Goal: Task Accomplishment & Management: Manage account settings

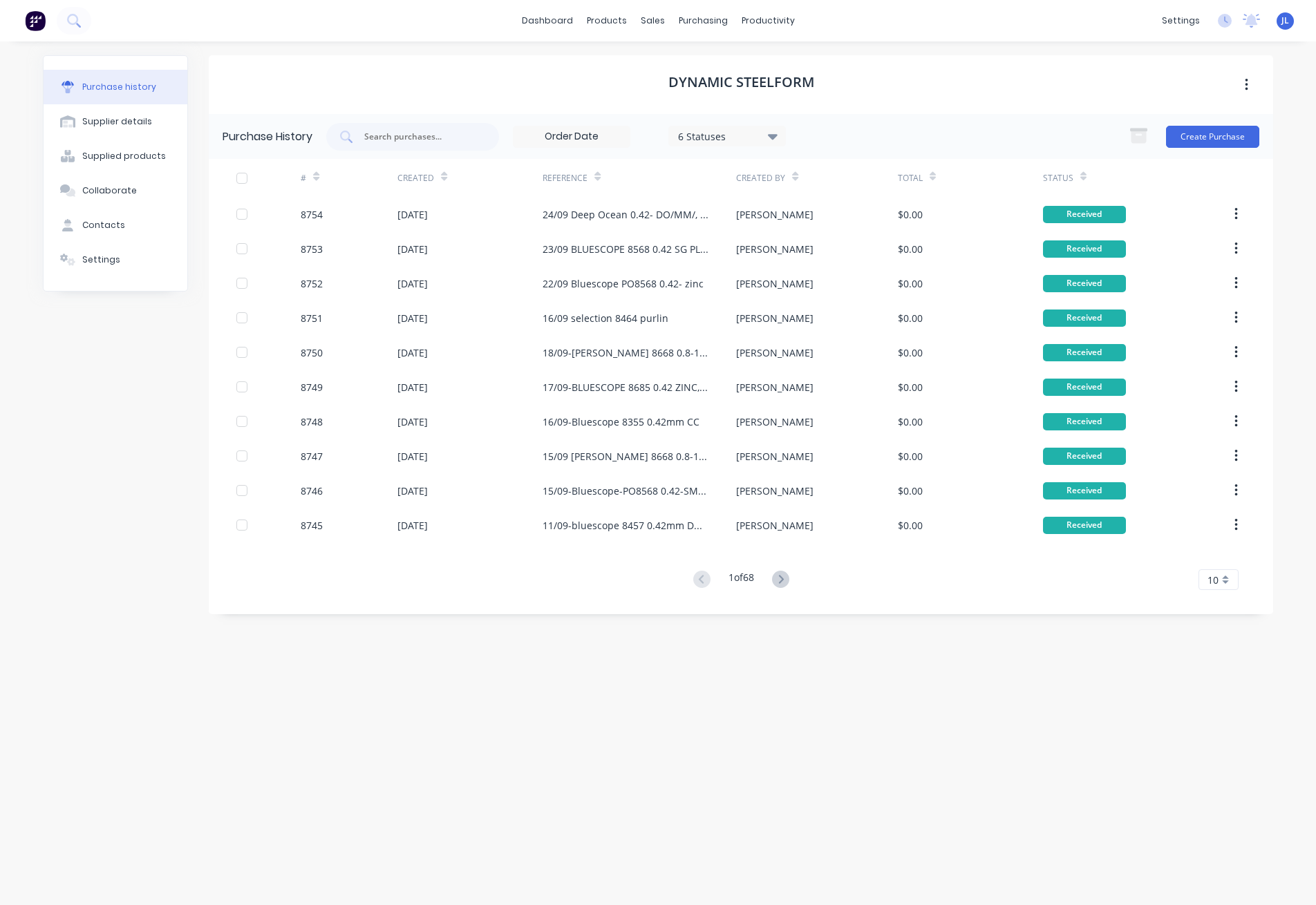
click at [436, 63] on div "Dynamic Steelform" at bounding box center [741, 84] width 1065 height 59
click at [720, 91] on div "Customers" at bounding box center [700, 94] width 50 height 13
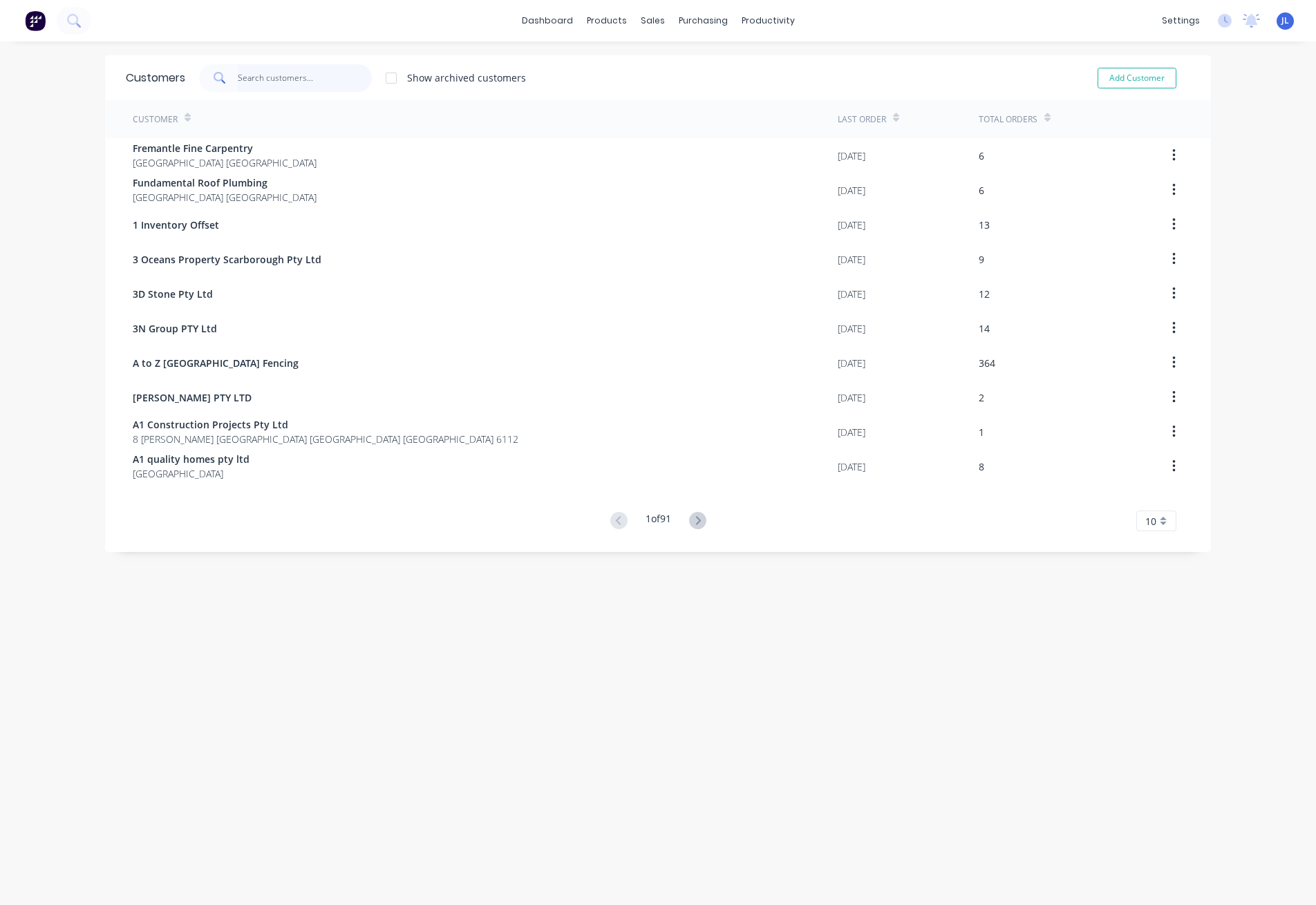
click at [330, 89] on input "text" at bounding box center [305, 78] width 135 height 28
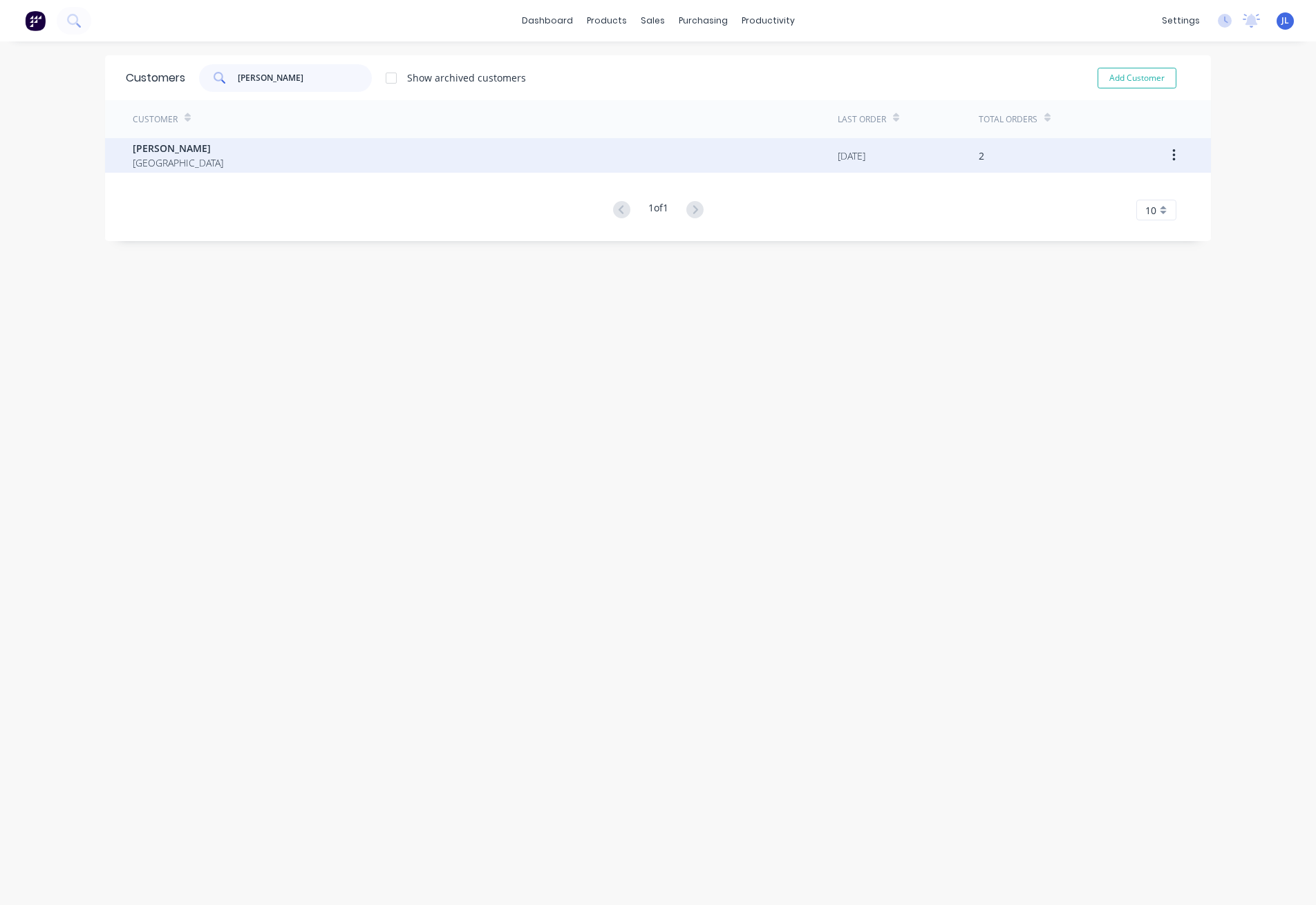
type input "[PERSON_NAME]"
click at [275, 149] on div "[PERSON_NAME] Australia" at bounding box center [485, 155] width 705 height 34
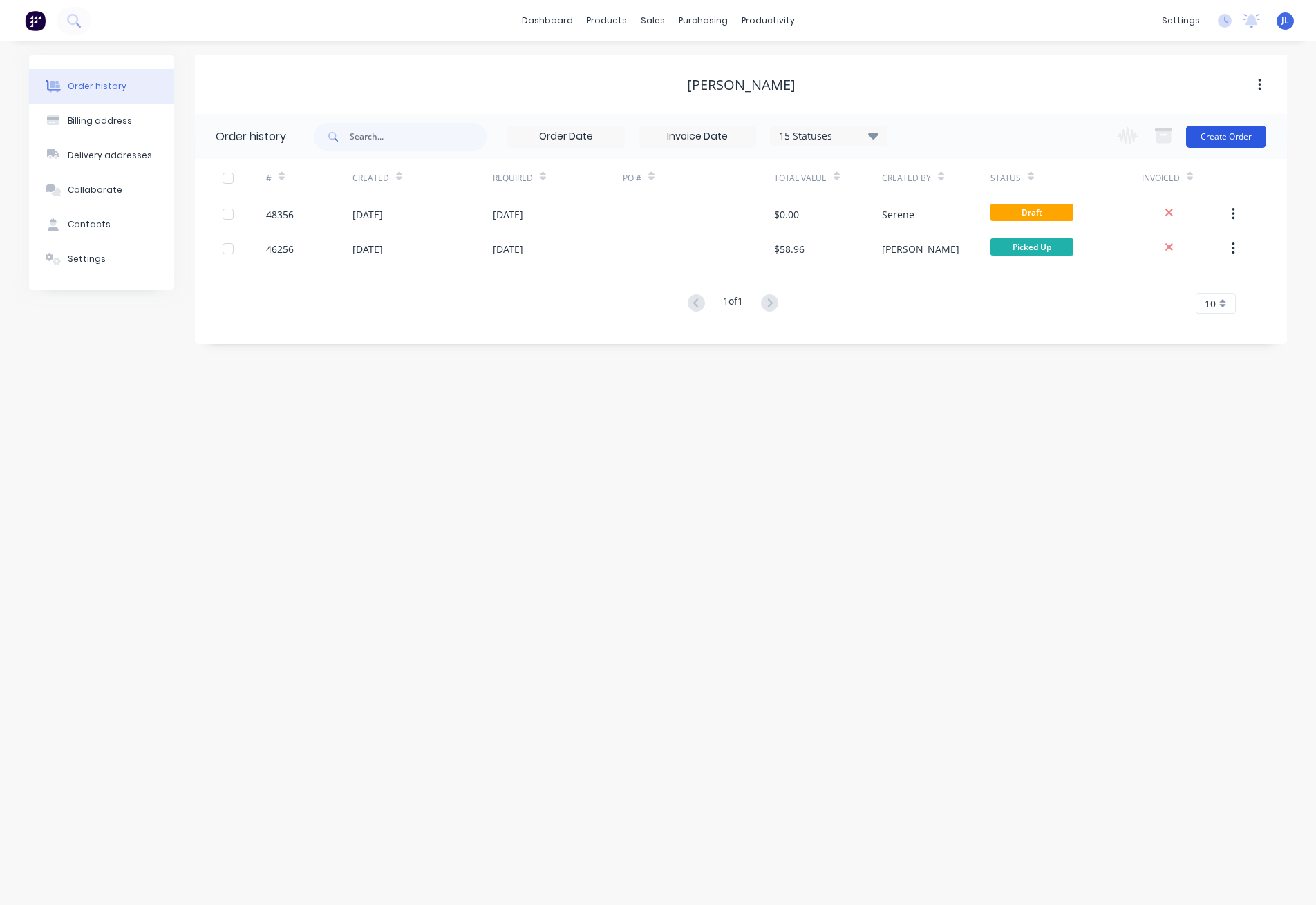
click at [1211, 133] on button "Create Order" at bounding box center [1226, 137] width 80 height 22
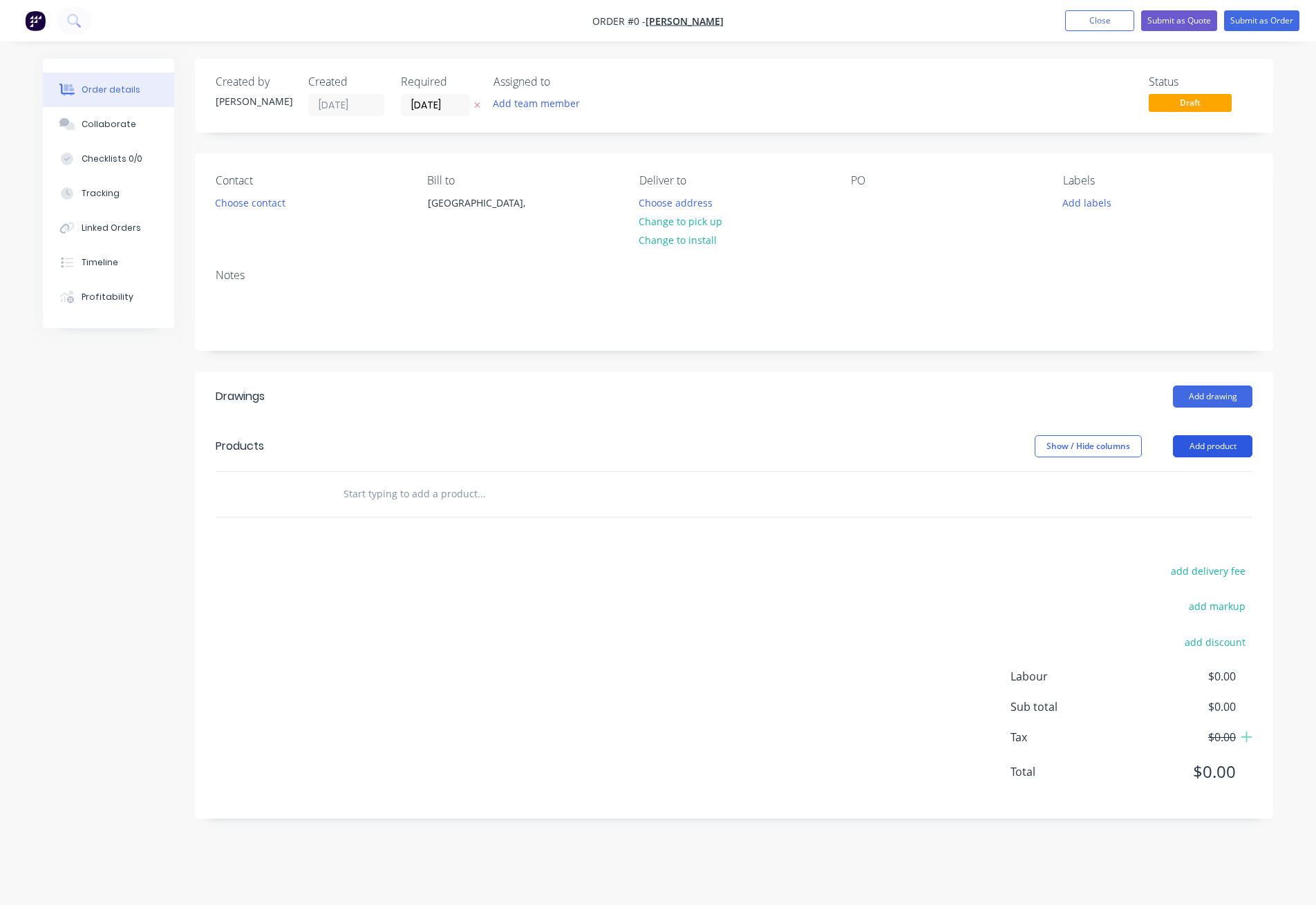
click at [1204, 447] on button "Add product" at bounding box center [1213, 447] width 80 height 22
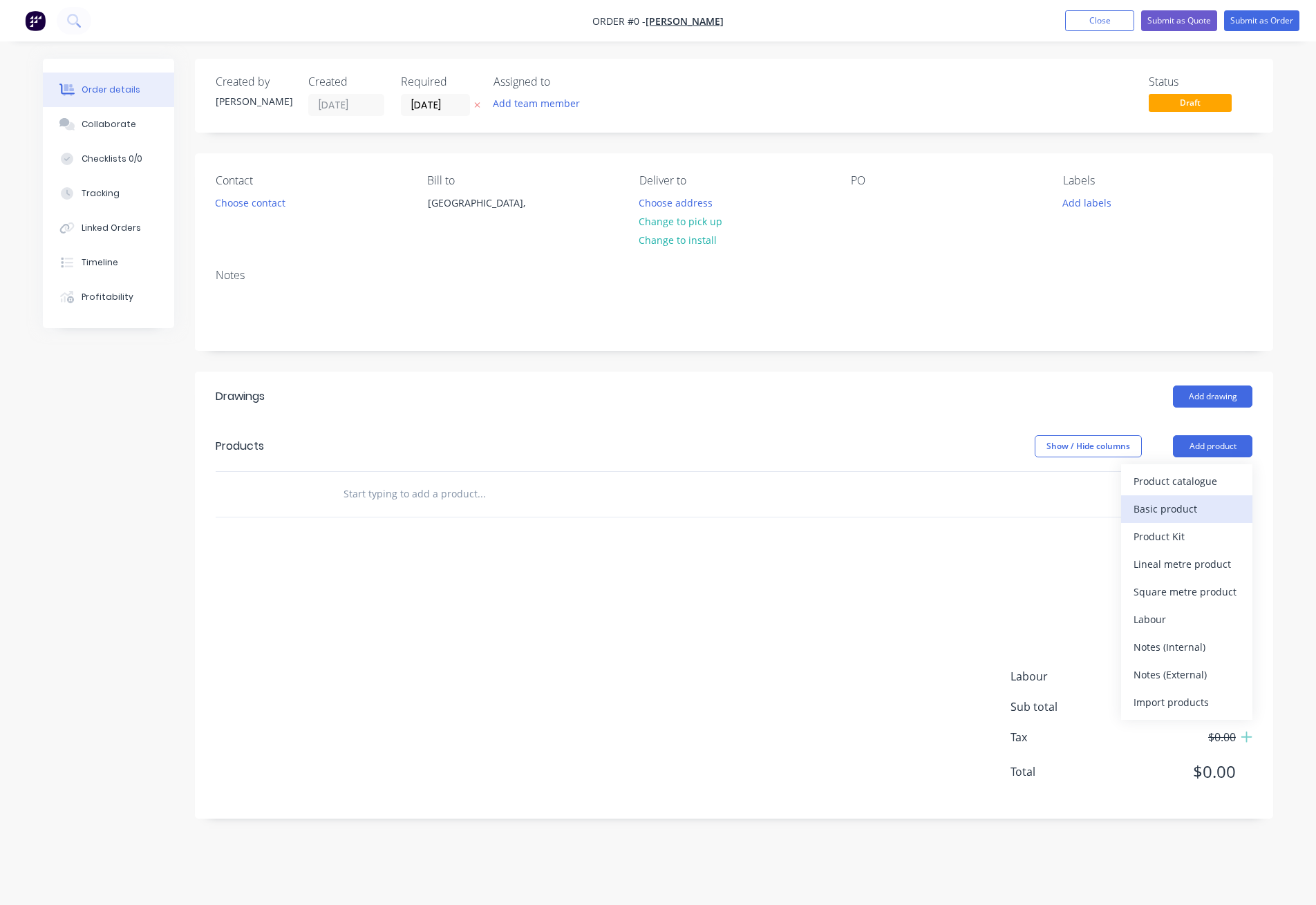
click at [1192, 500] on div "Basic product" at bounding box center [1187, 509] width 106 height 20
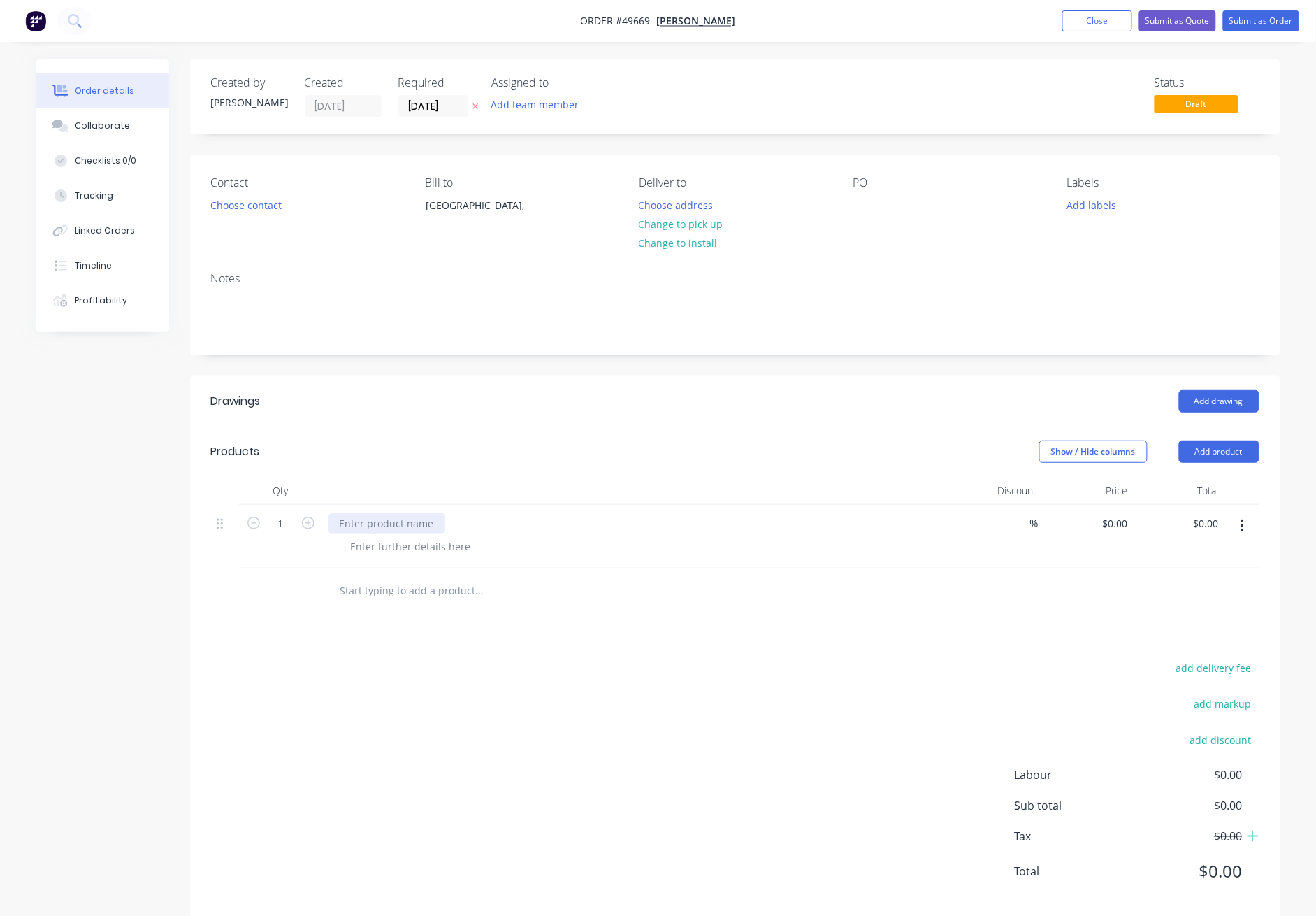
click at [390, 525] on div at bounding box center [386, 523] width 116 height 20
click at [292, 526] on input "1" at bounding box center [280, 524] width 36 height 21
type input "40"
drag, startPoint x: 851, startPoint y: 583, endPoint x: 1105, endPoint y: 525, distance: 260.5
click at [851, 583] on div at bounding box center [735, 591] width 1048 height 45
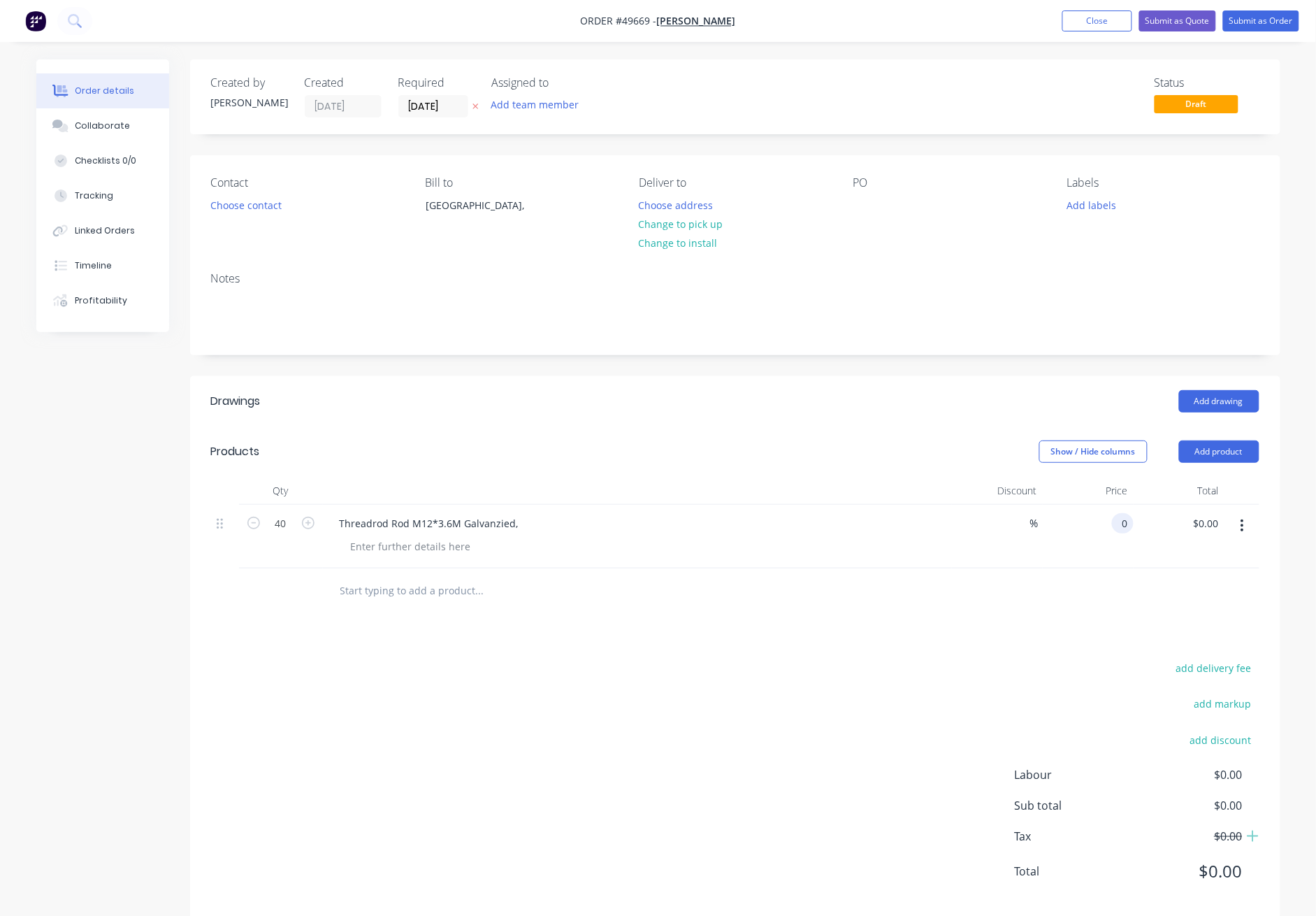
click at [1113, 525] on div "0 0" at bounding box center [1123, 523] width 22 height 20
type input "$9.02"
type input "$360.80"
drag, startPoint x: 1089, startPoint y: 633, endPoint x: 1077, endPoint y: 627, distance: 13.4
click at [1087, 634] on div "Drawings Add drawing Products Show / Hide columns Add product Qty Discount Pric…" at bounding box center [735, 648] width 1090 height 542
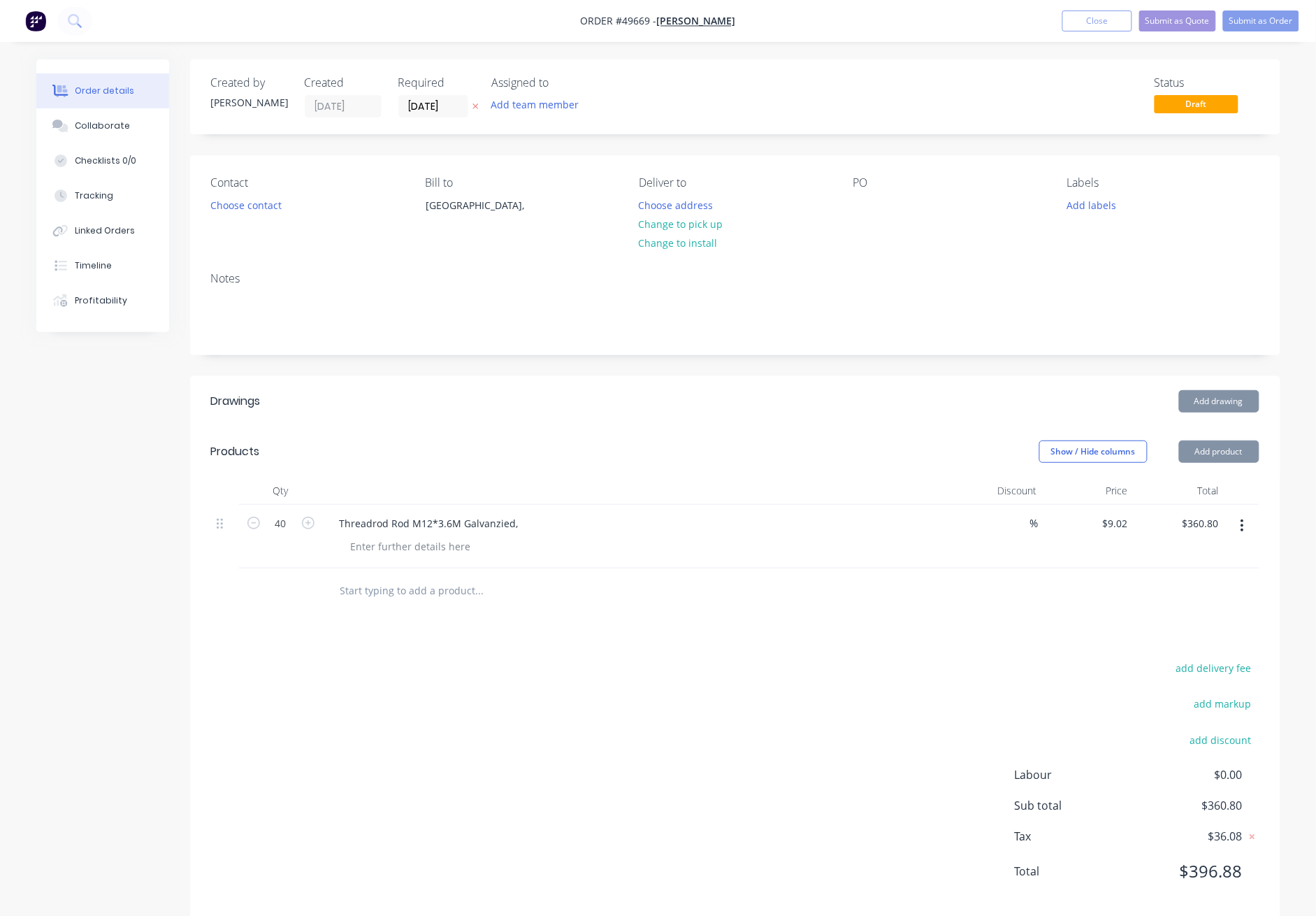
click at [1077, 627] on div "Drawings Add drawing Products Show / Hide columns Add product Qty Discount Pric…" at bounding box center [735, 648] width 1090 height 542
drag, startPoint x: 1004, startPoint y: 708, endPoint x: 987, endPoint y: 692, distance: 23.3
click at [1003, 708] on div "add delivery fee add markup add discount Labour $0.00 Sub total $360.80 Tax $36…" at bounding box center [735, 778] width 1048 height 239
click at [862, 645] on div "Drawings Add drawing Products Show / Hide columns Add product Qty Discount Pric…" at bounding box center [735, 648] width 1090 height 542
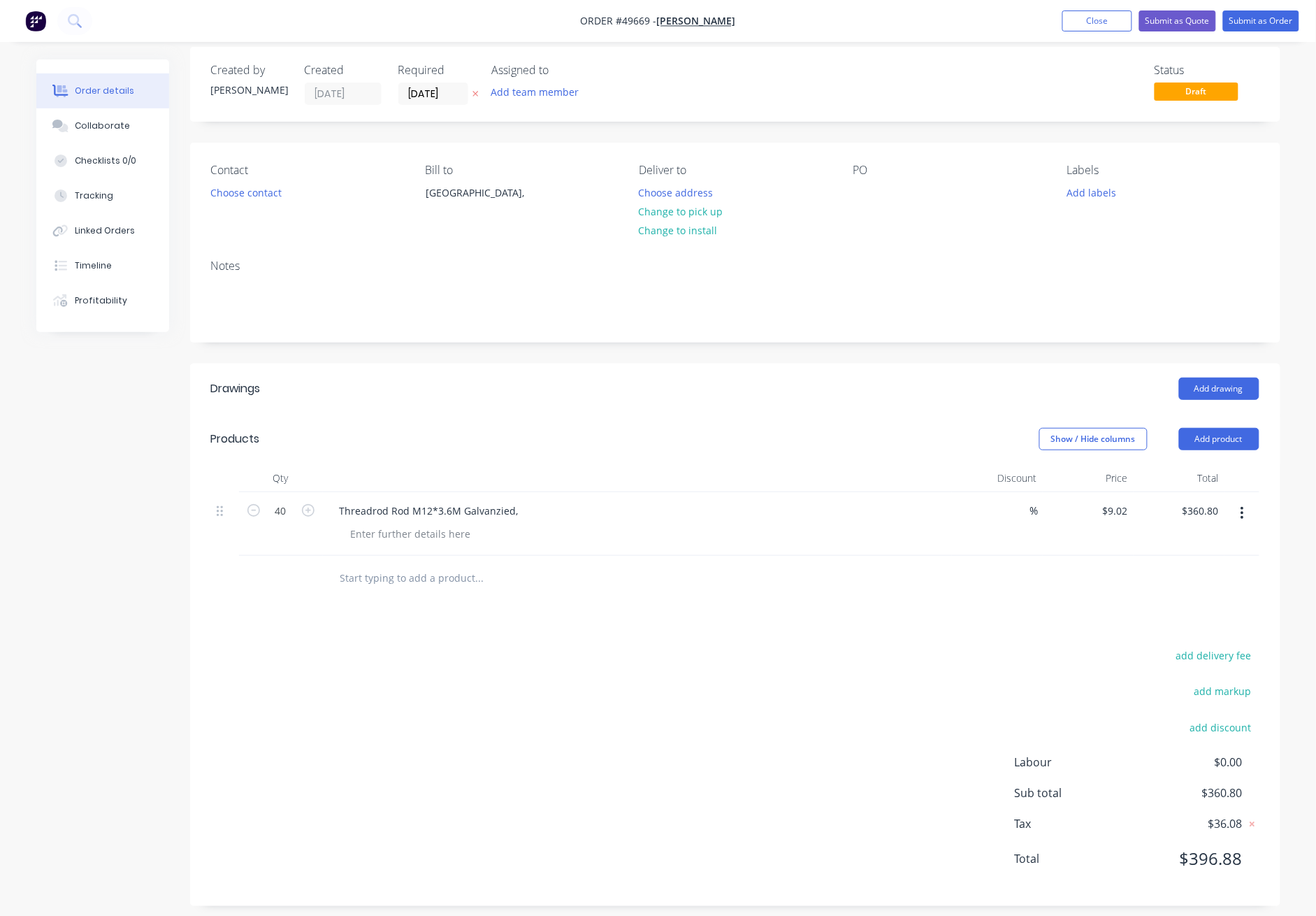
scroll to position [23, 0]
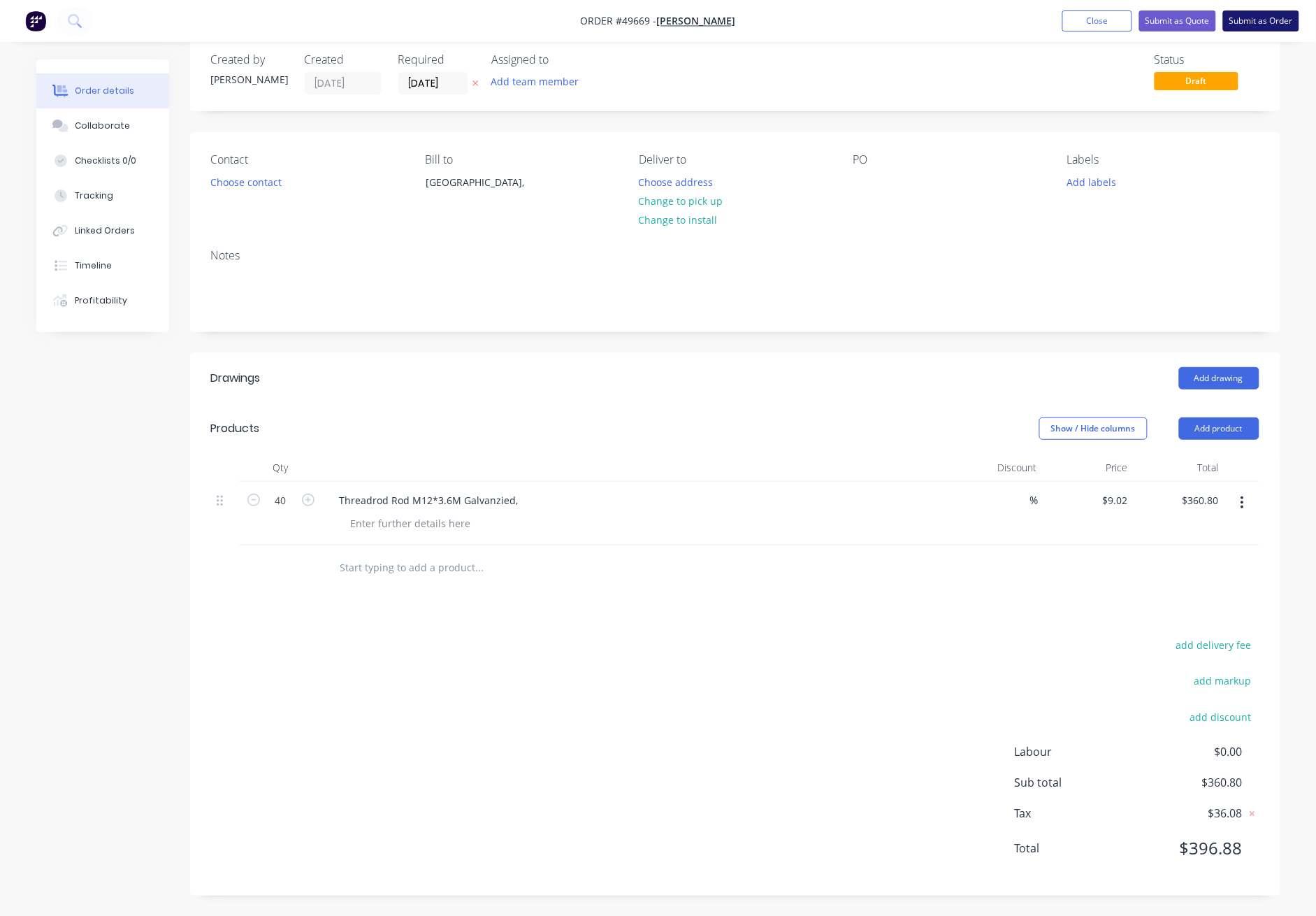
click at [1260, 18] on button "Submit as Order" at bounding box center [1261, 21] width 76 height 21
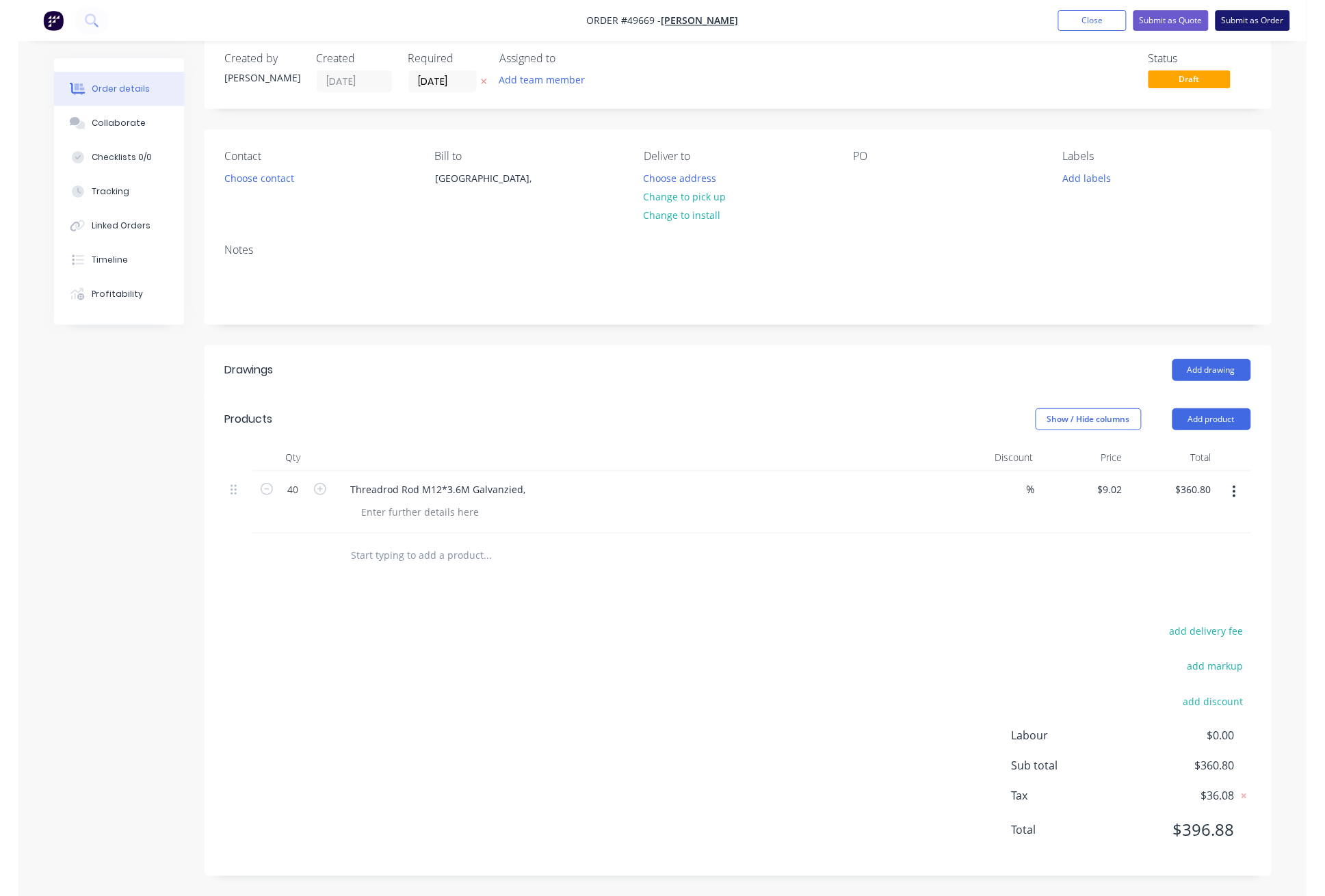
scroll to position [0, 0]
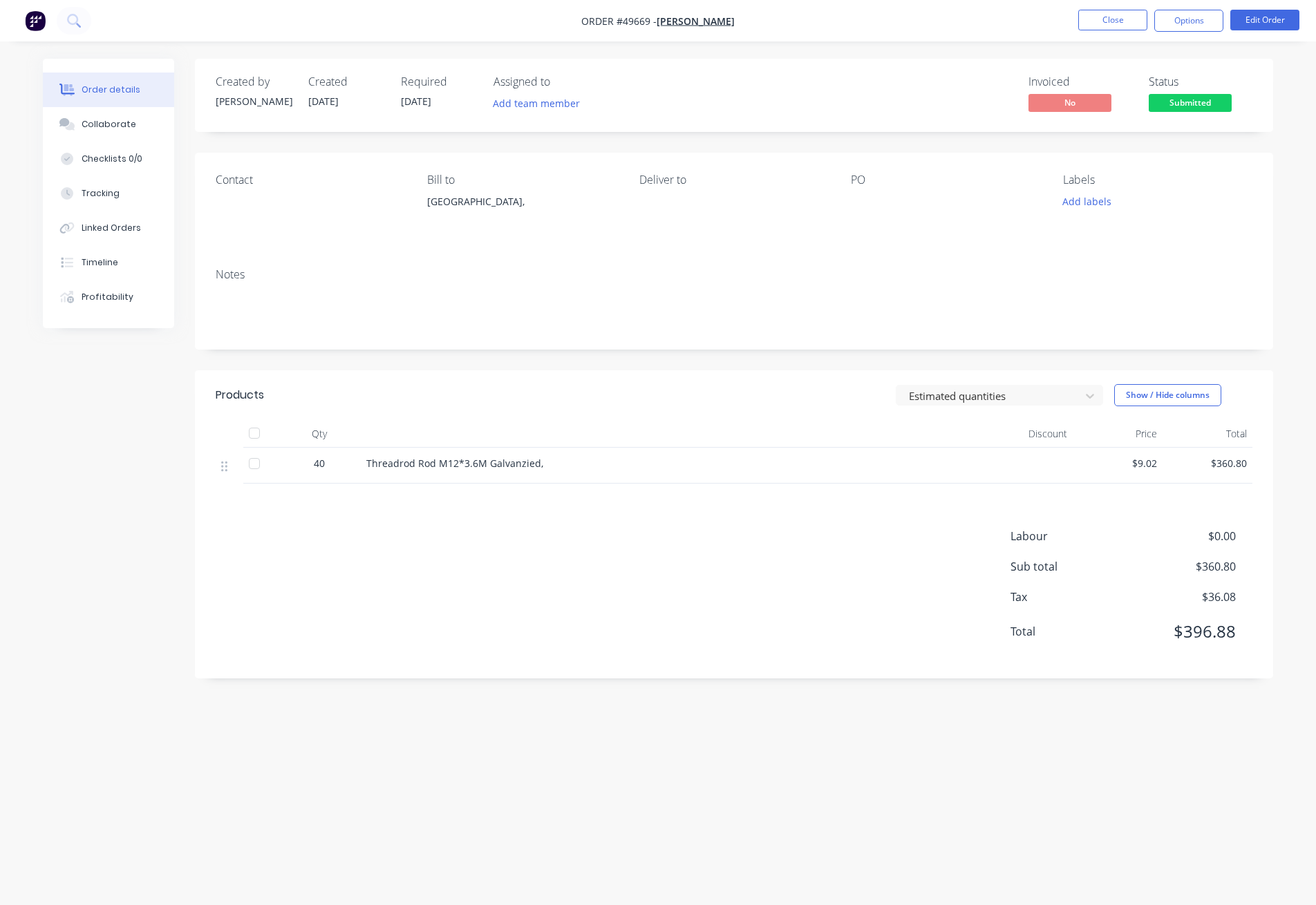
click at [718, 392] on div "Estimated quantities Show / Hide columns" at bounding box center [844, 395] width 816 height 22
click at [1101, 23] on button "Close" at bounding box center [1112, 20] width 69 height 21
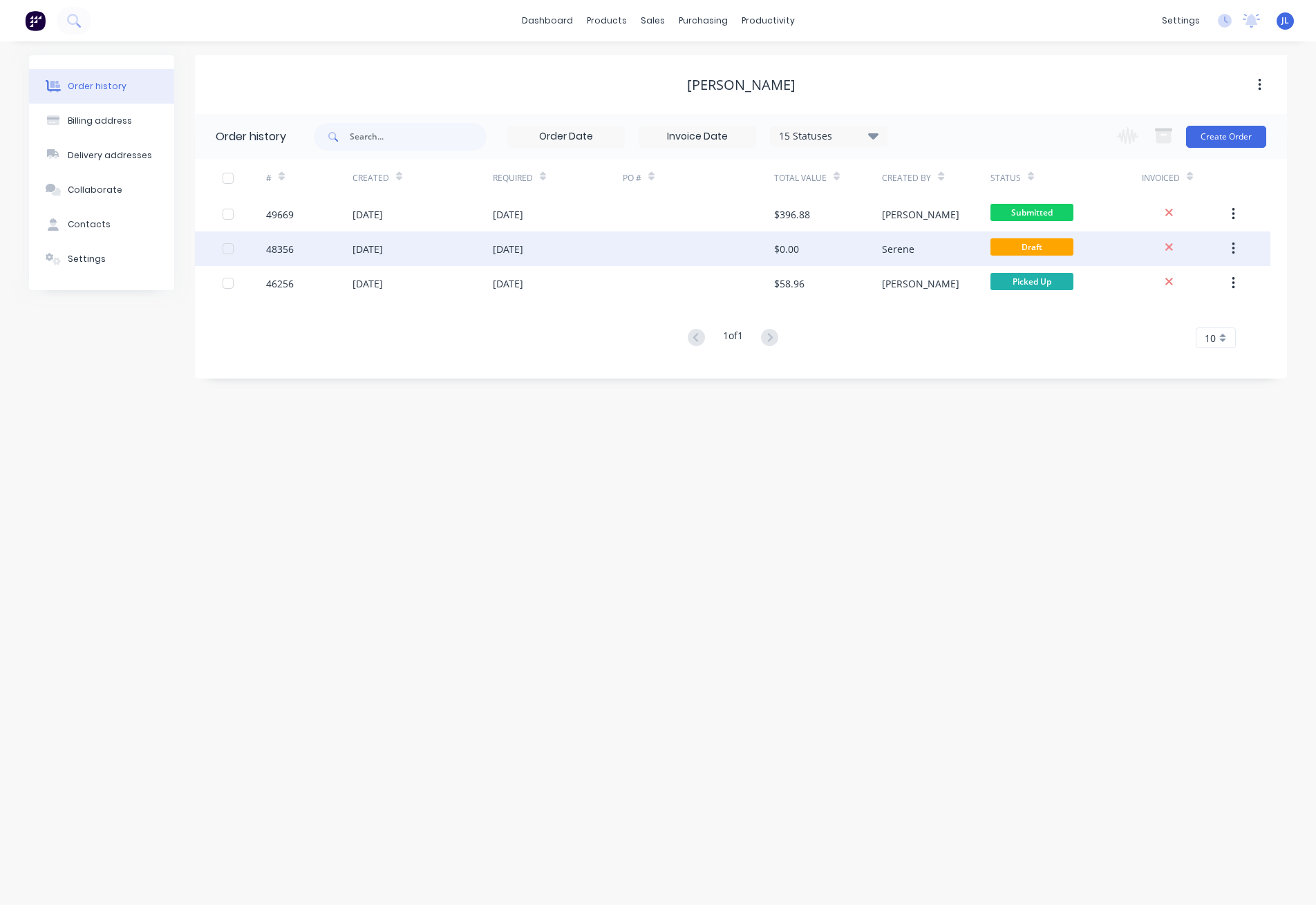
click at [686, 248] on div at bounding box center [698, 248] width 151 height 34
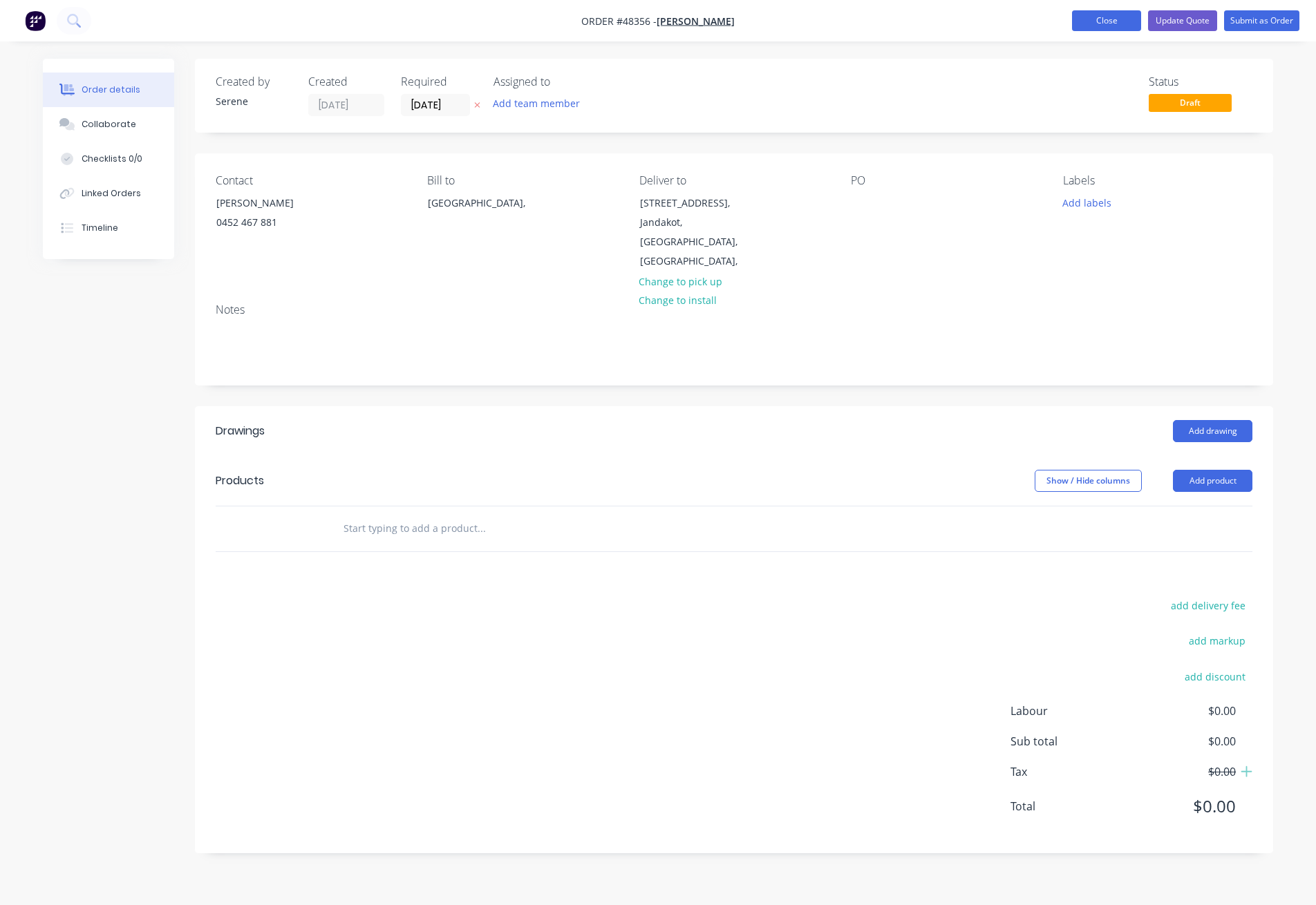
click at [1114, 25] on button "Close" at bounding box center [1106, 21] width 69 height 21
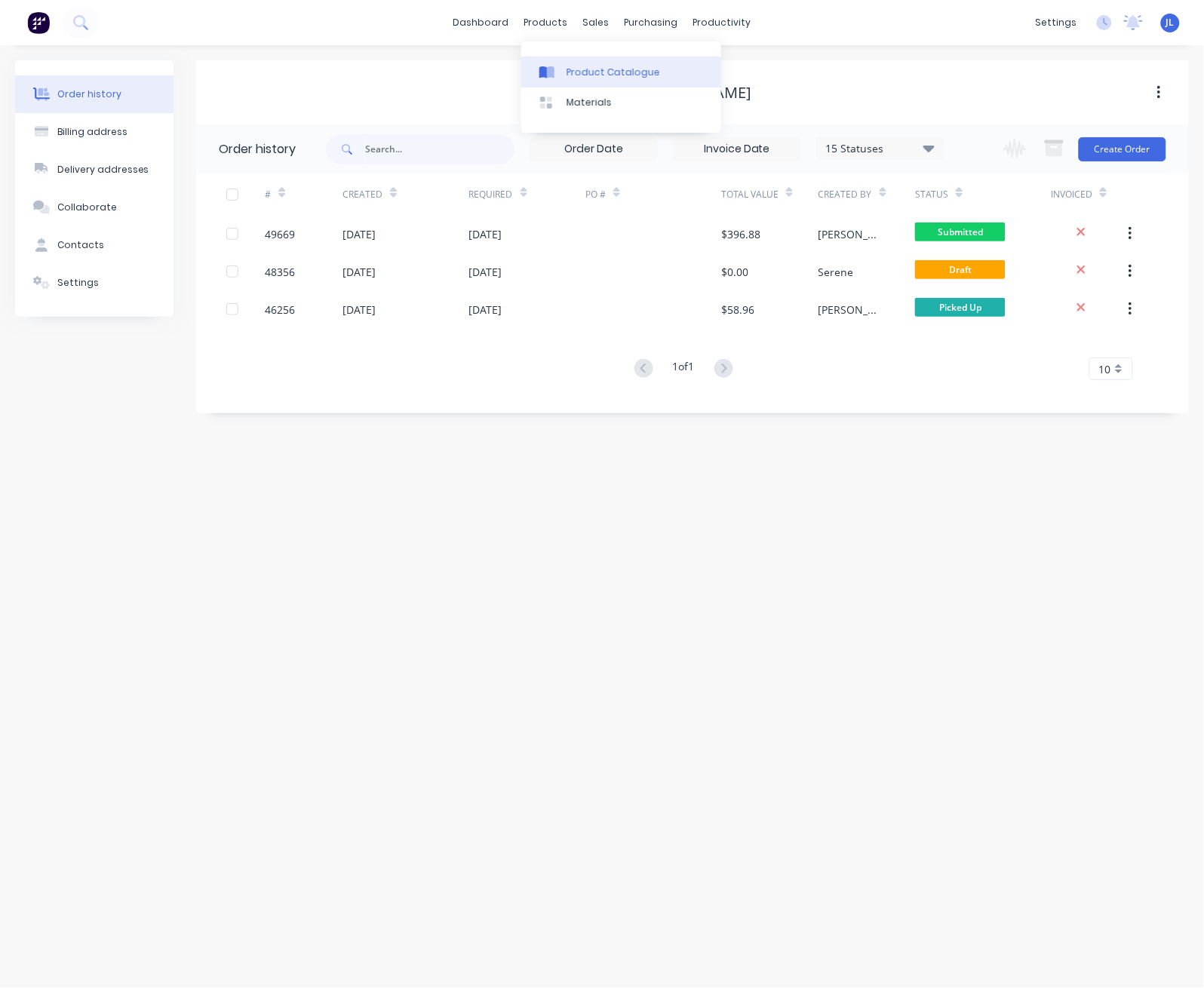
click at [586, 66] on div "Product Catalogue" at bounding box center [613, 72] width 94 height 14
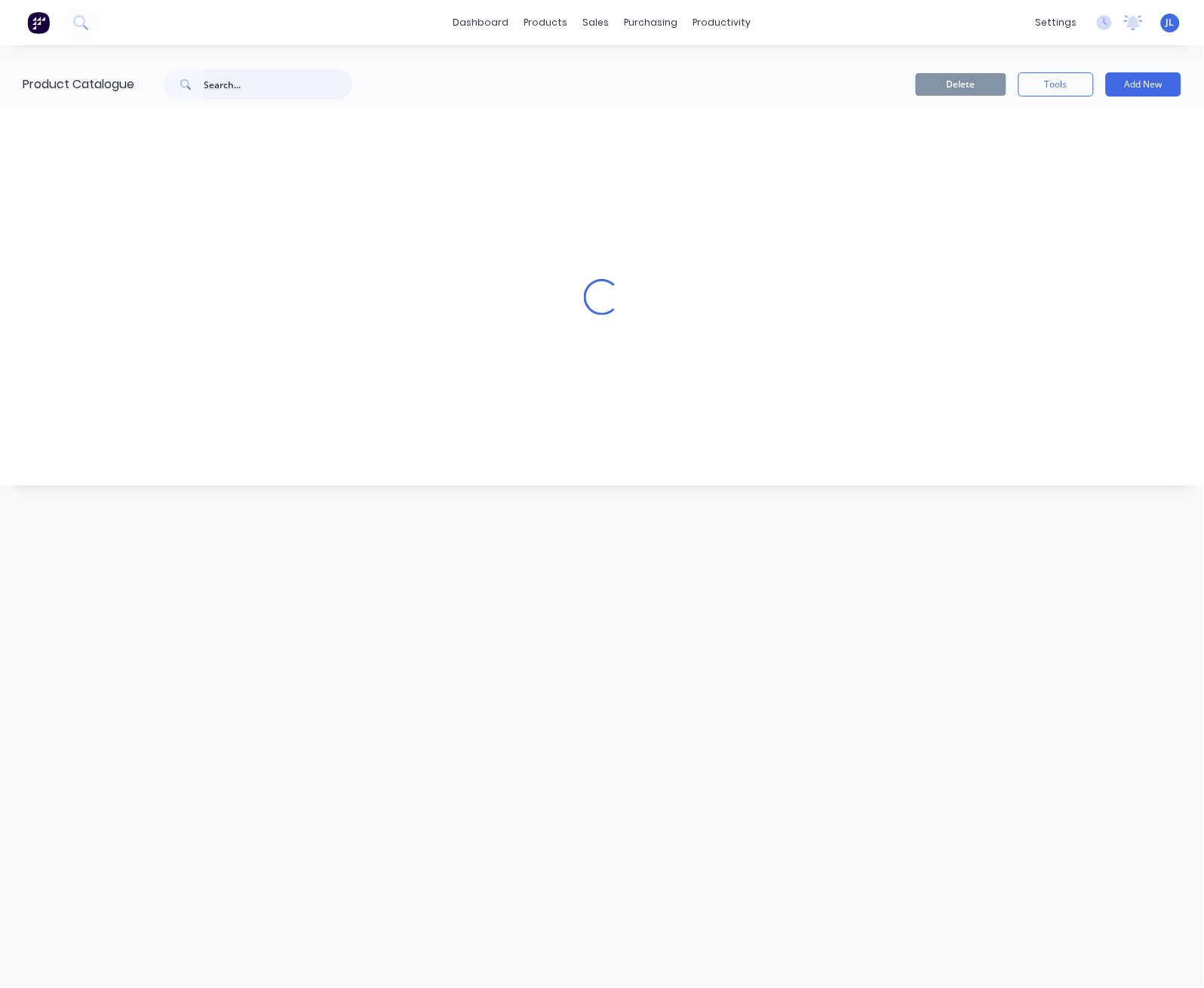
click at [252, 78] on input "text" at bounding box center [278, 85] width 149 height 30
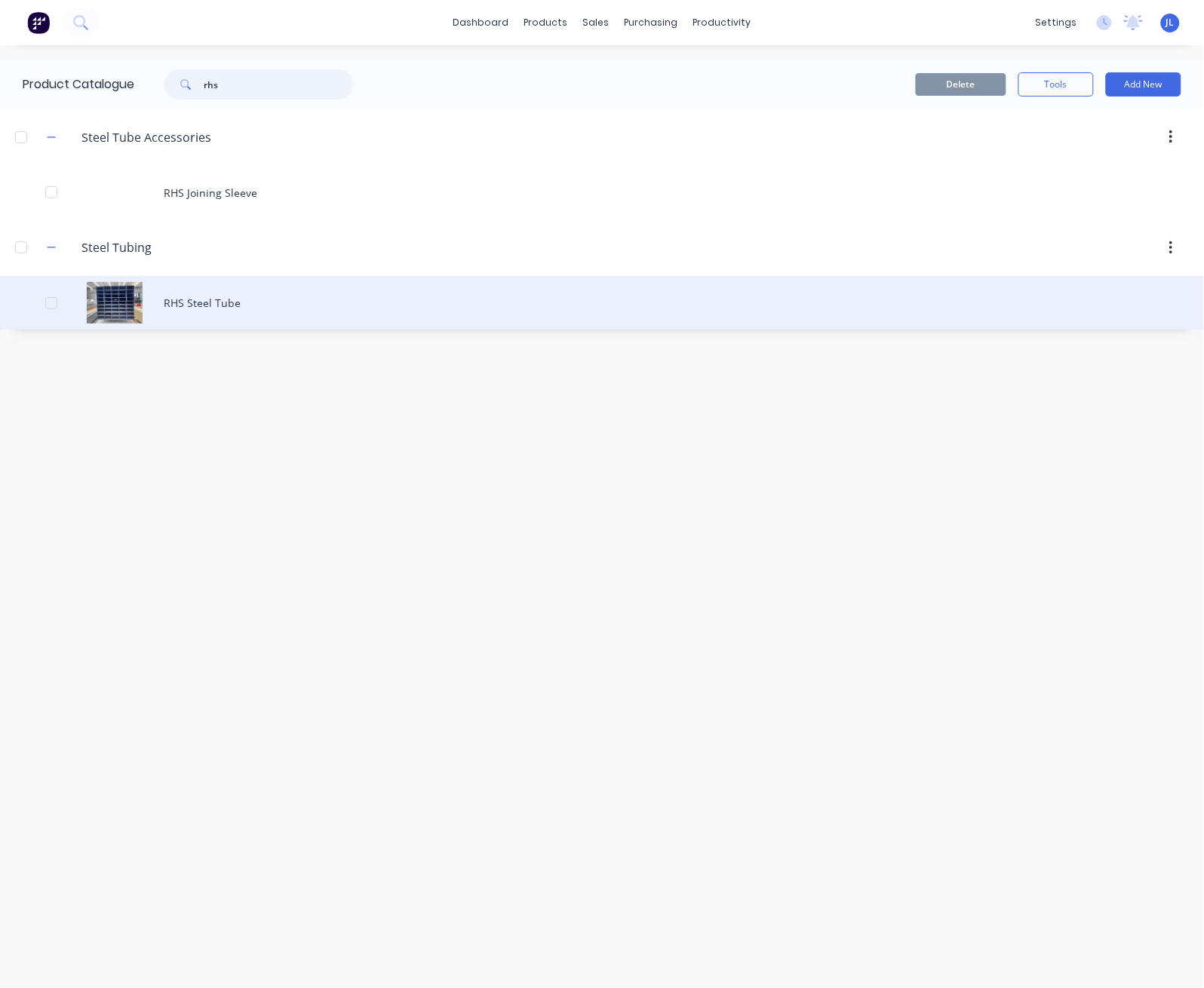
type input "rhs"
click at [206, 295] on div "RHS Steel Tube" at bounding box center [602, 302] width 1204 height 53
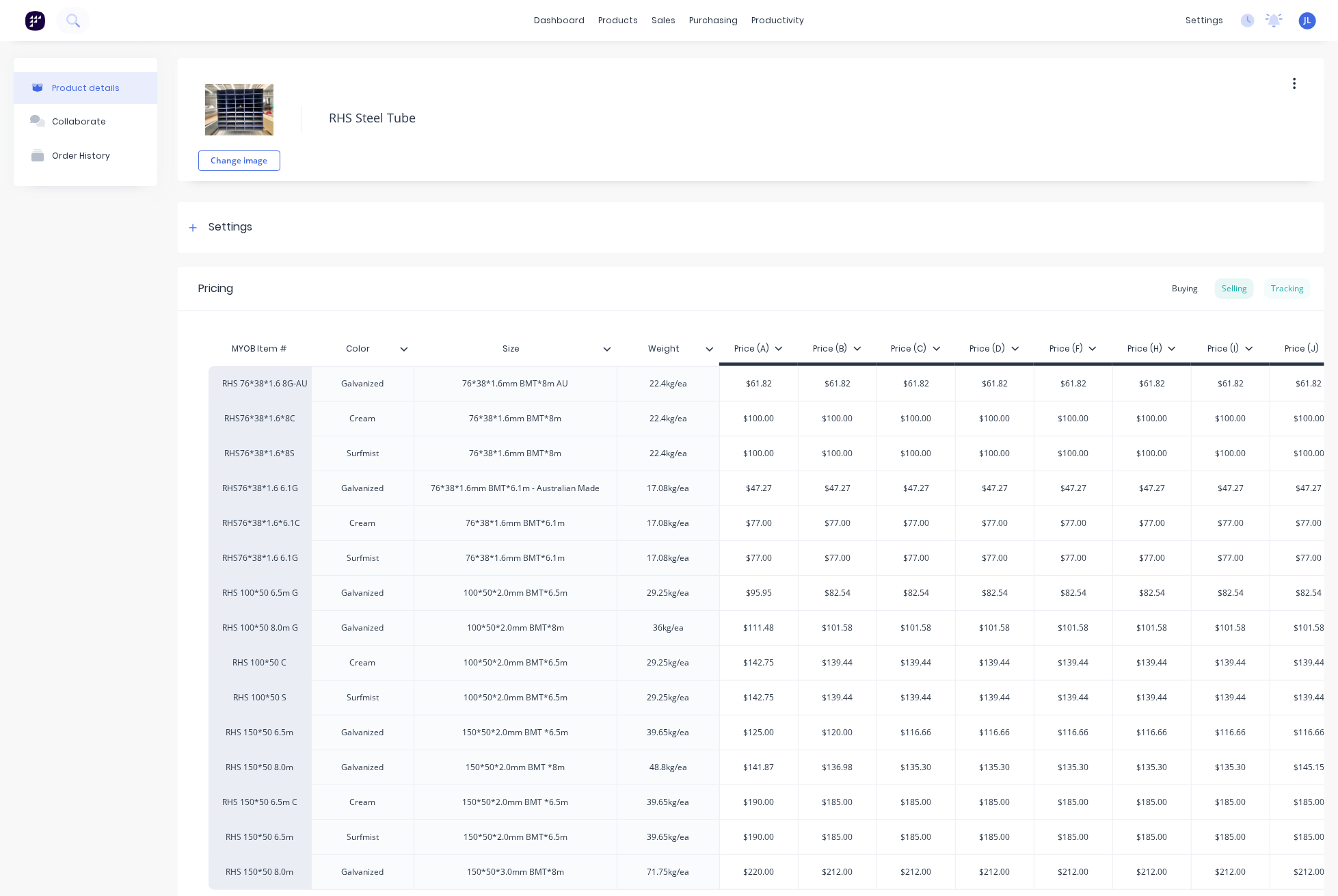
click at [1286, 293] on div "Tracking" at bounding box center [1287, 289] width 46 height 21
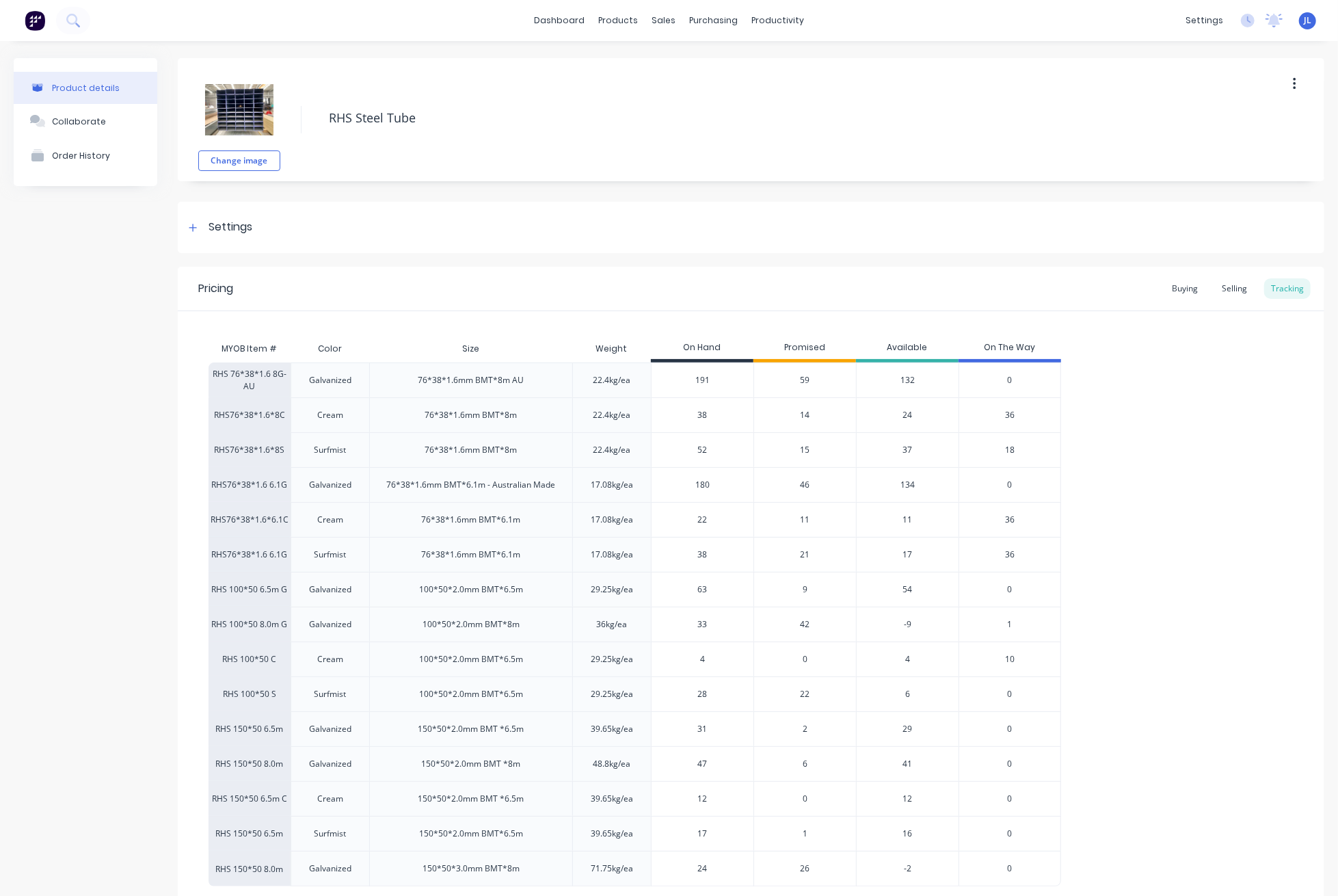
click at [803, 381] on span "59" at bounding box center [805, 380] width 10 height 12
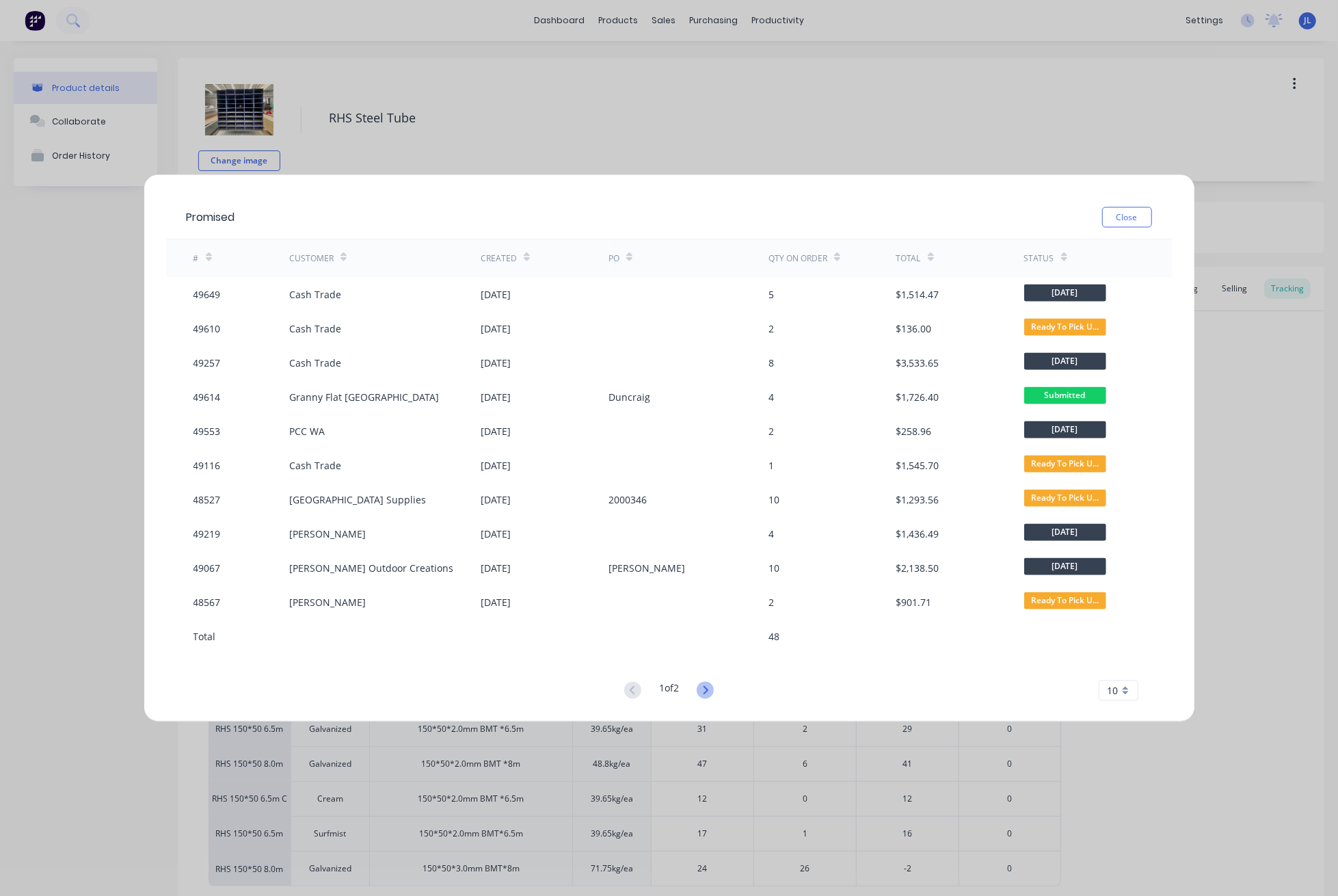
click at [711, 694] on icon at bounding box center [705, 690] width 17 height 17
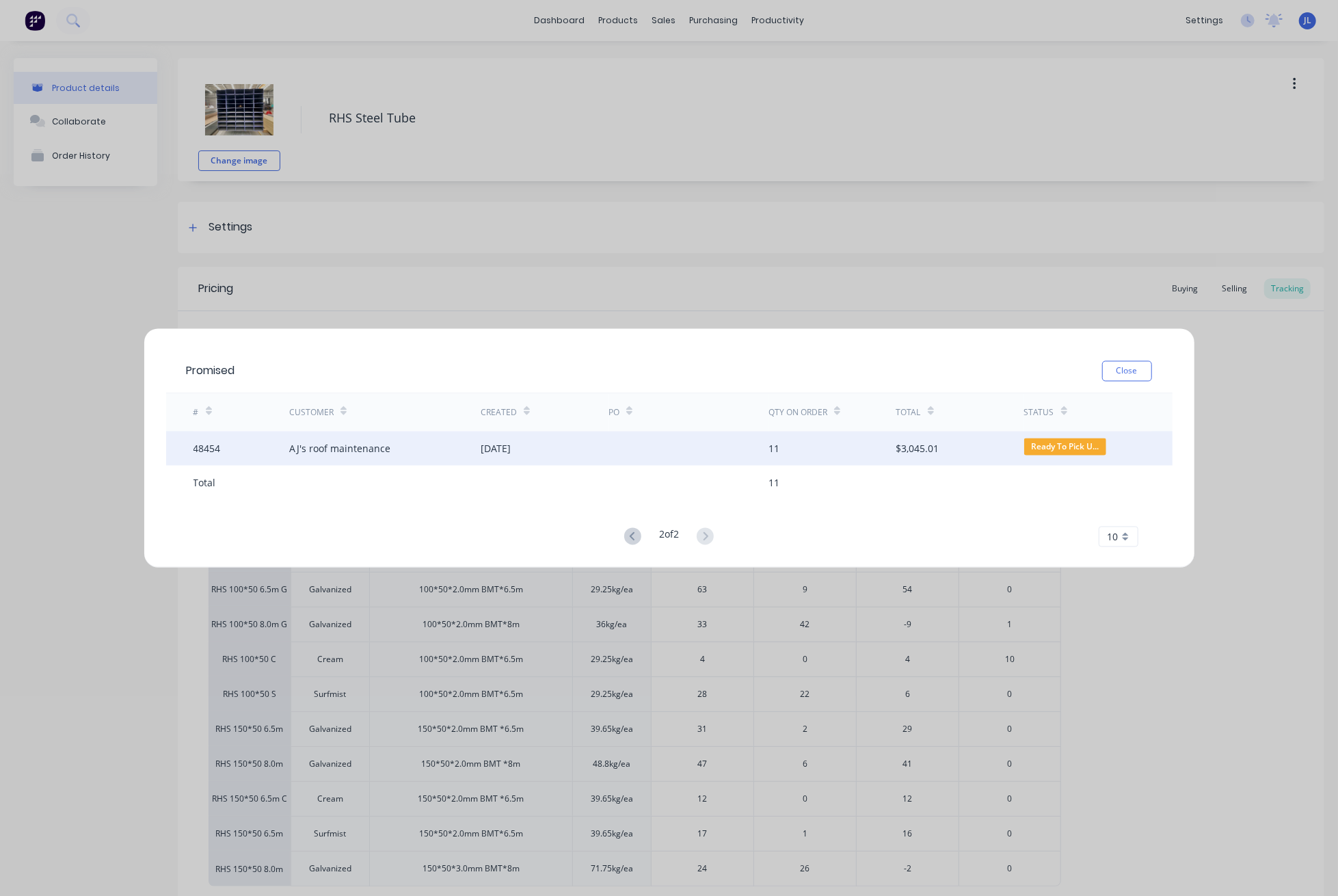
click at [510, 446] on div "25 Aug 2025" at bounding box center [496, 448] width 30 height 15
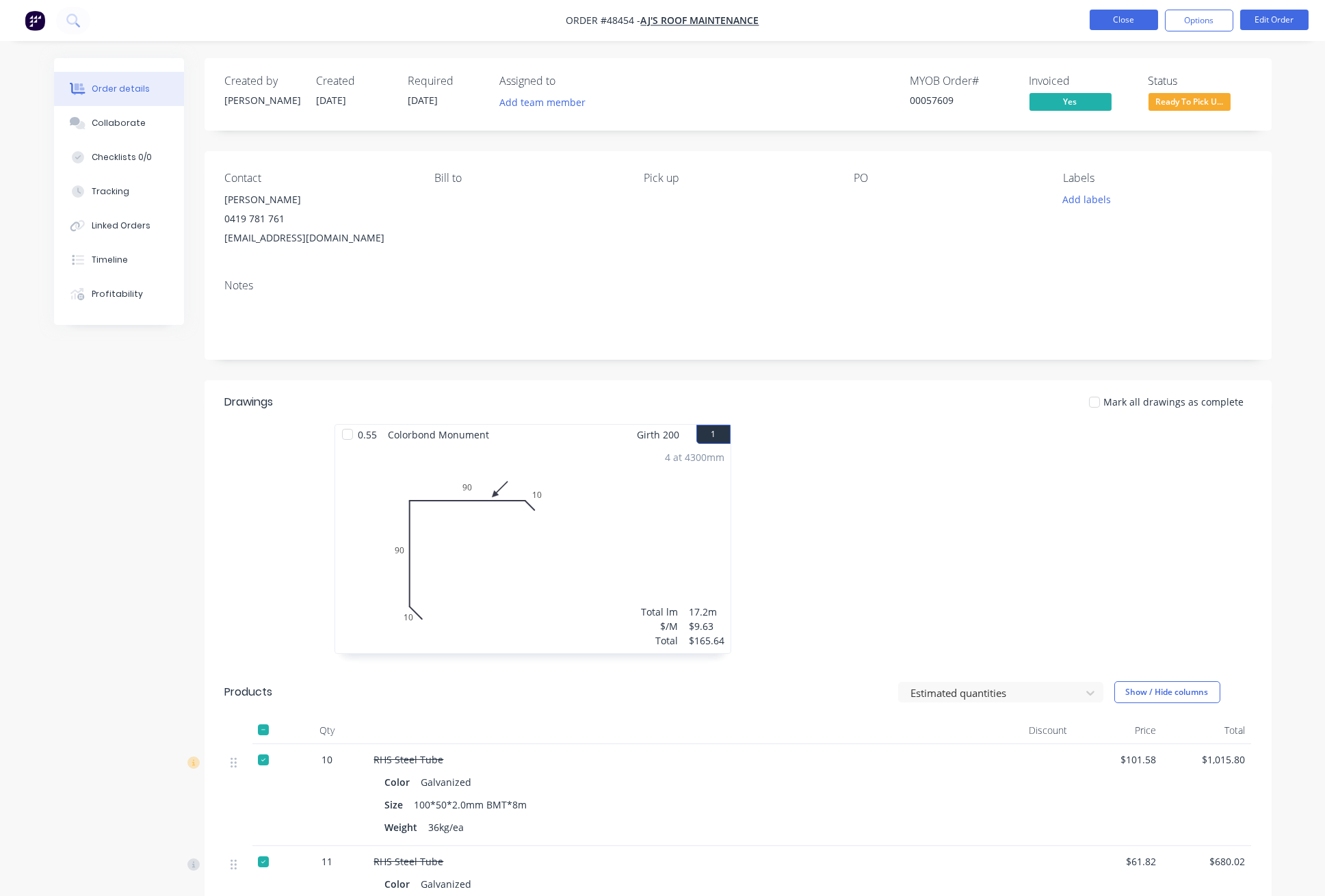
click at [1110, 23] on button "Close" at bounding box center [1123, 20] width 68 height 21
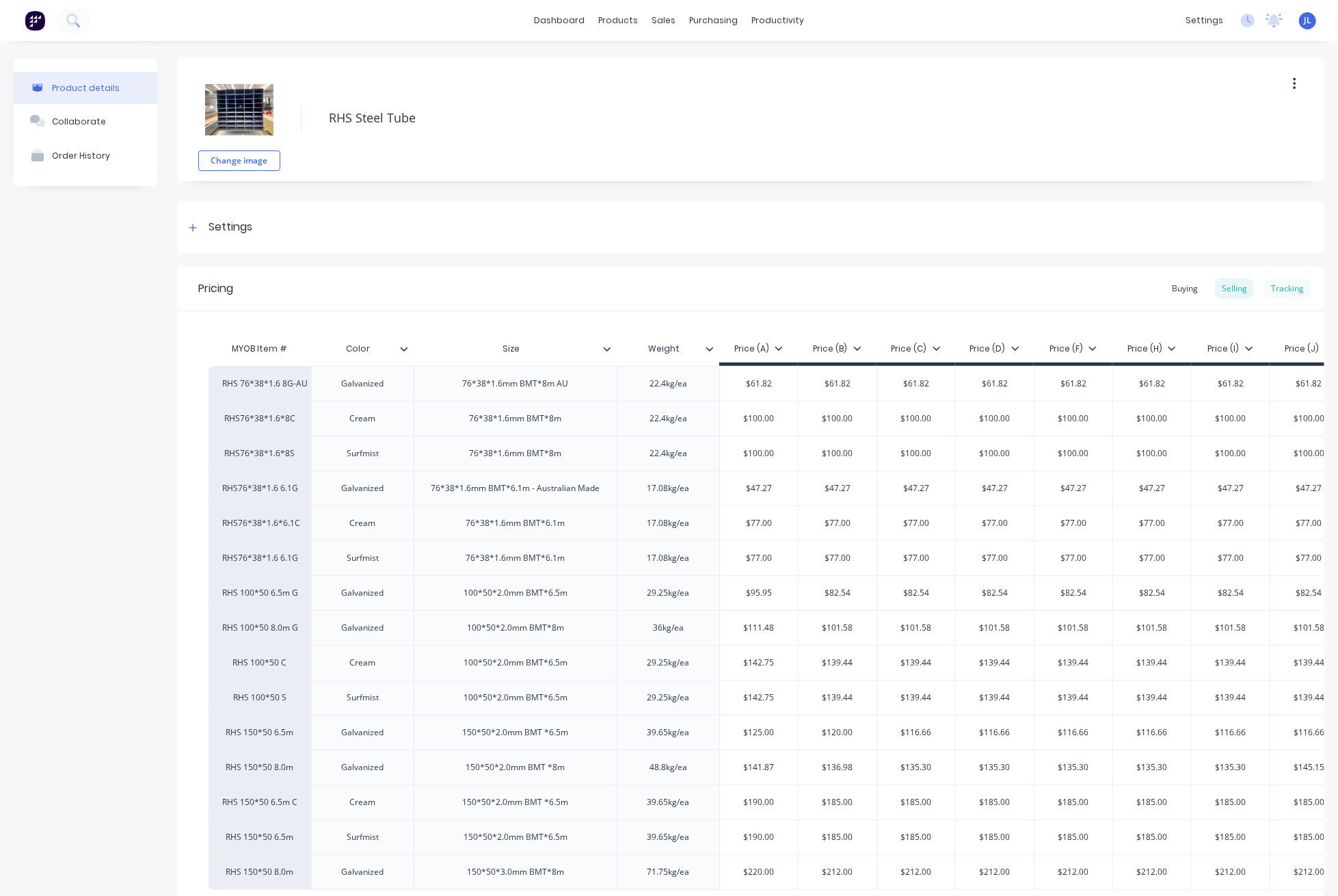
click at [1286, 286] on div "Tracking" at bounding box center [1287, 289] width 46 height 21
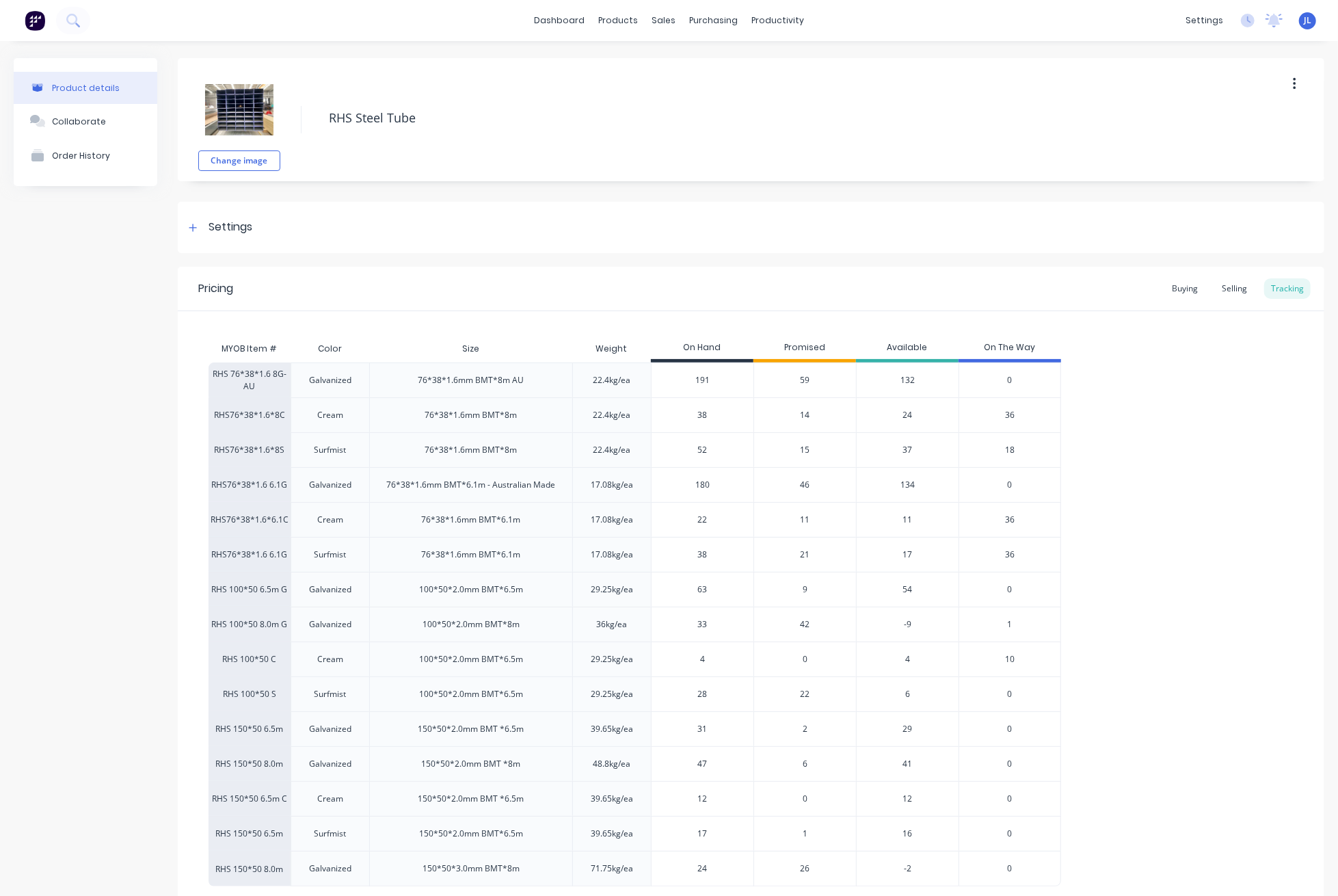
click at [804, 381] on span "59" at bounding box center [805, 380] width 10 height 12
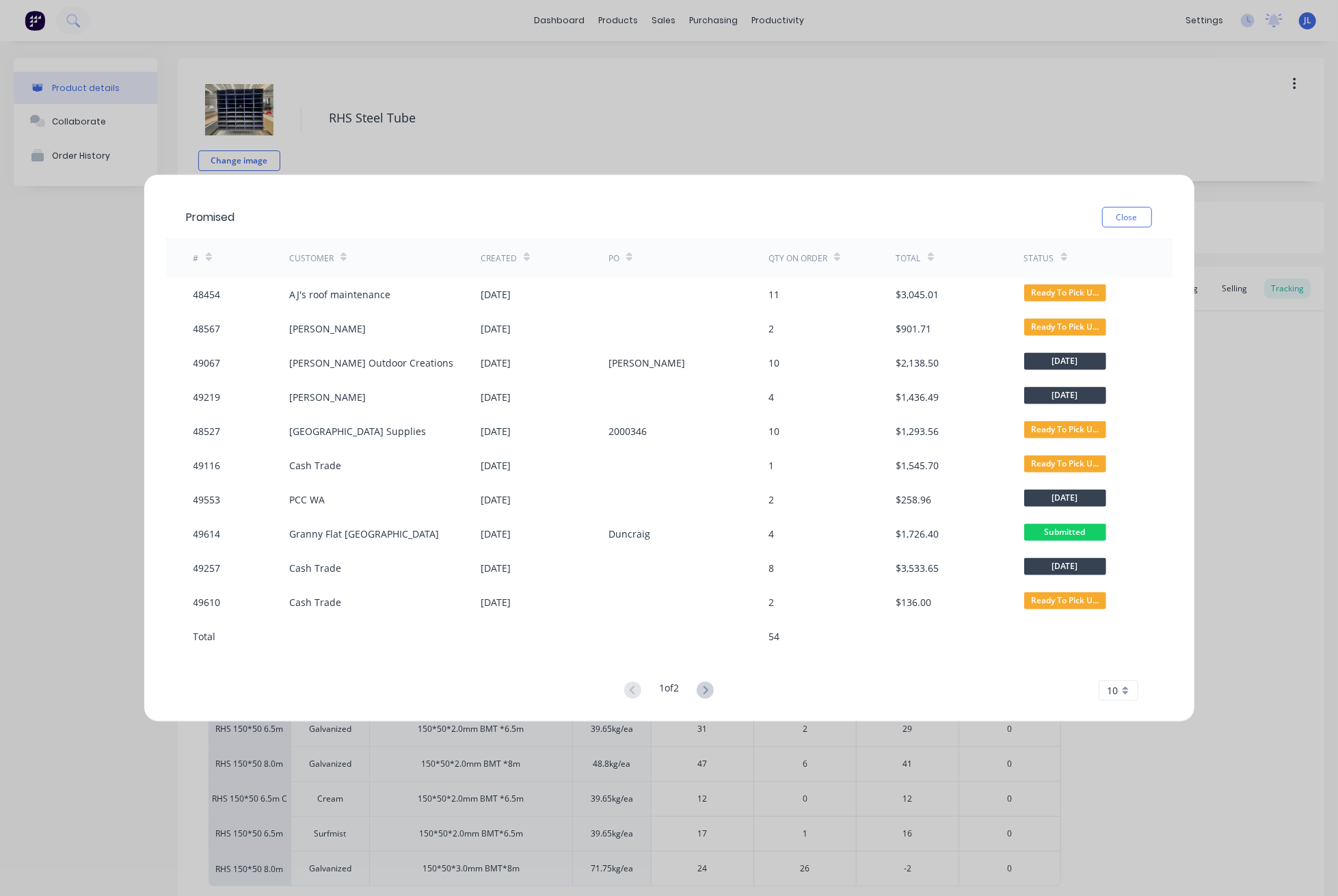
click at [705, 687] on icon at bounding box center [705, 690] width 17 height 17
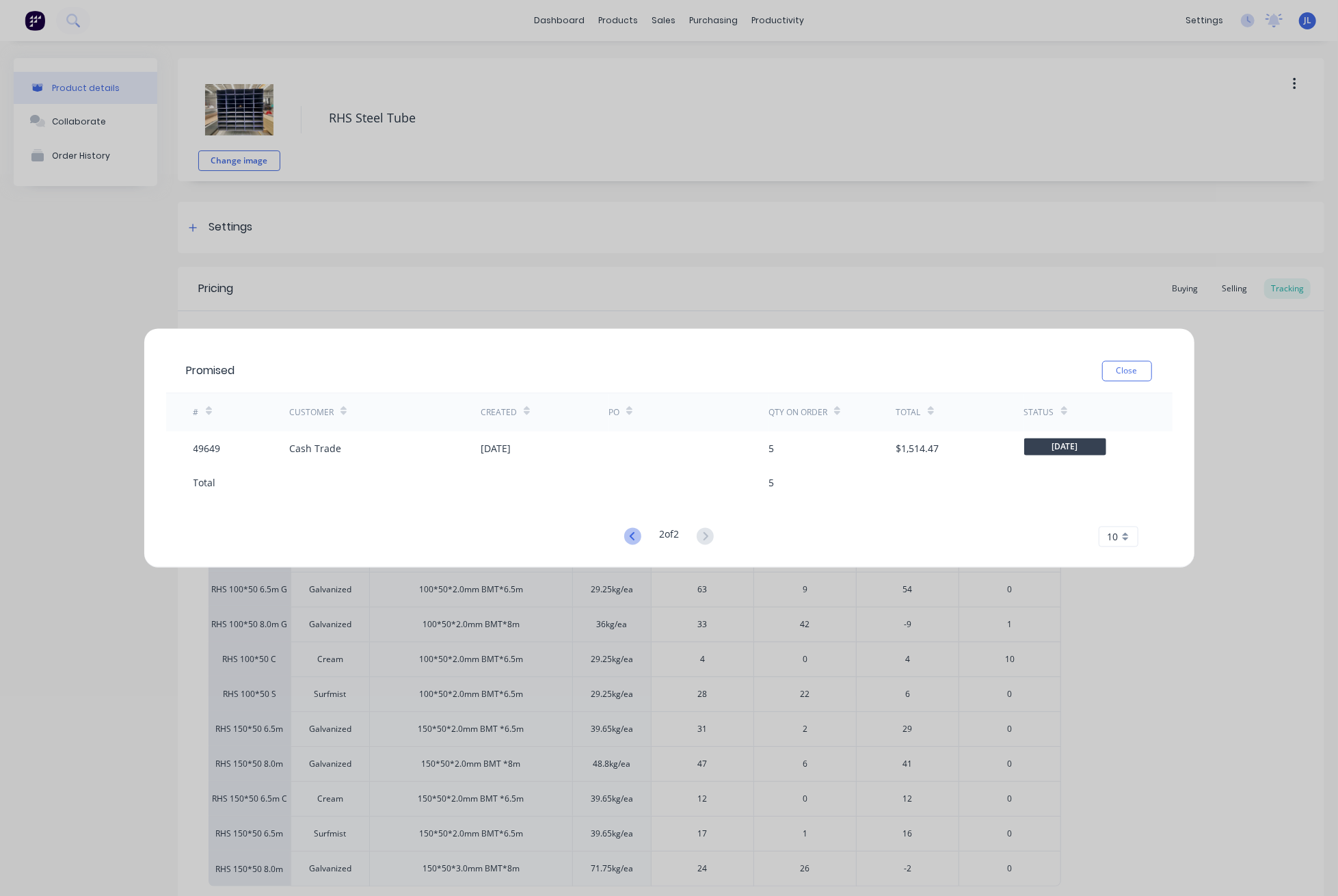
click at [633, 530] on icon at bounding box center [633, 536] width 17 height 17
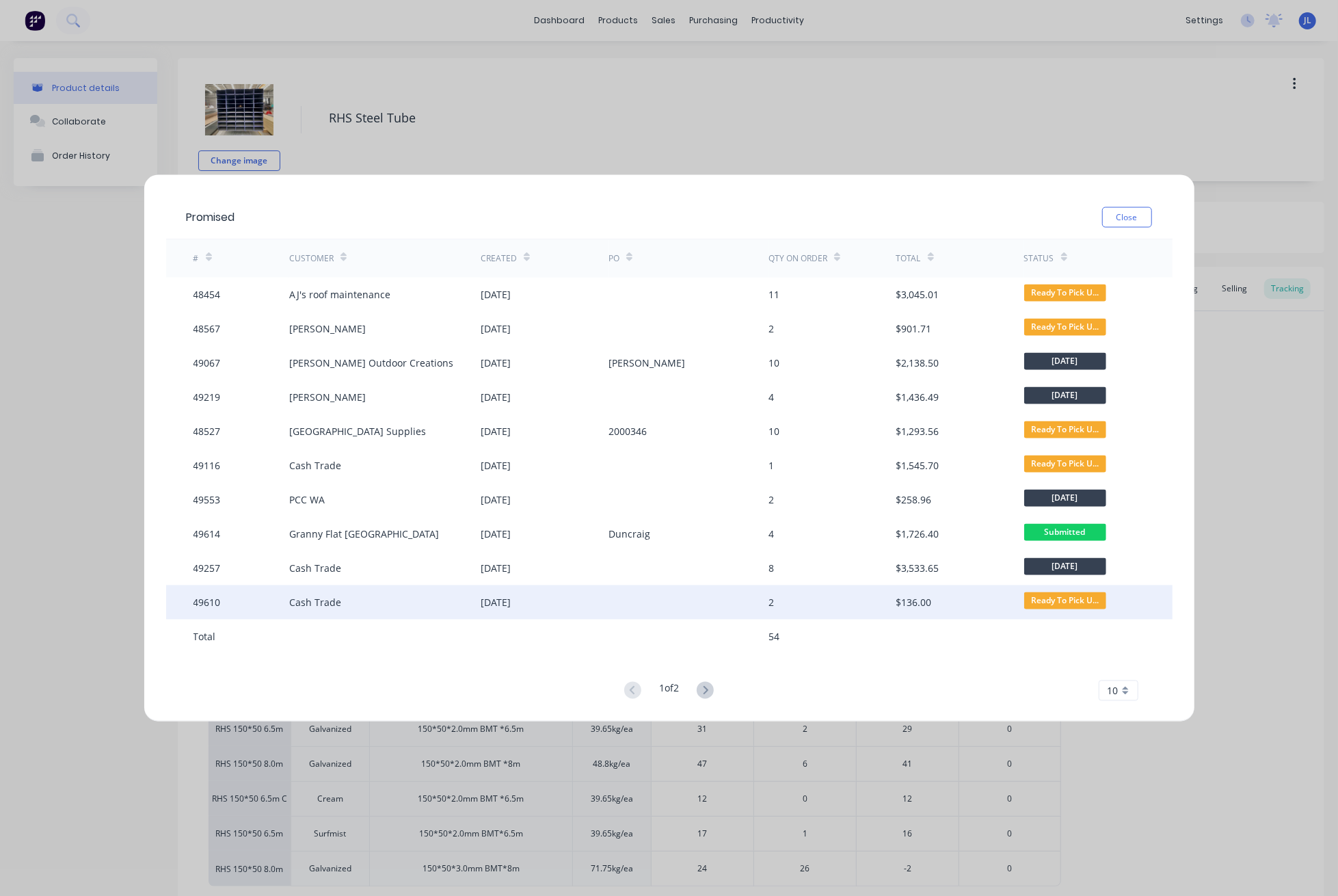
drag, startPoint x: 656, startPoint y: 609, endPoint x: 198, endPoint y: 607, distance: 458.0
click at [198, 607] on div "49610" at bounding box center [207, 602] width 28 height 15
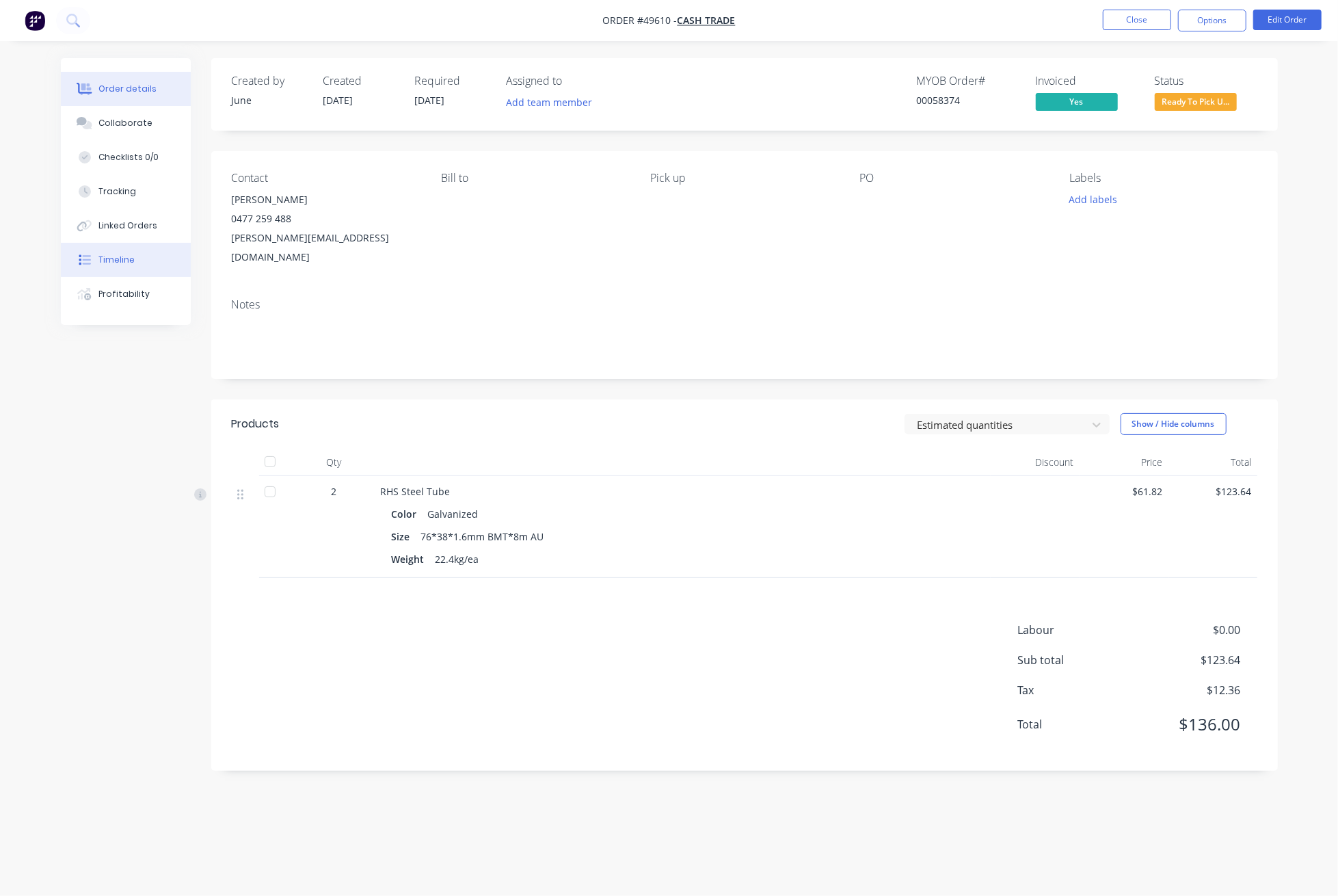
click at [105, 258] on div "Timeline" at bounding box center [117, 260] width 36 height 12
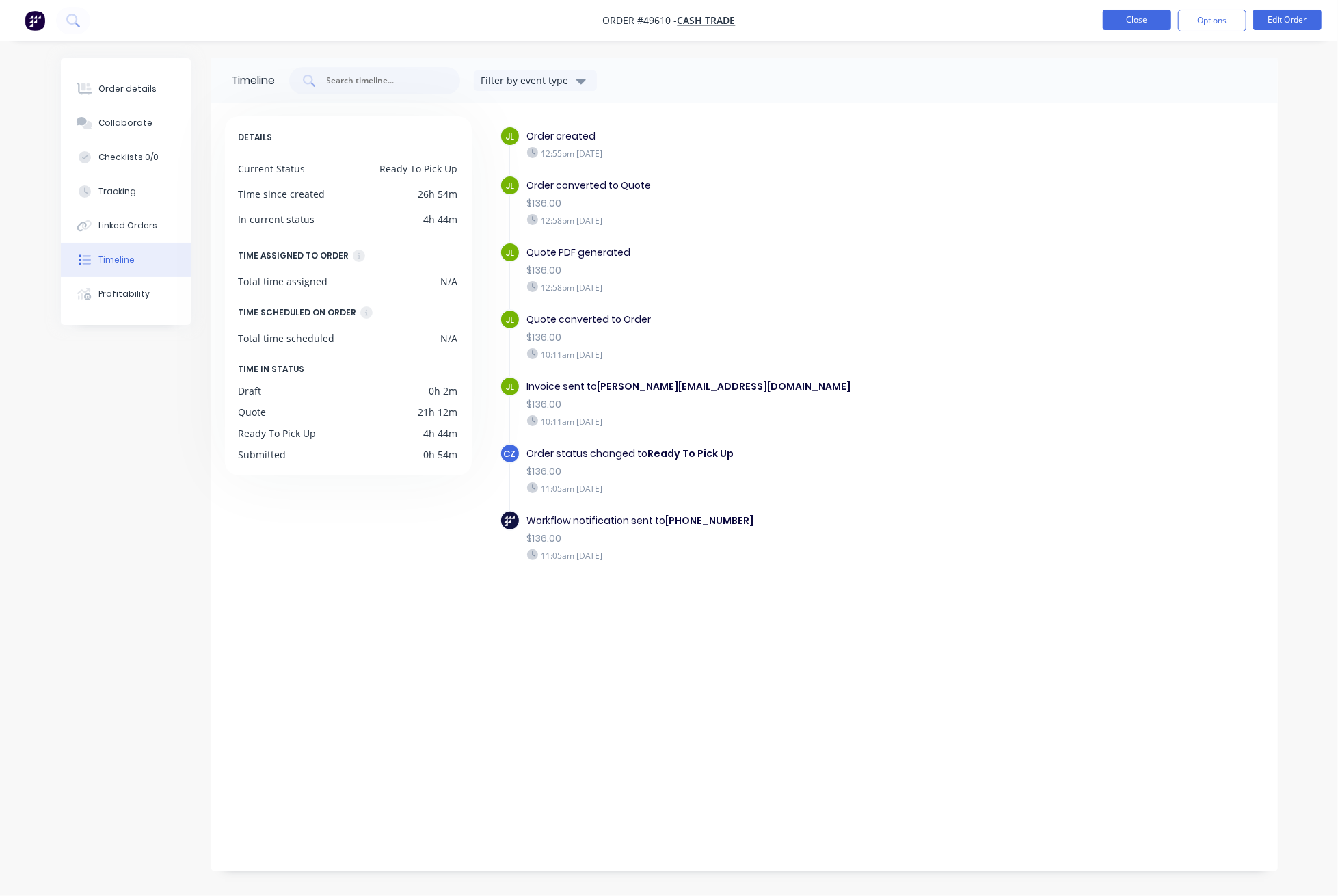
click at [1138, 20] on button "Close" at bounding box center [1137, 20] width 68 height 21
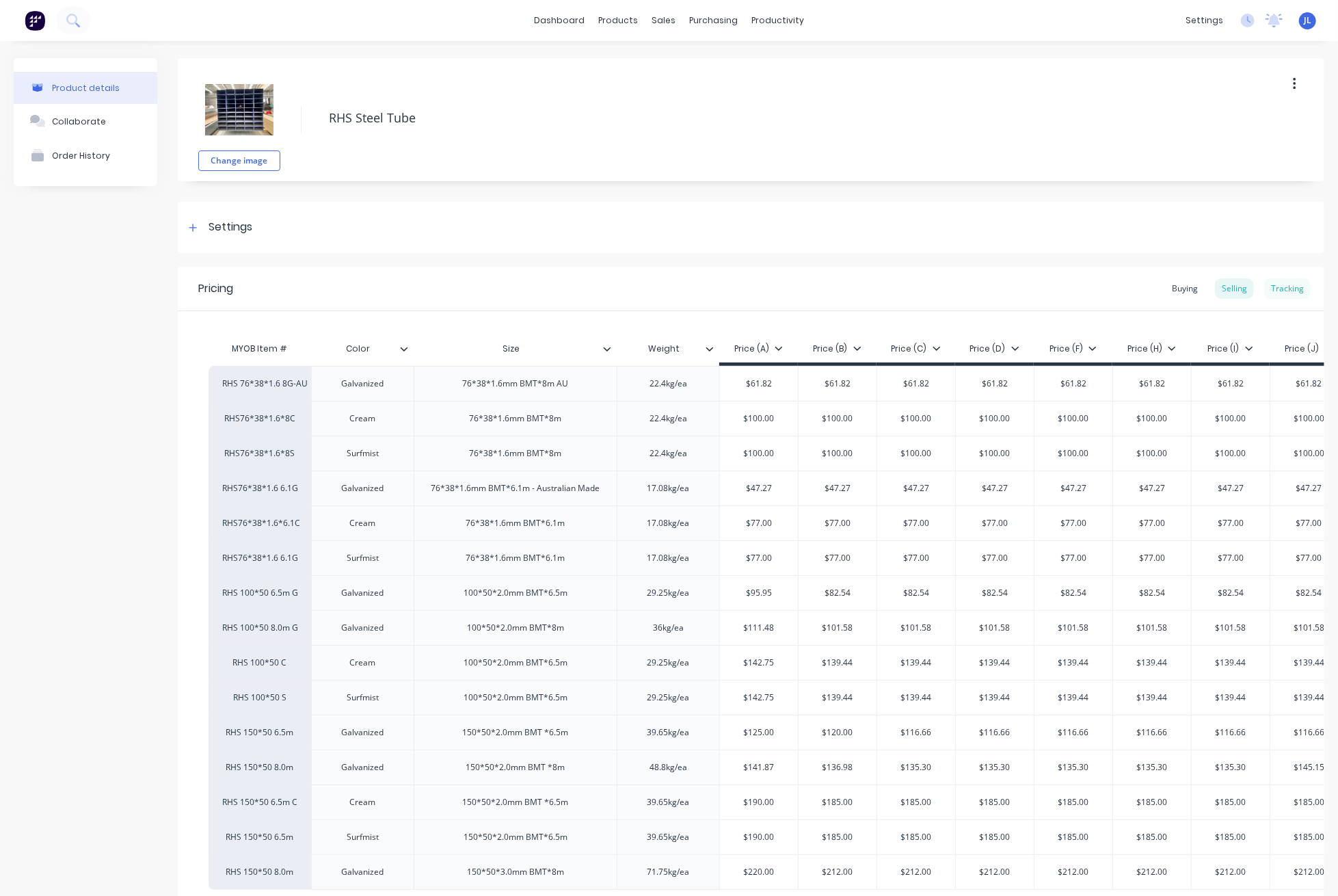
click at [1272, 292] on div "Tracking" at bounding box center [1287, 289] width 46 height 21
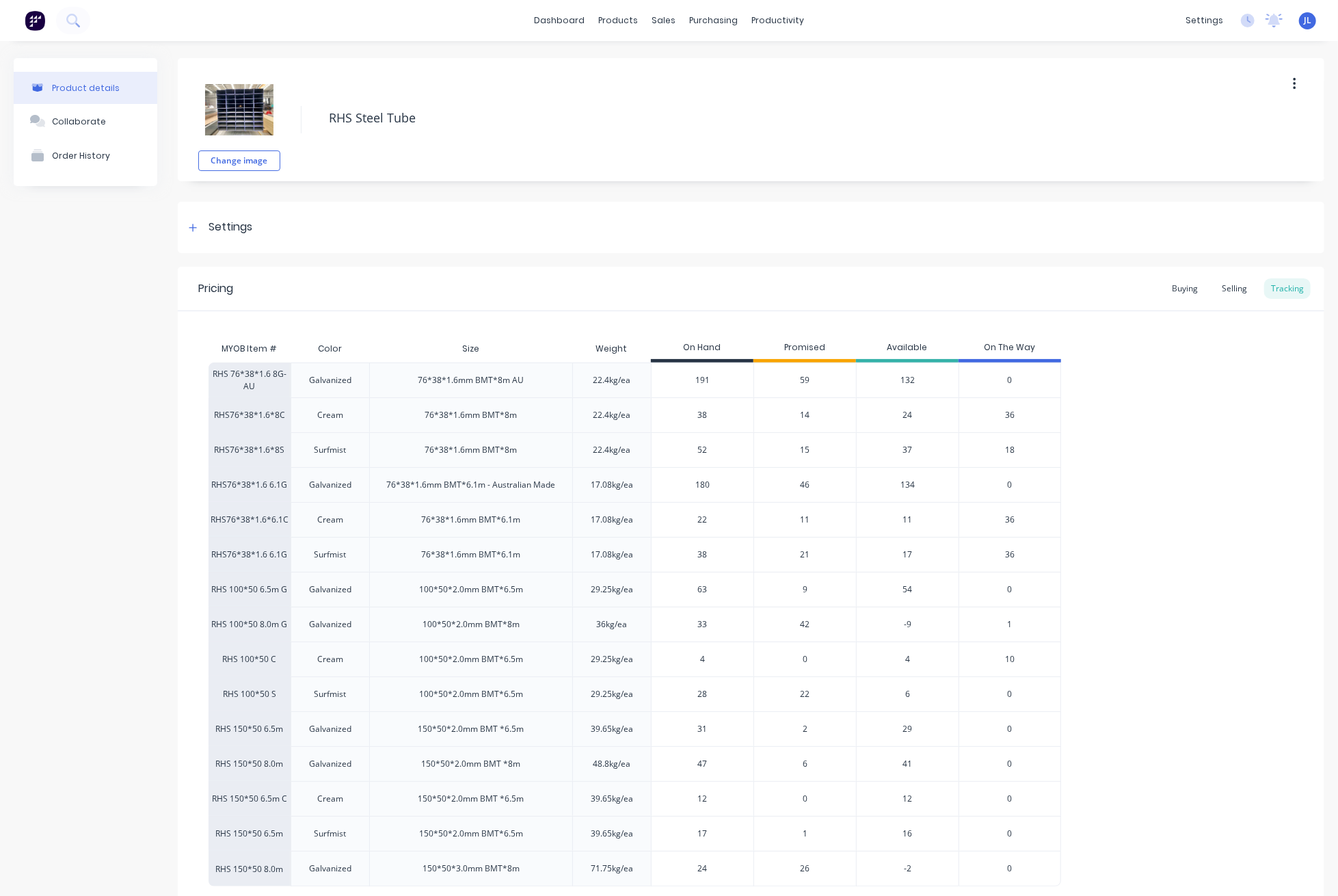
click at [812, 378] on div "59" at bounding box center [805, 380] width 102 height 35
click at [807, 380] on span "59" at bounding box center [805, 380] width 10 height 12
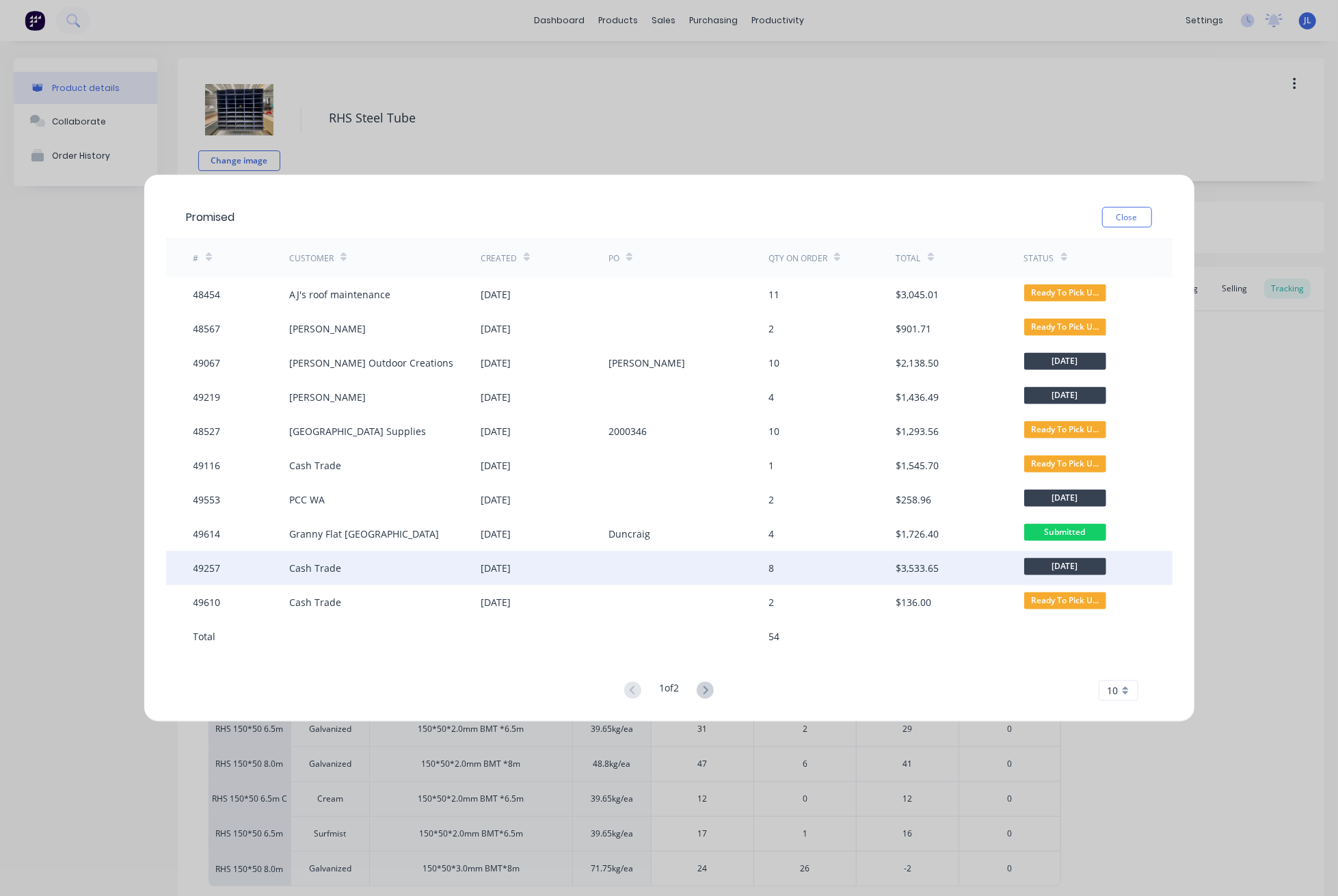
click at [510, 571] on div "[DATE]" at bounding box center [496, 568] width 30 height 15
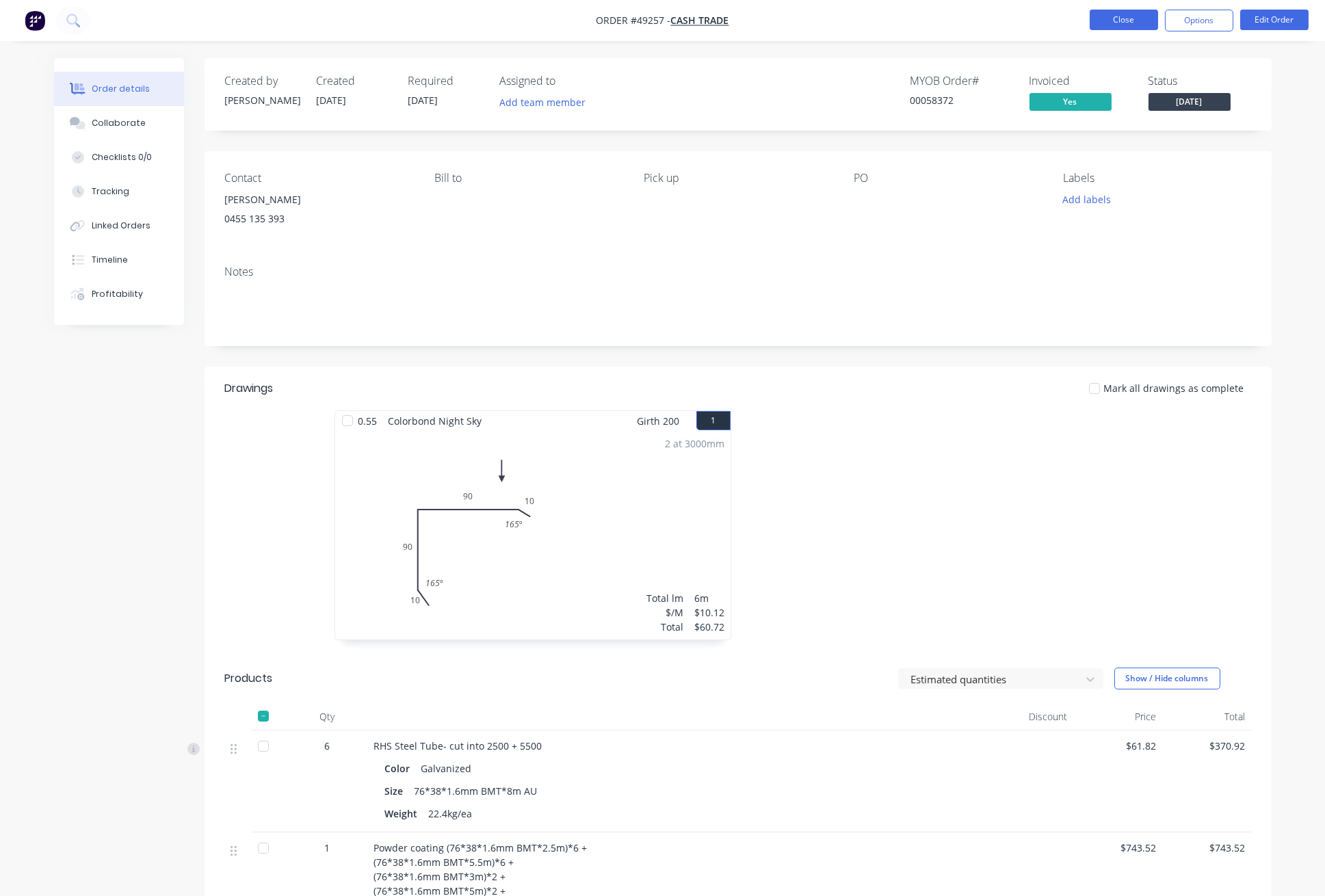
click at [1134, 10] on button "Close" at bounding box center [1123, 20] width 68 height 21
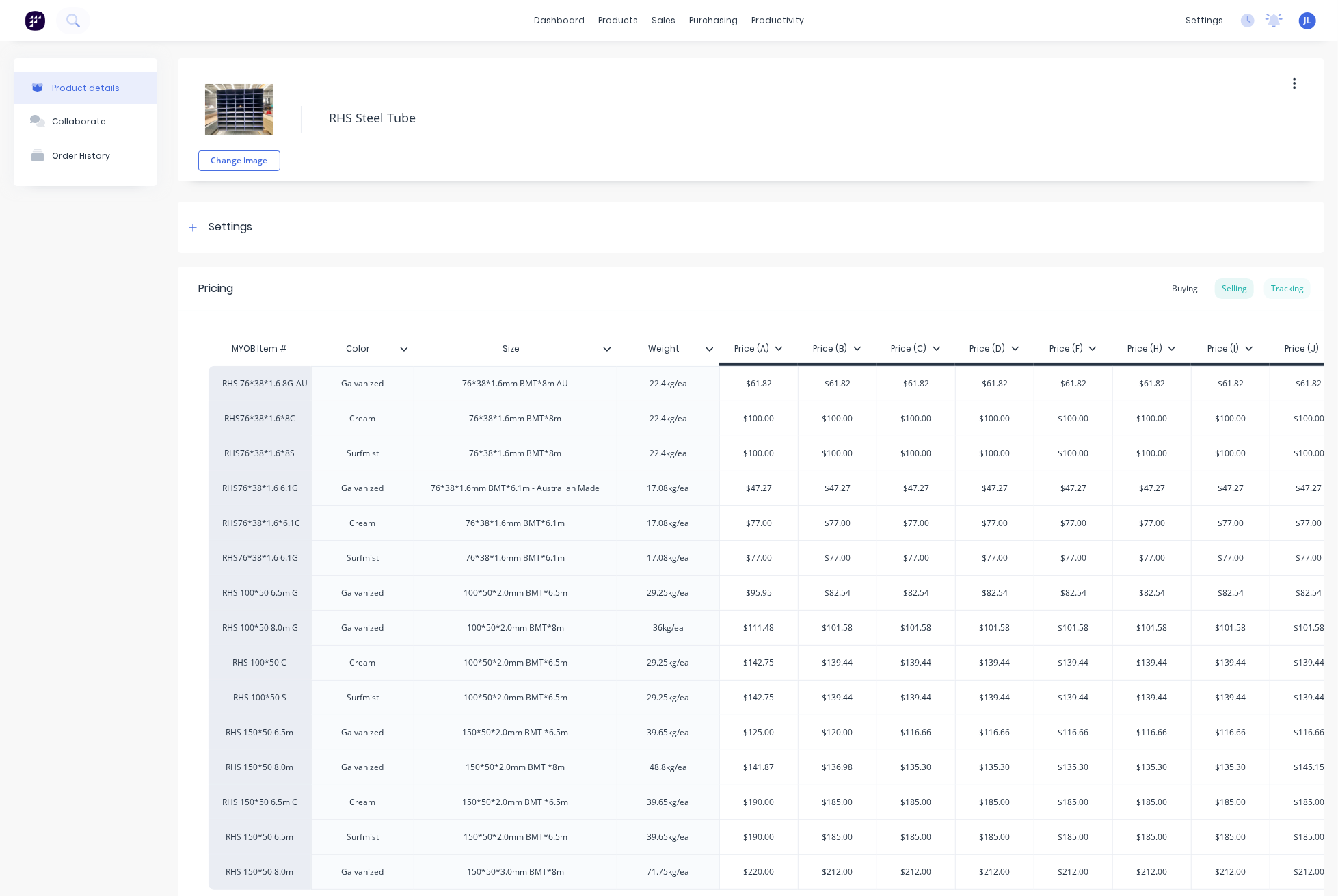
click at [1270, 288] on div "Tracking" at bounding box center [1287, 289] width 46 height 21
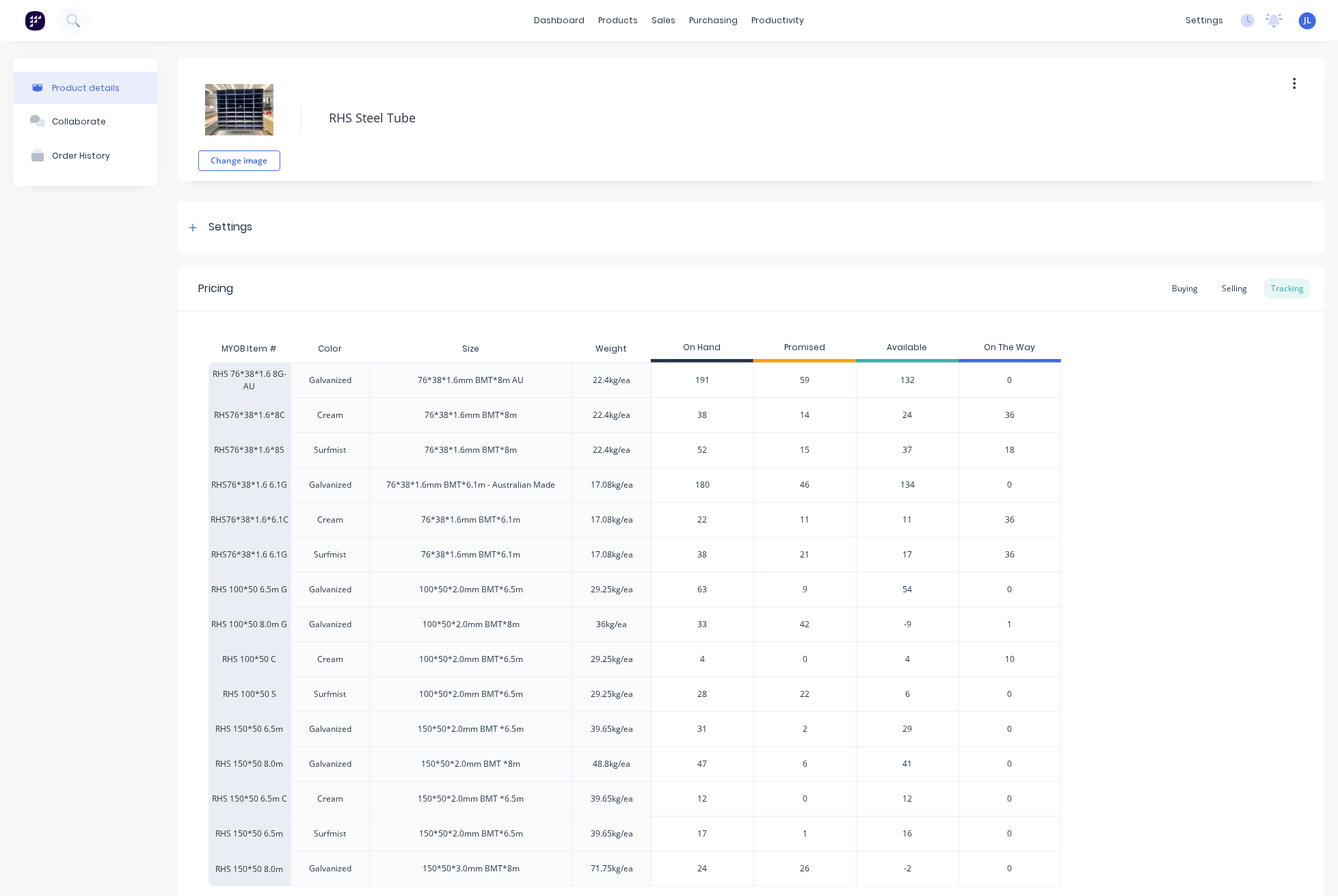
click at [805, 379] on span "59" at bounding box center [805, 380] width 10 height 12
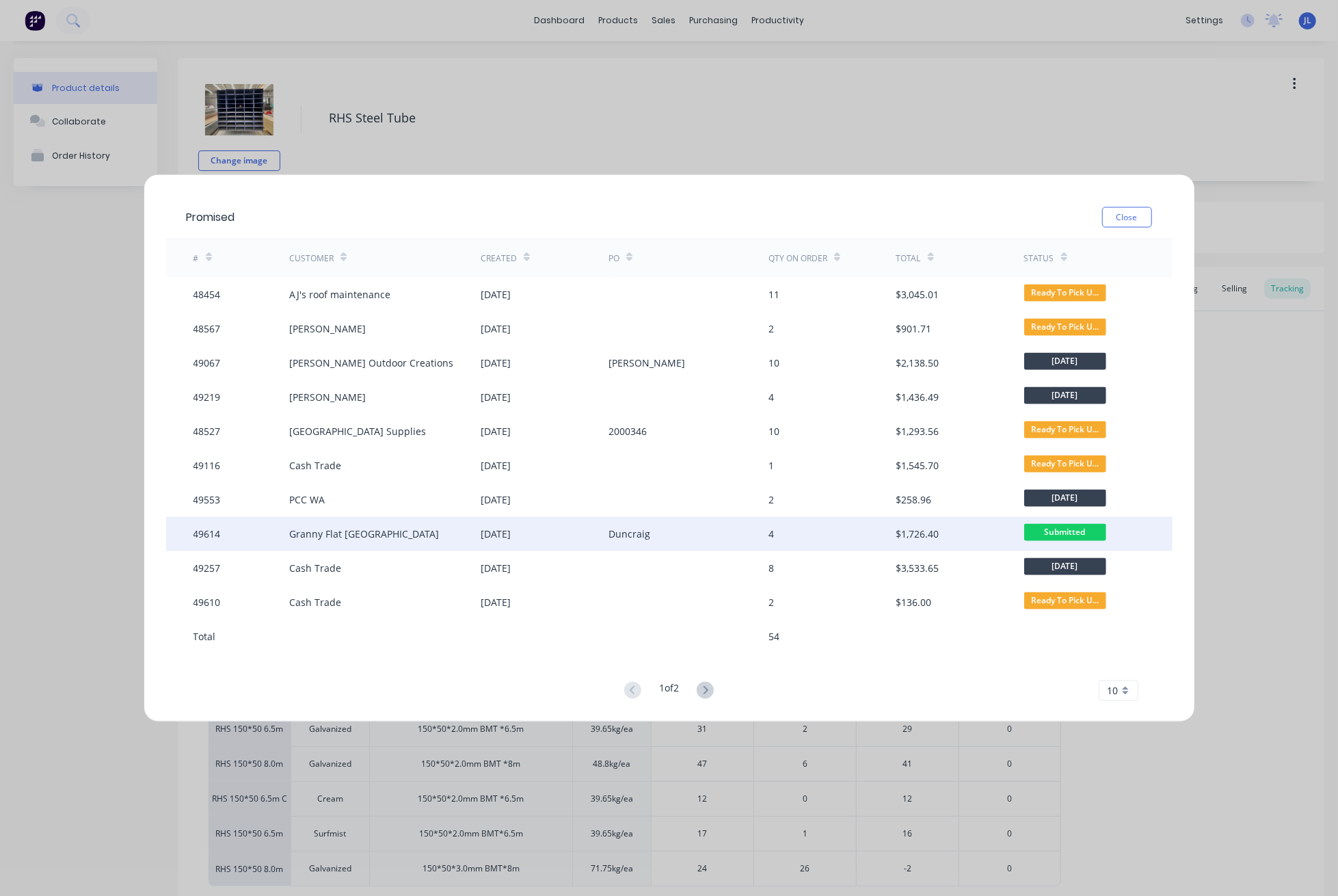
click at [258, 531] on div "49614" at bounding box center [241, 533] width 96 height 34
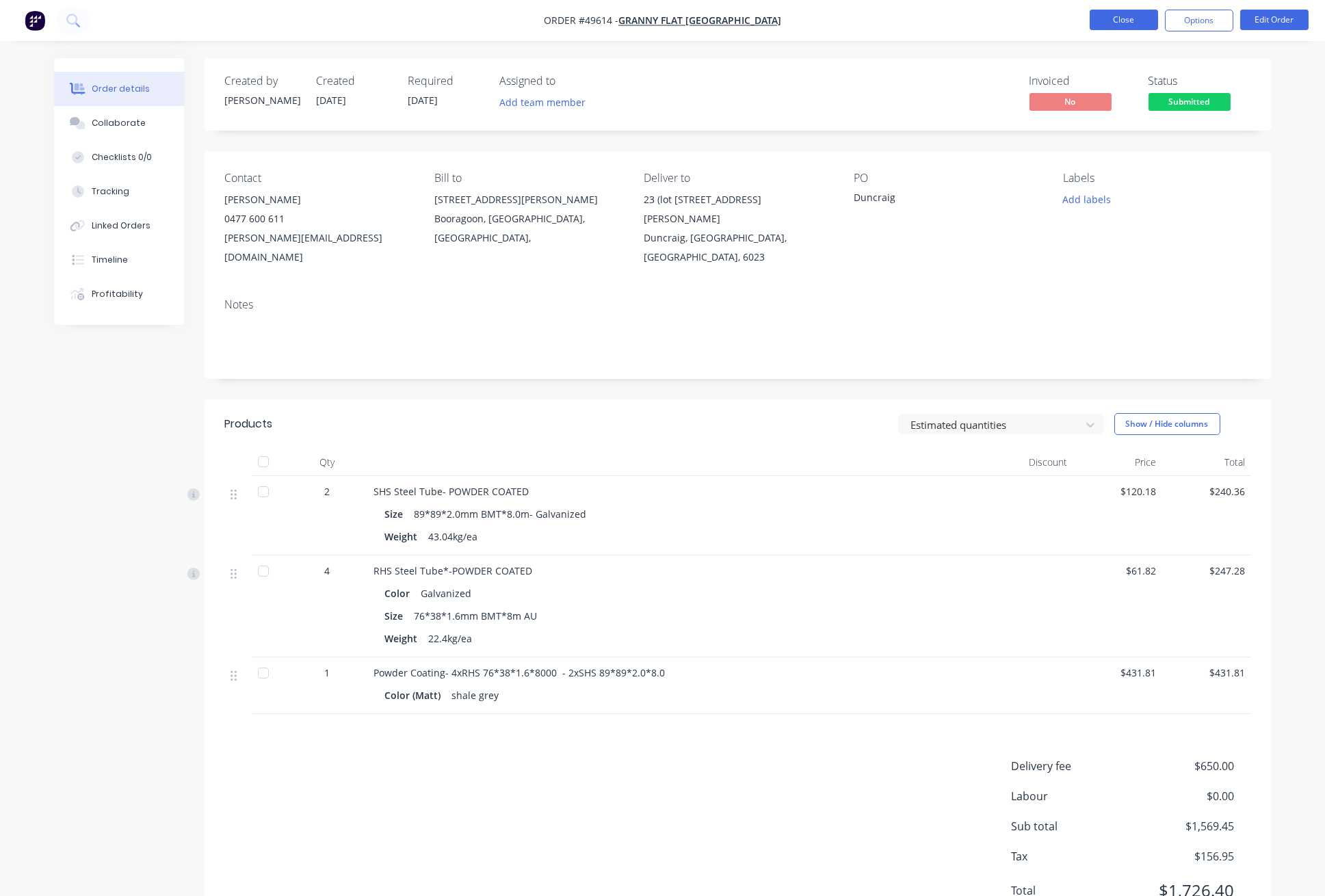
click at [1113, 19] on button "Close" at bounding box center [1123, 20] width 68 height 21
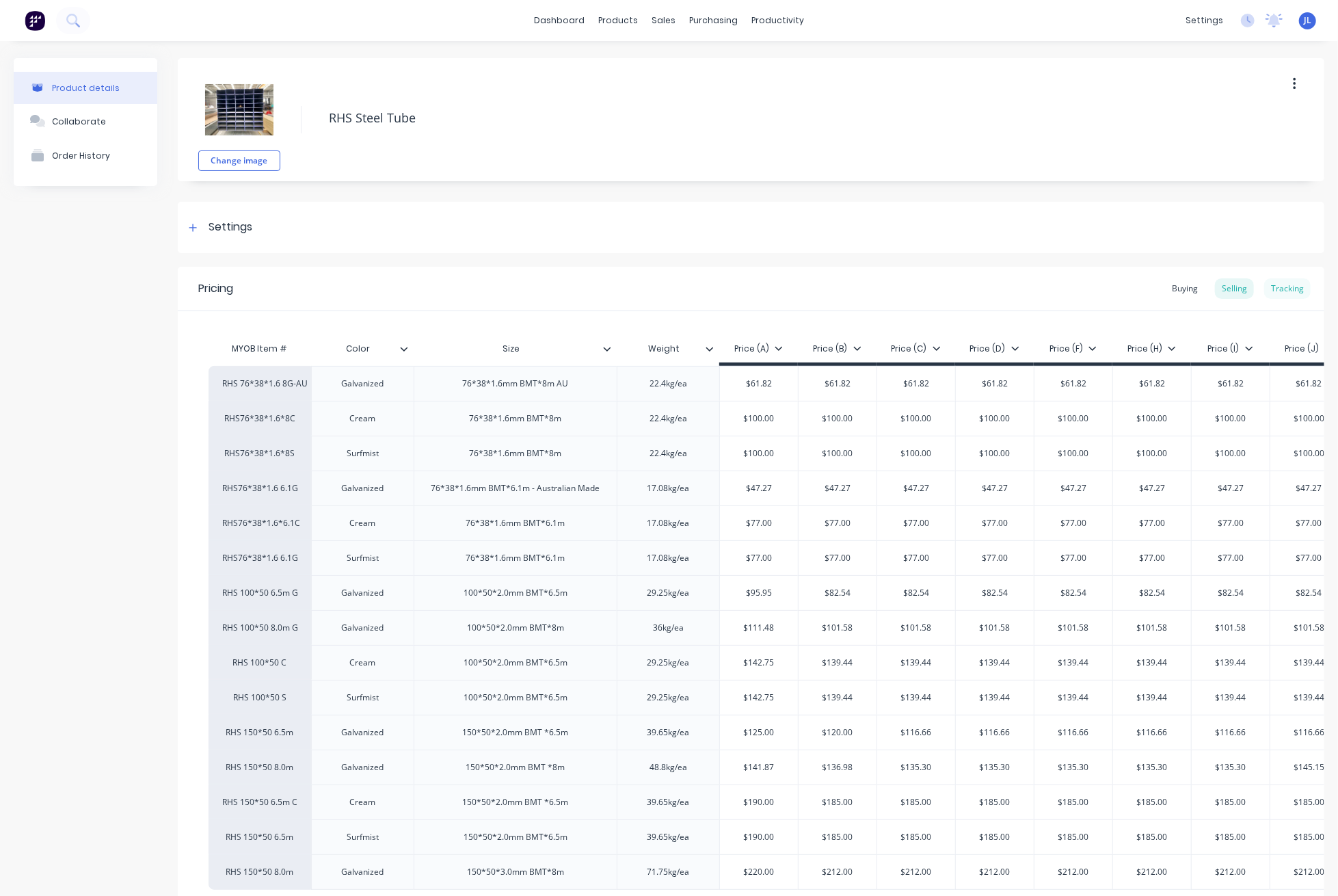
click at [1284, 288] on div "Tracking" at bounding box center [1287, 289] width 46 height 21
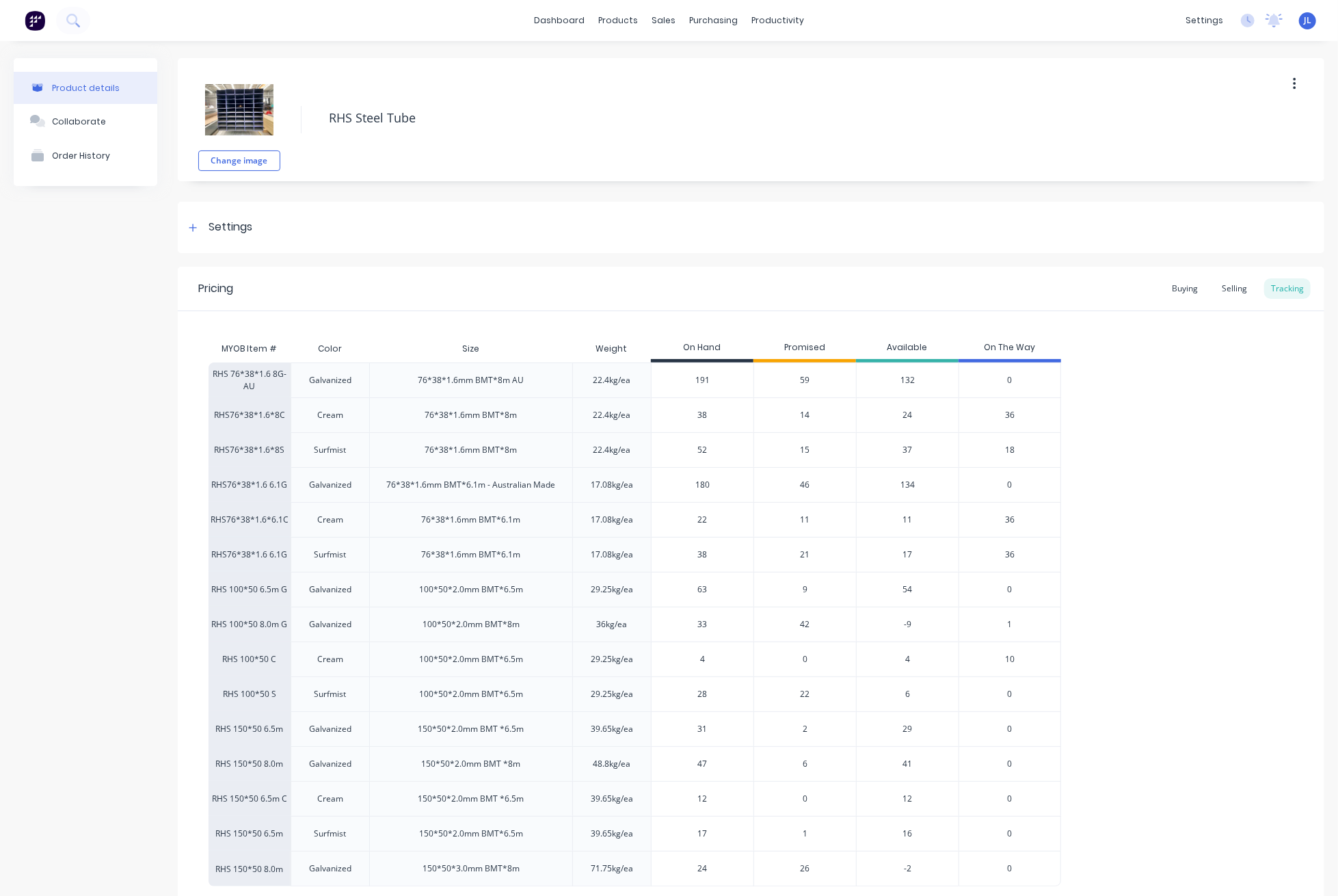
click at [805, 381] on span "59" at bounding box center [805, 380] width 10 height 12
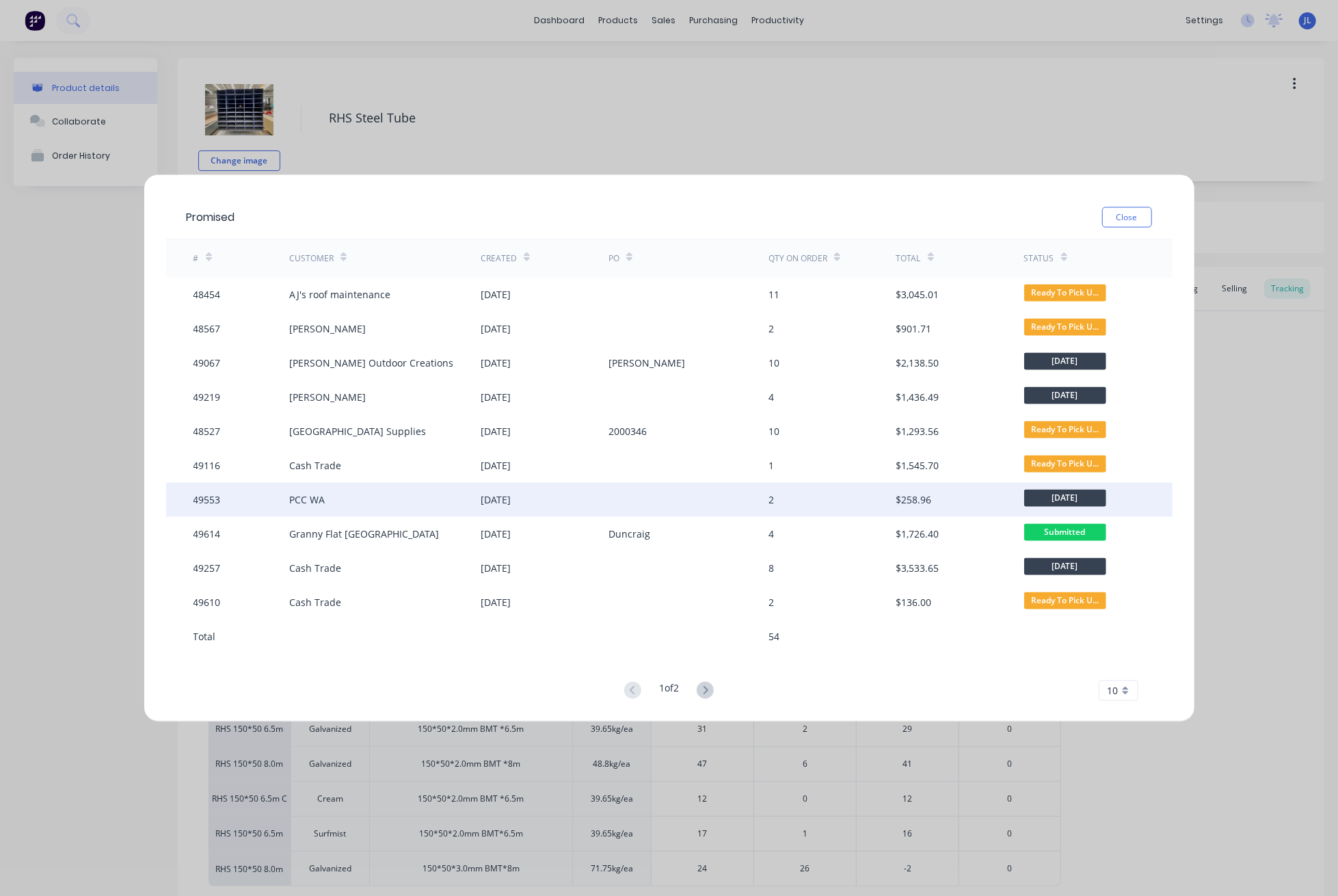
click at [381, 499] on div "PCC WA" at bounding box center [385, 499] width 191 height 34
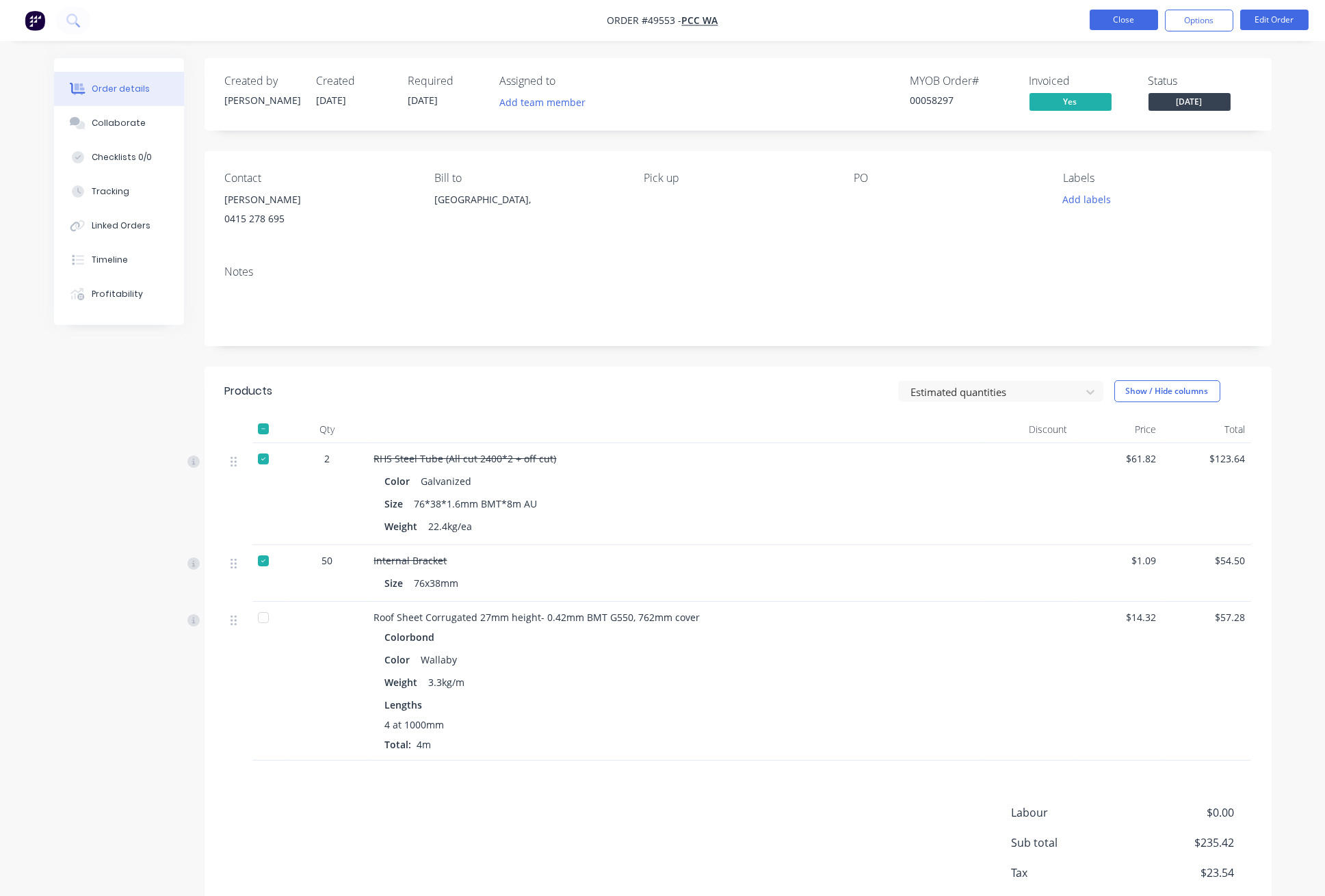
click at [1116, 15] on button "Close" at bounding box center [1123, 20] width 68 height 21
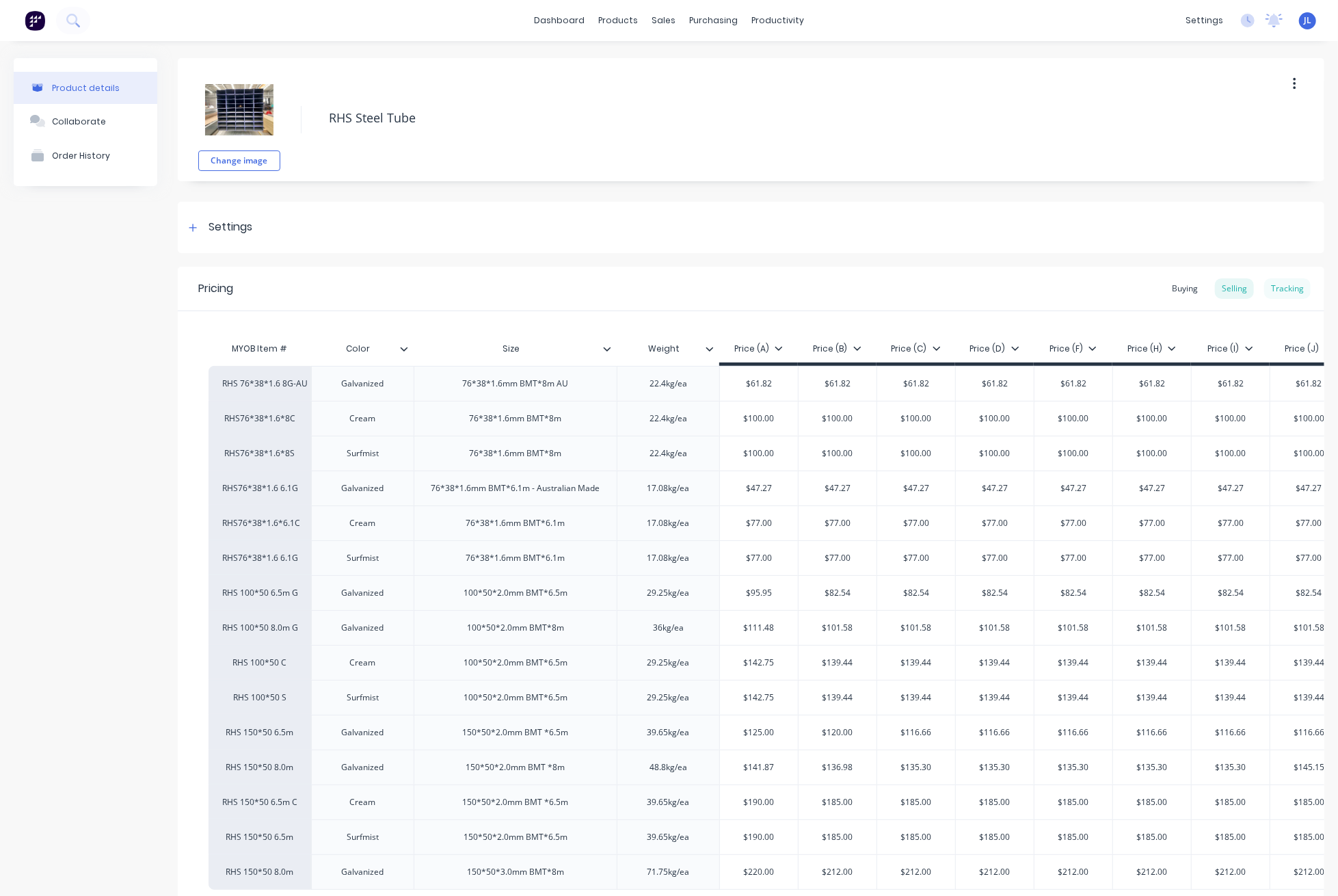
click at [1272, 284] on div "Tracking" at bounding box center [1287, 289] width 46 height 21
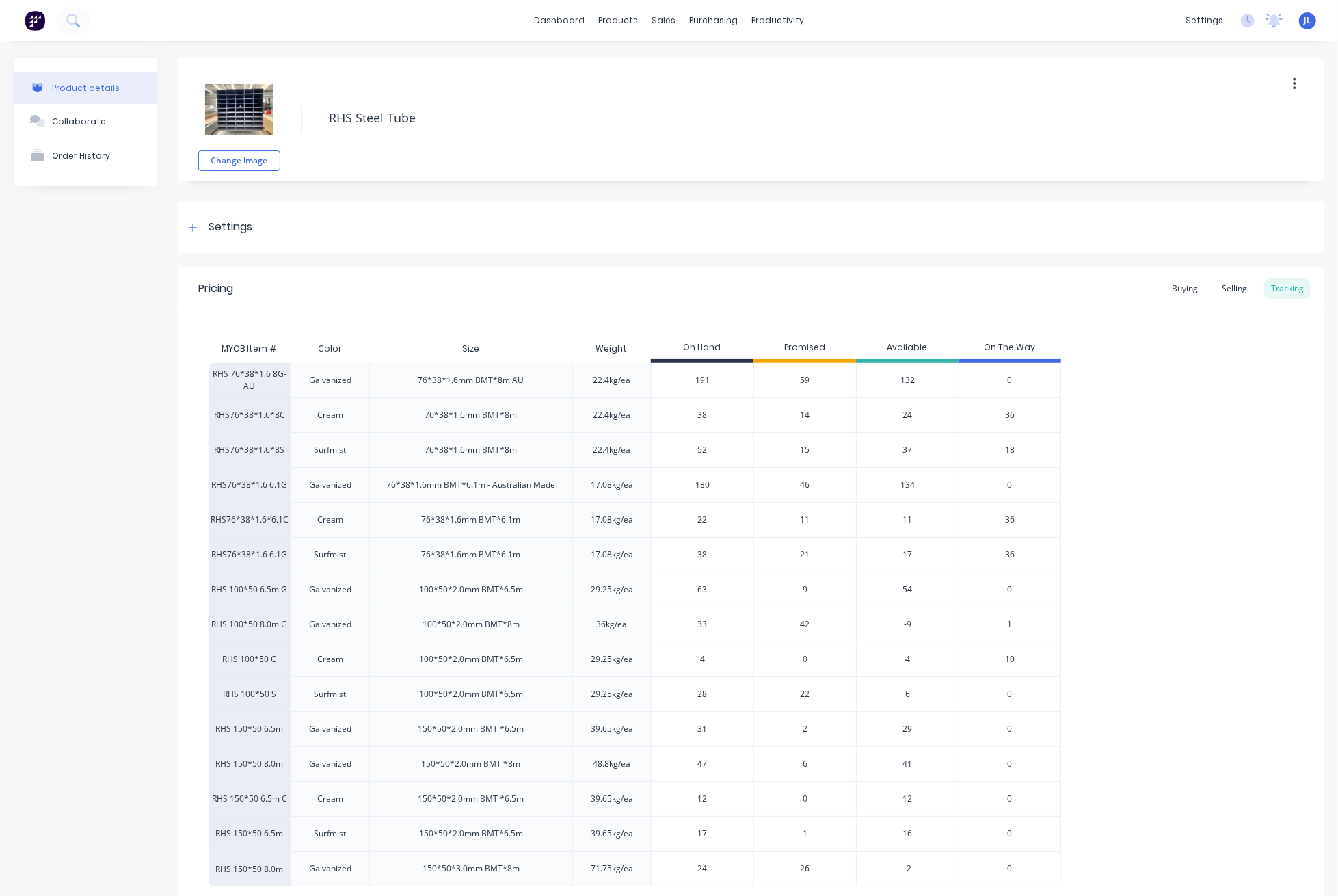
click at [814, 378] on div "59" at bounding box center [805, 380] width 102 height 35
click at [804, 378] on span "59" at bounding box center [805, 380] width 10 height 12
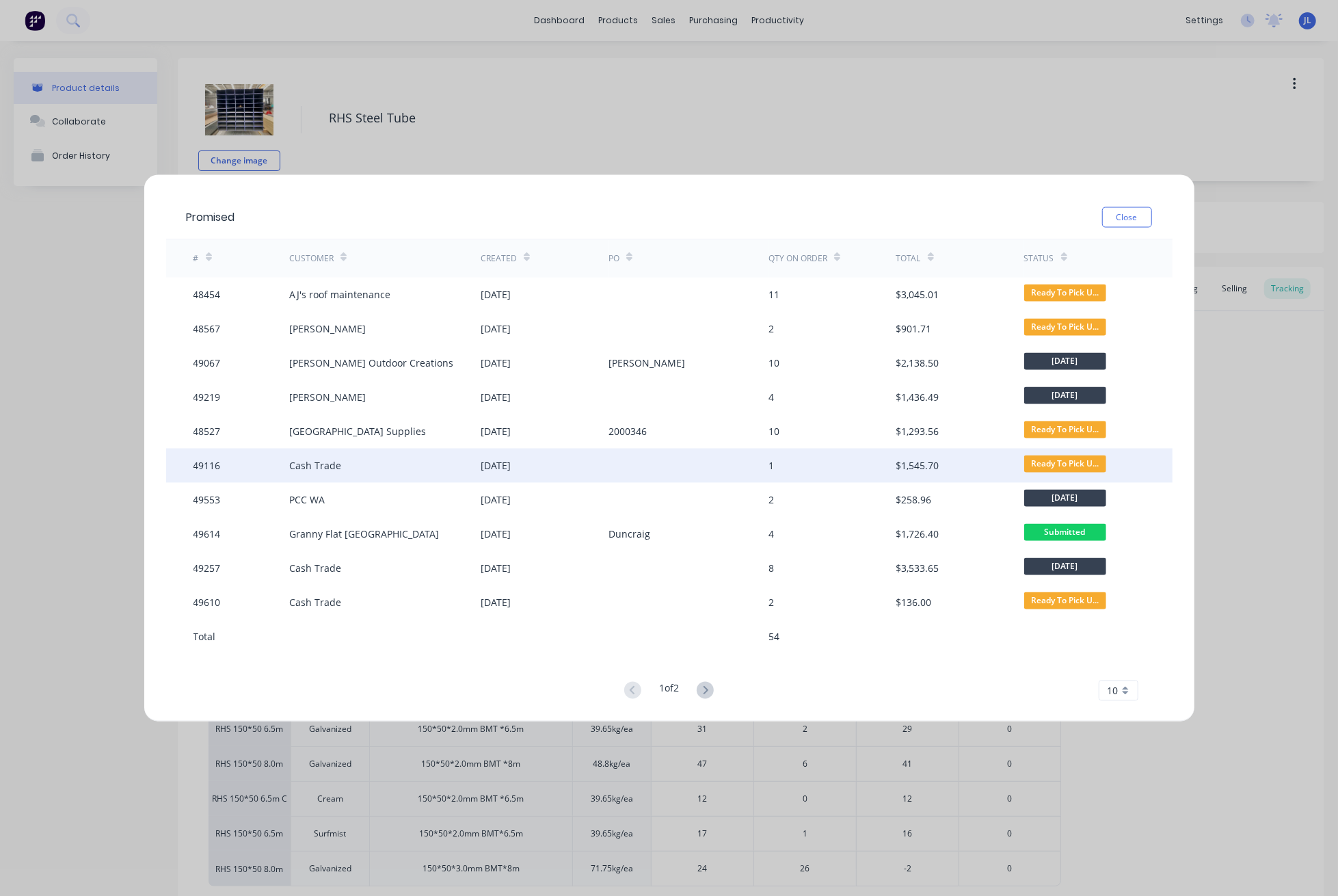
click at [345, 466] on div "Cash Trade" at bounding box center [385, 465] width 191 height 34
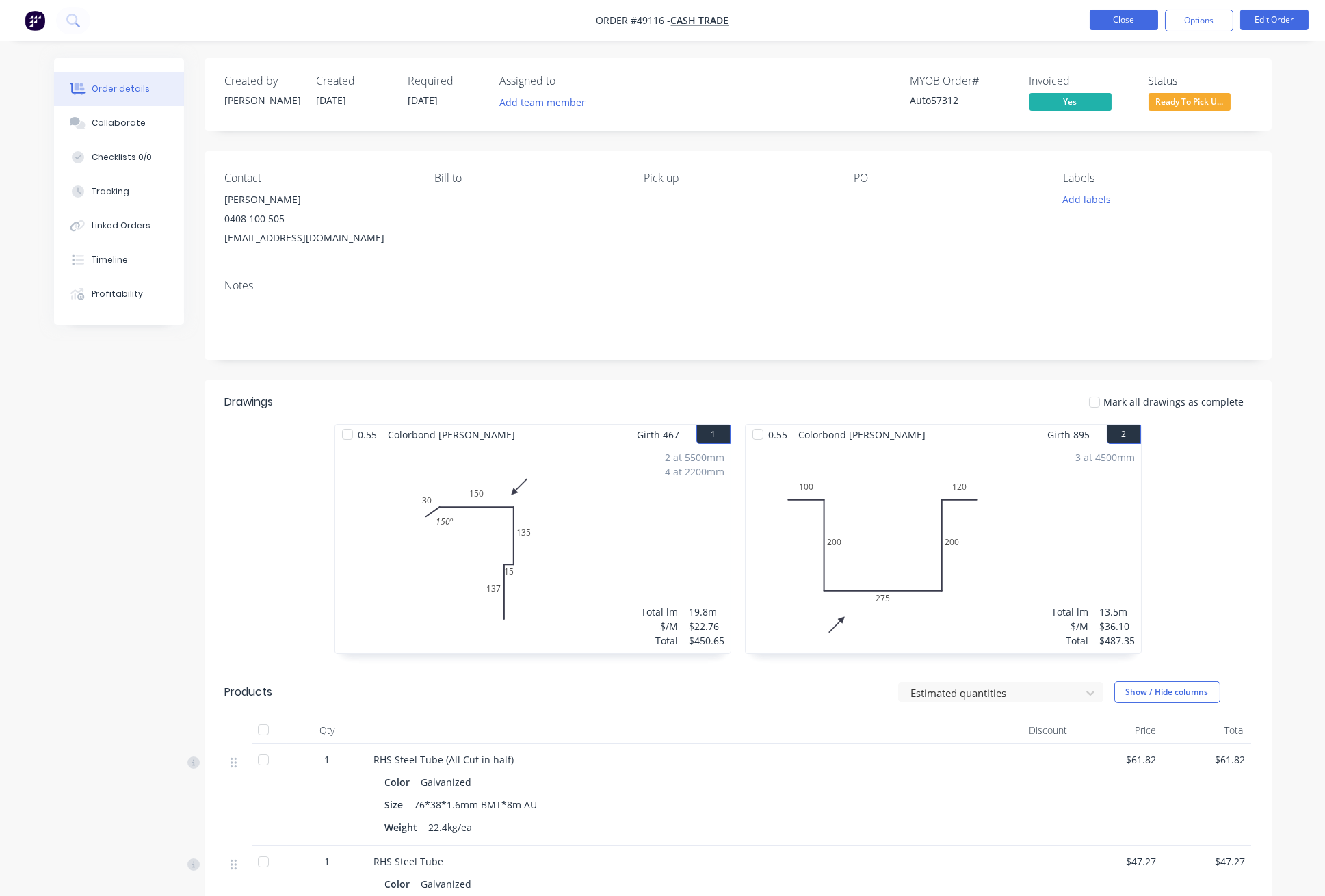
click at [1127, 20] on button "Close" at bounding box center [1123, 20] width 68 height 21
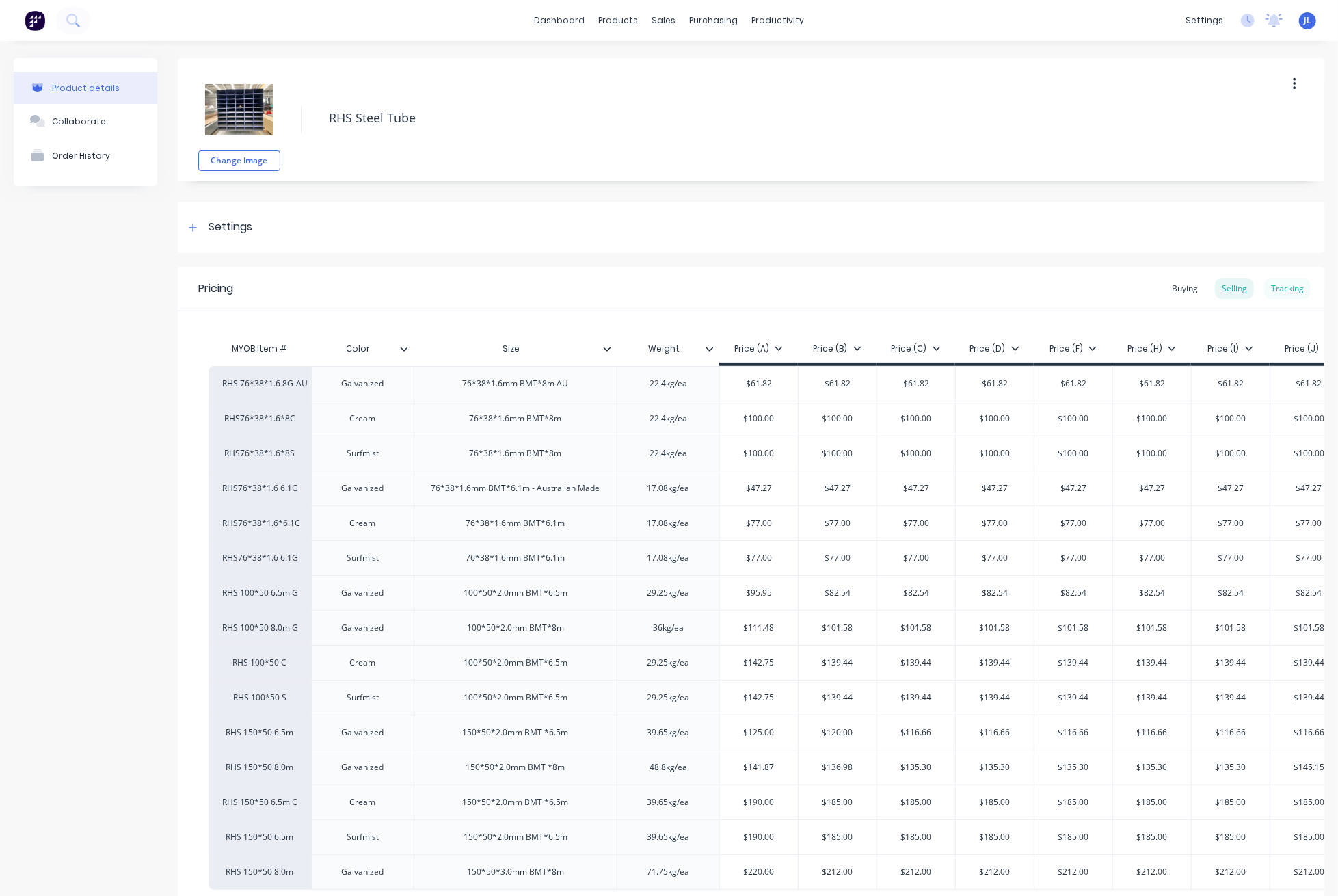
click at [1286, 286] on div "Tracking" at bounding box center [1287, 289] width 46 height 21
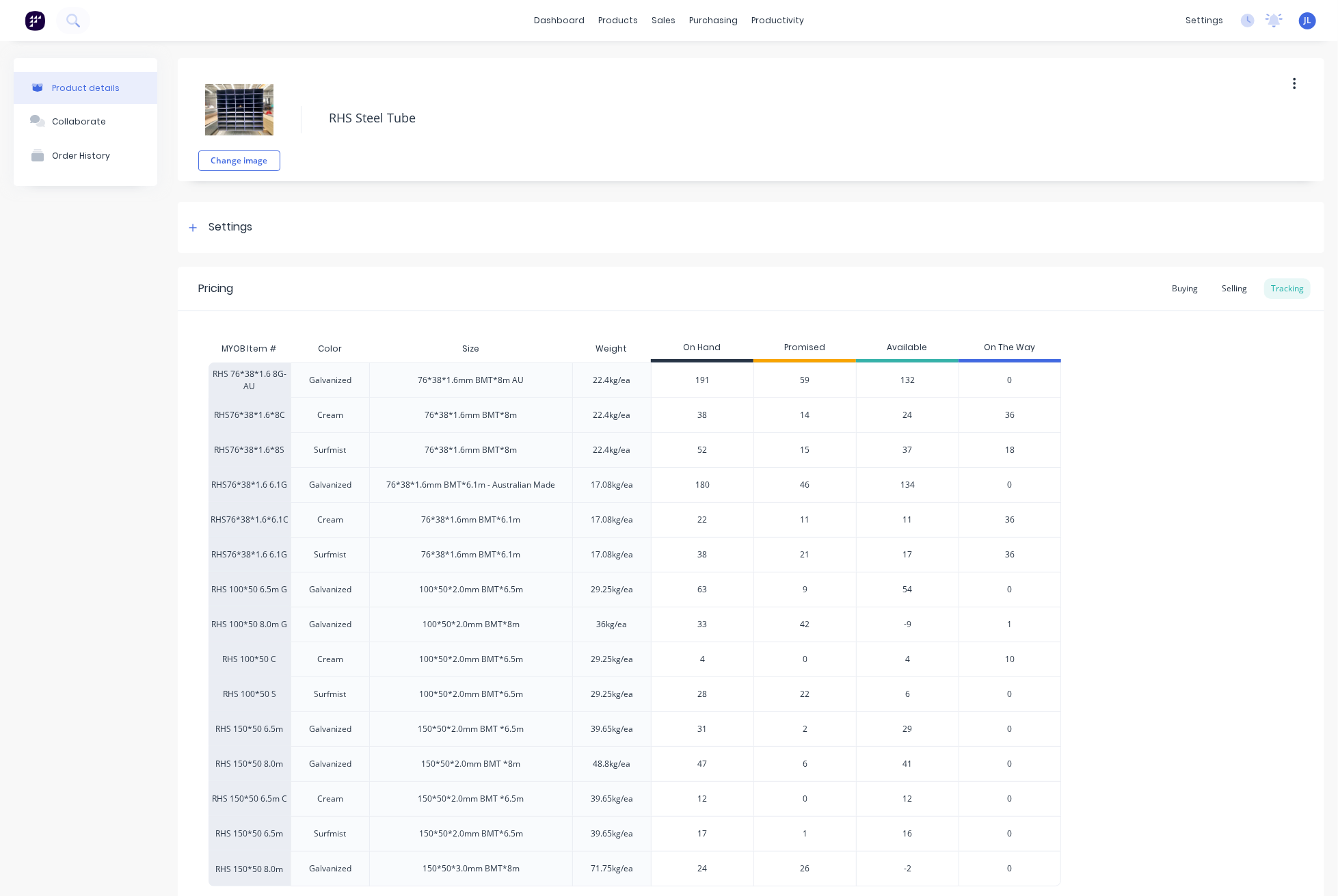
click at [805, 377] on span "59" at bounding box center [805, 380] width 10 height 12
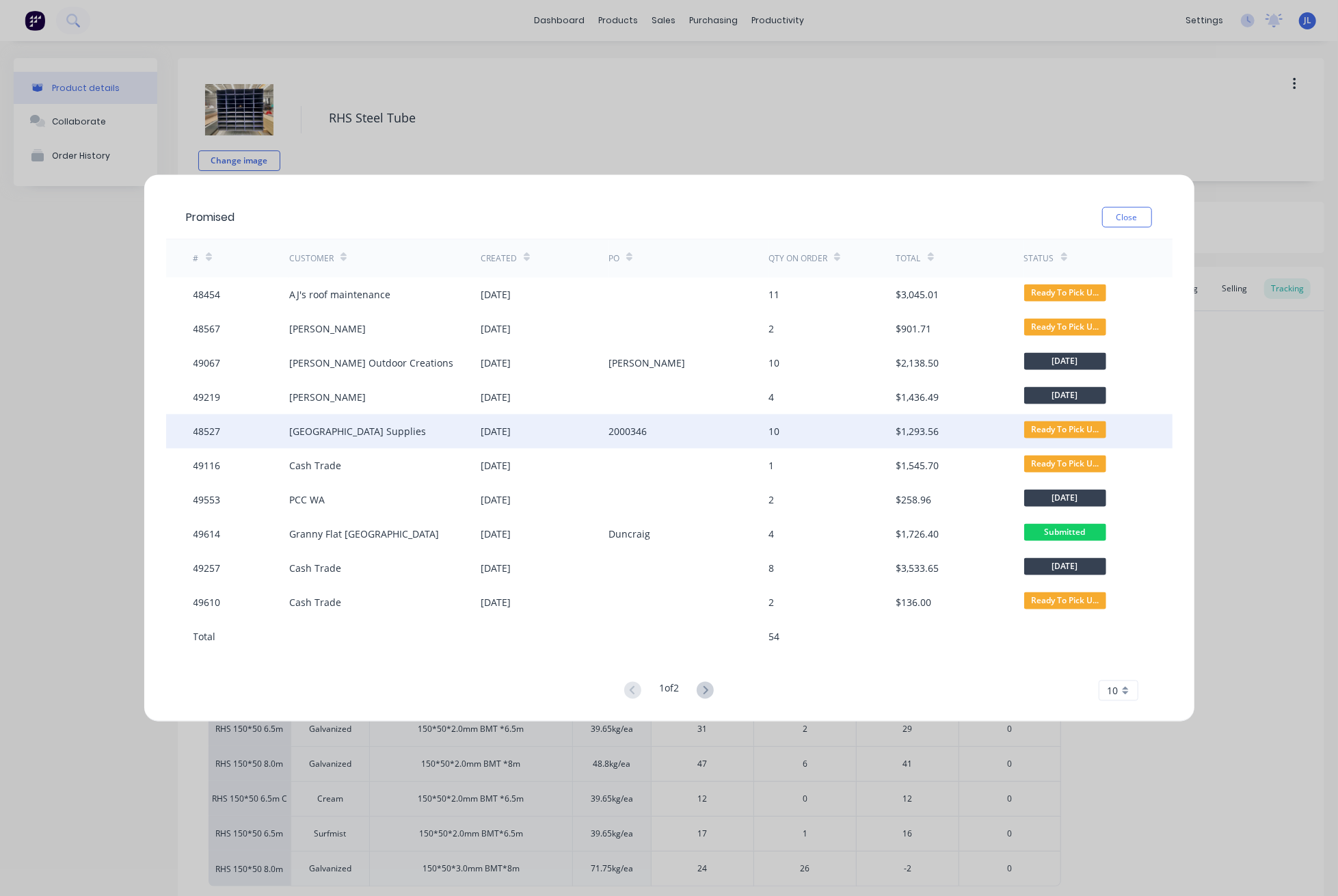
click at [384, 435] on div "Ravensthorpe Building Supplies" at bounding box center [358, 431] width 137 height 15
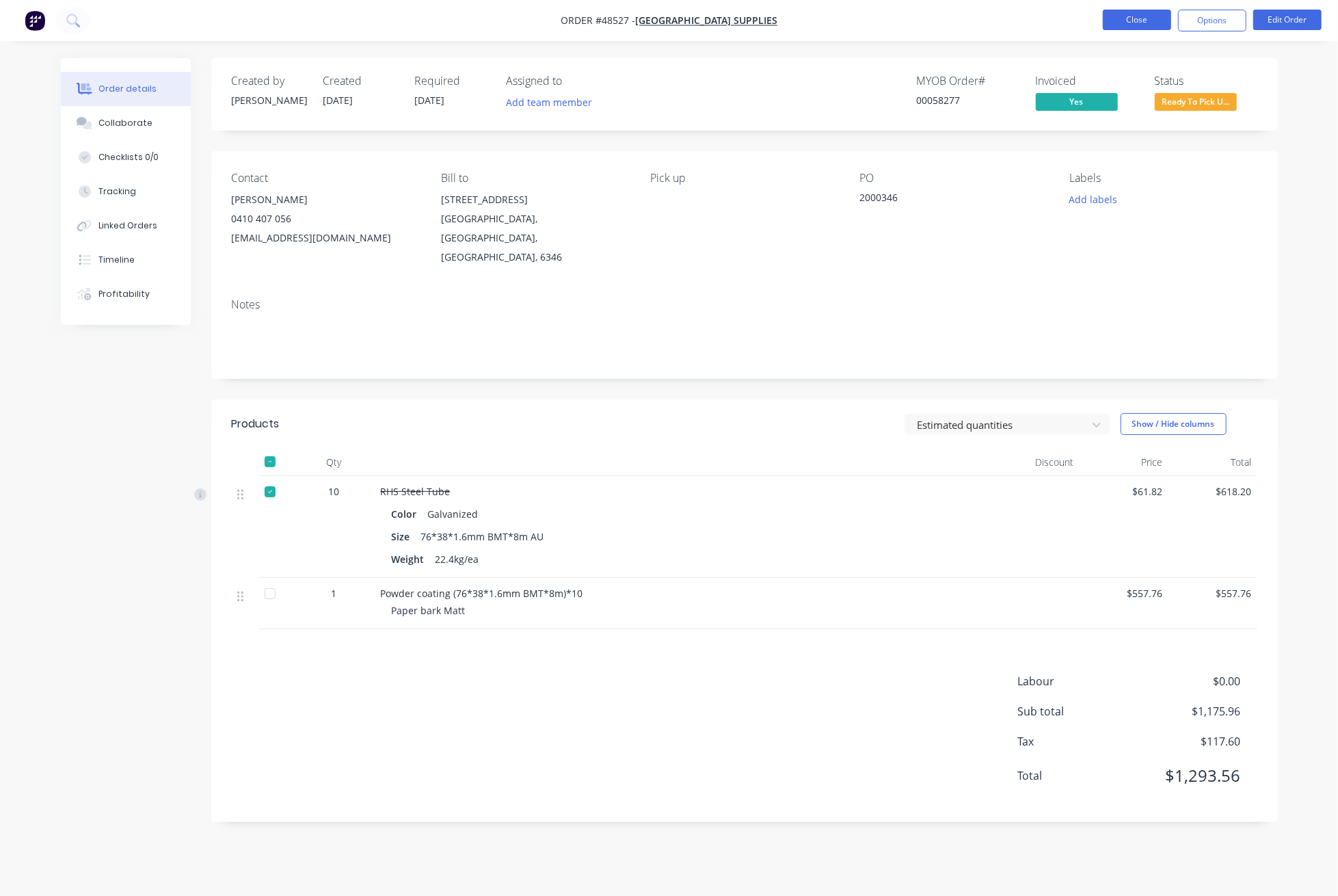
click at [1122, 21] on button "Close" at bounding box center [1137, 20] width 68 height 21
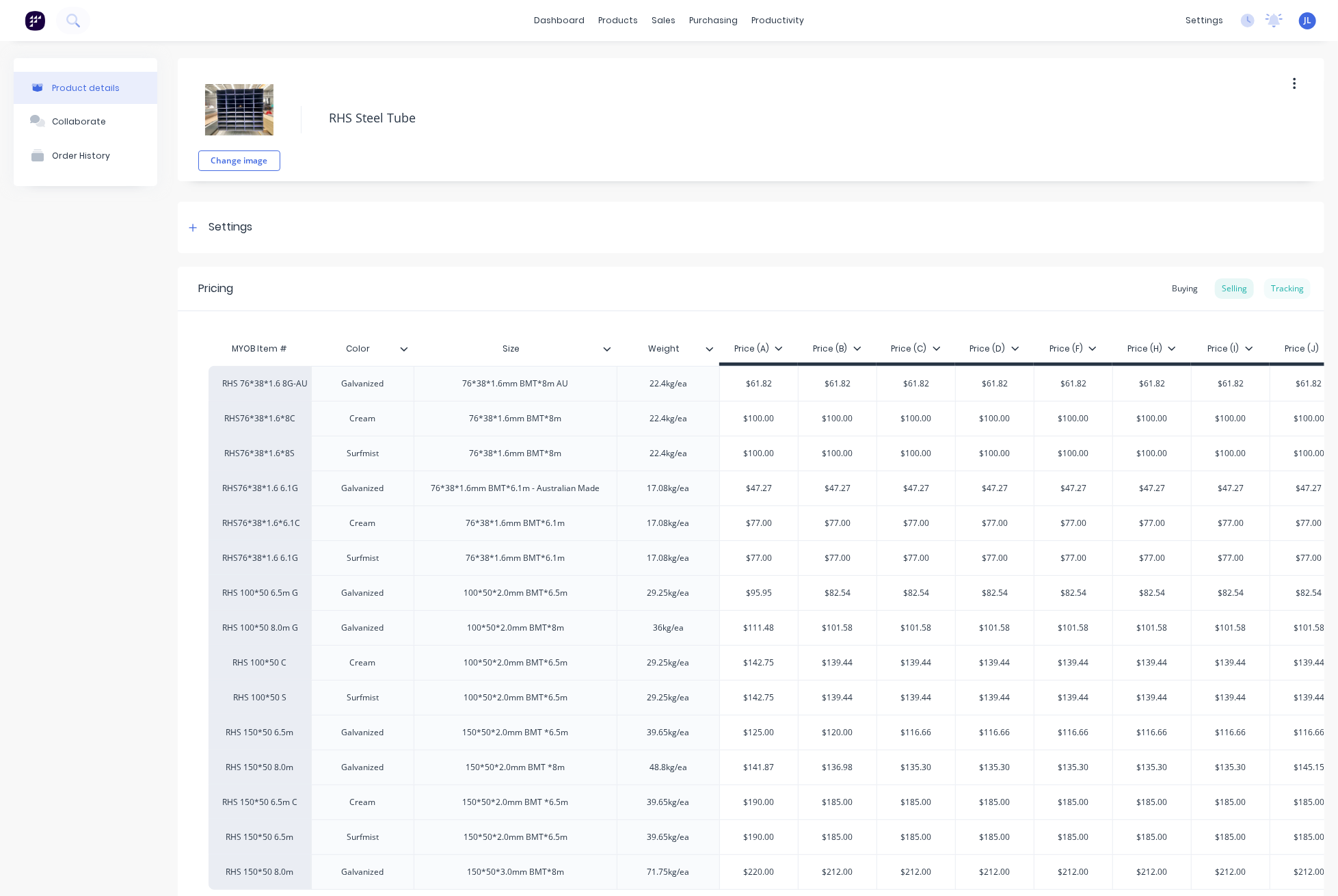
click at [1286, 285] on div "Tracking" at bounding box center [1287, 289] width 46 height 21
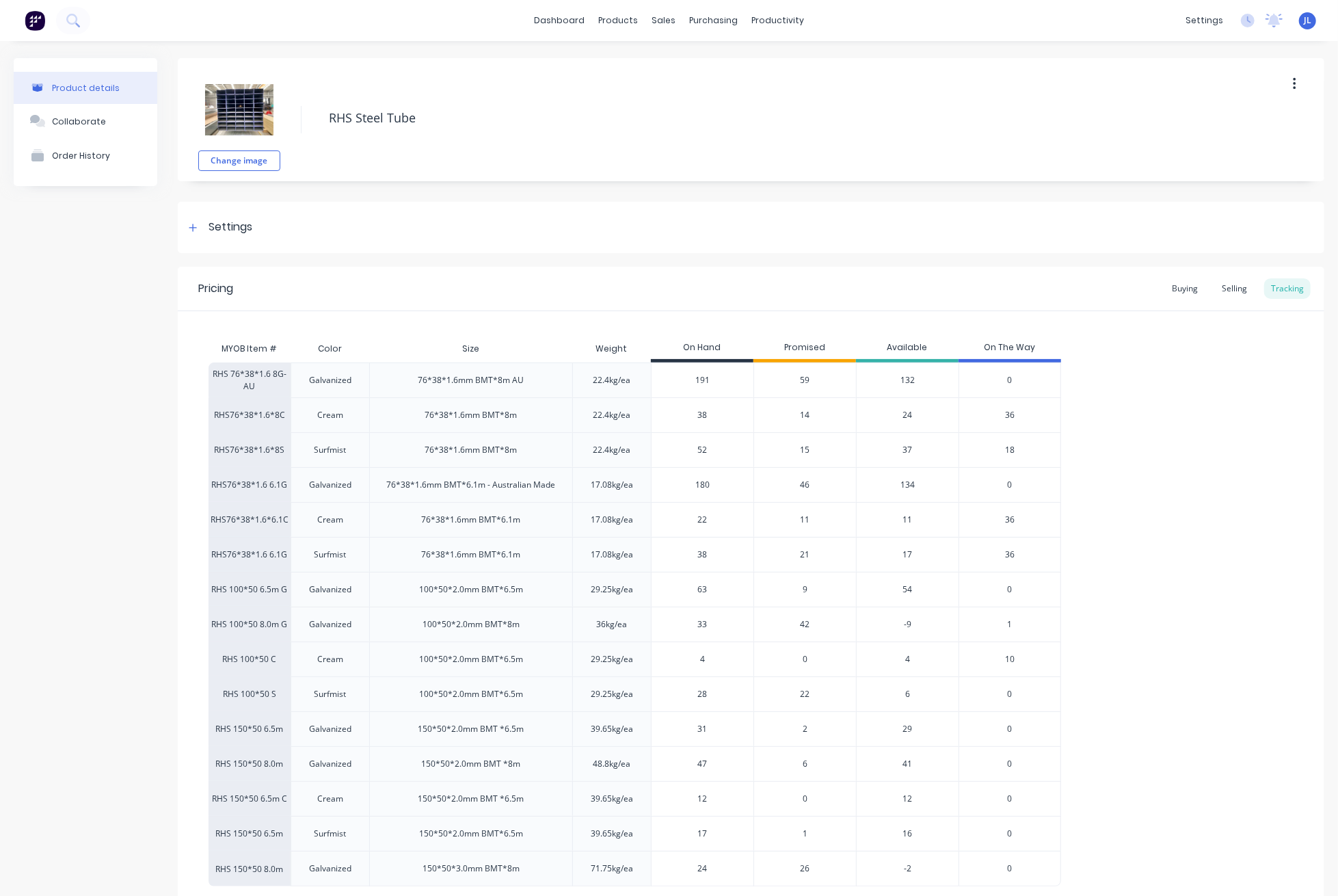
click at [805, 380] on span "59" at bounding box center [805, 380] width 10 height 12
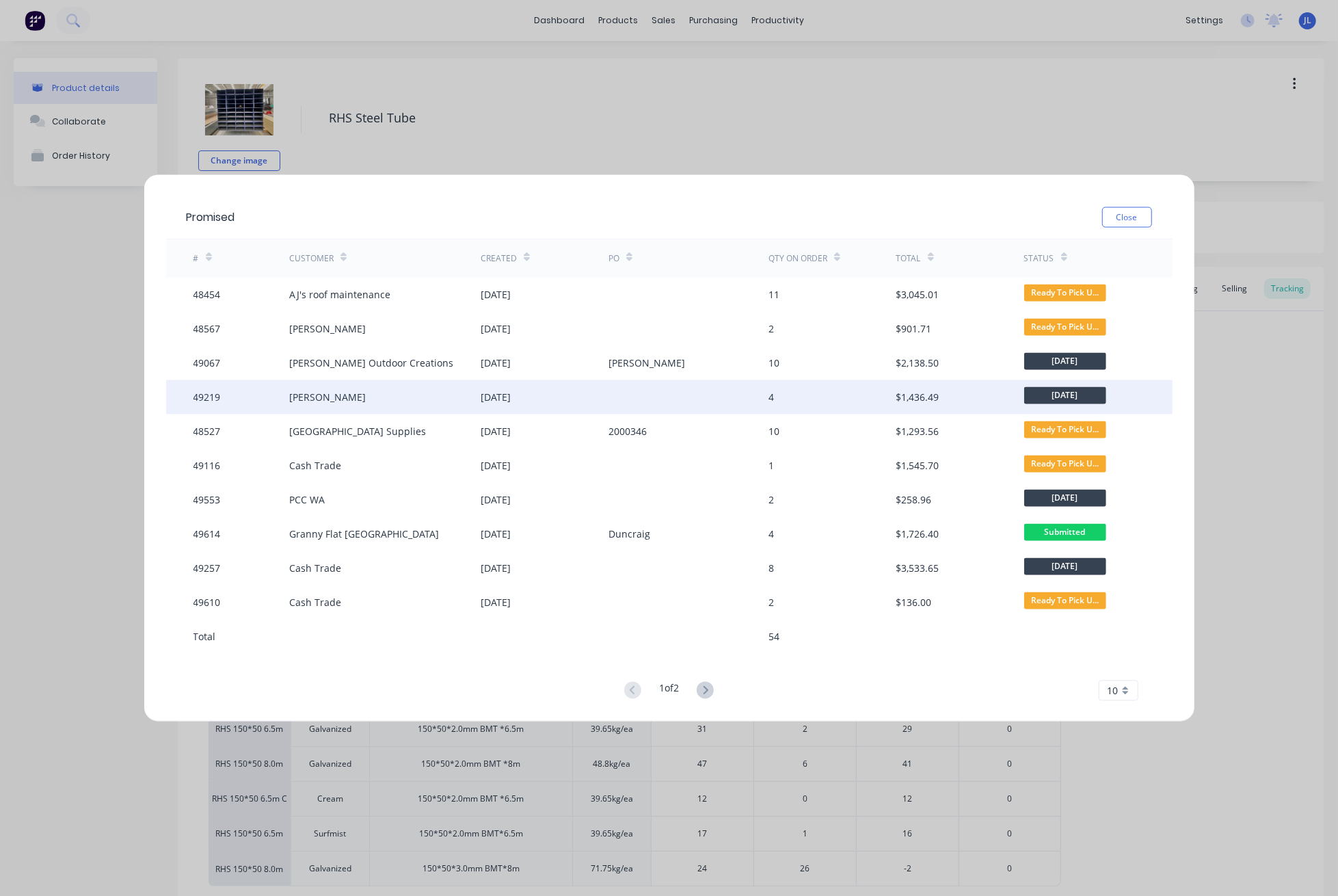
click at [381, 397] on div "Noel" at bounding box center [385, 397] width 191 height 34
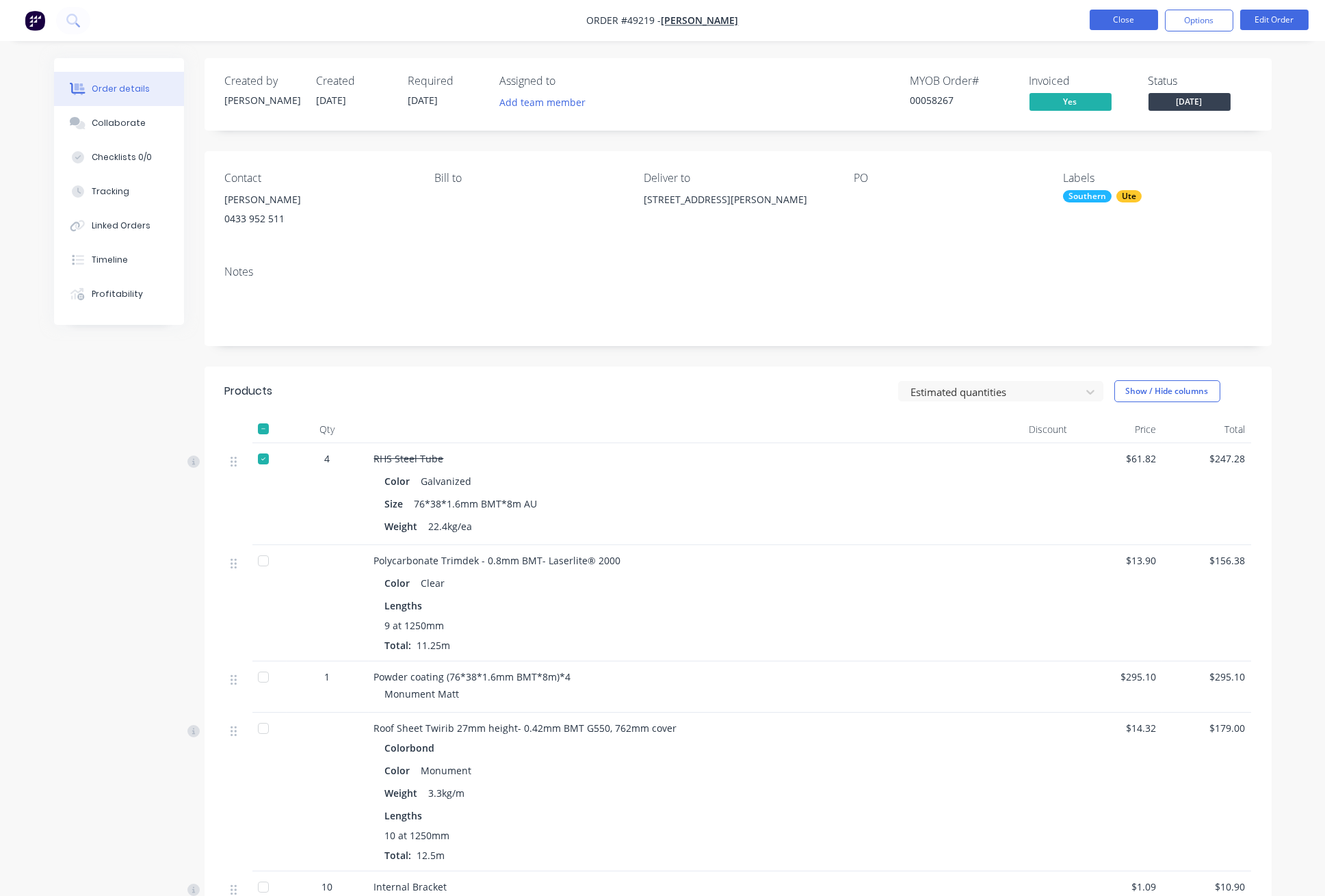
click at [1129, 26] on button "Close" at bounding box center [1123, 20] width 68 height 21
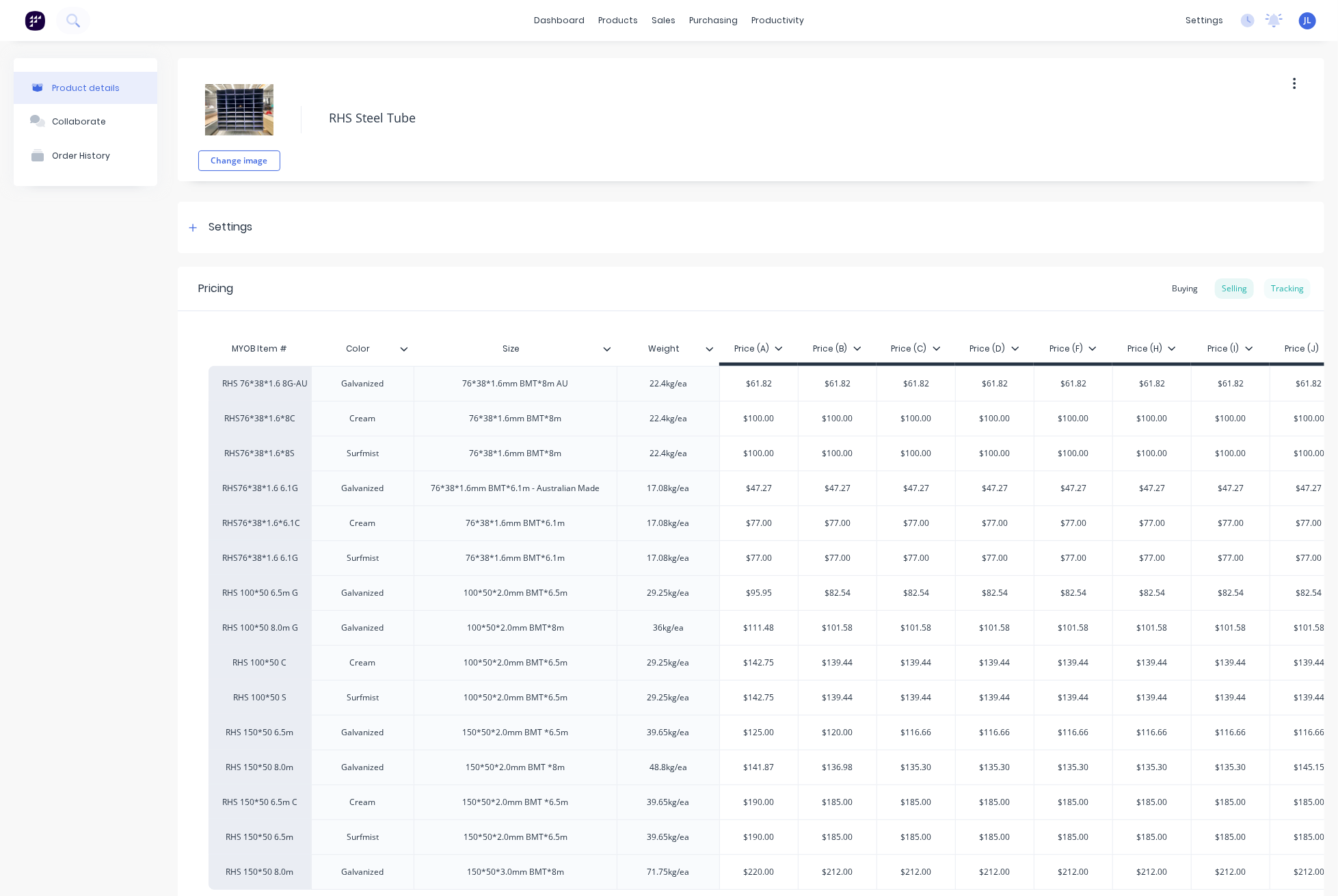
click at [1266, 287] on div "Tracking" at bounding box center [1287, 289] width 46 height 21
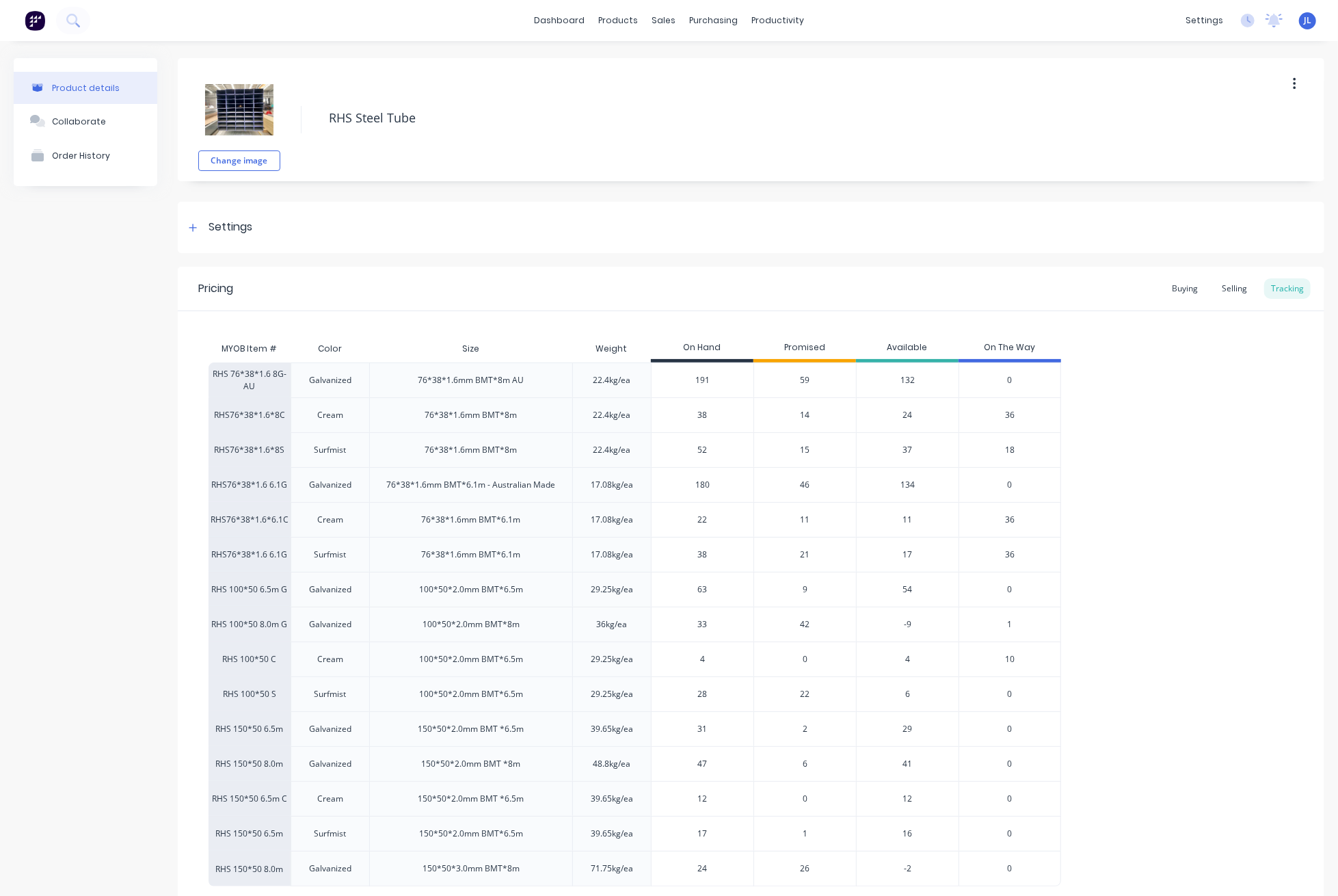
click at [806, 376] on span "59" at bounding box center [805, 380] width 10 height 12
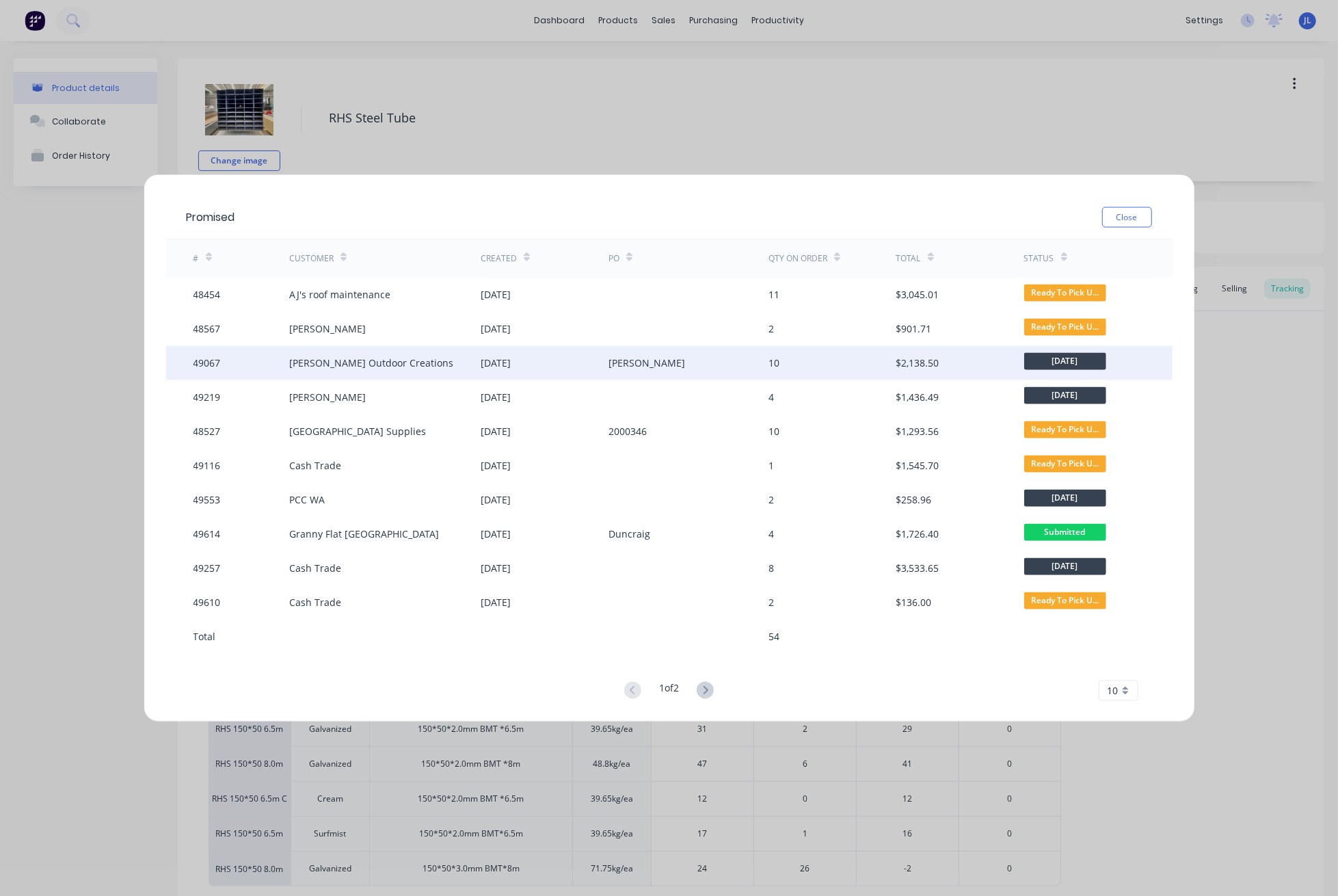
click at [399, 357] on div "Thomas Outdoor Creations" at bounding box center [372, 363] width 164 height 15
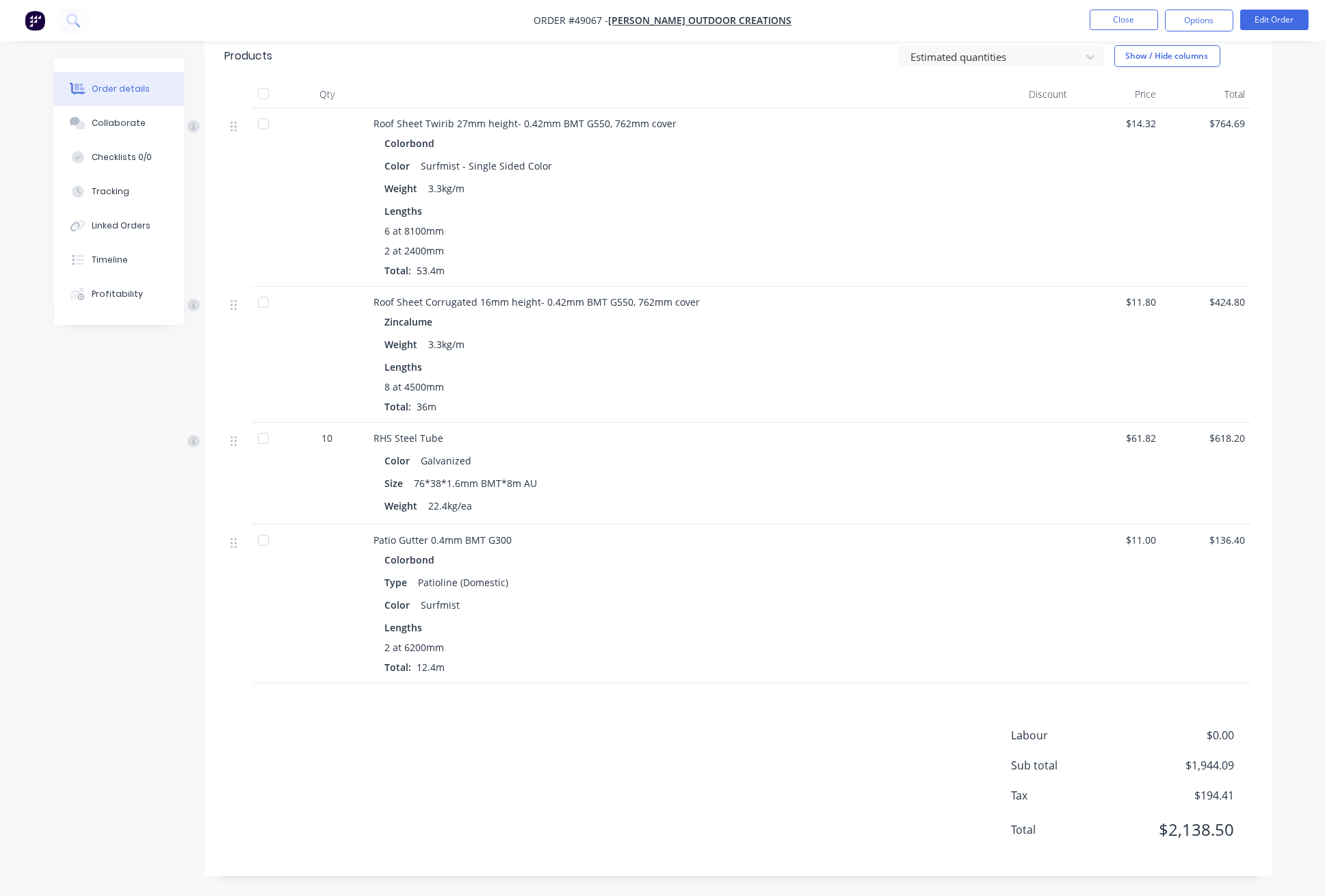
scroll to position [167, 0]
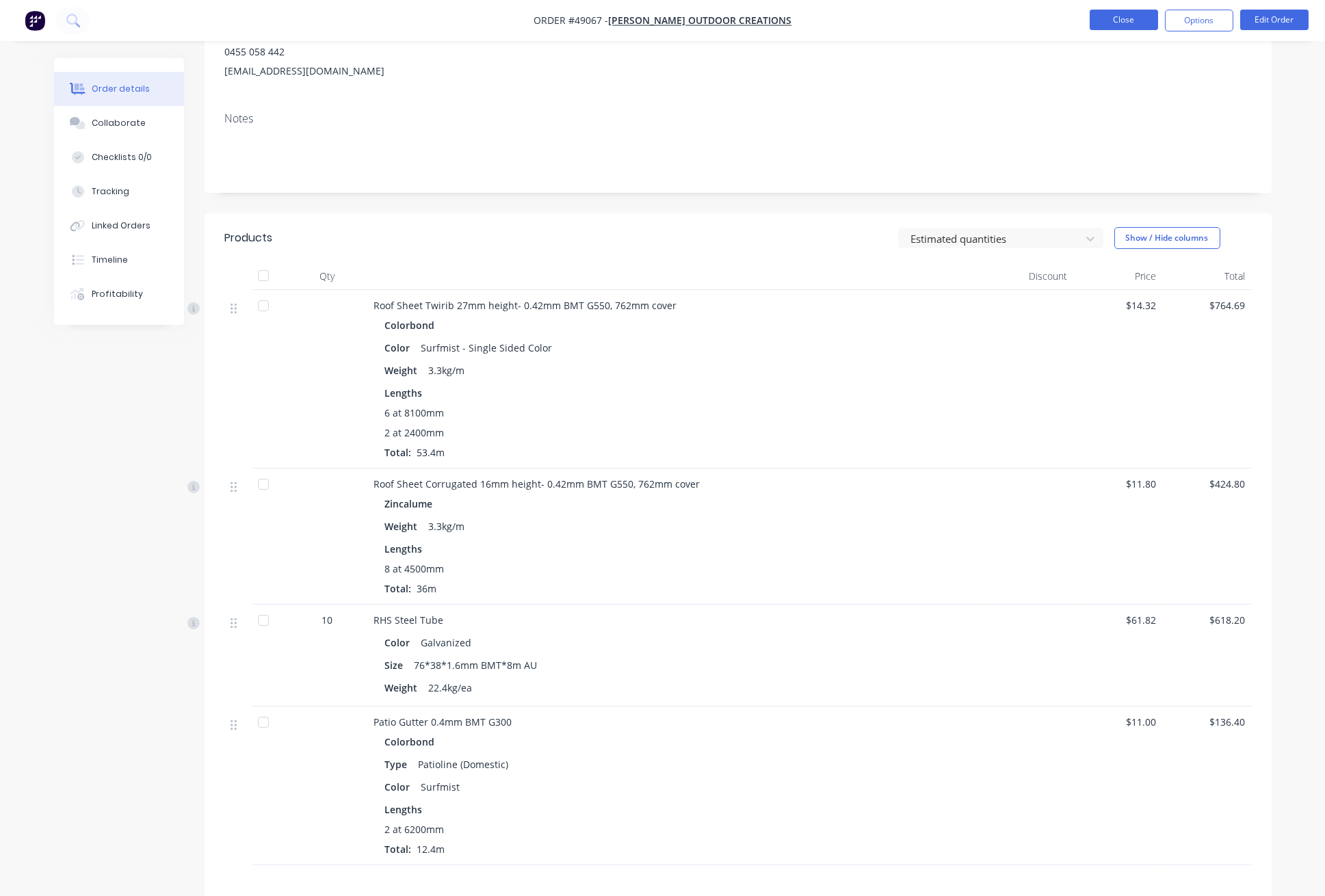
click at [1122, 20] on button "Close" at bounding box center [1123, 20] width 68 height 21
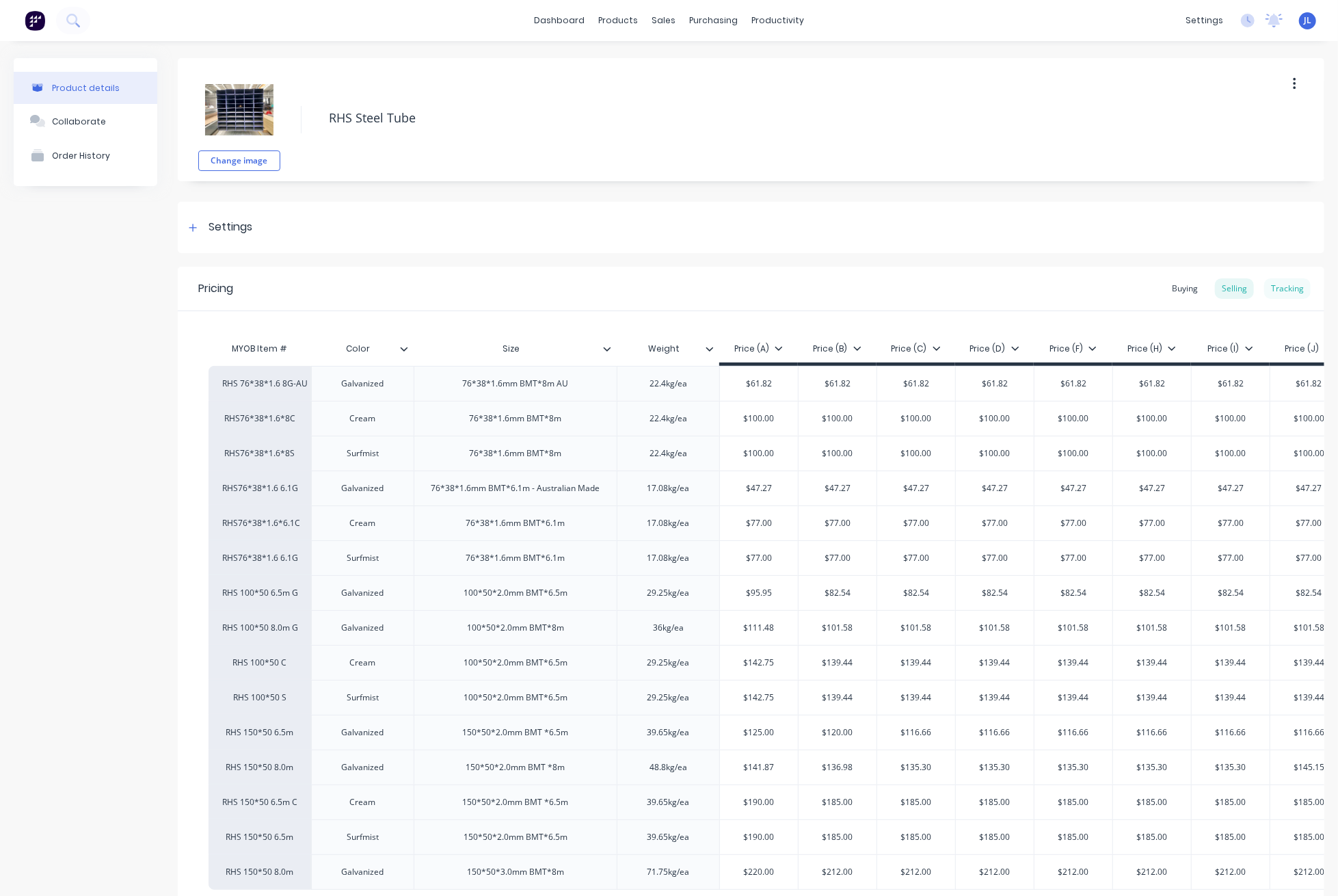
click at [1264, 278] on div "Tracking" at bounding box center [1287, 289] width 46 height 21
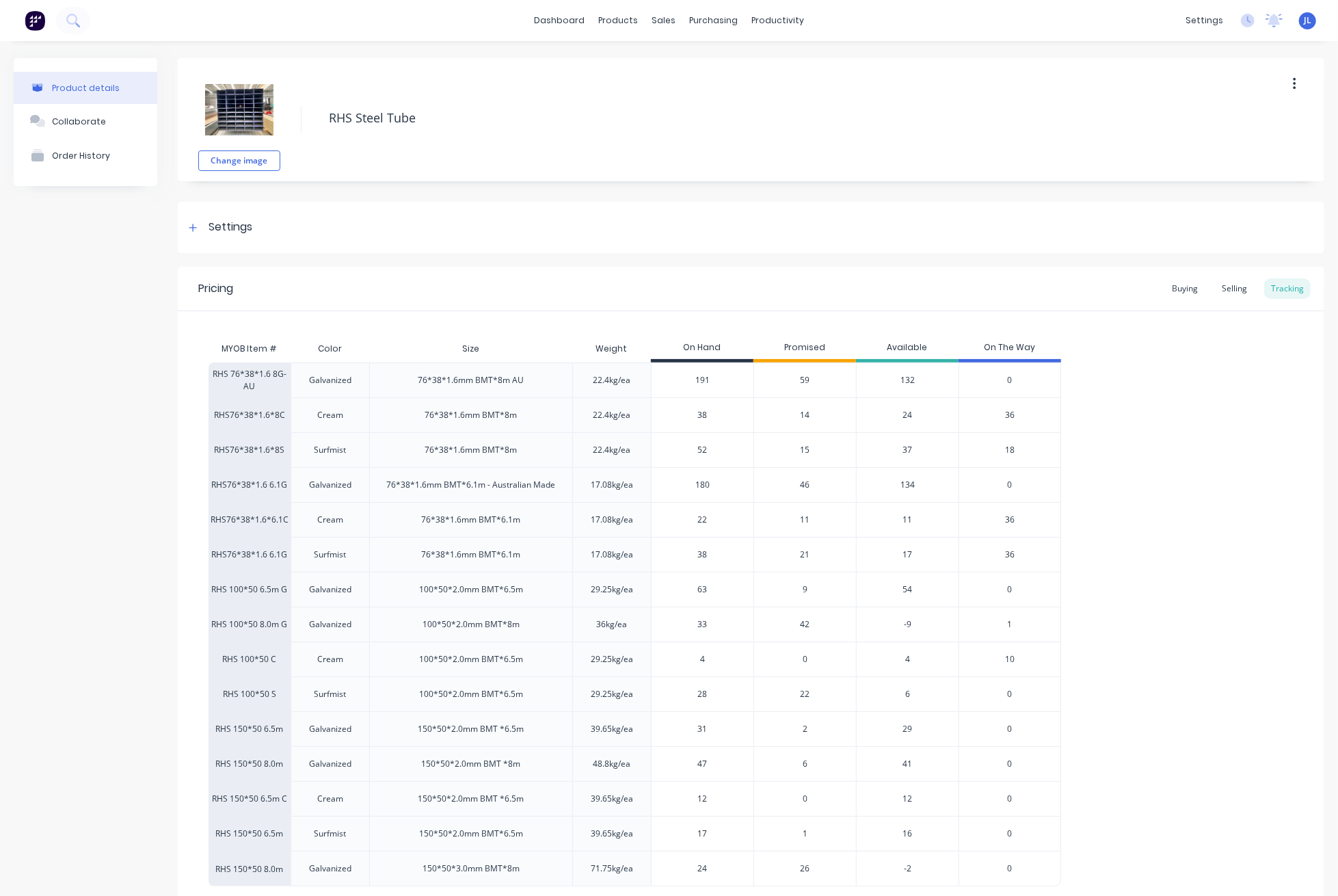
click at [806, 383] on span "59" at bounding box center [805, 380] width 10 height 12
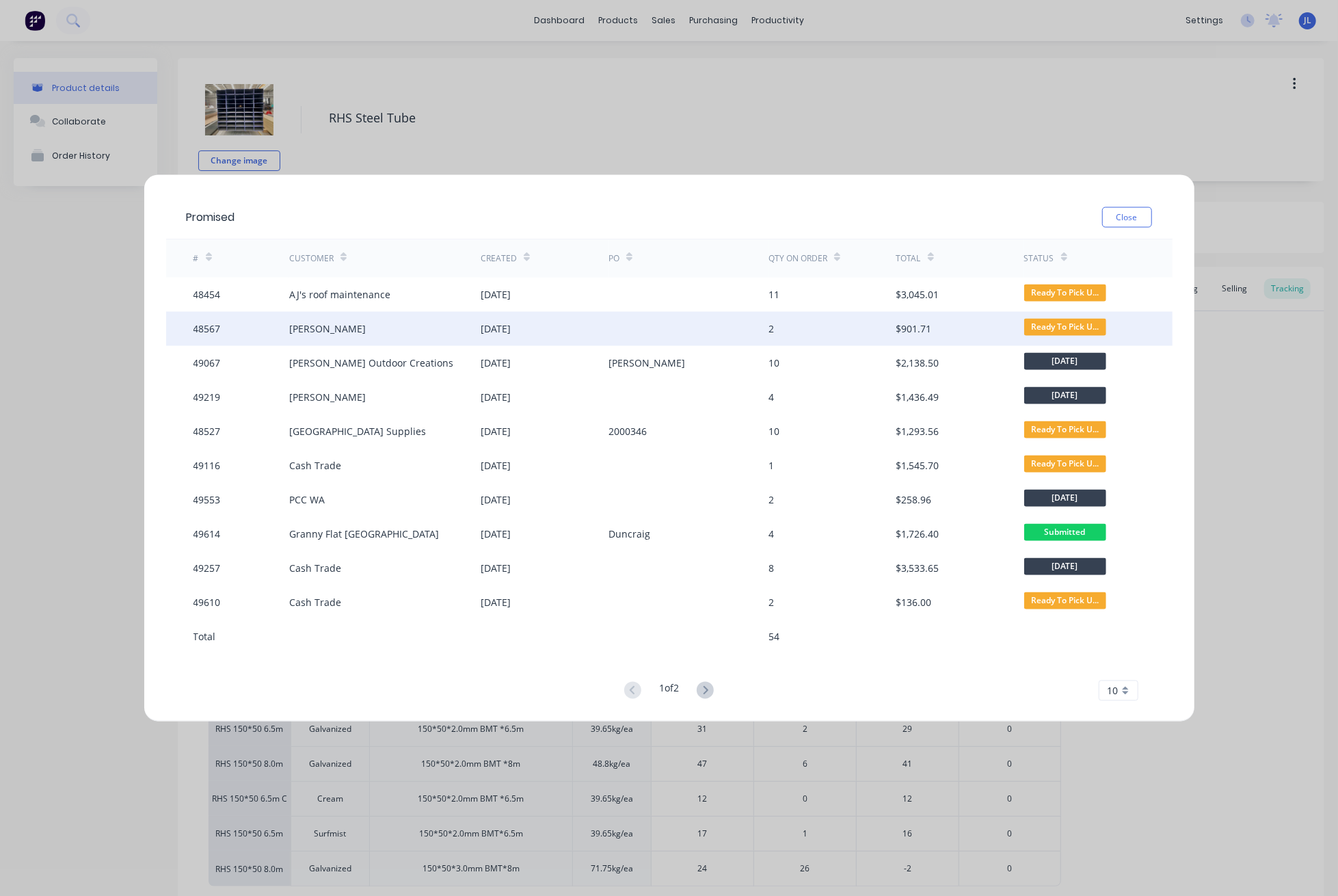
click at [551, 329] on div "01 Sep 2025" at bounding box center [544, 328] width 128 height 34
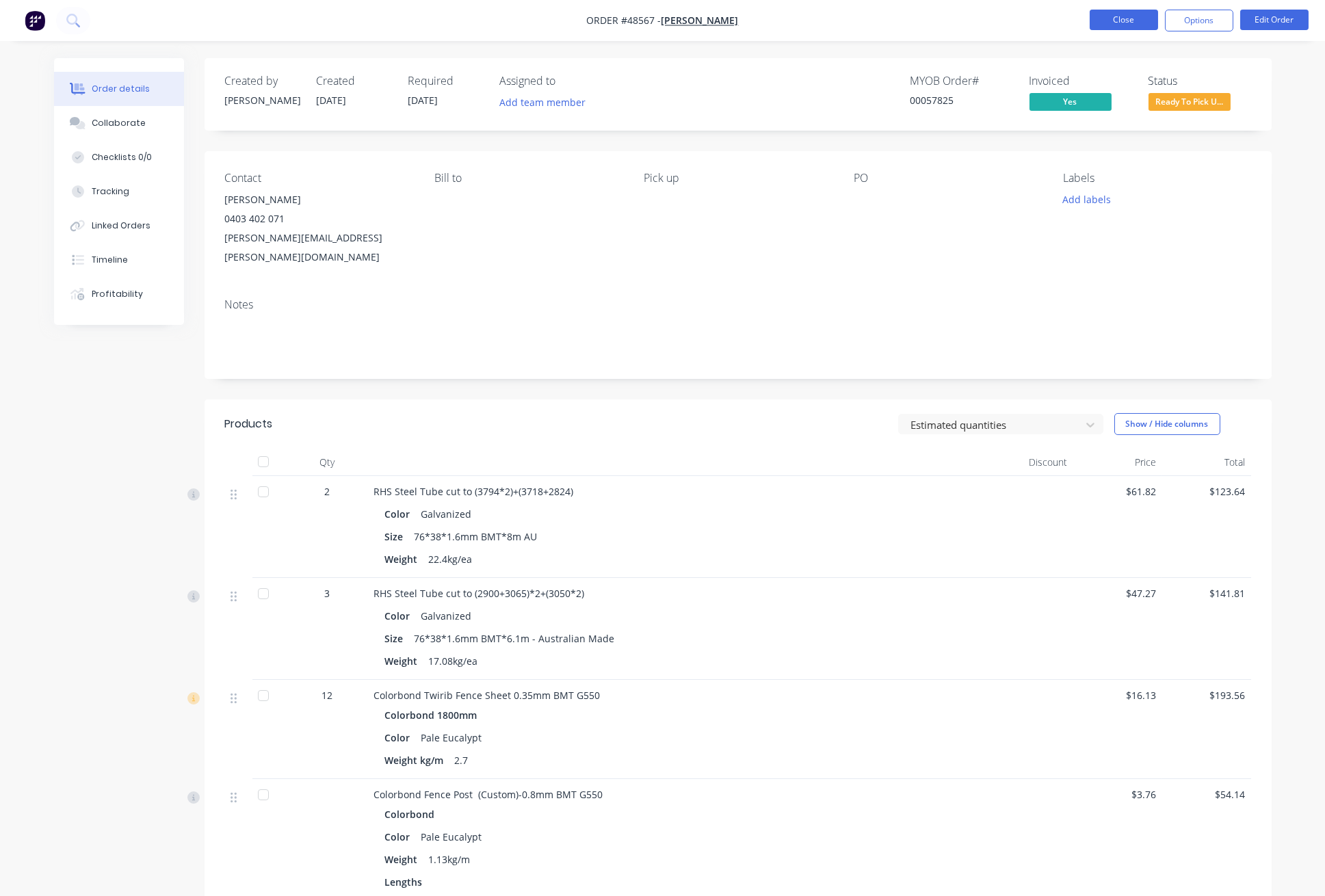
click at [1139, 15] on button "Close" at bounding box center [1123, 20] width 68 height 21
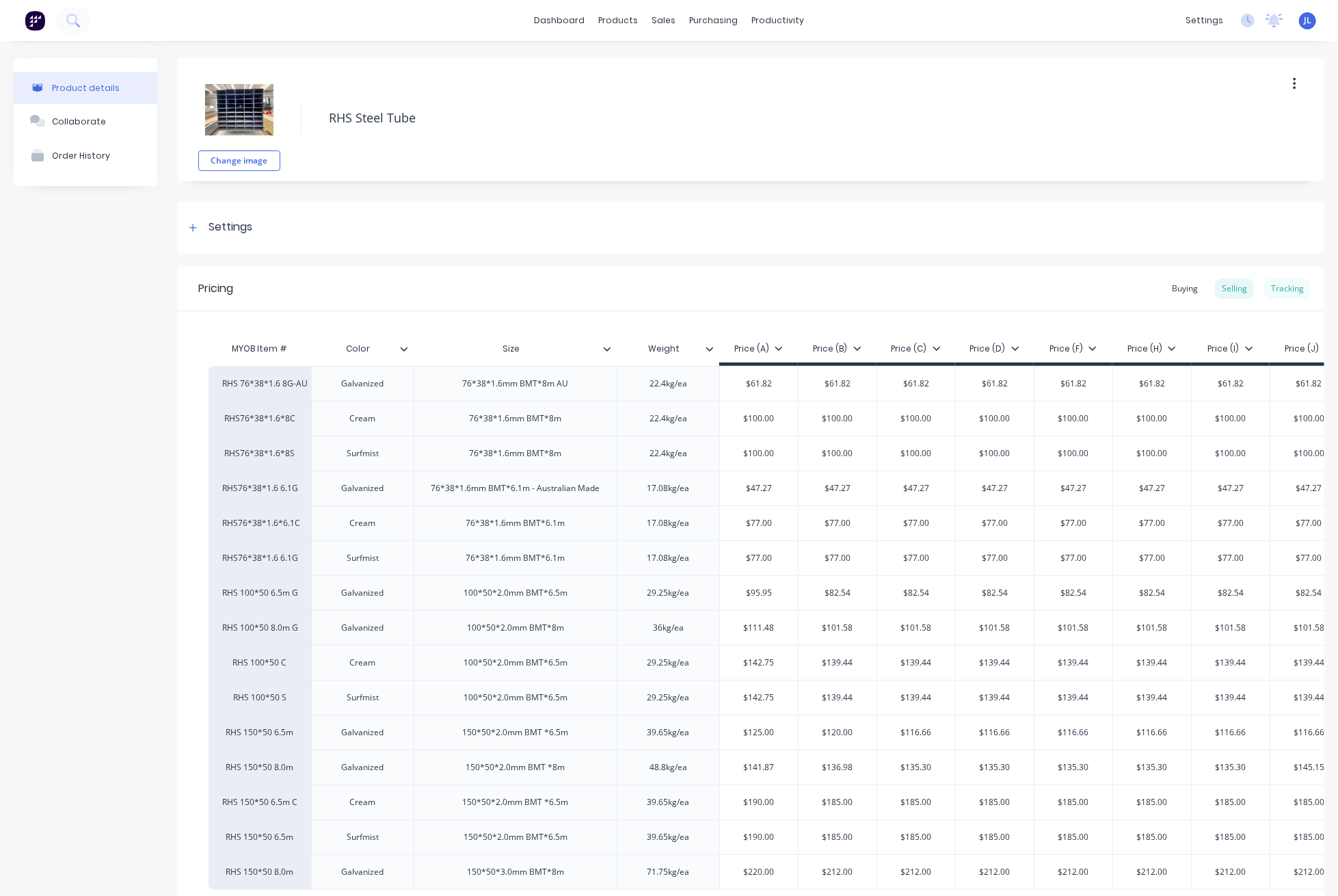
click at [1280, 291] on div "Tracking" at bounding box center [1287, 289] width 46 height 21
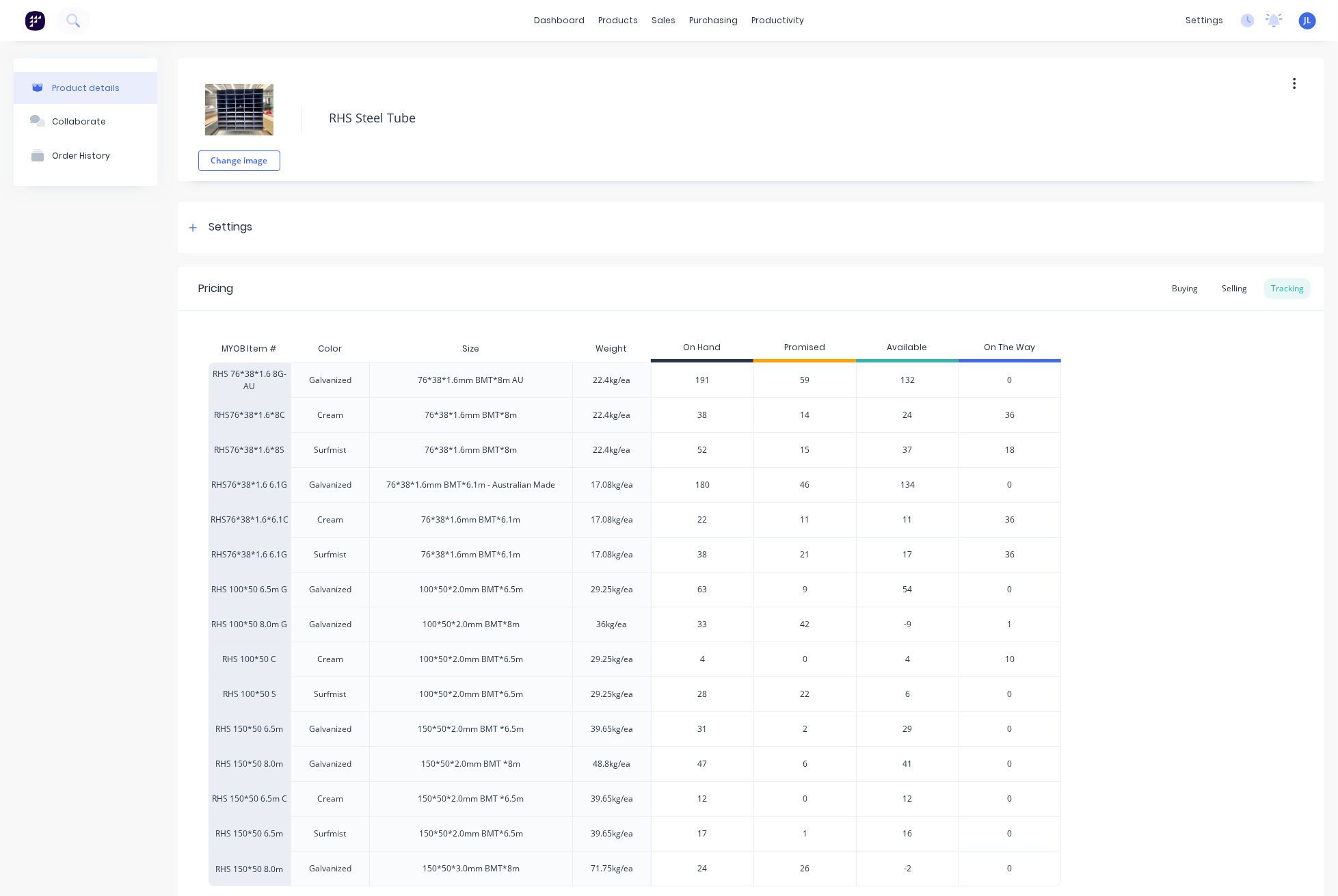
click at [807, 380] on span "59" at bounding box center [805, 380] width 10 height 12
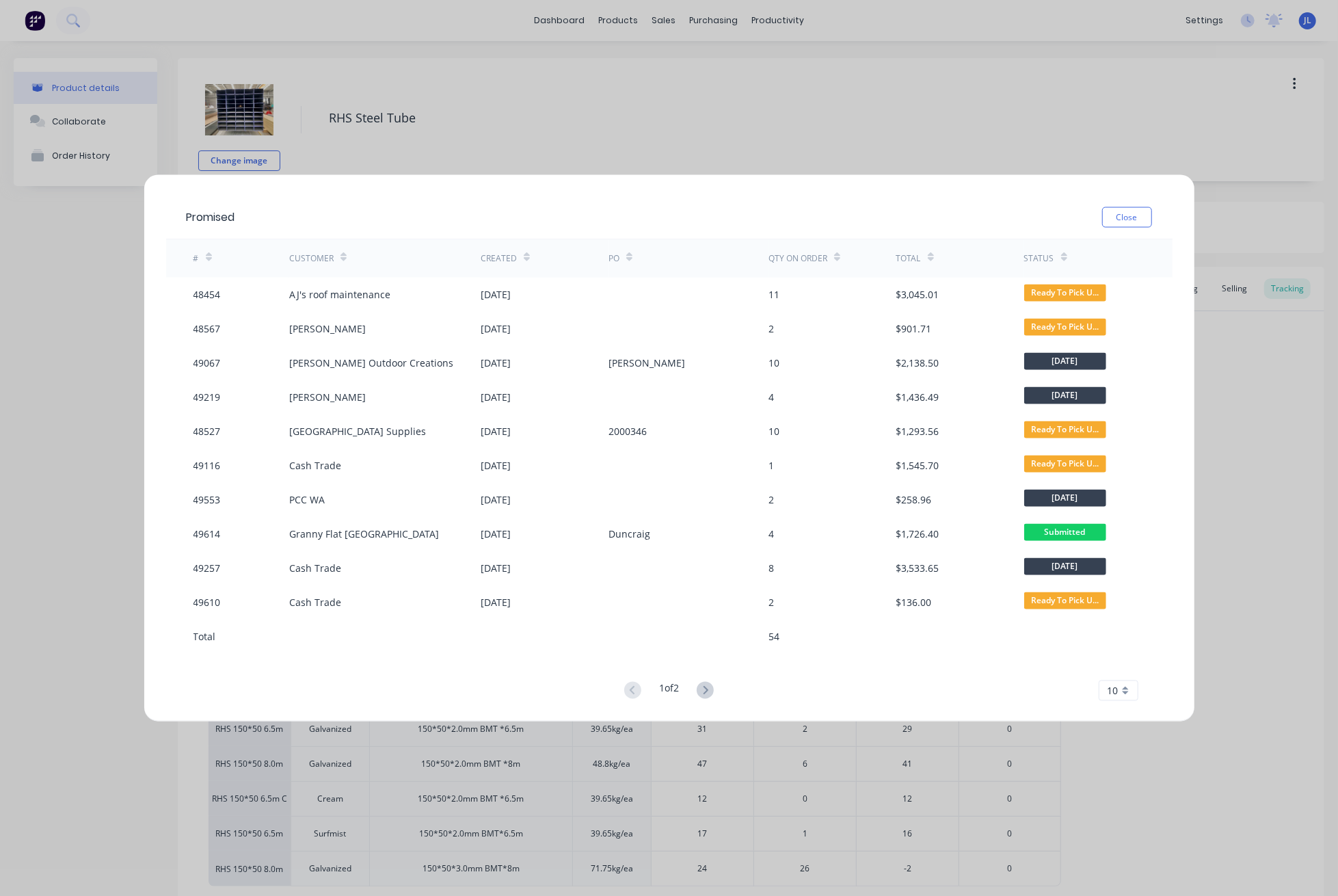
drag, startPoint x: 931, startPoint y: 117, endPoint x: 913, endPoint y: 208, distance: 92.8
click at [926, 127] on div "Promised Close # Customer Created PO Qty on order Total Status 48454 AJ's roof …" at bounding box center [669, 448] width 1338 height 896
click at [712, 694] on icon at bounding box center [705, 690] width 17 height 17
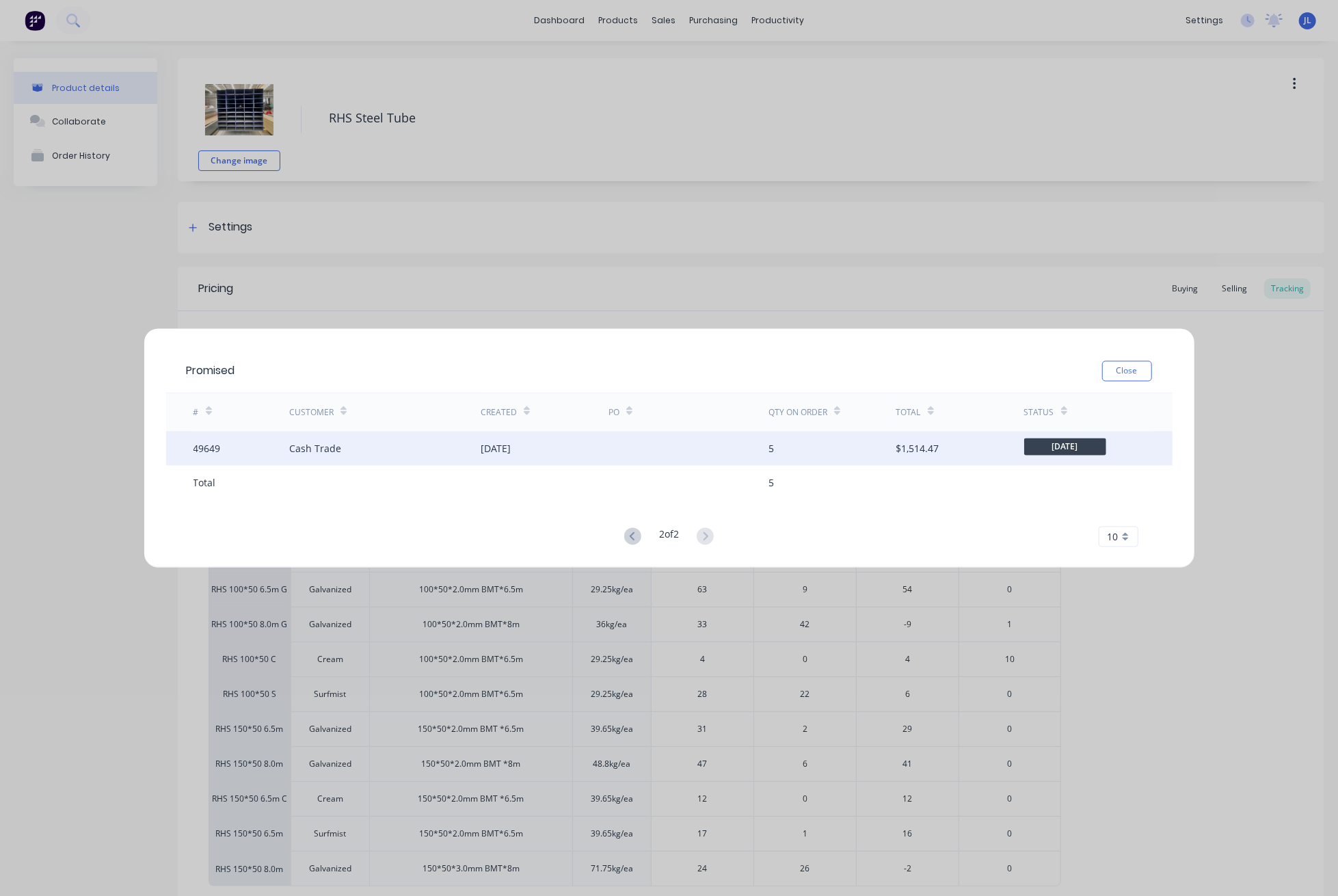
click at [560, 447] on div "[DATE]" at bounding box center [544, 448] width 128 height 34
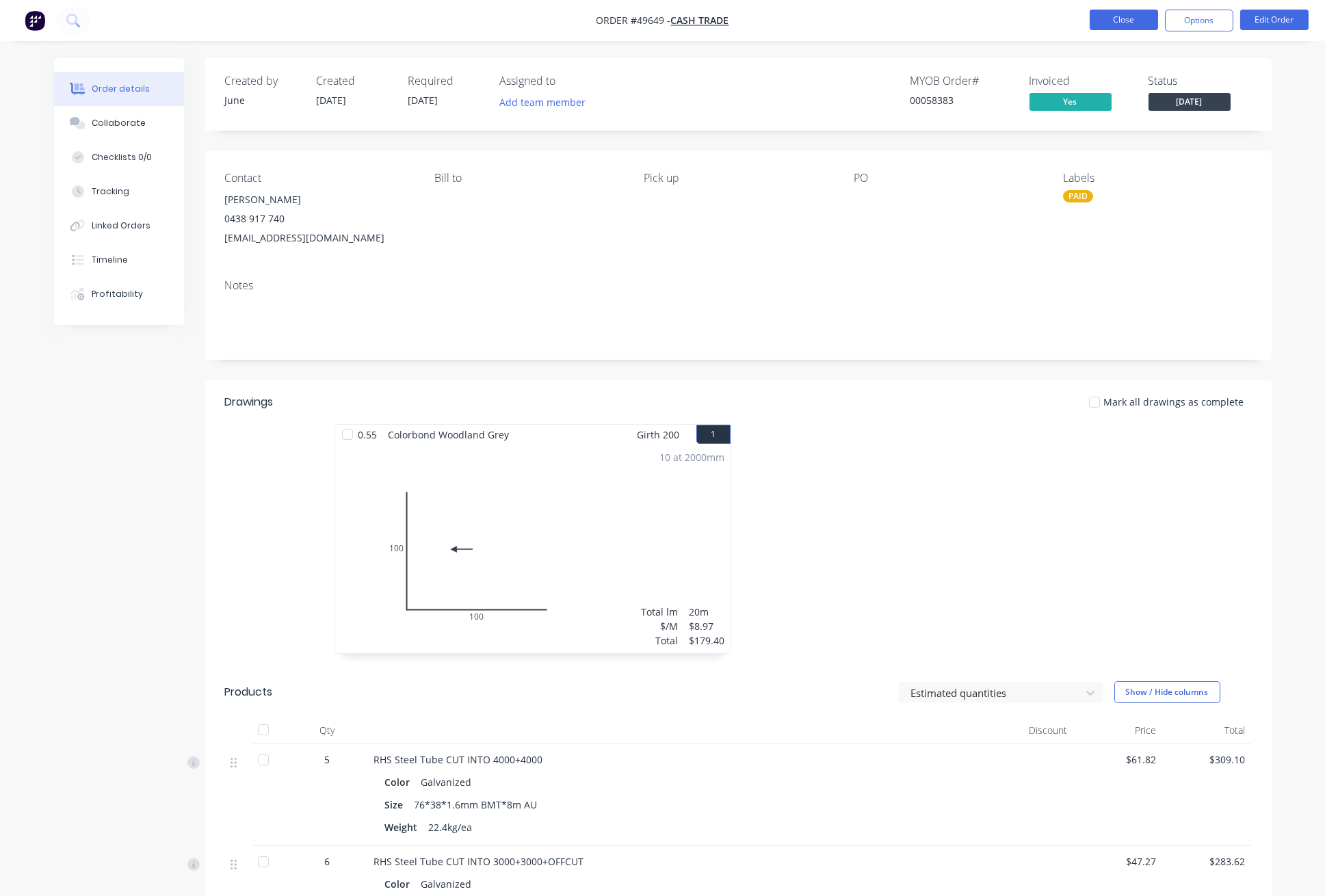
click at [1135, 22] on button "Close" at bounding box center [1123, 20] width 68 height 21
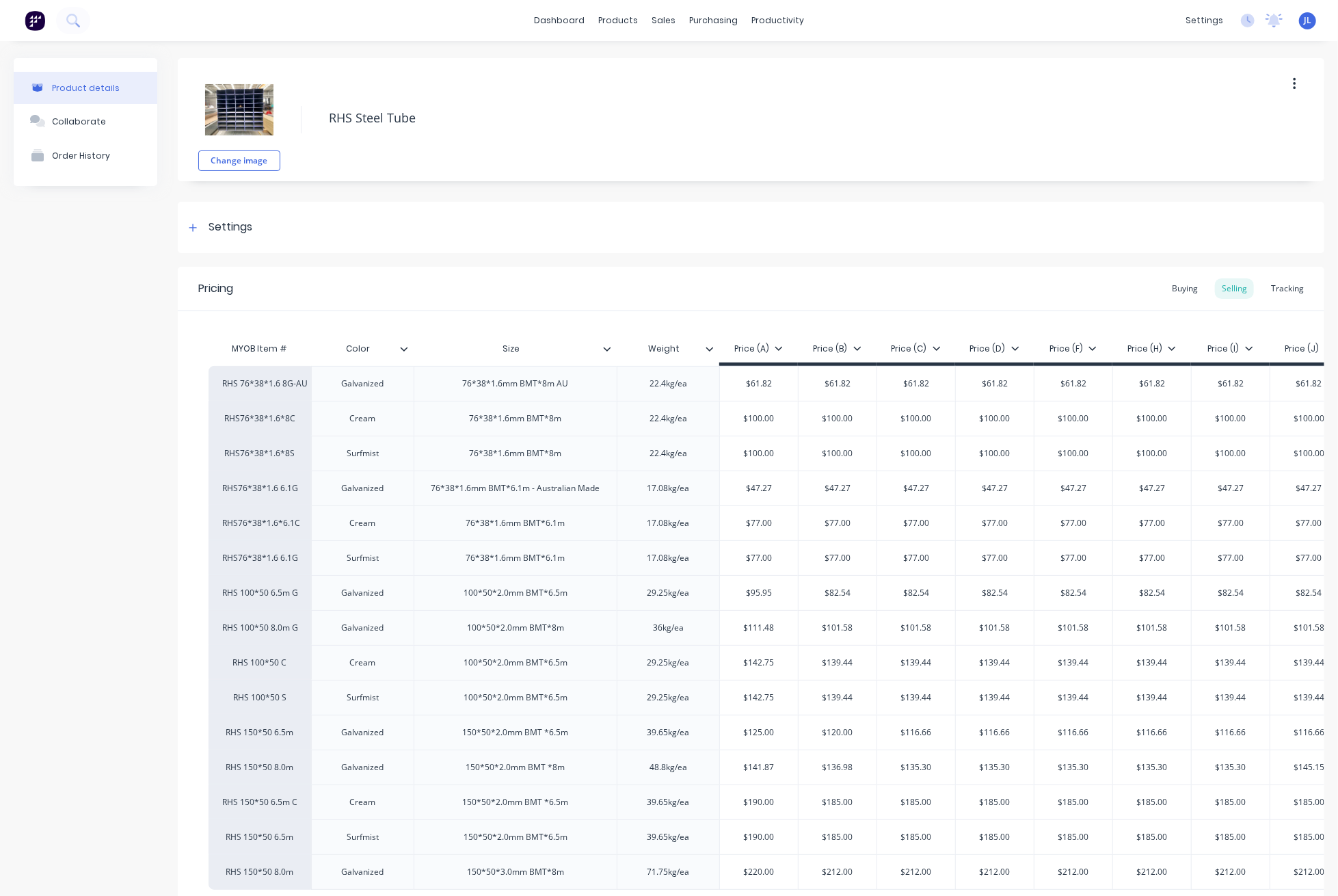
type textarea "x"
click at [1277, 294] on div "Tracking" at bounding box center [1287, 289] width 46 height 21
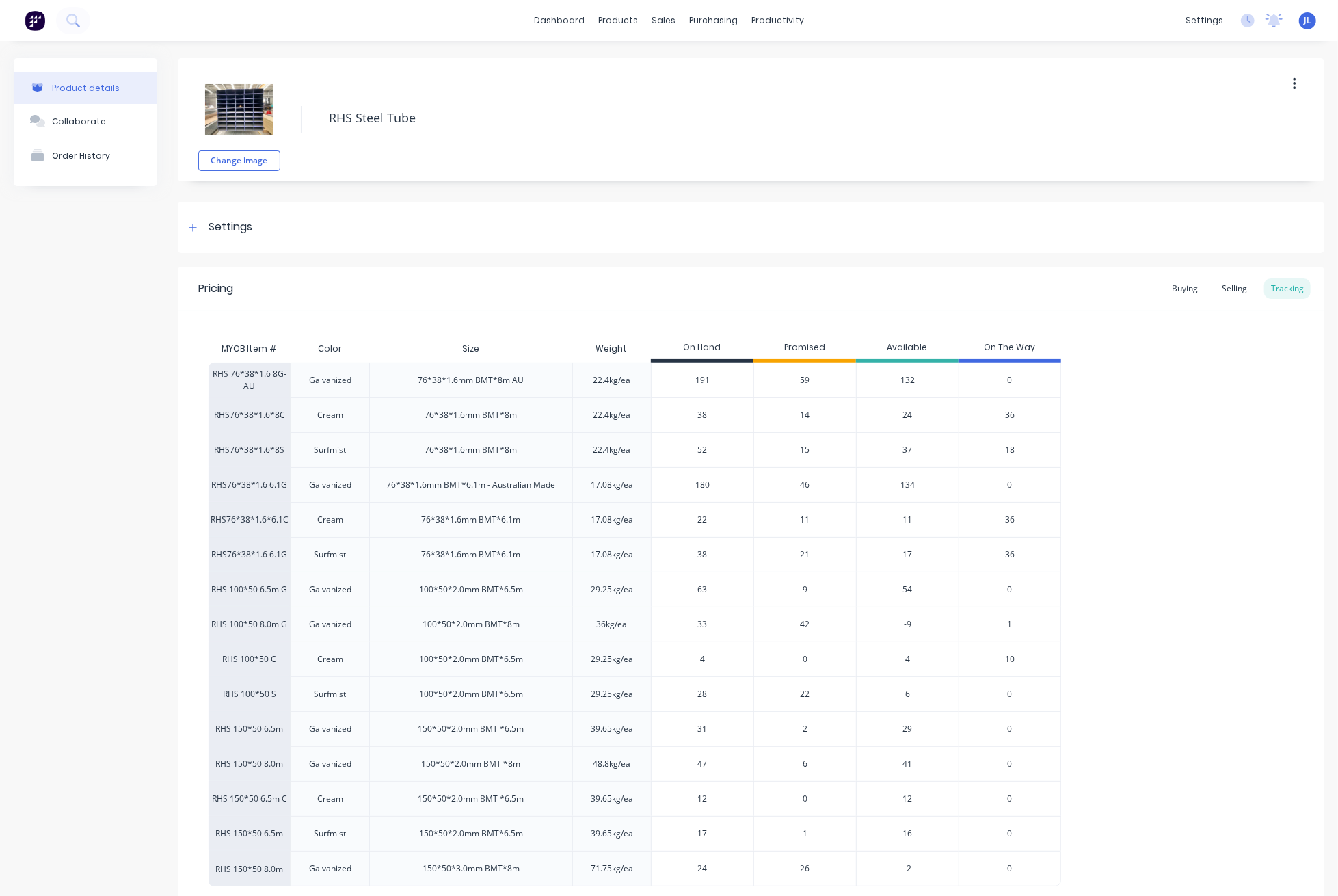
click at [716, 379] on input "191" at bounding box center [703, 380] width 102 height 12
drag, startPoint x: 716, startPoint y: 379, endPoint x: 696, endPoint y: 376, distance: 20.2
click at [696, 376] on input "191" at bounding box center [703, 380] width 102 height 12
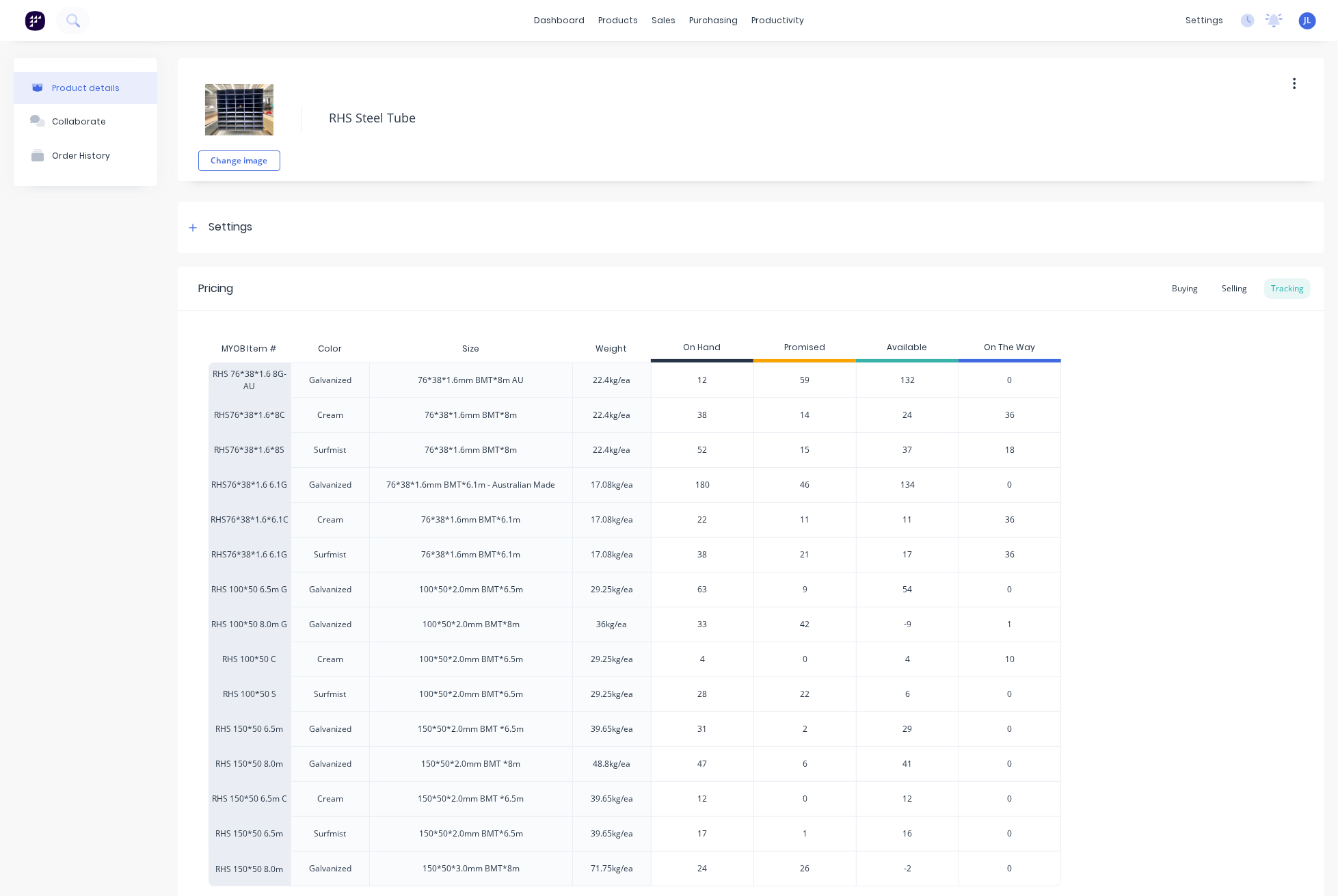
type input "121"
type textarea "x"
type input "121"
click at [790, 312] on div "MYOB Item # Color Size Weight On Hand Promised Available On The Way RHS 76*38*1…" at bounding box center [751, 598] width 1147 height 575
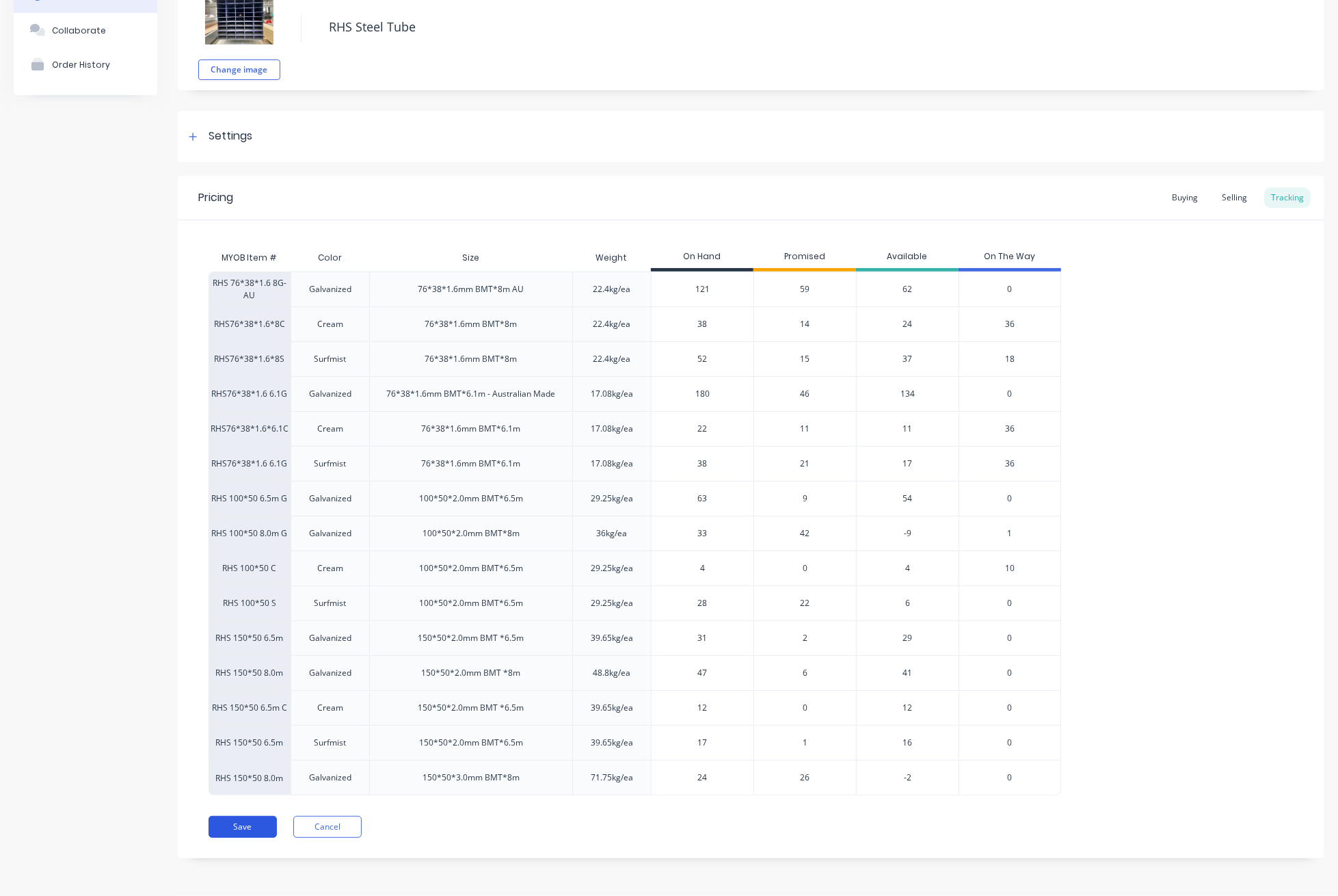
click at [260, 823] on button "Save" at bounding box center [242, 827] width 68 height 22
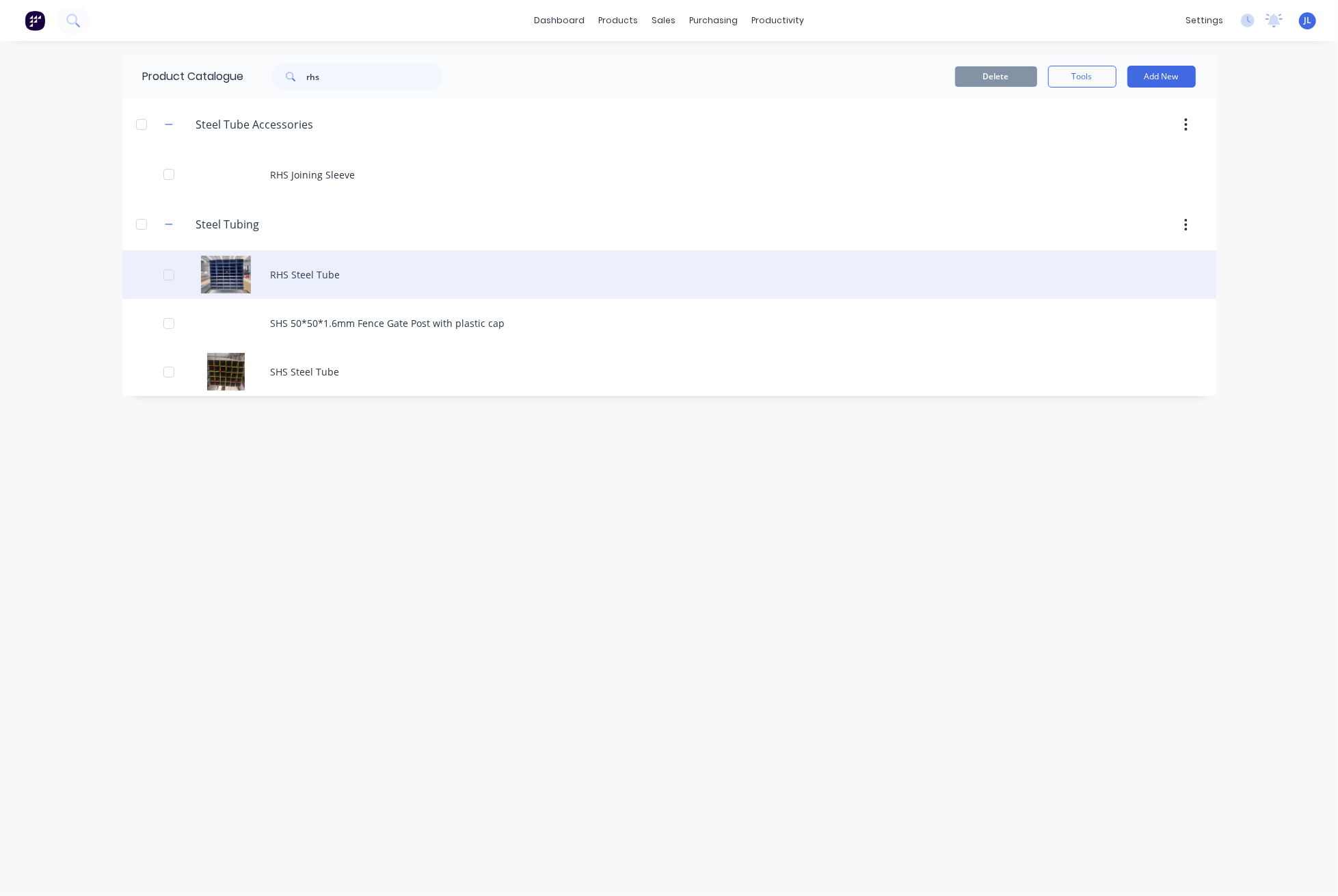
click at [374, 278] on div "RHS Steel Tube" at bounding box center [669, 274] width 1094 height 48
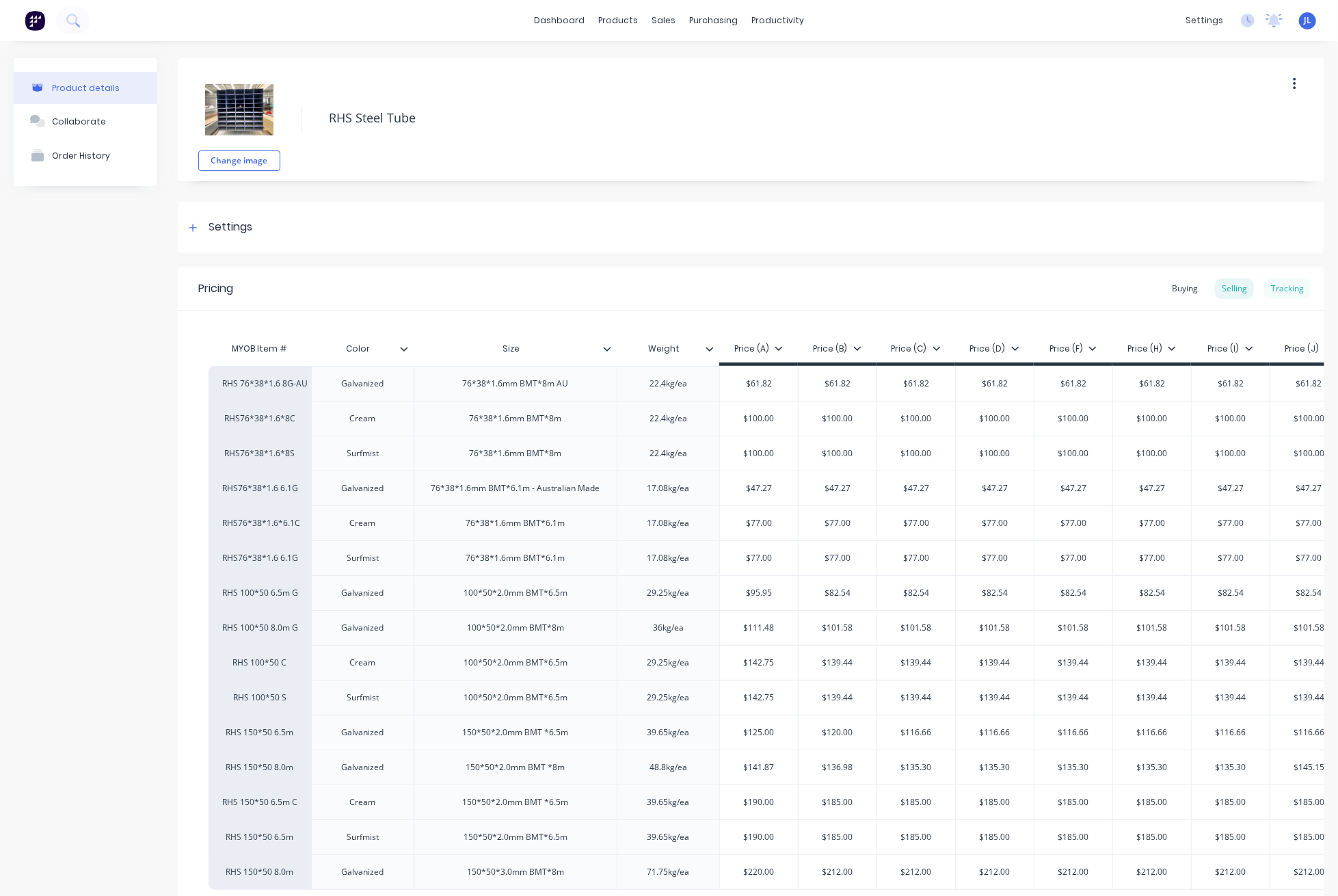
click at [1286, 280] on div "Tracking" at bounding box center [1287, 289] width 46 height 21
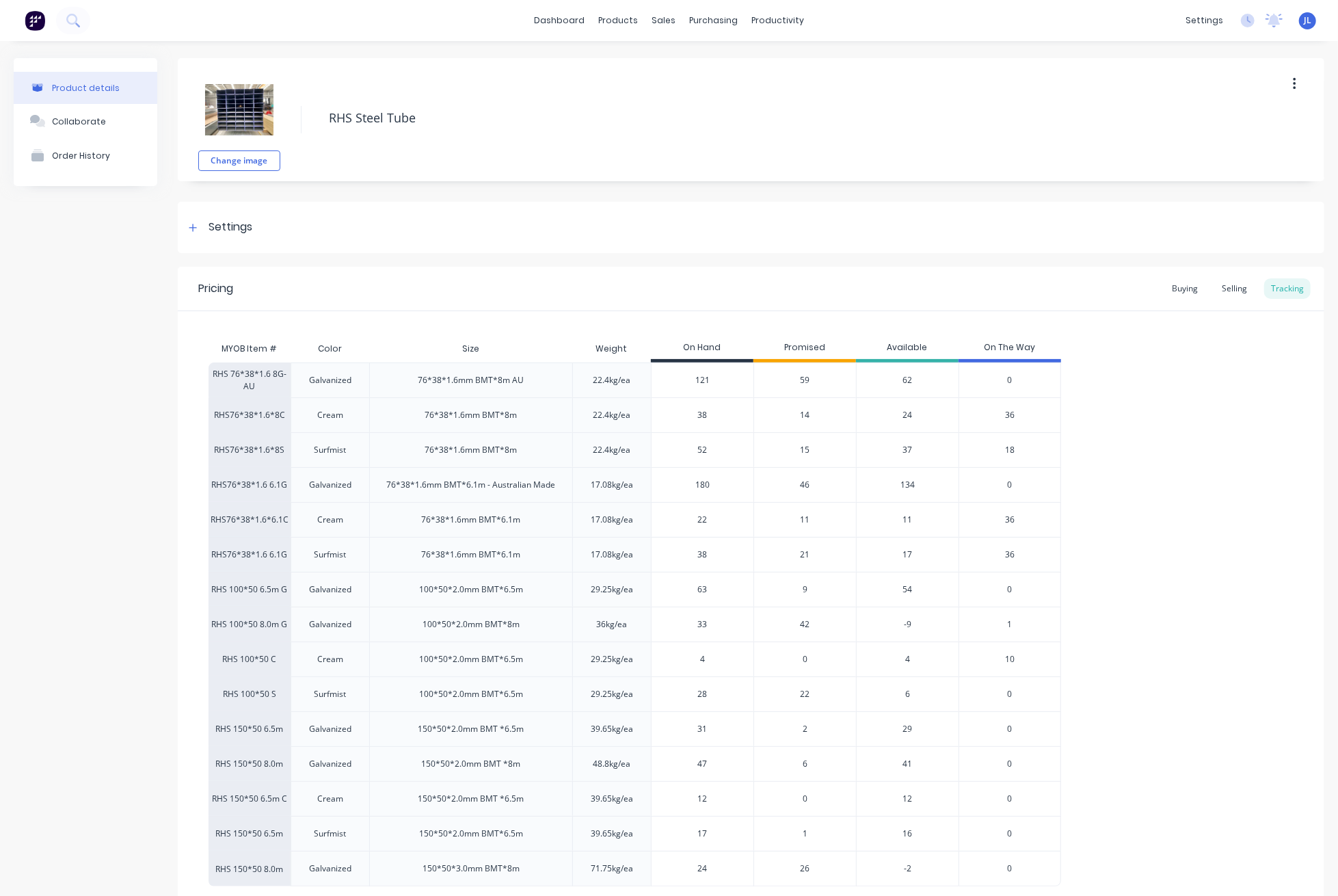
click at [803, 412] on span "14" at bounding box center [805, 415] width 10 height 12
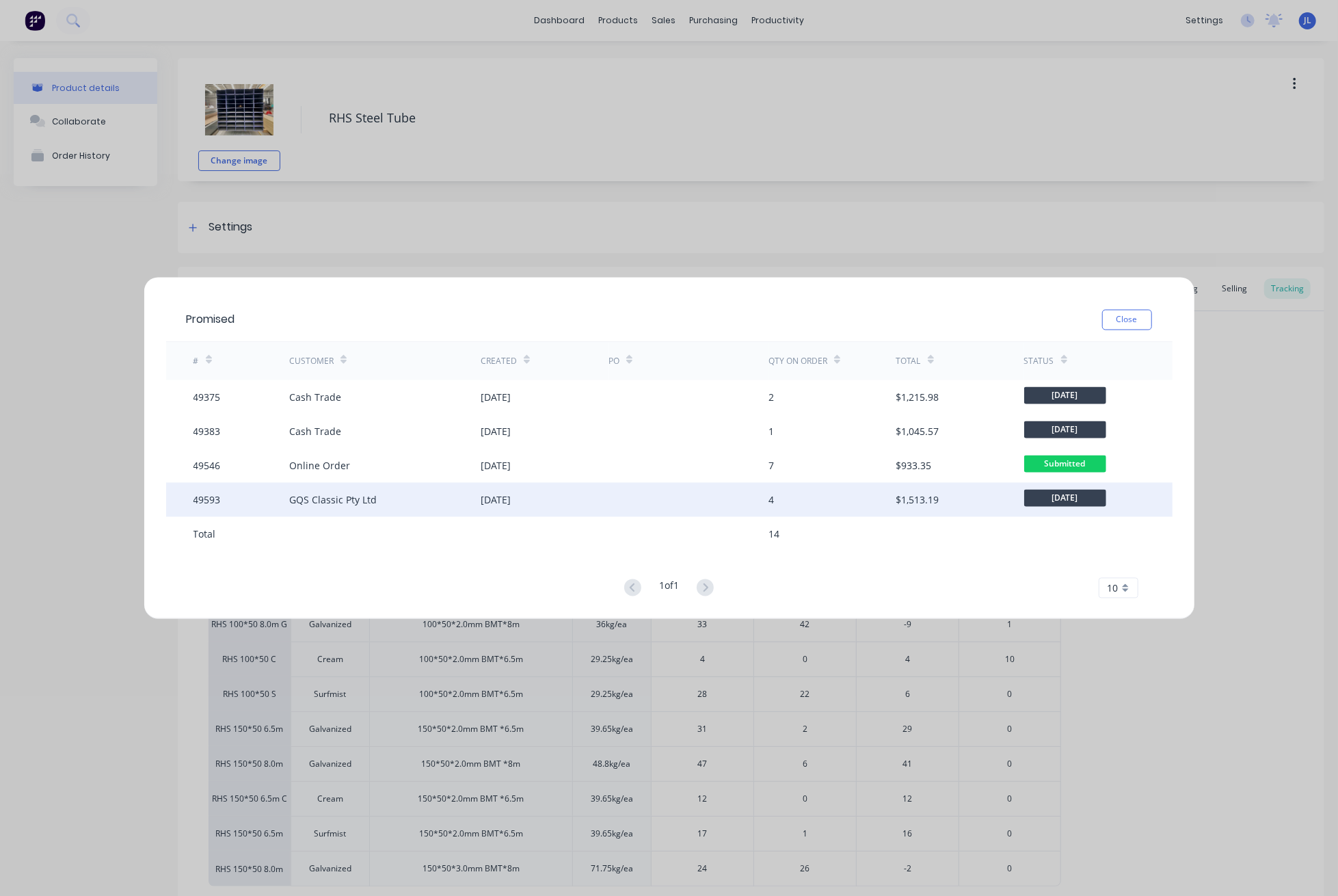
click at [421, 498] on div "GQS Classic Pty Ltd" at bounding box center [385, 499] width 191 height 34
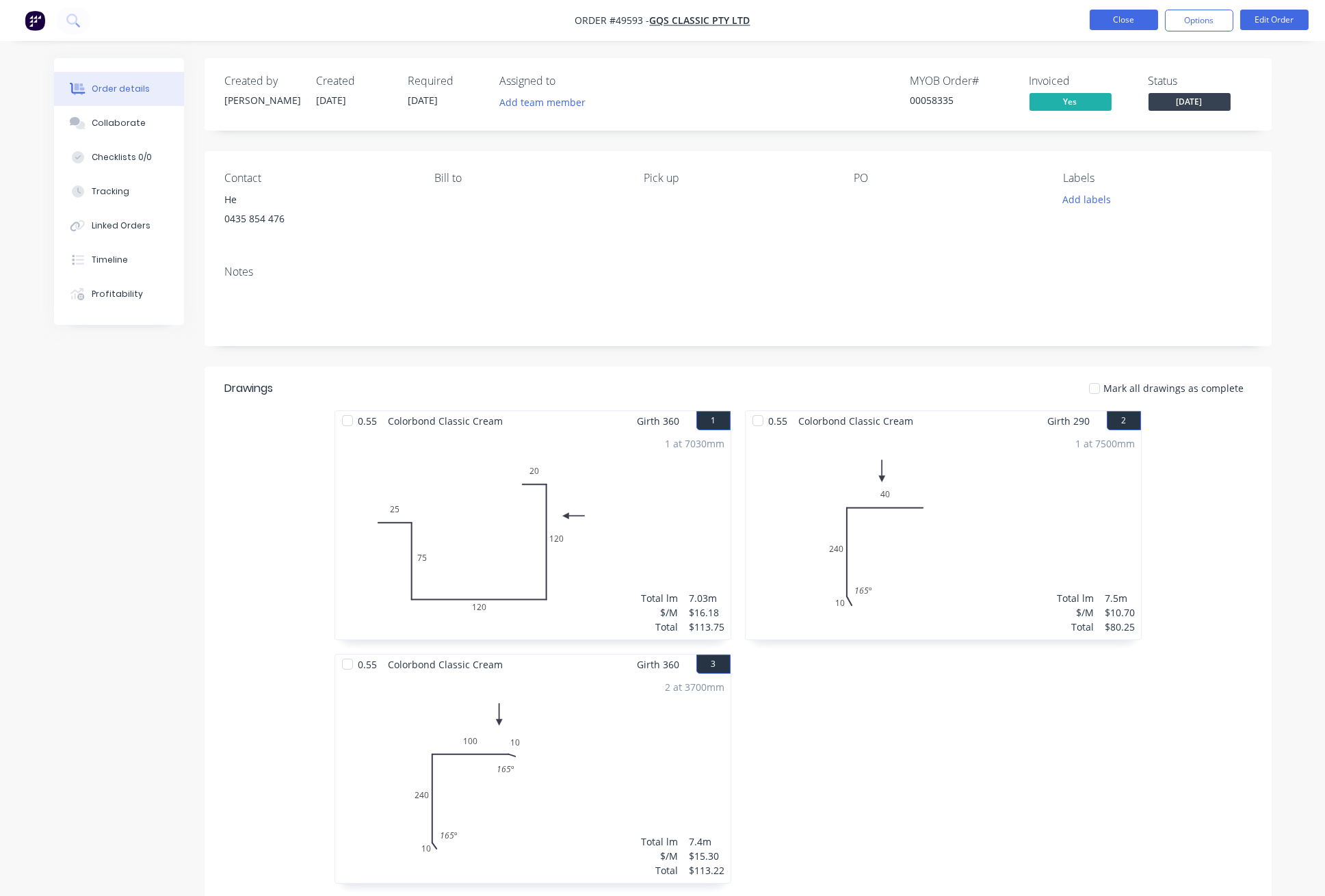
click at [1114, 26] on button "Close" at bounding box center [1123, 20] width 68 height 21
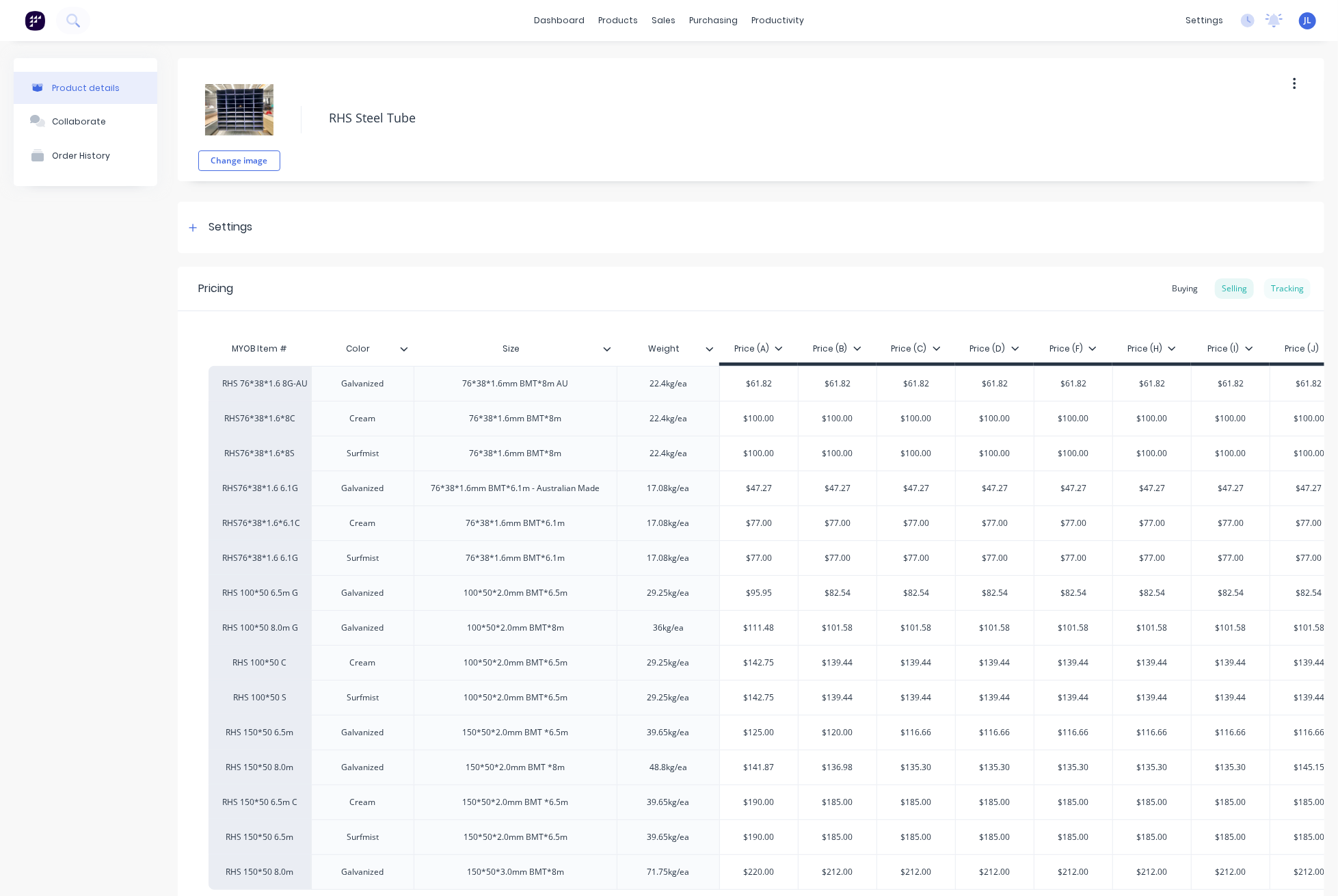
click at [1270, 285] on div "Tracking" at bounding box center [1287, 289] width 46 height 21
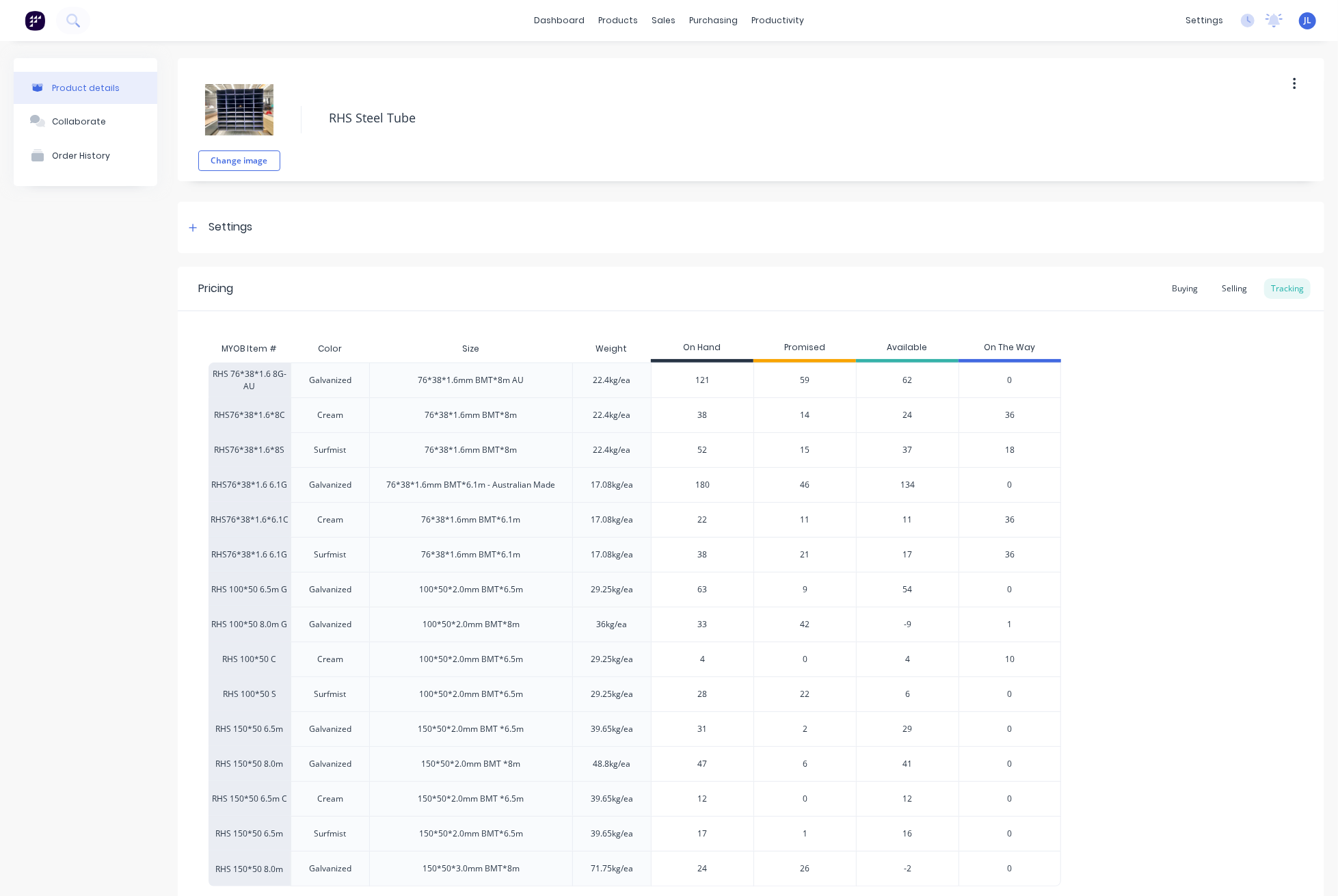
click at [804, 413] on span "14" at bounding box center [805, 415] width 10 height 12
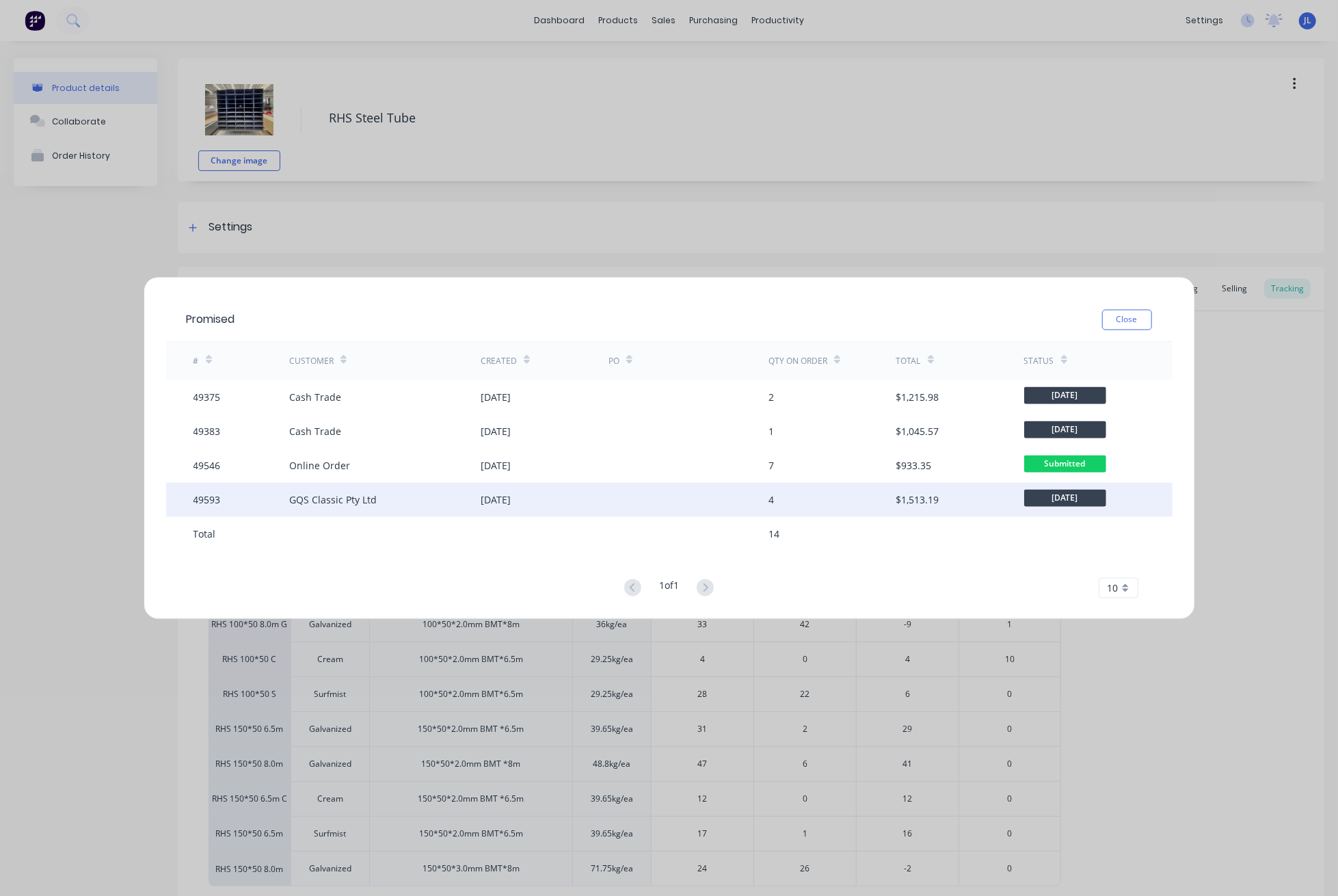
click at [510, 506] on div "[DATE]" at bounding box center [496, 499] width 30 height 15
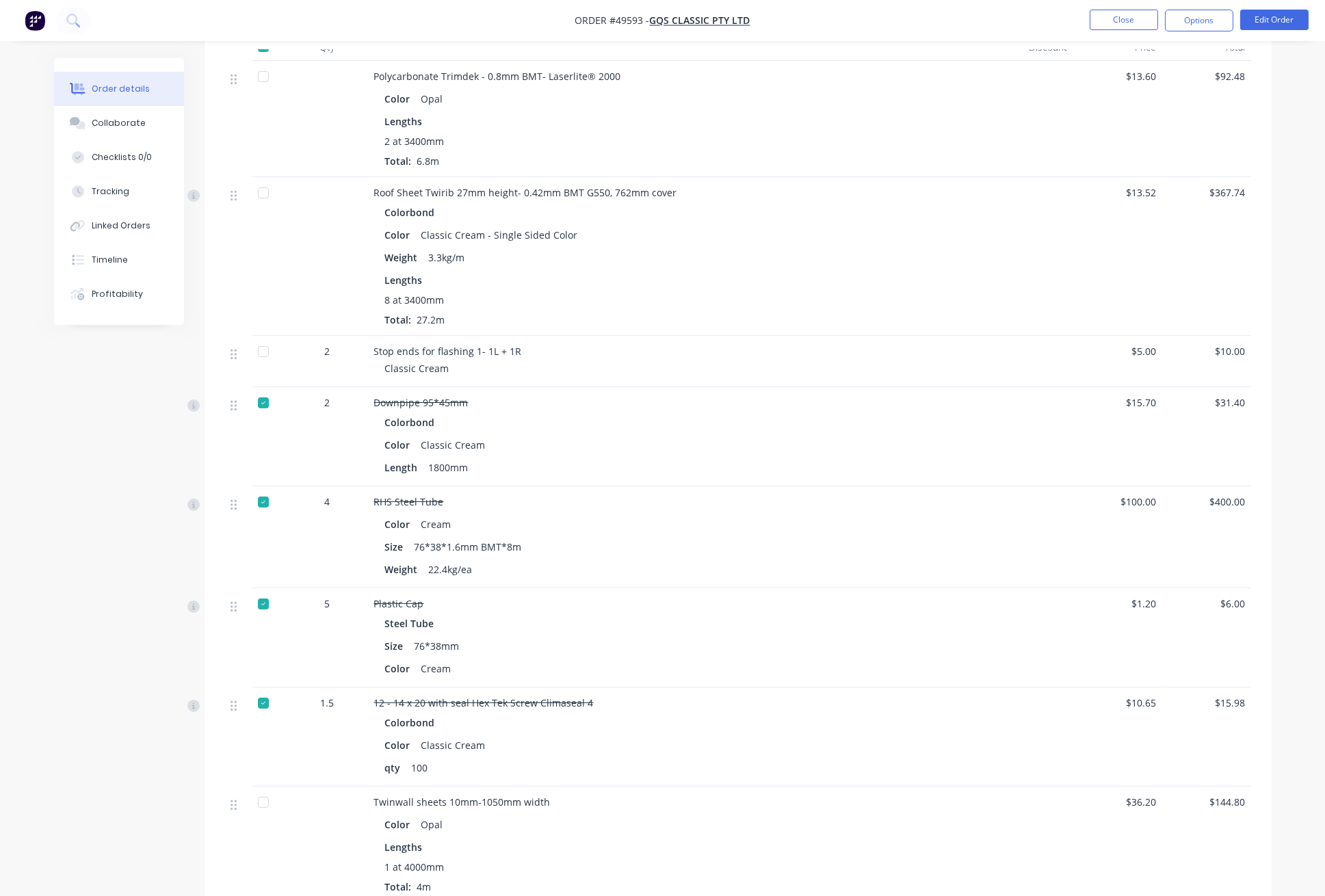
scroll to position [1002, 0]
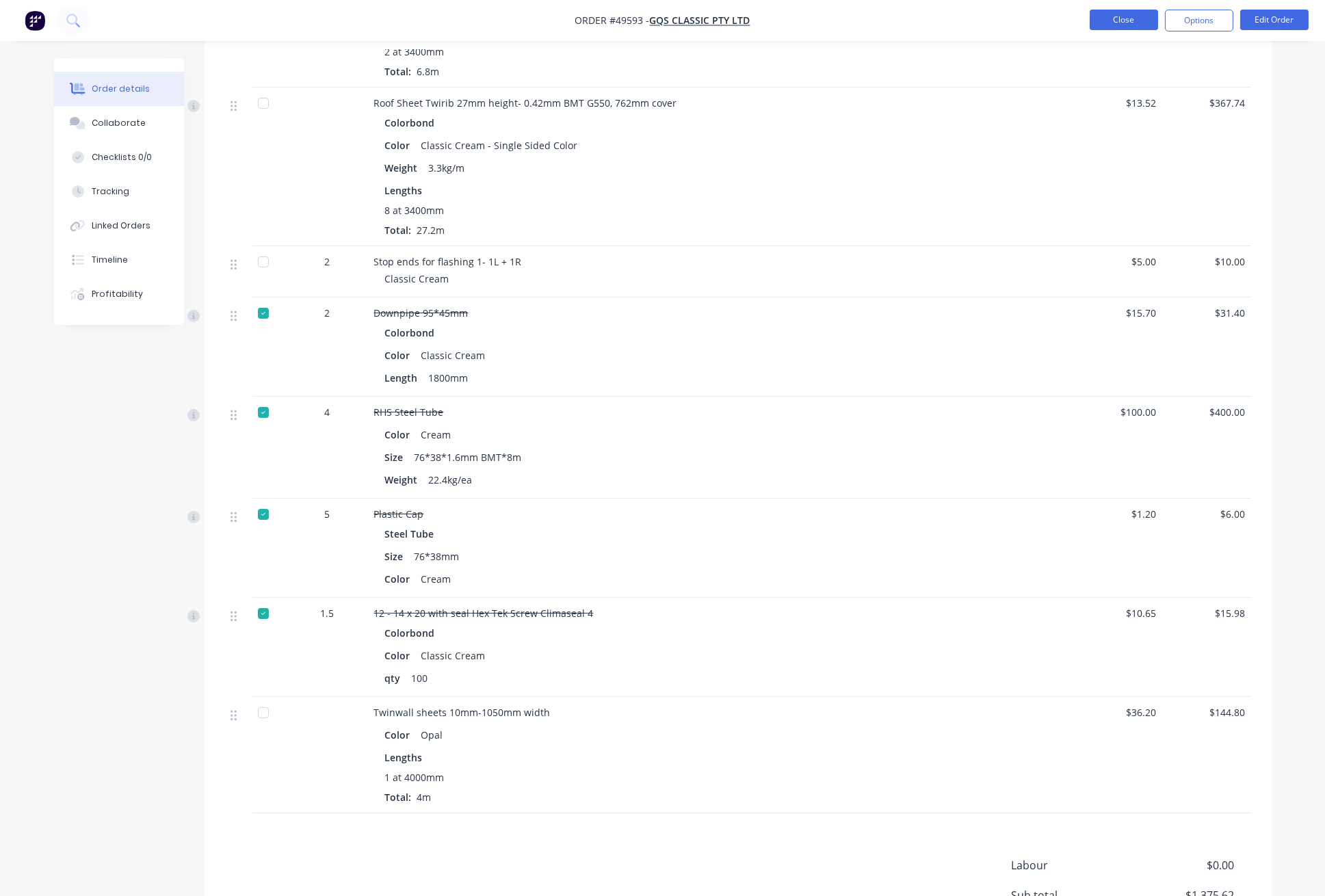
click at [1121, 18] on button "Close" at bounding box center [1123, 20] width 68 height 21
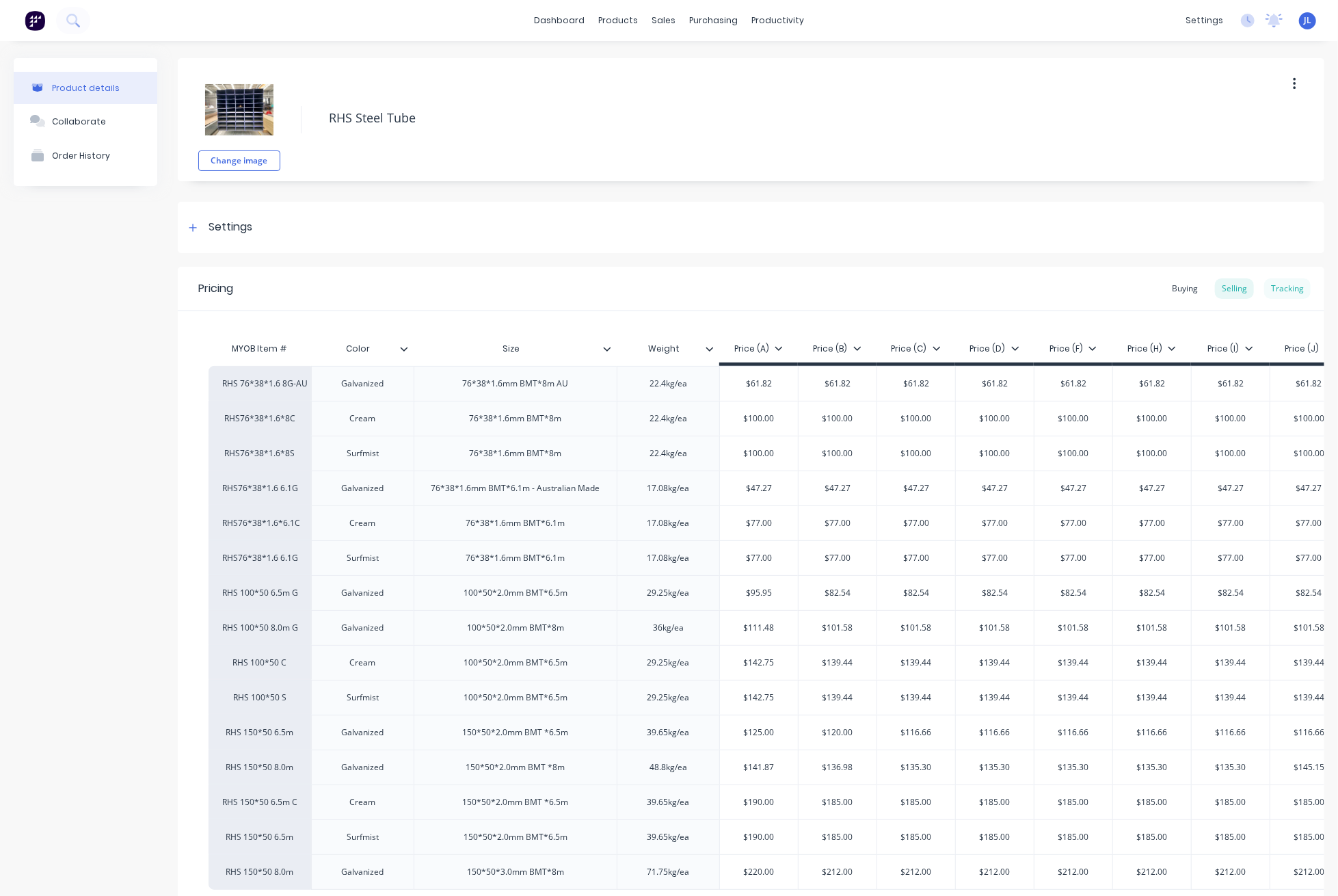
click at [1267, 285] on div "Tracking" at bounding box center [1287, 289] width 46 height 21
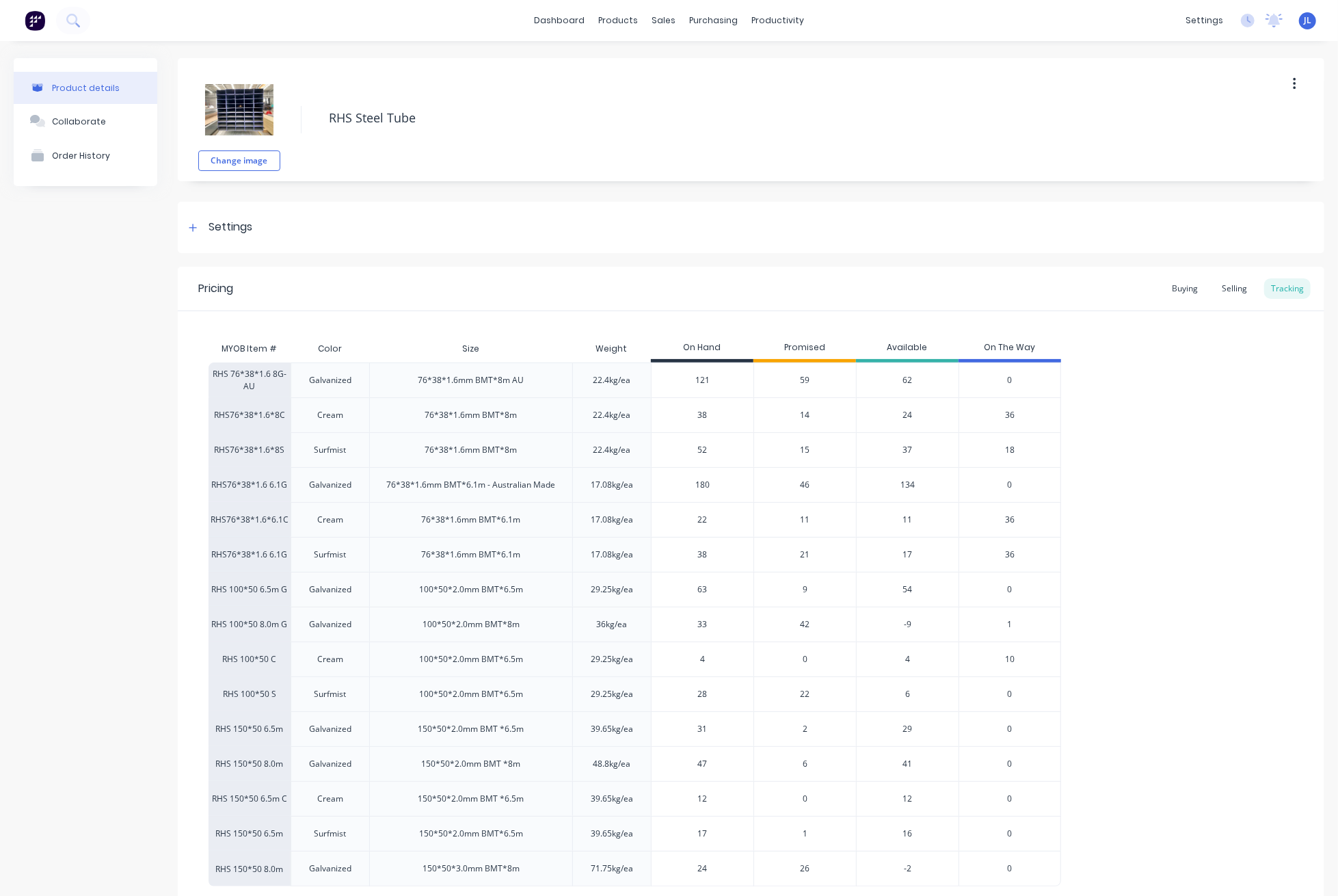
click at [804, 414] on span "14" at bounding box center [805, 415] width 10 height 12
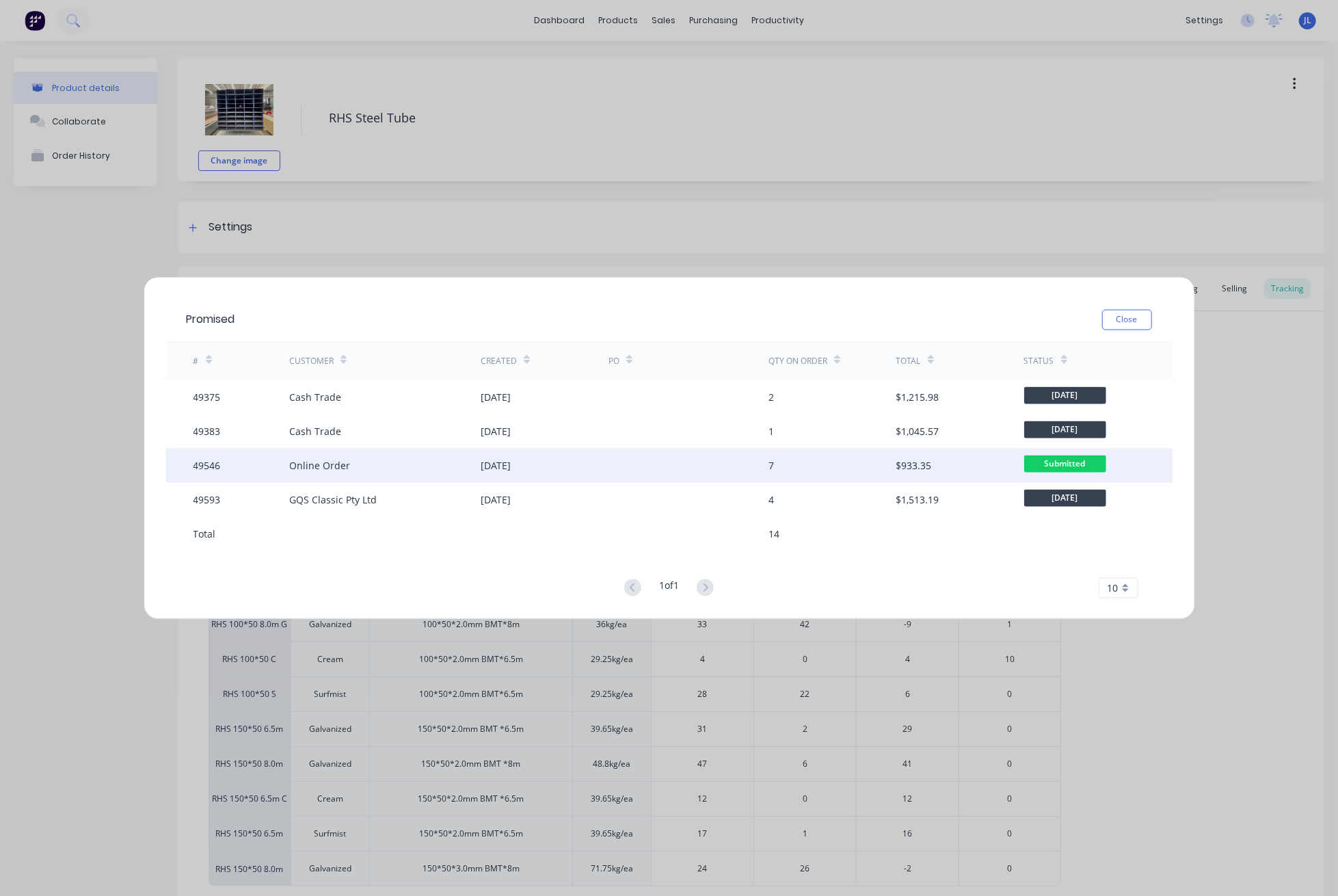
click at [584, 466] on div "[DATE]" at bounding box center [544, 465] width 128 height 34
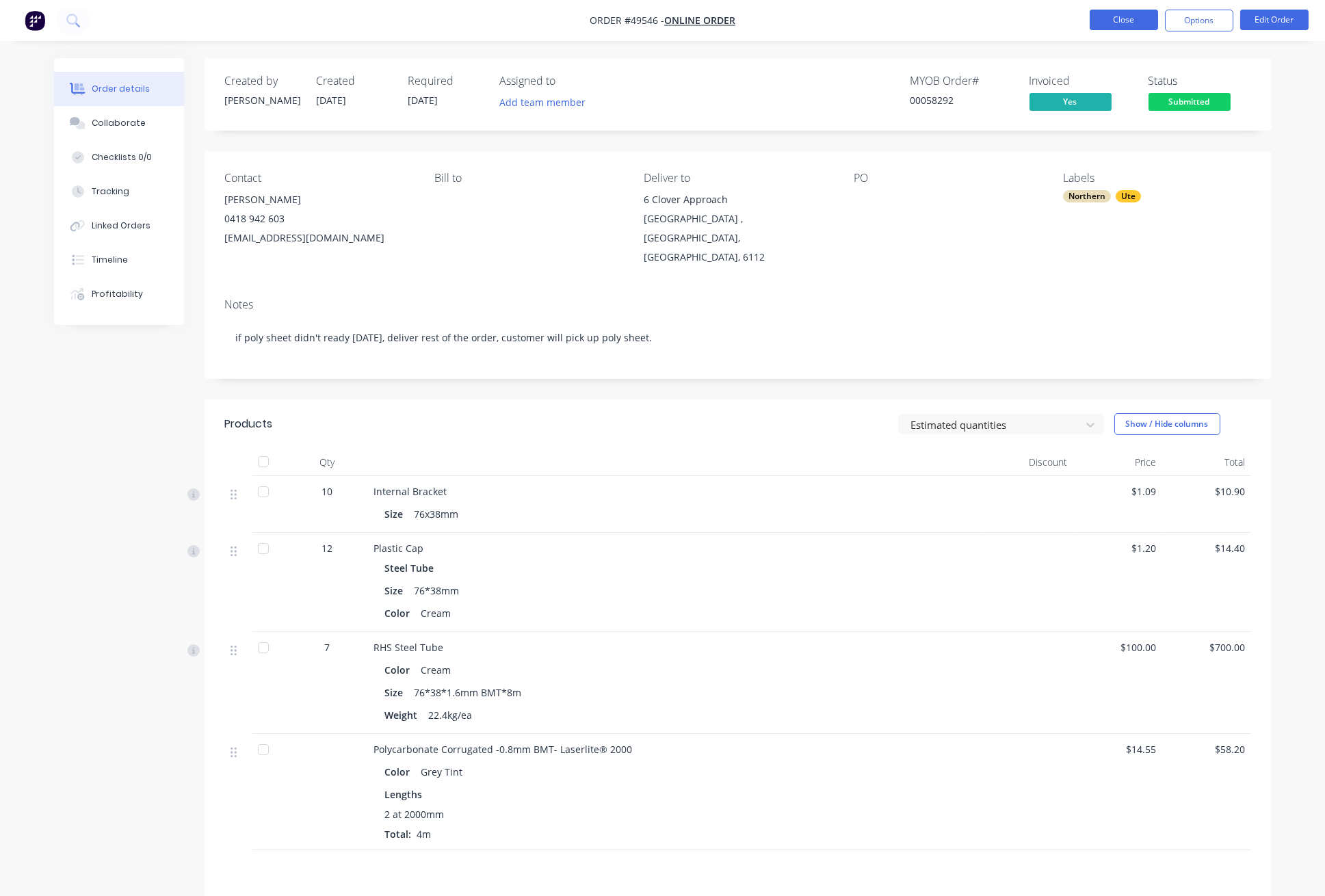
click at [1110, 15] on button "Close" at bounding box center [1123, 20] width 68 height 21
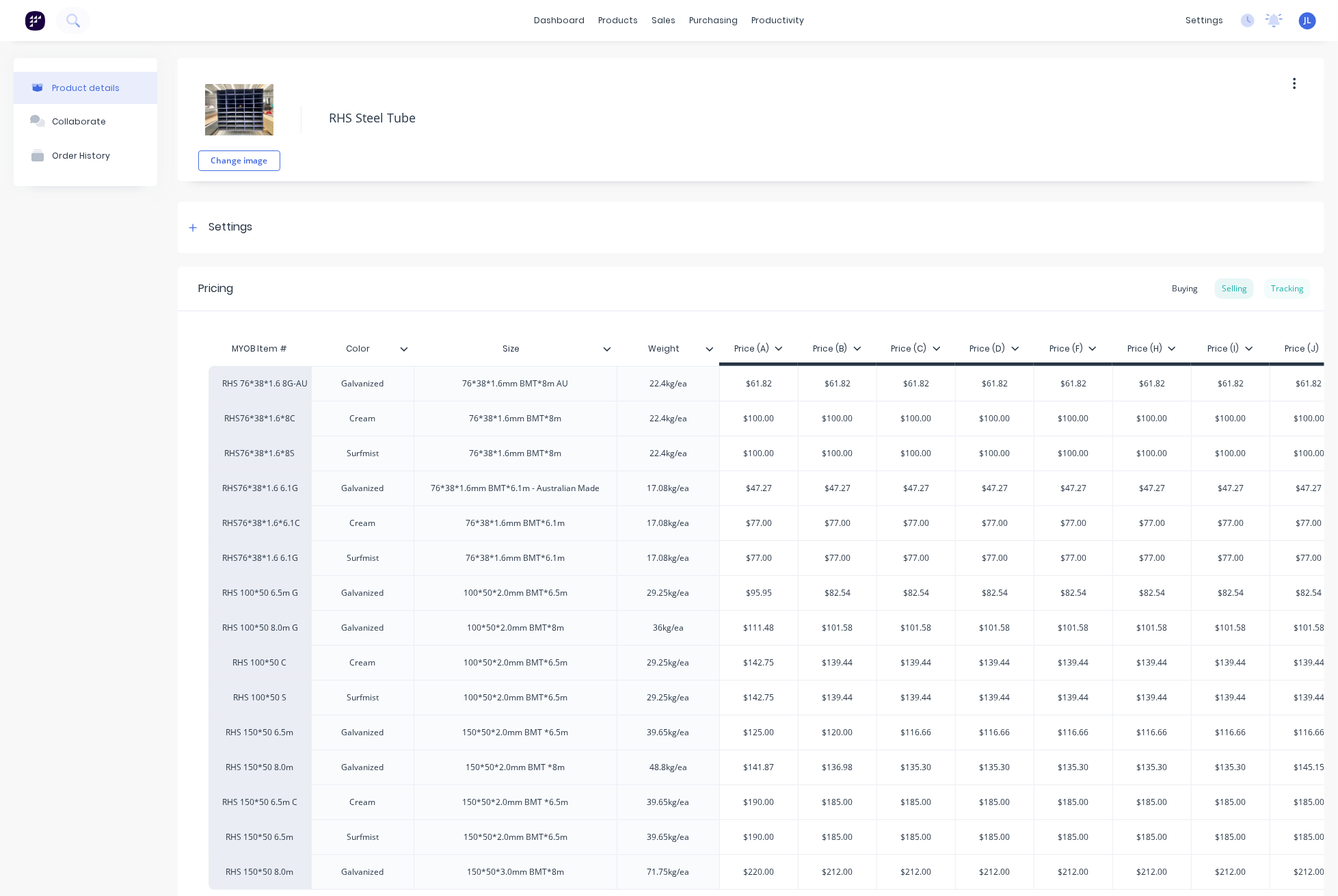
click at [1276, 296] on div "Tracking" at bounding box center [1287, 289] width 46 height 21
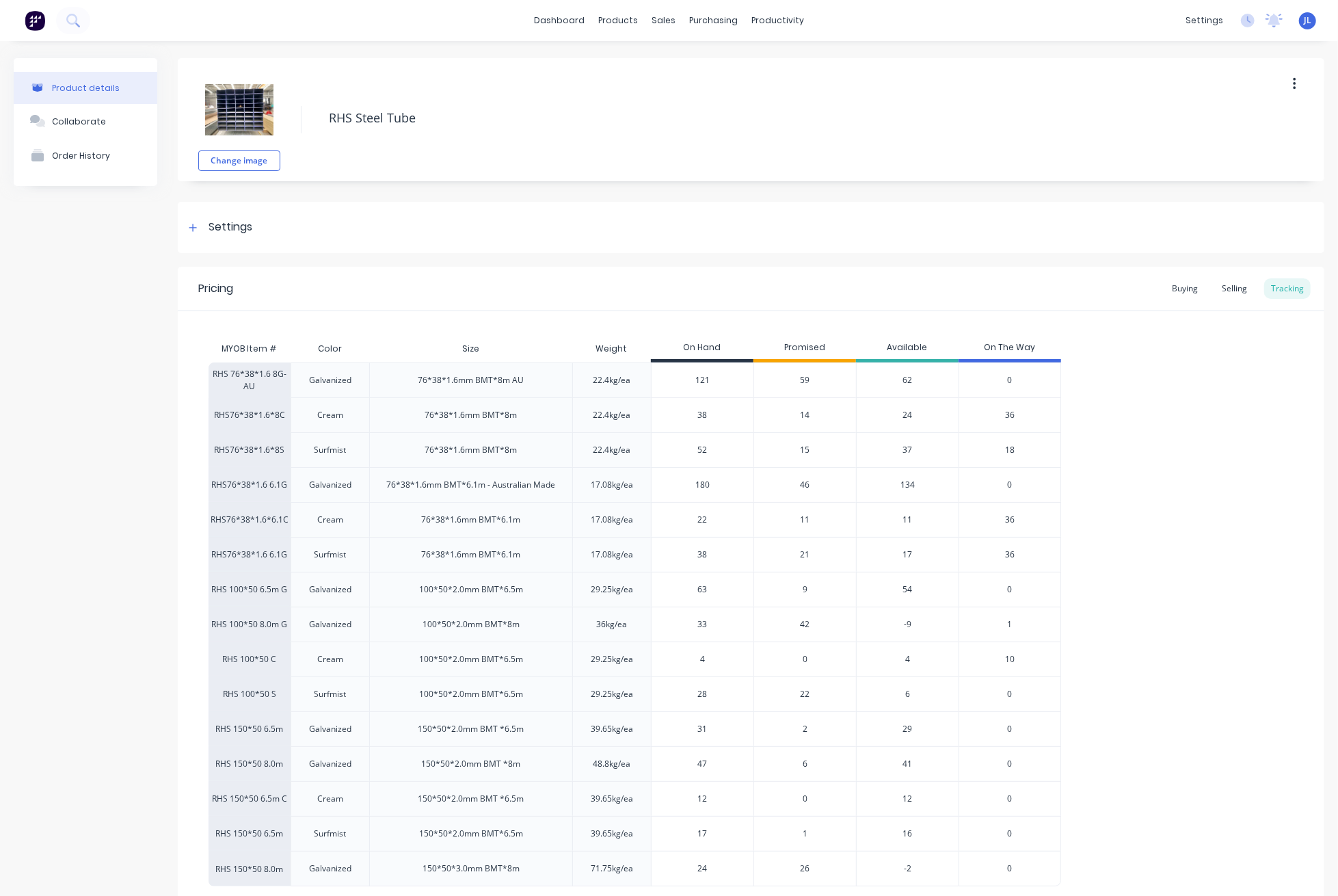
click at [808, 410] on span "14" at bounding box center [805, 415] width 10 height 12
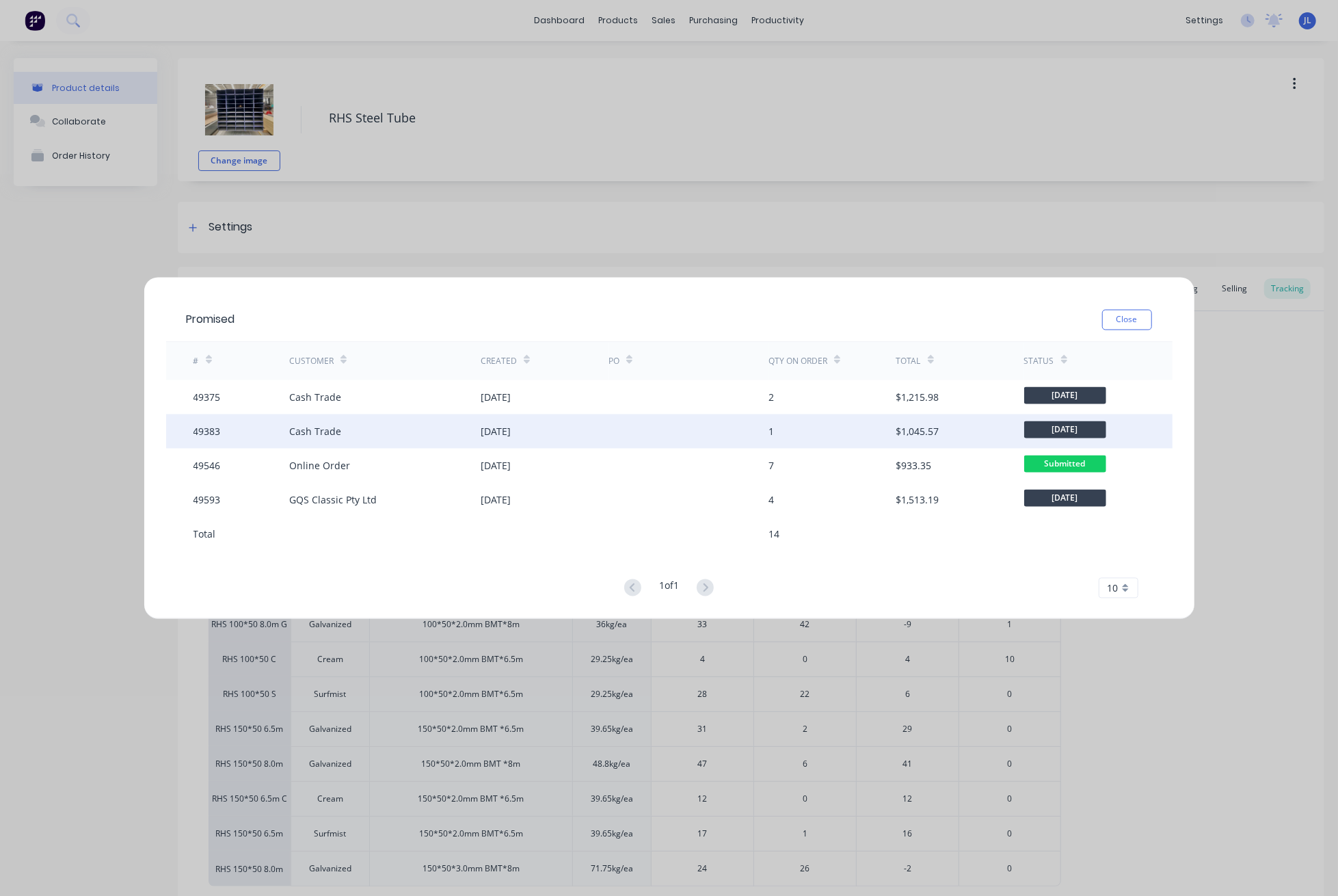
click at [548, 432] on div "17 Sep 2025" at bounding box center [544, 431] width 128 height 34
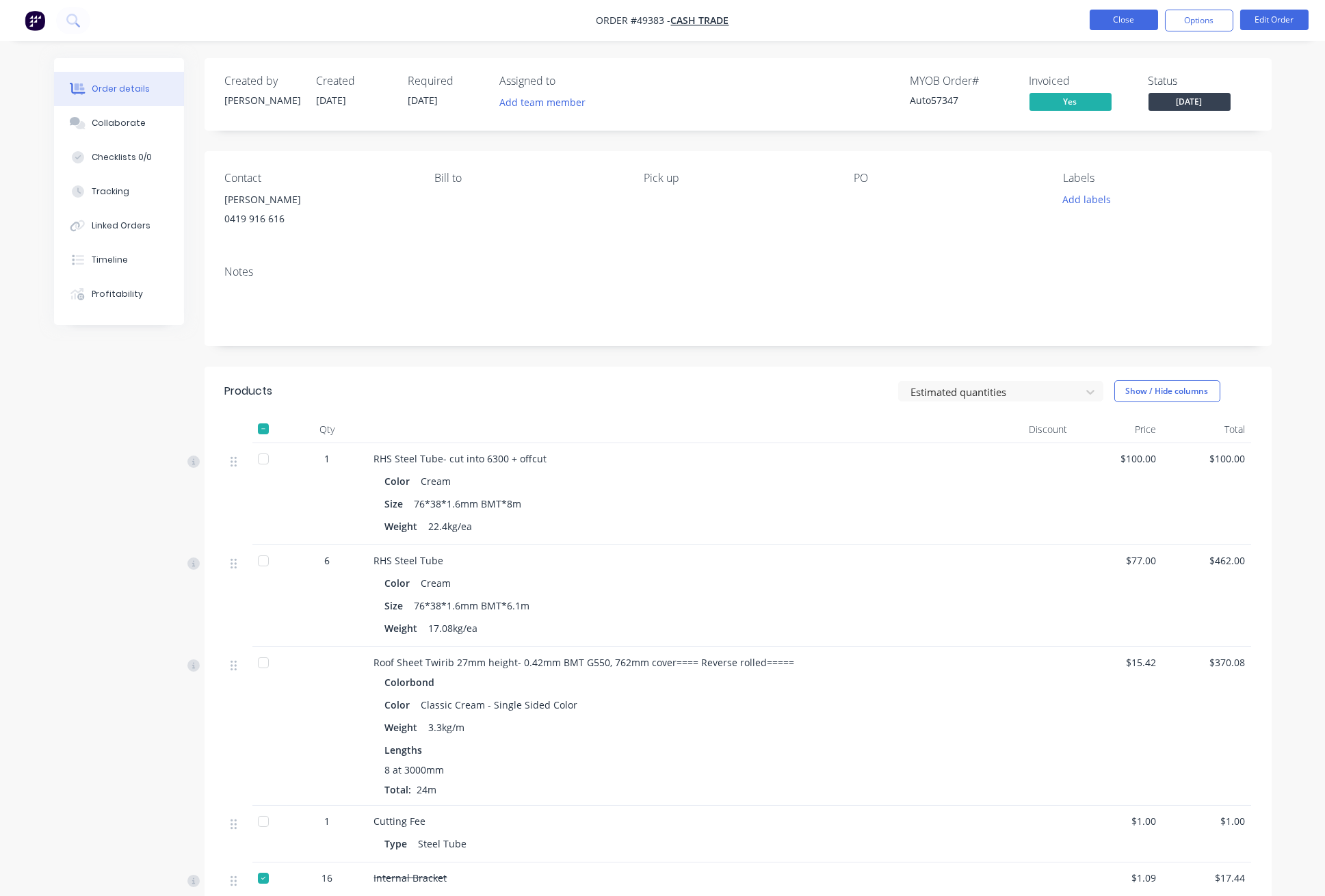
click at [1121, 21] on button "Close" at bounding box center [1123, 20] width 68 height 21
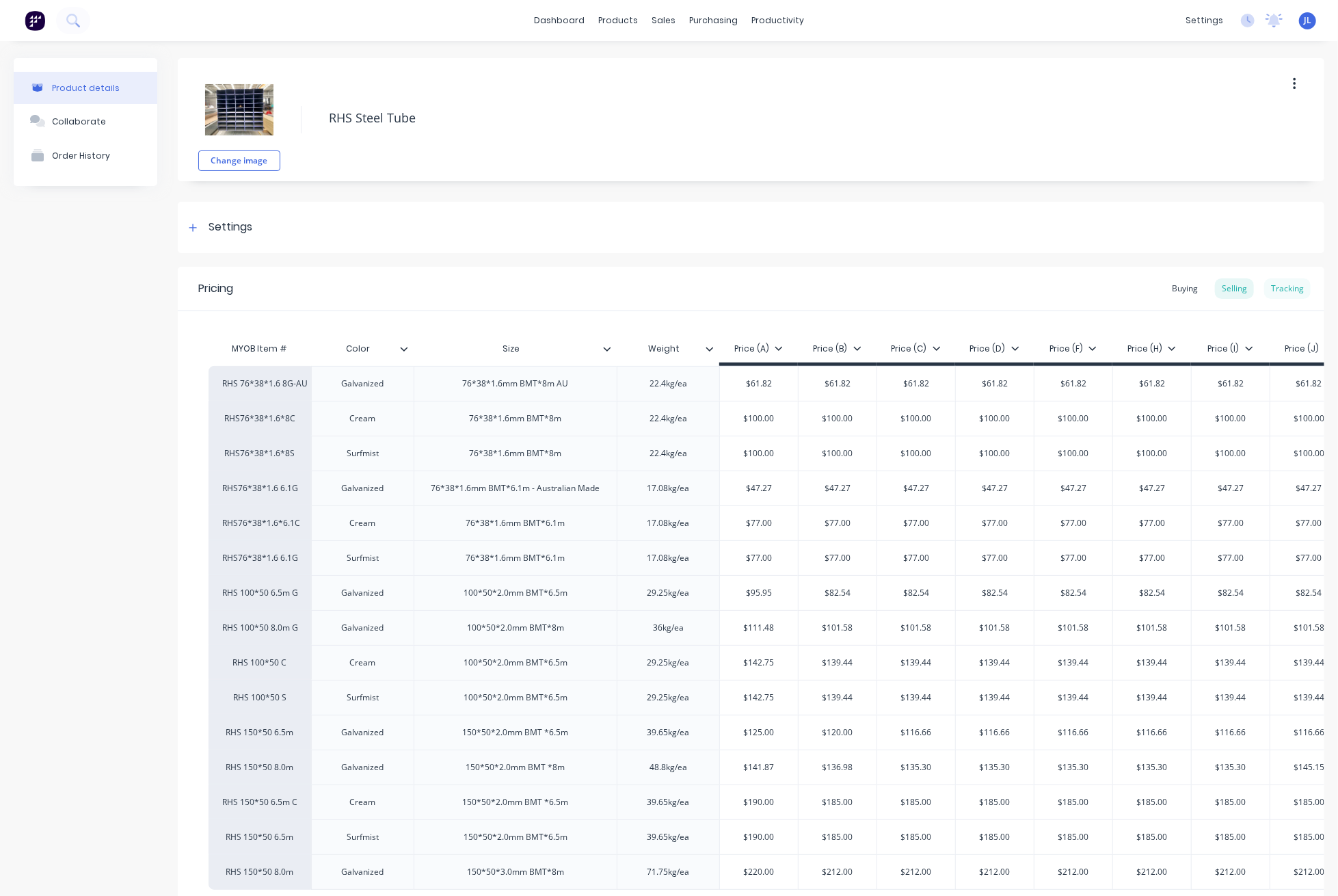
click at [1292, 285] on div "Tracking" at bounding box center [1287, 289] width 46 height 21
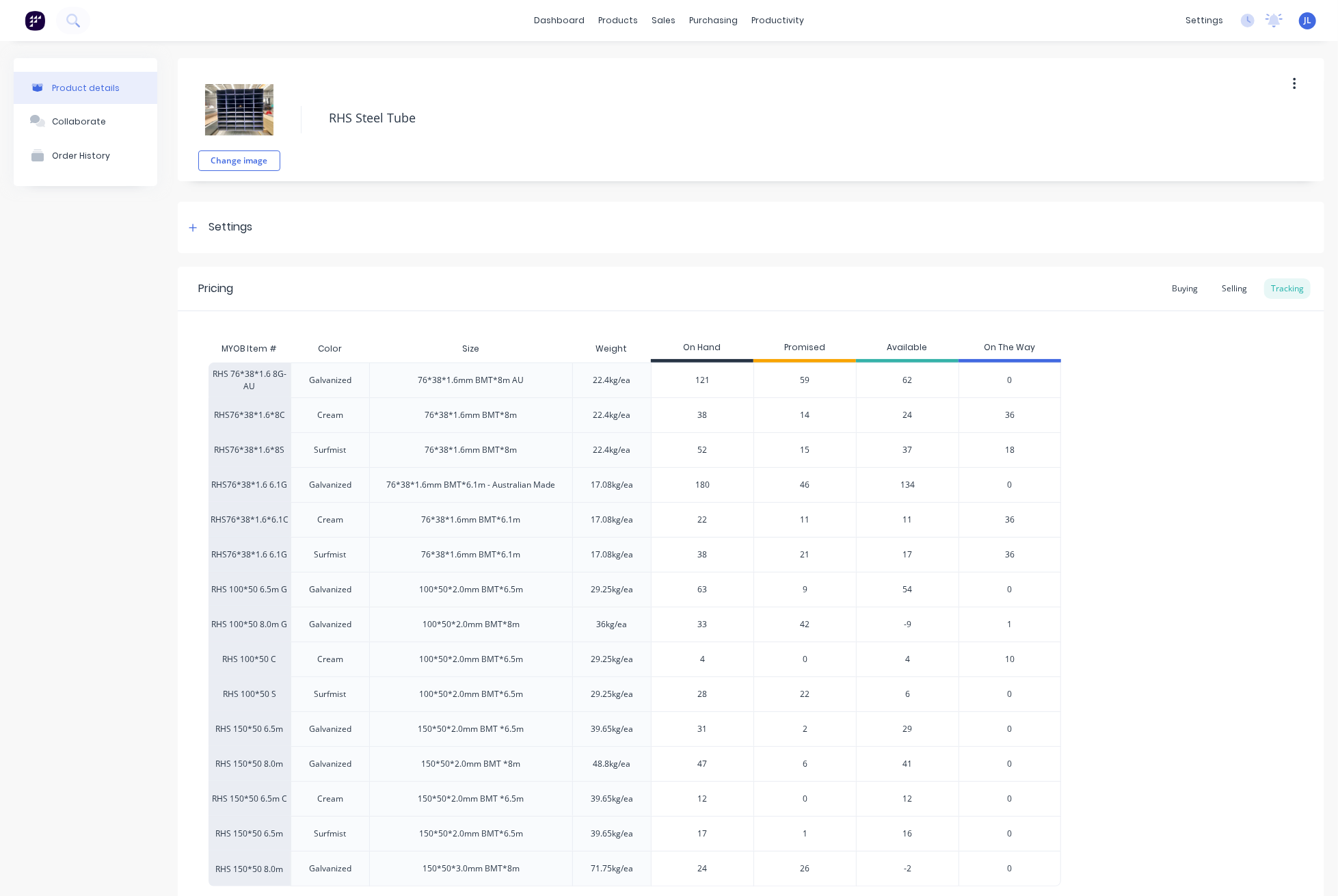
click at [807, 417] on span "14" at bounding box center [805, 415] width 10 height 12
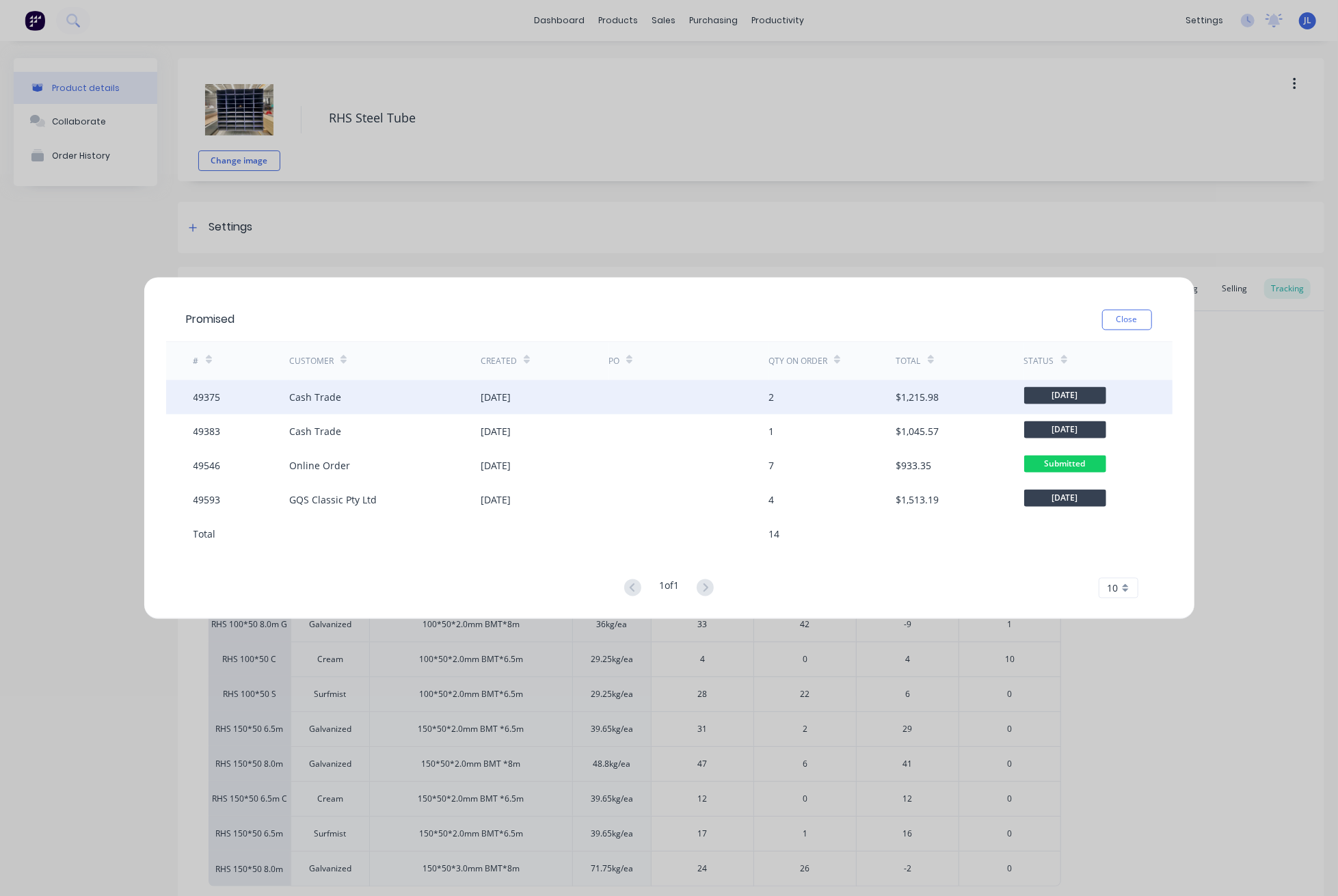
click at [488, 406] on div "17 Sep 2025" at bounding box center [544, 397] width 128 height 34
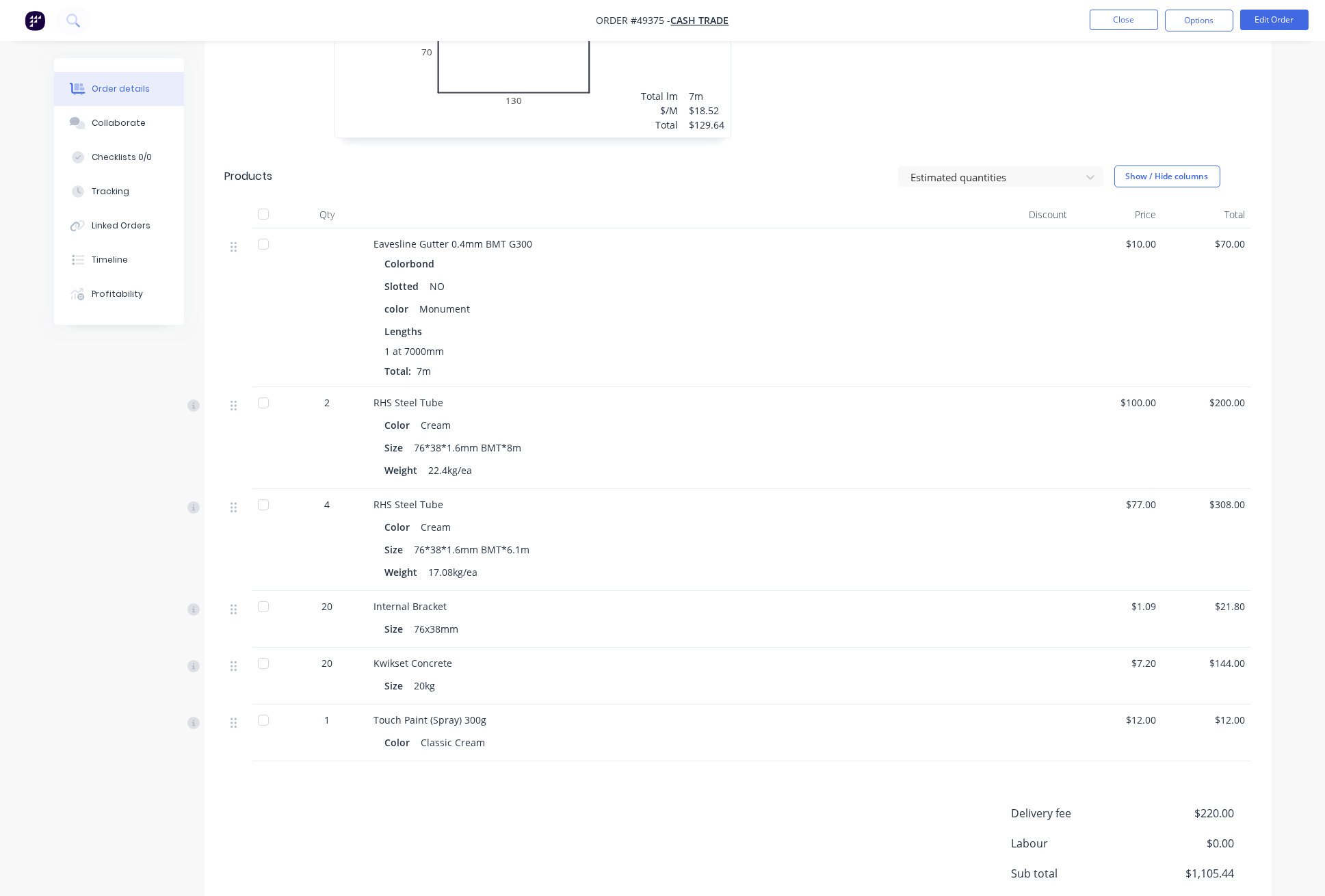
scroll to position [776, 0]
click at [1118, 21] on button "Close" at bounding box center [1123, 20] width 68 height 21
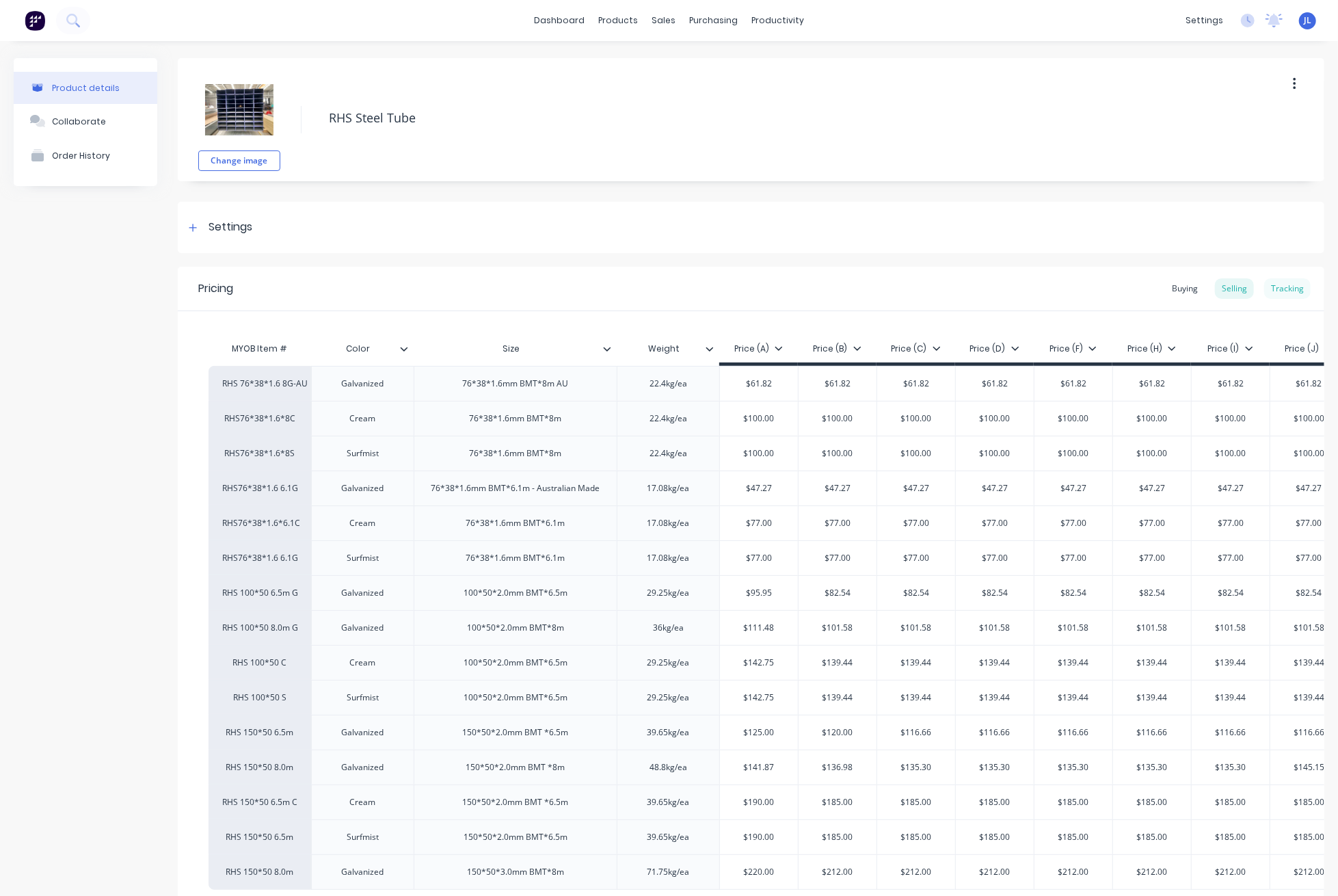
click at [1280, 288] on div "Tracking" at bounding box center [1287, 289] width 46 height 21
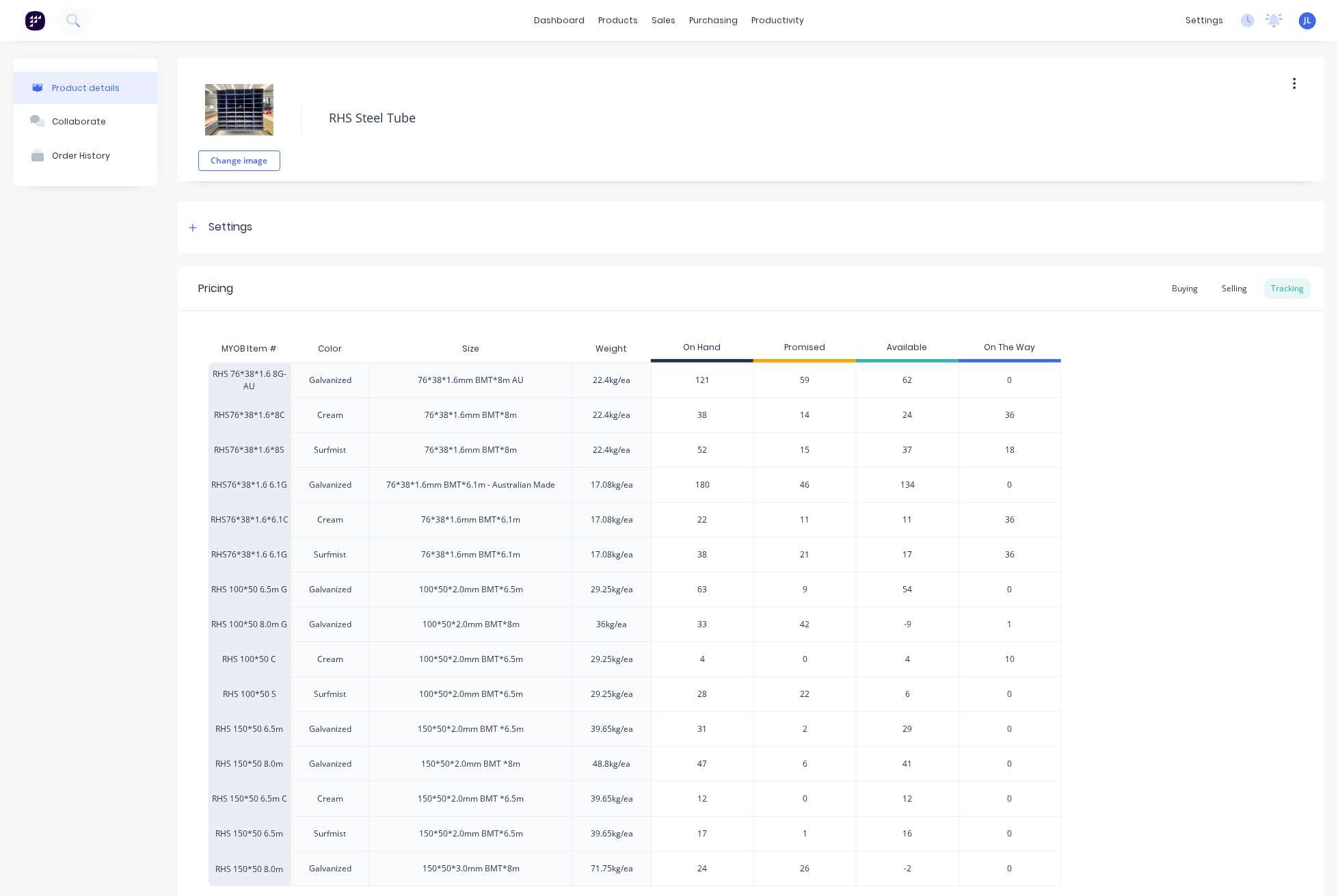
click at [803, 417] on span "14" at bounding box center [805, 415] width 10 height 12
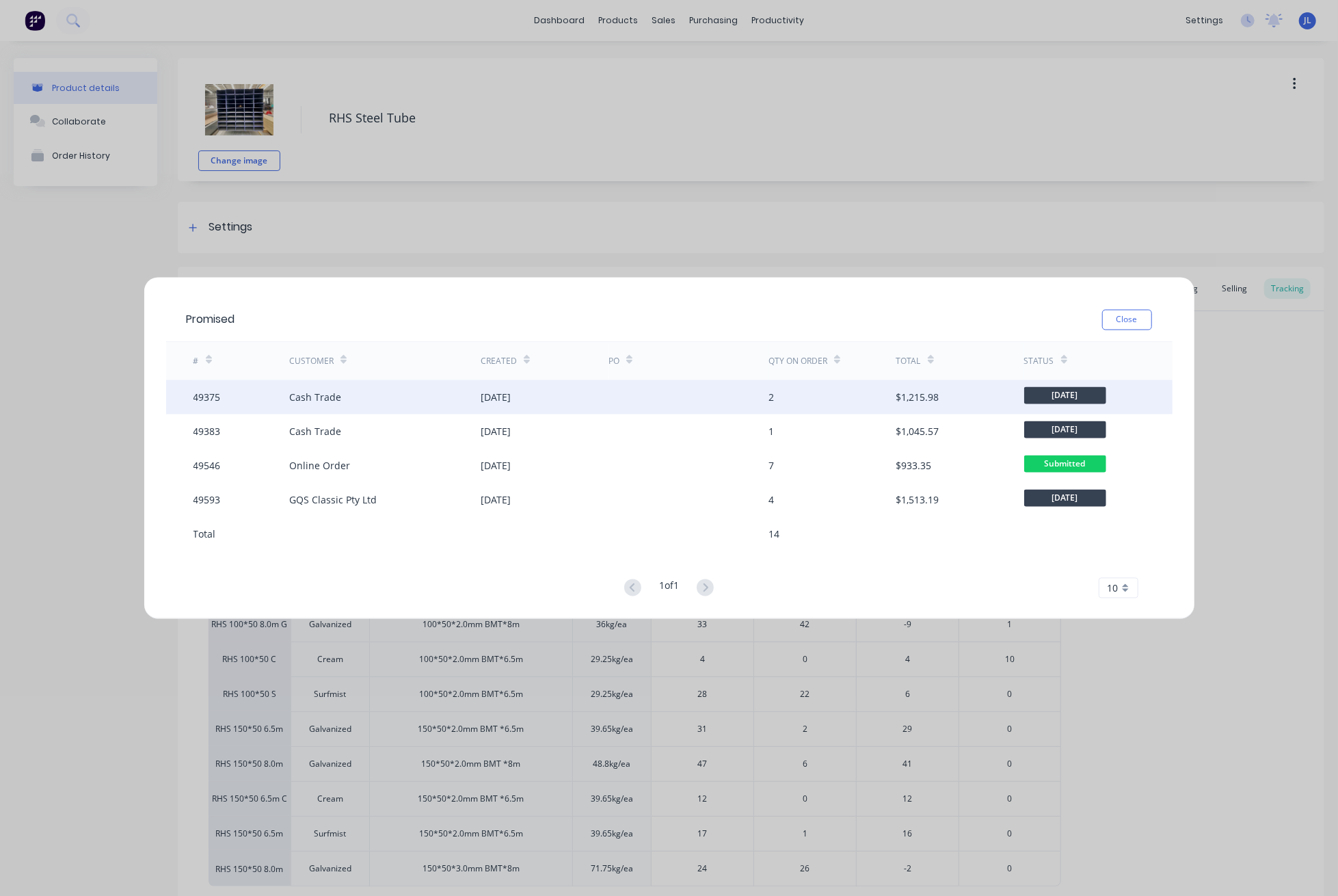
click at [505, 392] on div "17 Sep 2025" at bounding box center [496, 397] width 30 height 15
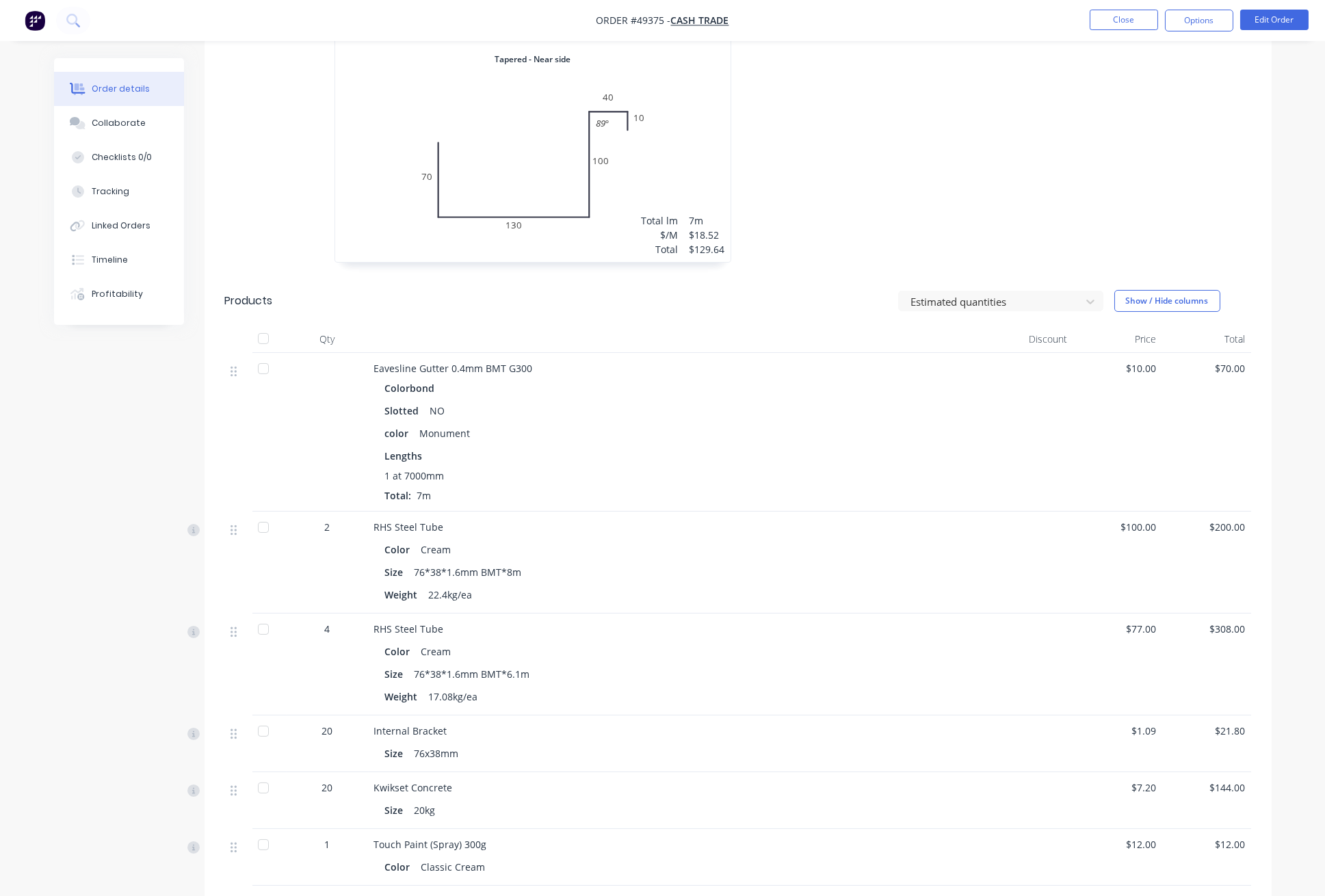
scroll to position [821, 0]
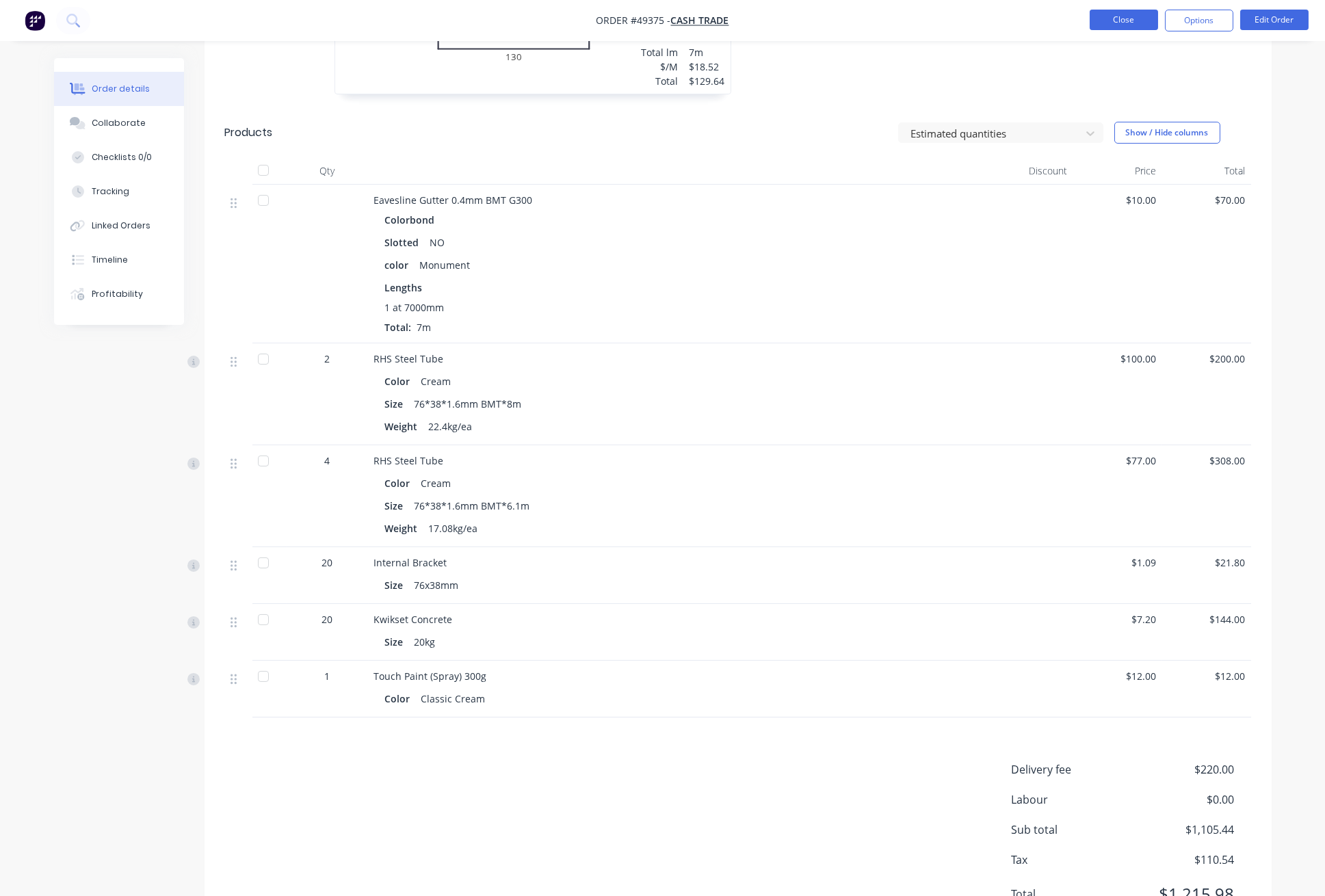
click at [1127, 19] on button "Close" at bounding box center [1123, 20] width 68 height 21
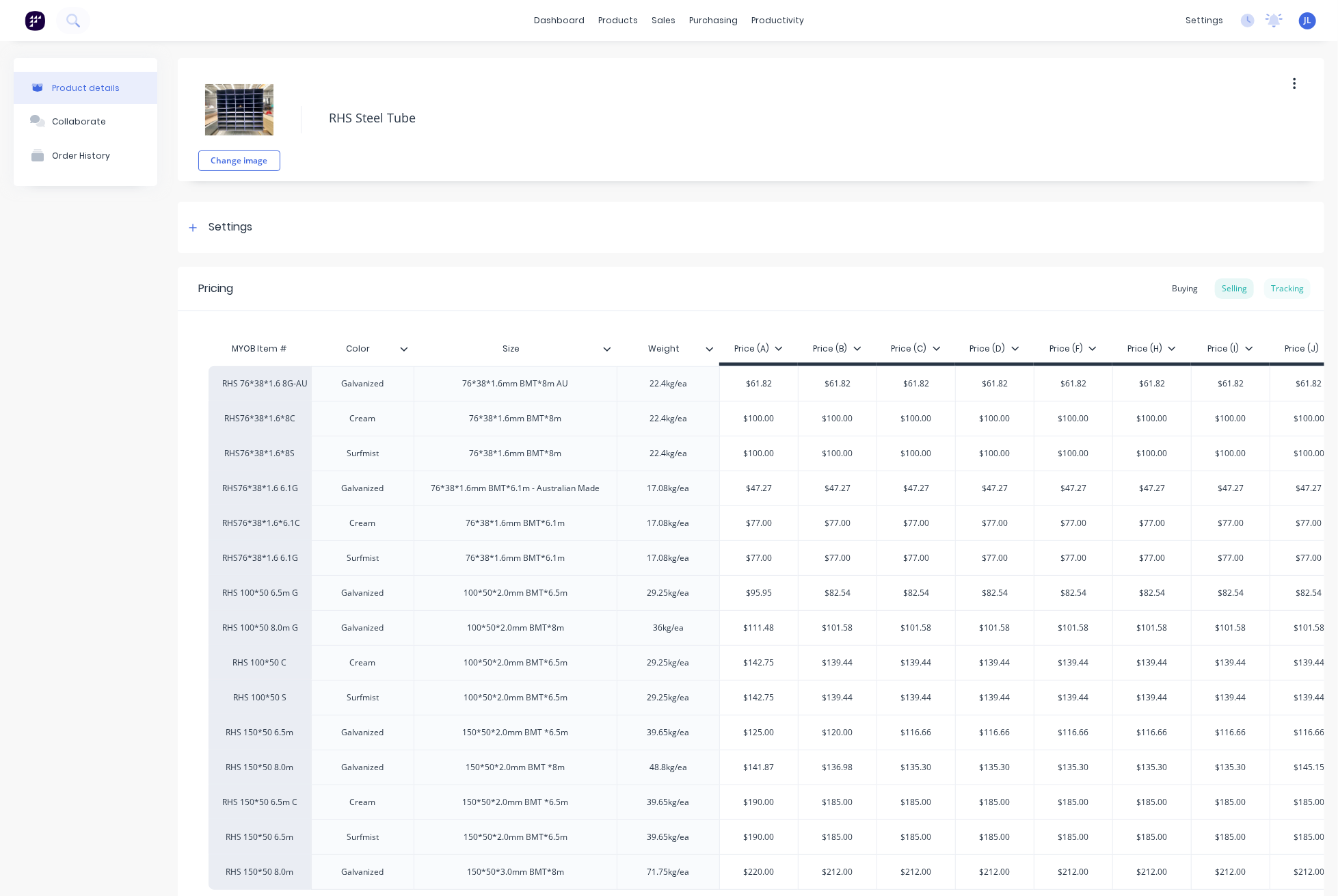
click at [1276, 286] on div "Tracking" at bounding box center [1287, 289] width 46 height 21
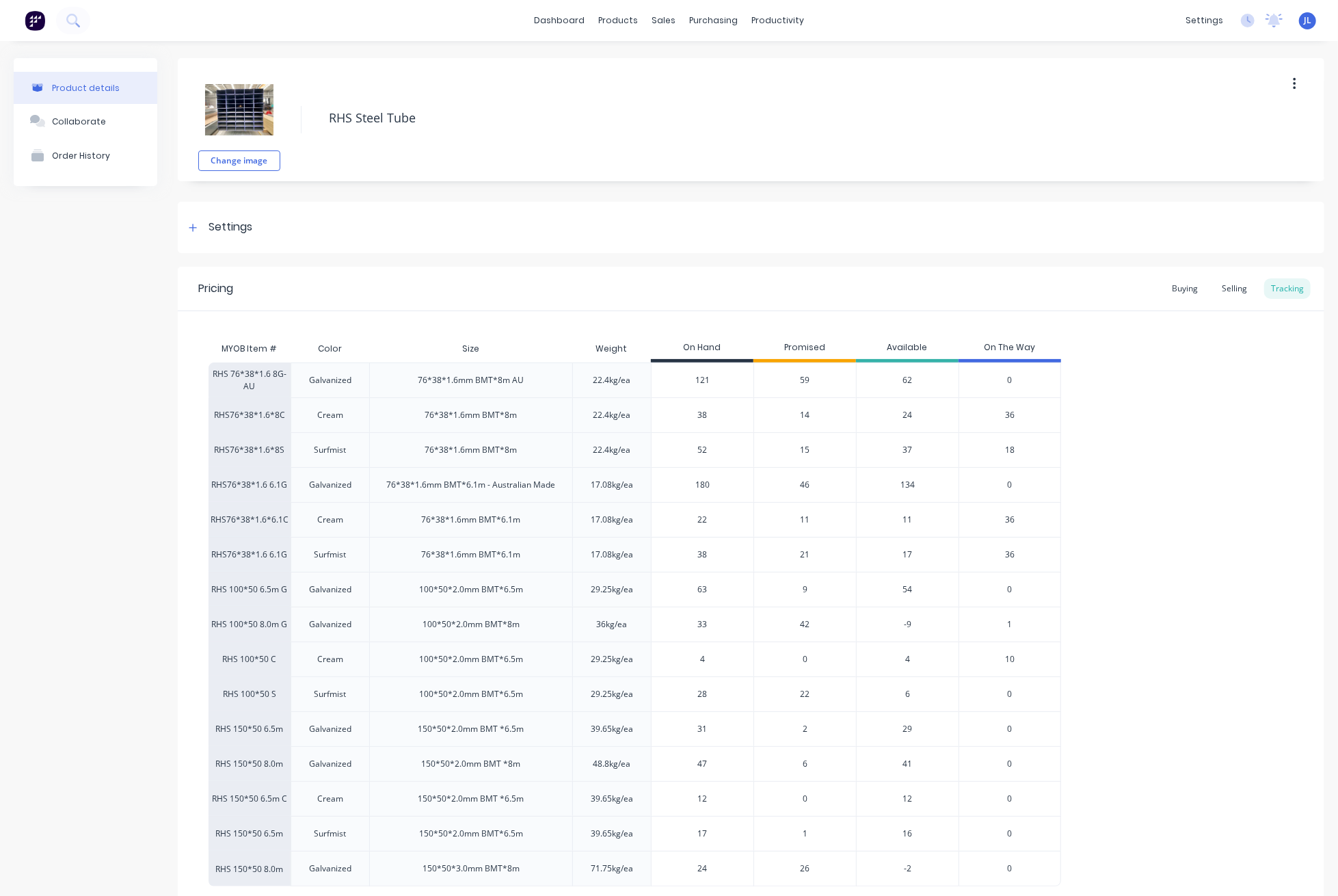
click at [805, 413] on span "14" at bounding box center [805, 415] width 10 height 12
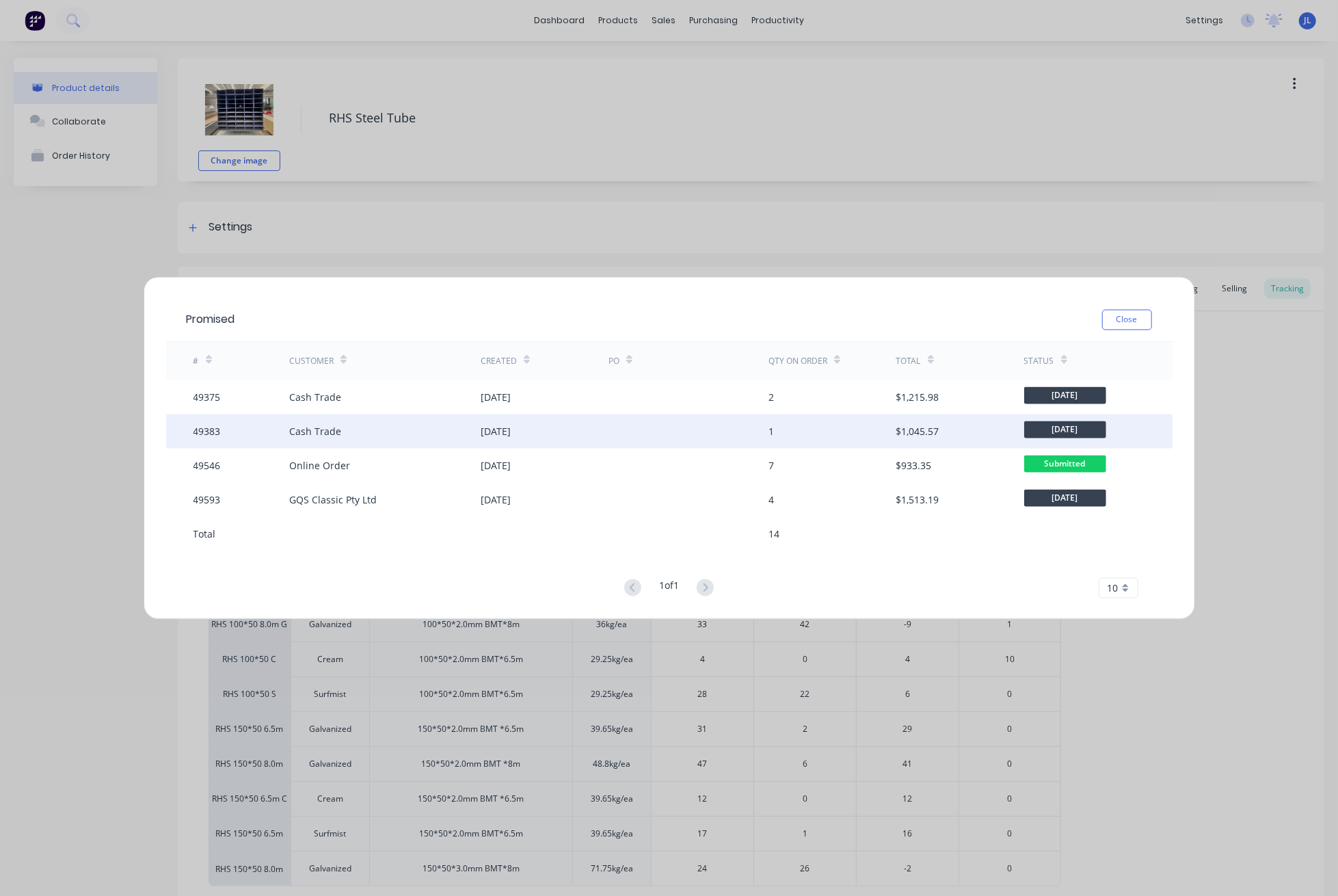
click at [577, 423] on div "17 Sep 2025" at bounding box center [544, 431] width 128 height 34
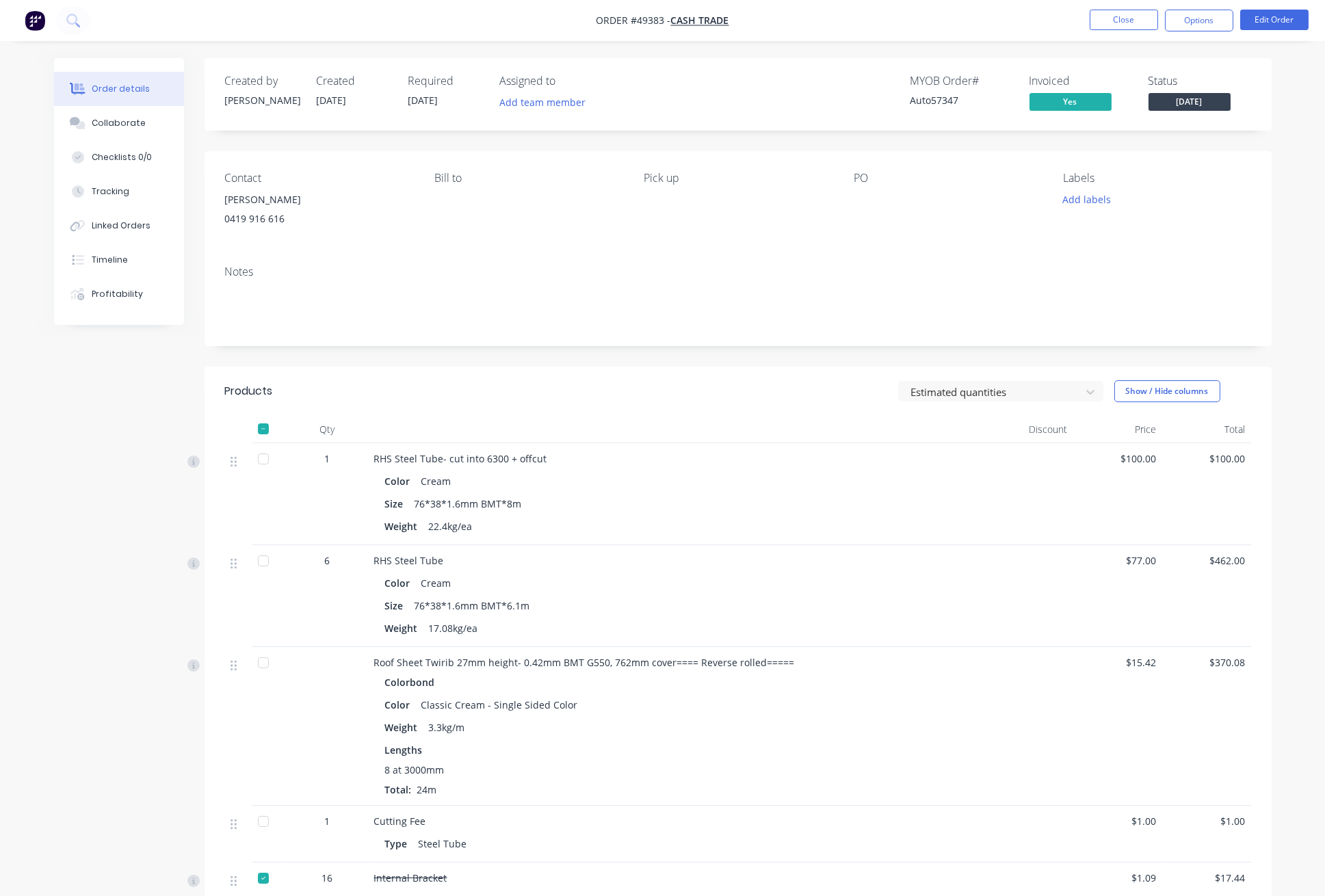
click at [1107, 33] on nav "Order #49383 - Cash Trade Close Options Edit Order" at bounding box center [662, 20] width 1325 height 41
click at [1113, 5] on nav "Order #49383 - Cash Trade Close Options Edit Order" at bounding box center [662, 20] width 1325 height 41
click at [1114, 22] on button "Close" at bounding box center [1123, 20] width 68 height 21
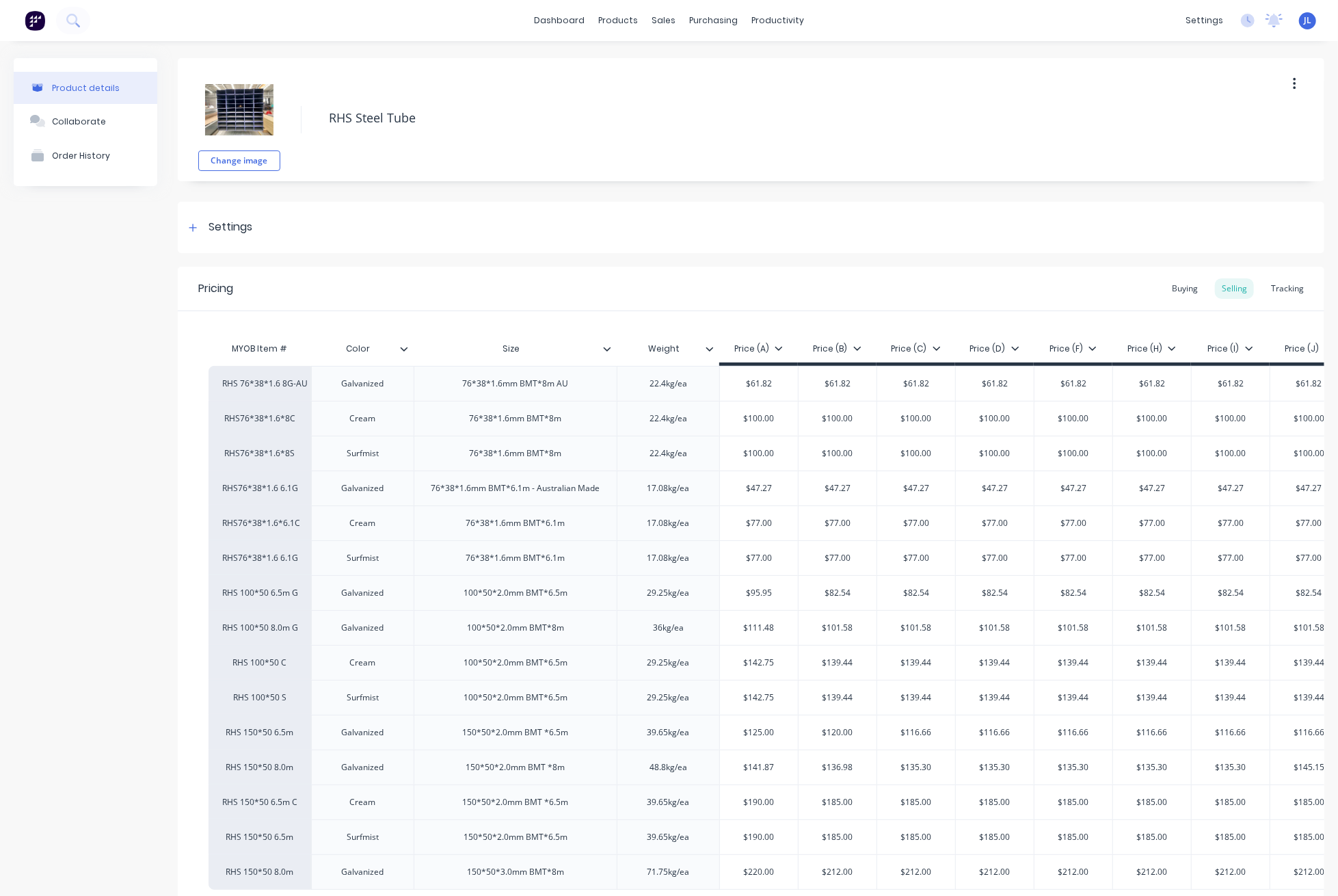
type textarea "x"
click at [1277, 286] on div "Tracking" at bounding box center [1287, 289] width 46 height 21
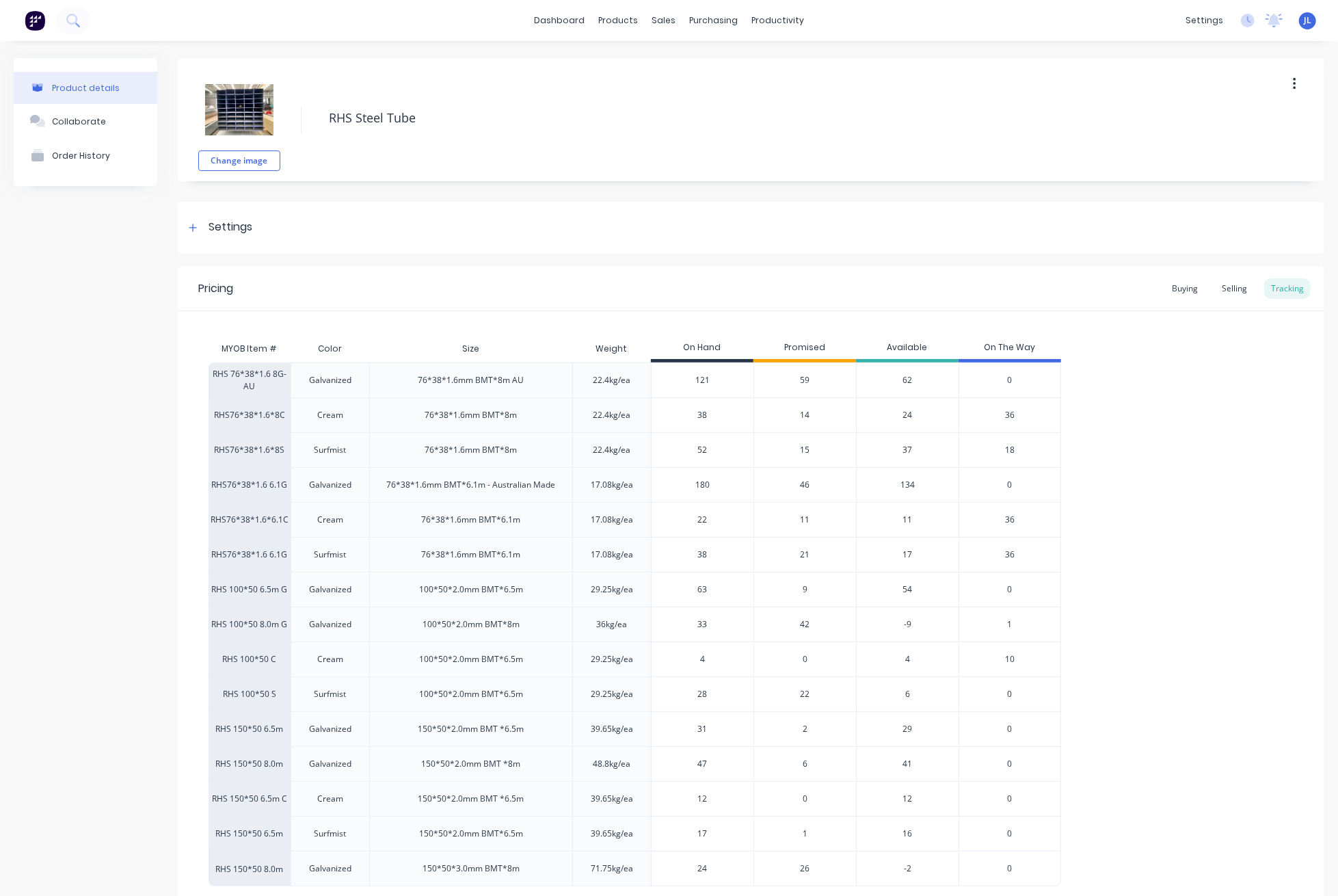
drag, startPoint x: 716, startPoint y: 419, endPoint x: 691, endPoint y: 415, distance: 25.3
click at [691, 415] on input "38" at bounding box center [703, 415] width 102 height 12
type input "31"
type textarea "x"
type input "31"
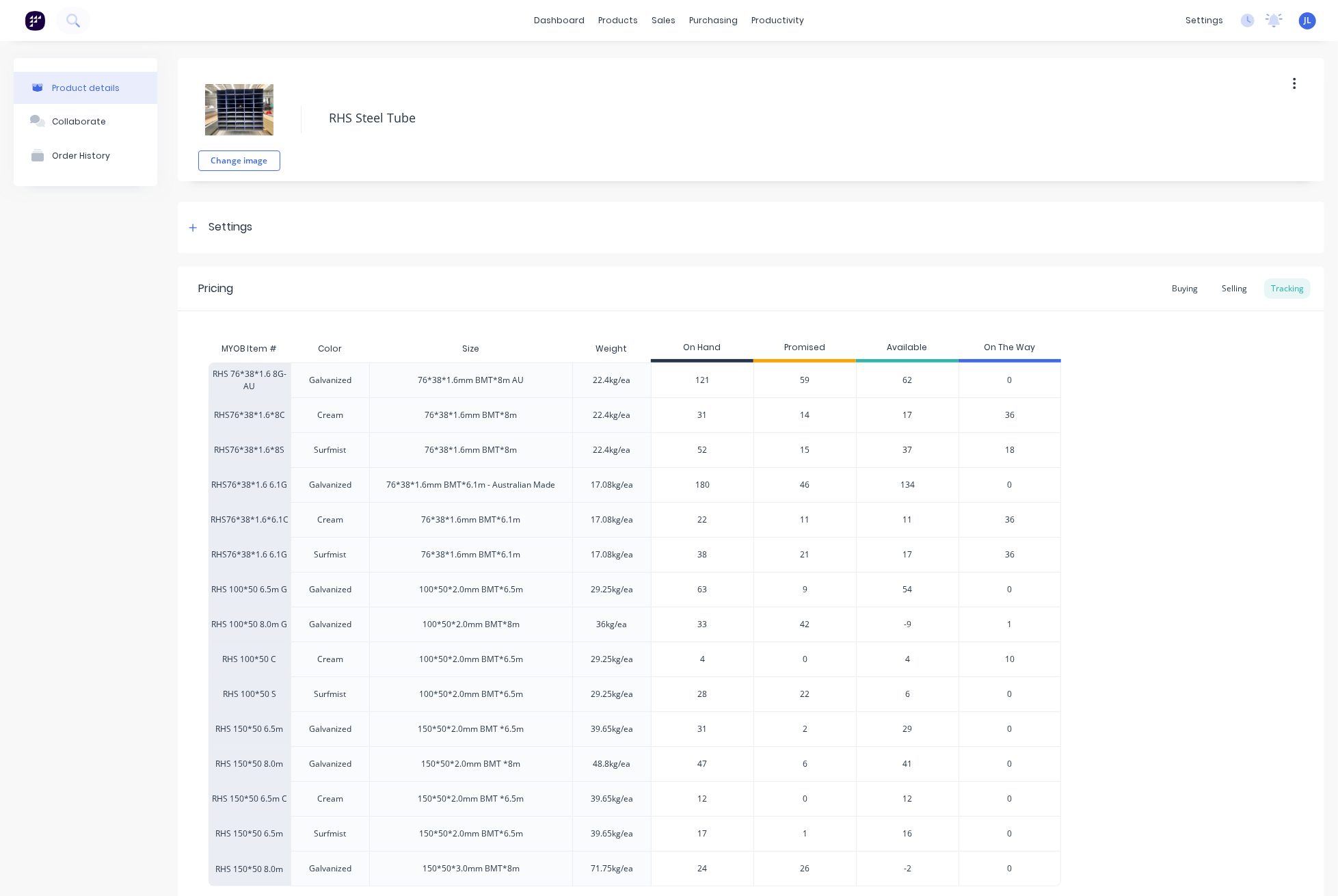
click at [1156, 503] on div "RHS 76*38*1.6 8G-AU Galvanized 76*38*1.6mm BMT*8m AU 22.4kg/ea 121 59 62 0 RHS7…" at bounding box center [751, 625] width 1085 height 524
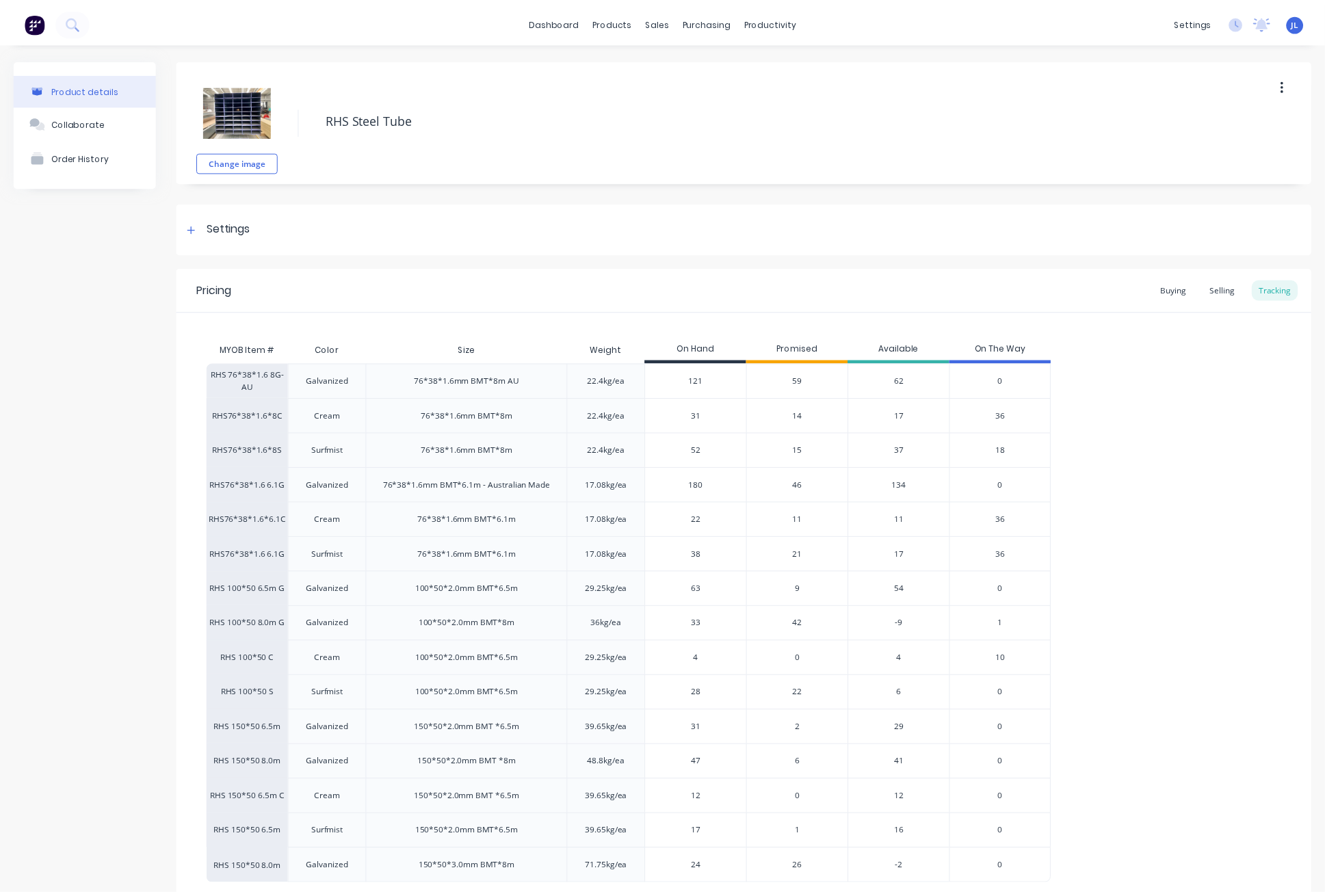
scroll to position [91, 0]
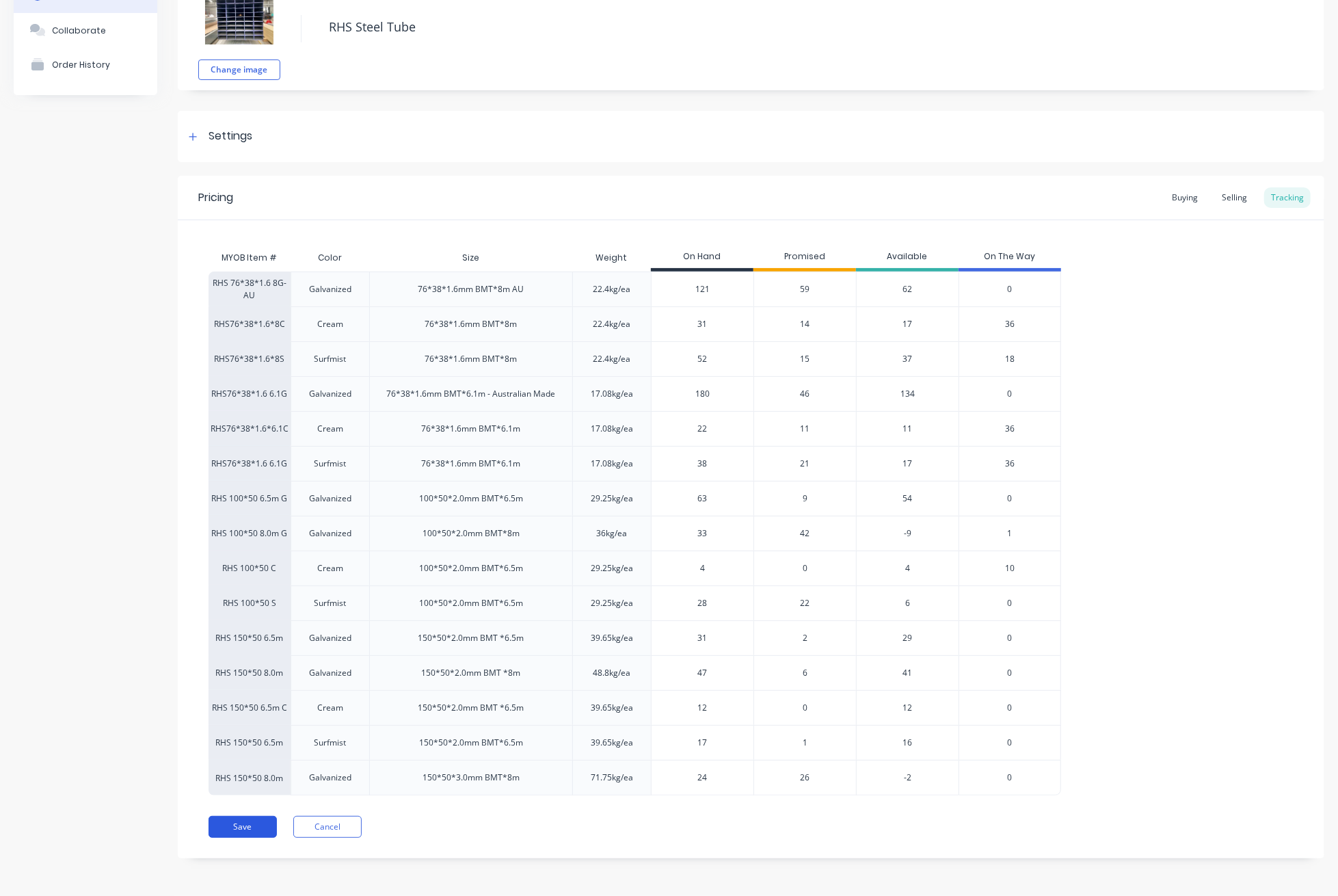
click at [253, 819] on button "Save" at bounding box center [242, 827] width 68 height 22
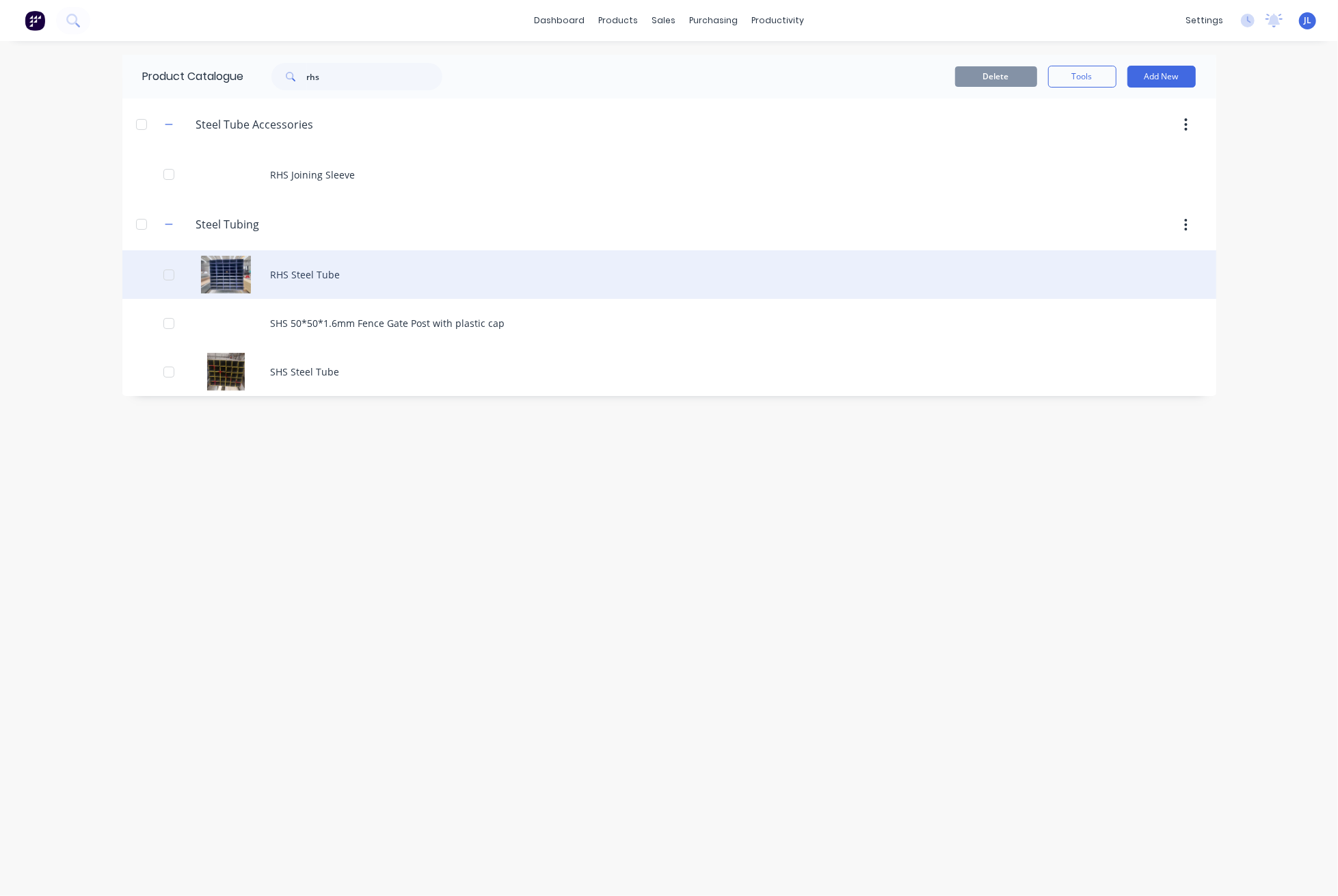
click at [329, 274] on div "RHS Steel Tube" at bounding box center [669, 274] width 1094 height 48
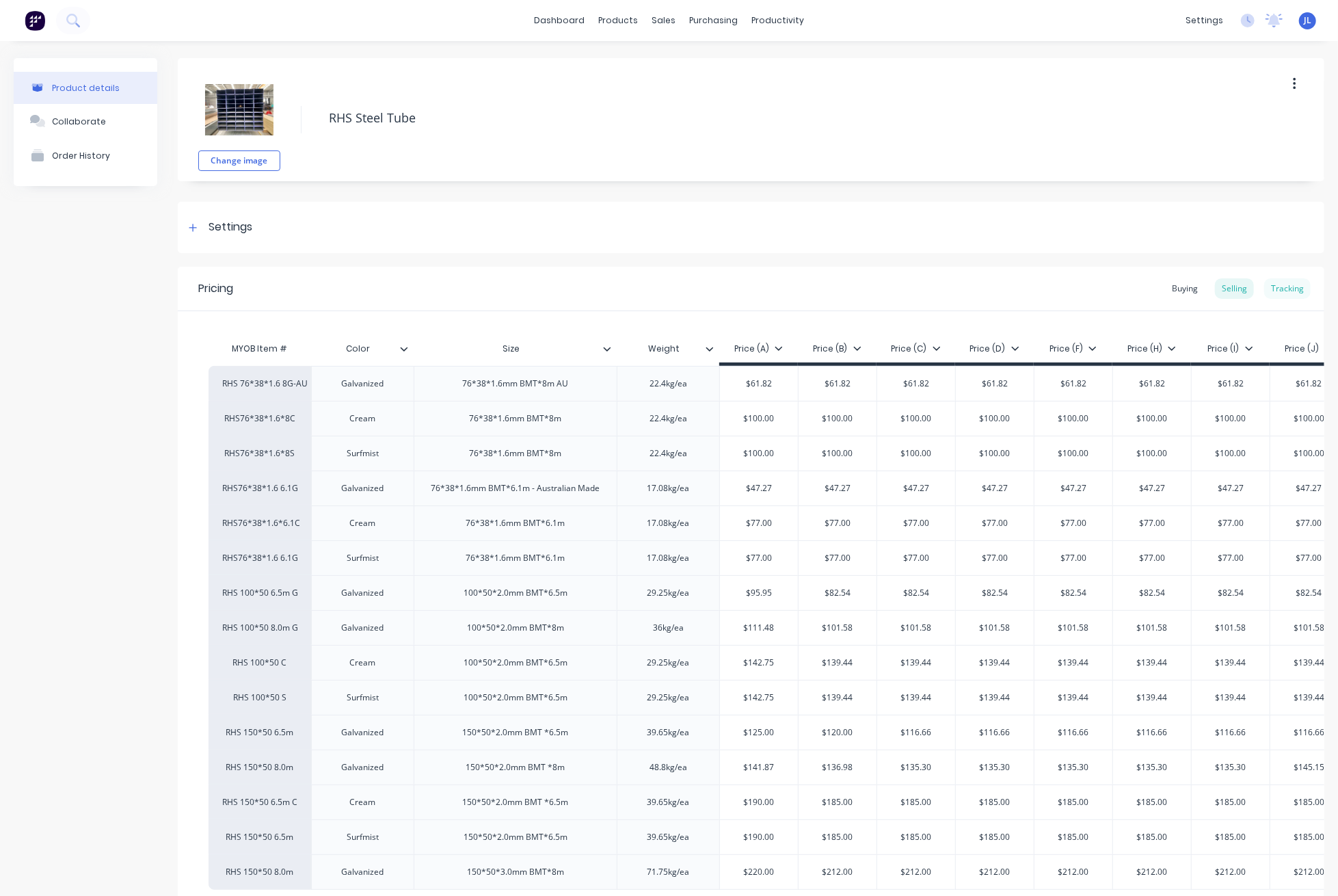
click at [1267, 280] on div "Tracking" at bounding box center [1287, 289] width 46 height 21
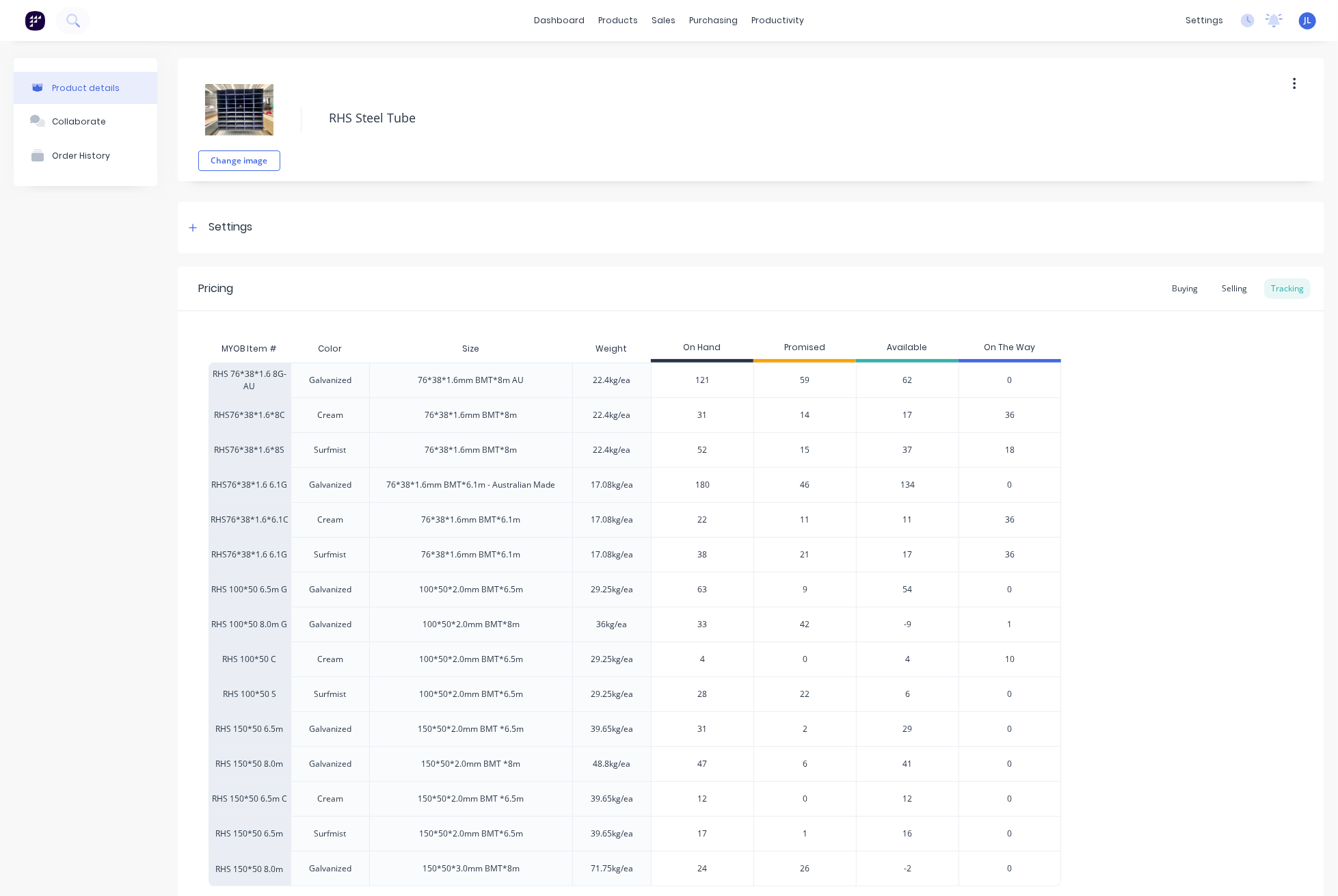
click at [805, 446] on span "15" at bounding box center [805, 450] width 10 height 12
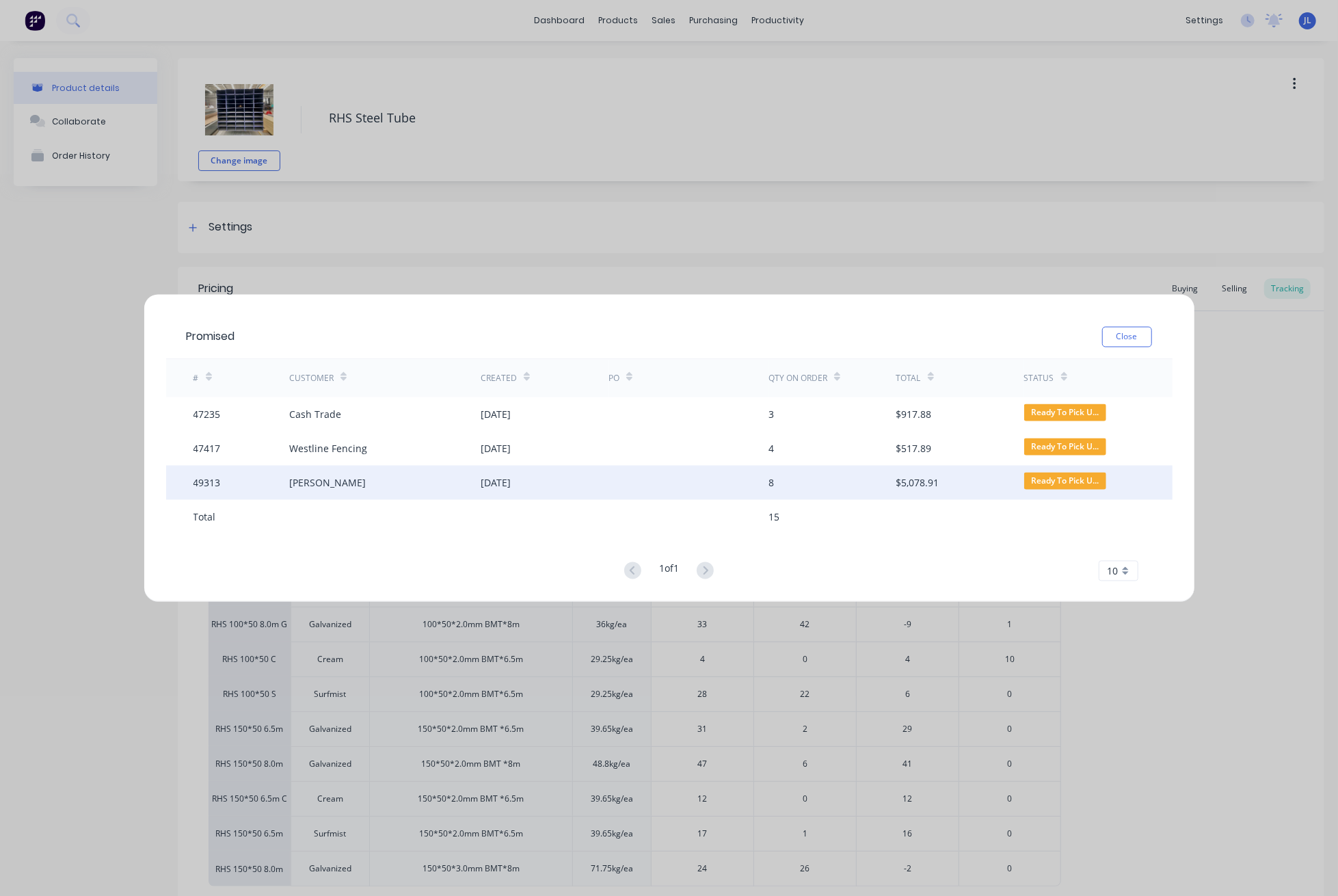
click at [717, 482] on div at bounding box center [689, 482] width 160 height 34
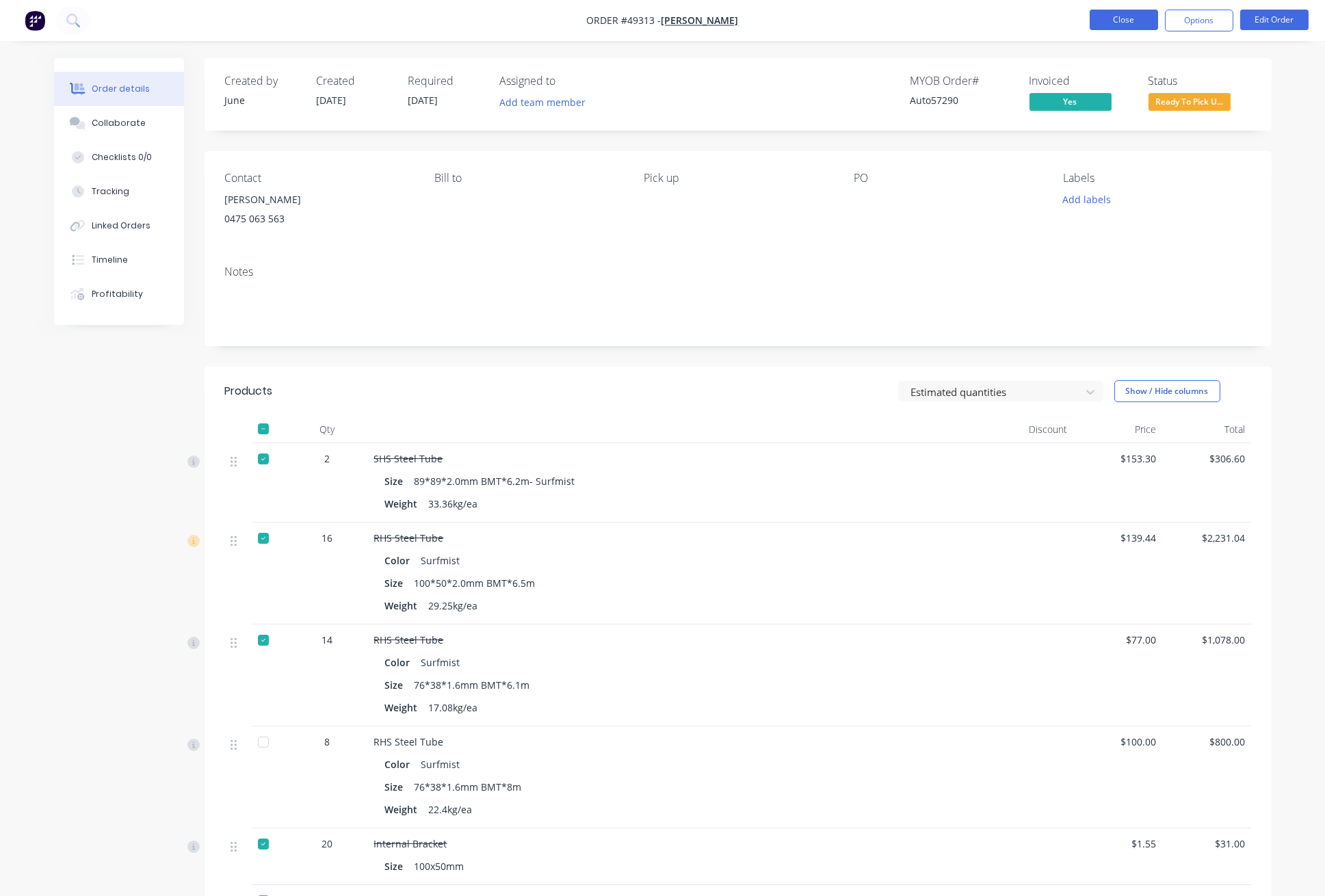
click at [1143, 11] on button "Close" at bounding box center [1123, 20] width 68 height 21
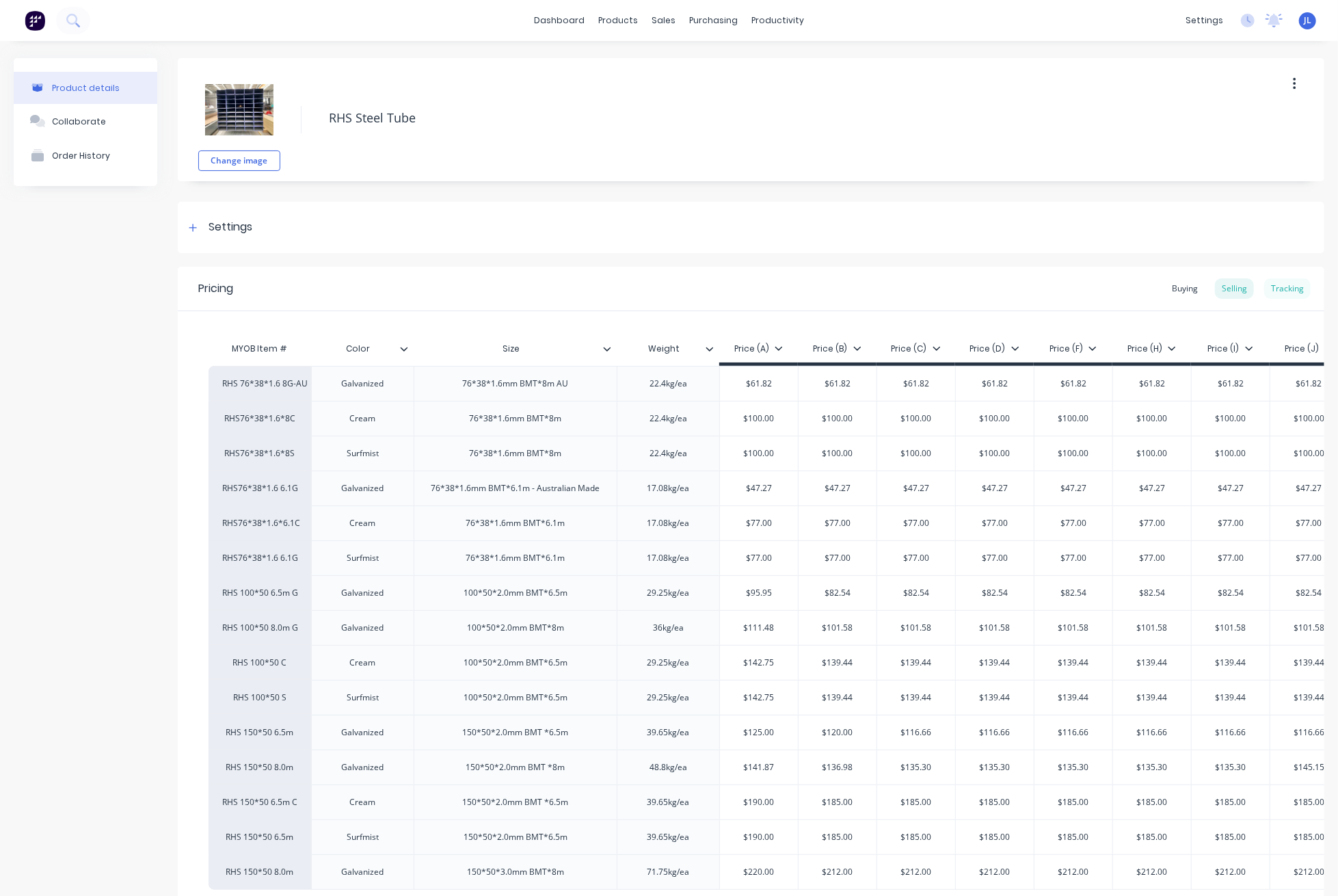
click at [1265, 288] on div "Tracking" at bounding box center [1287, 289] width 46 height 21
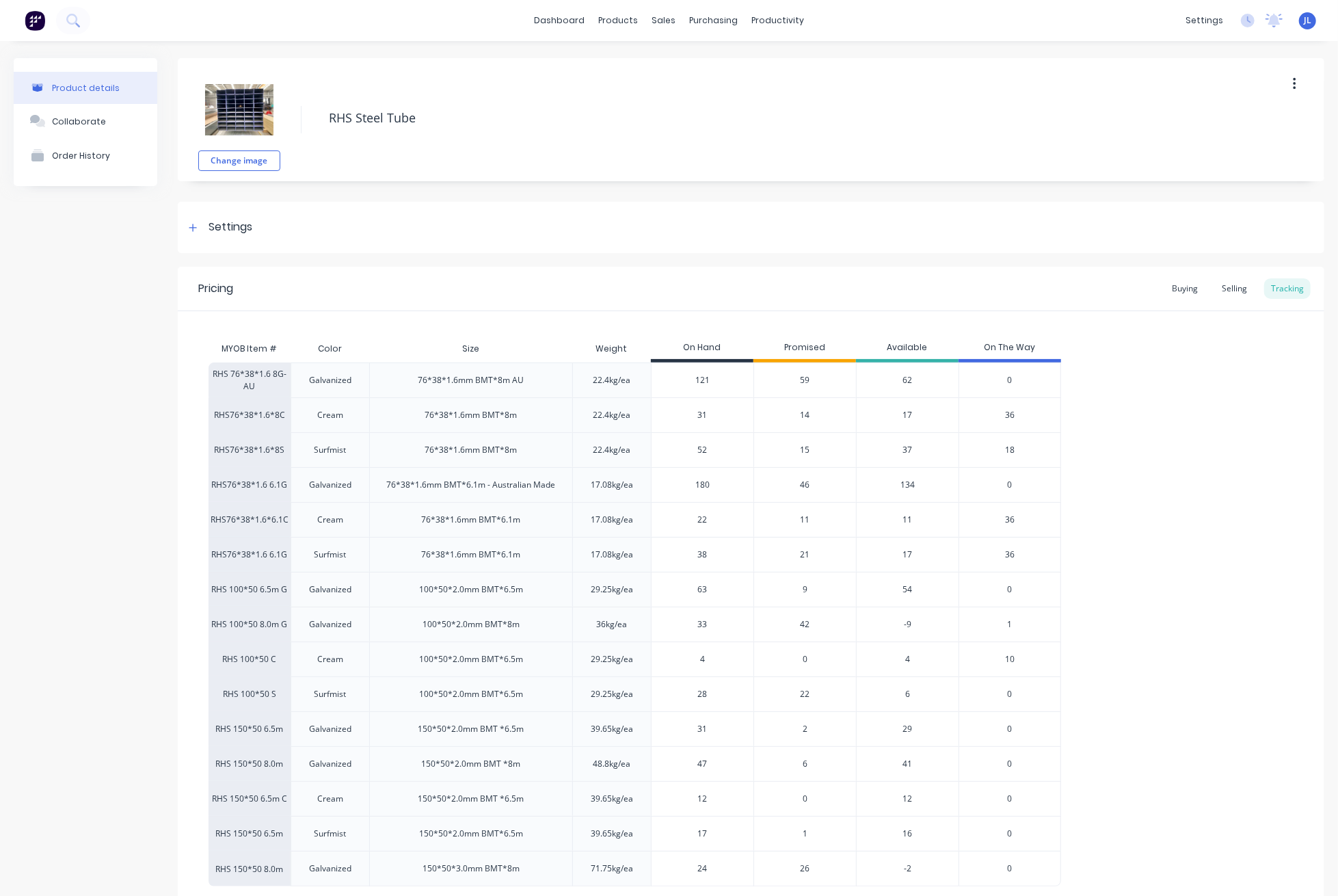
click at [805, 448] on span "15" at bounding box center [805, 450] width 10 height 12
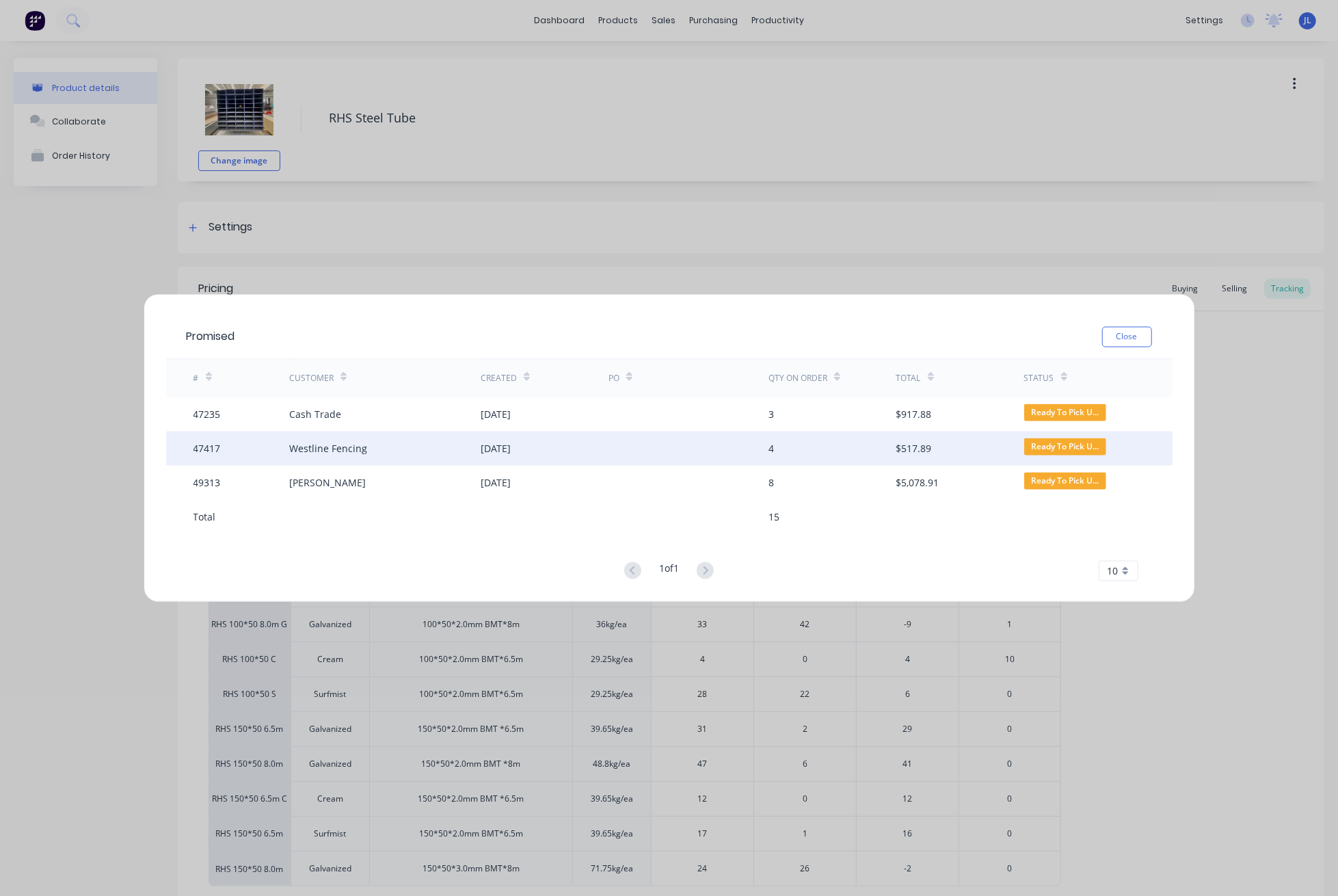
click at [419, 455] on div "Westline Fencing" at bounding box center [385, 448] width 191 height 34
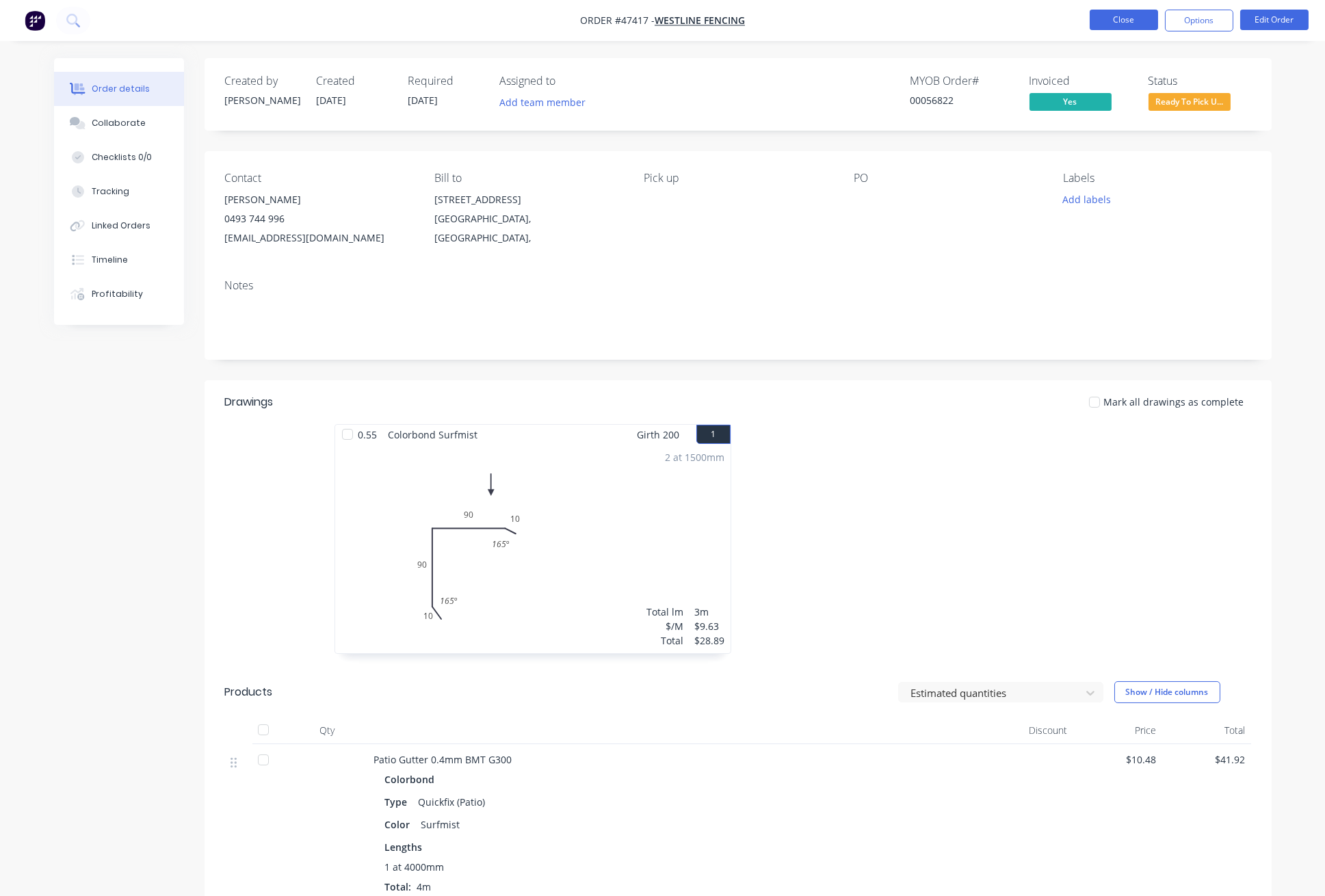
click at [1122, 17] on button "Close" at bounding box center [1123, 20] width 68 height 21
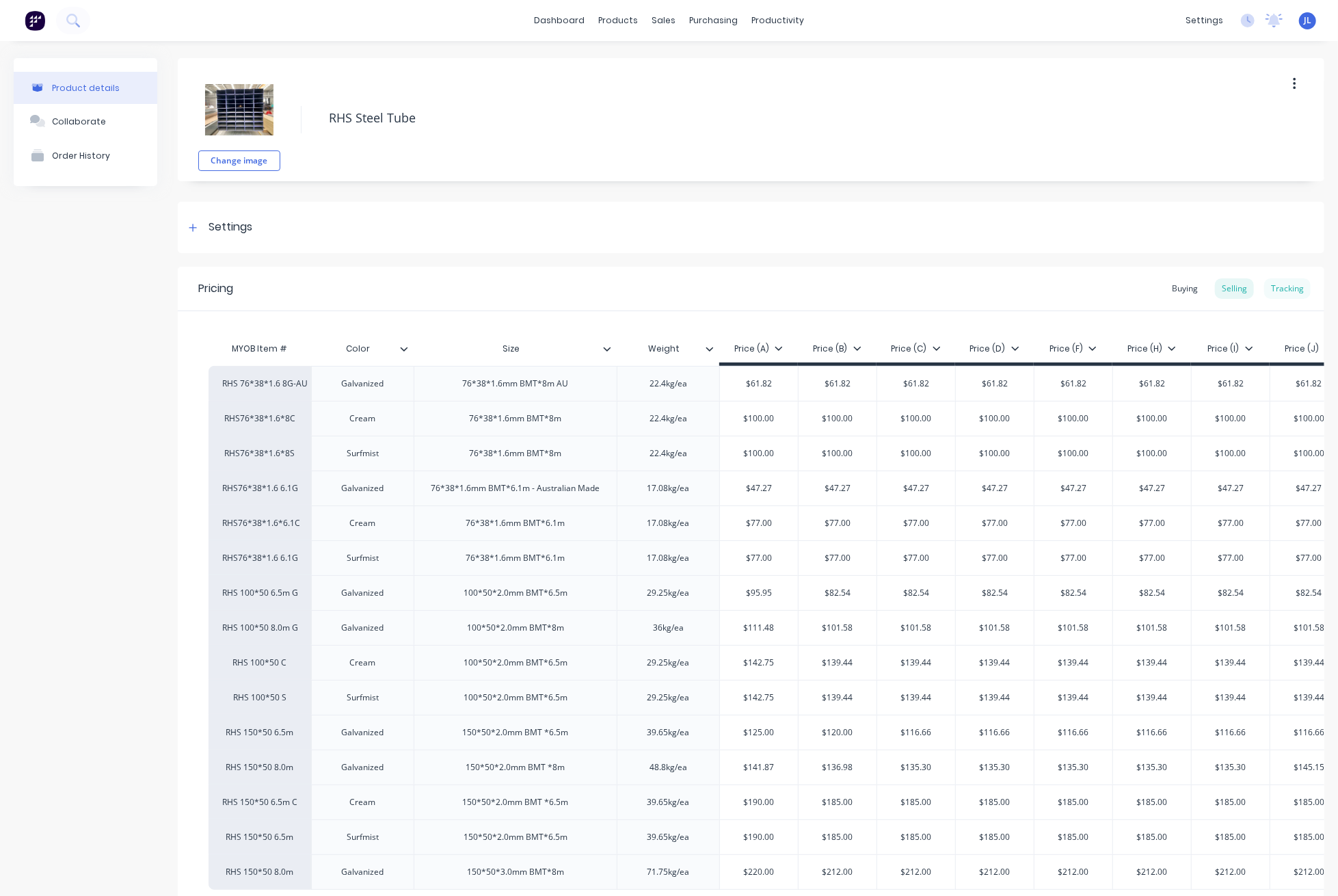
click at [1277, 288] on div "Tracking" at bounding box center [1287, 289] width 46 height 21
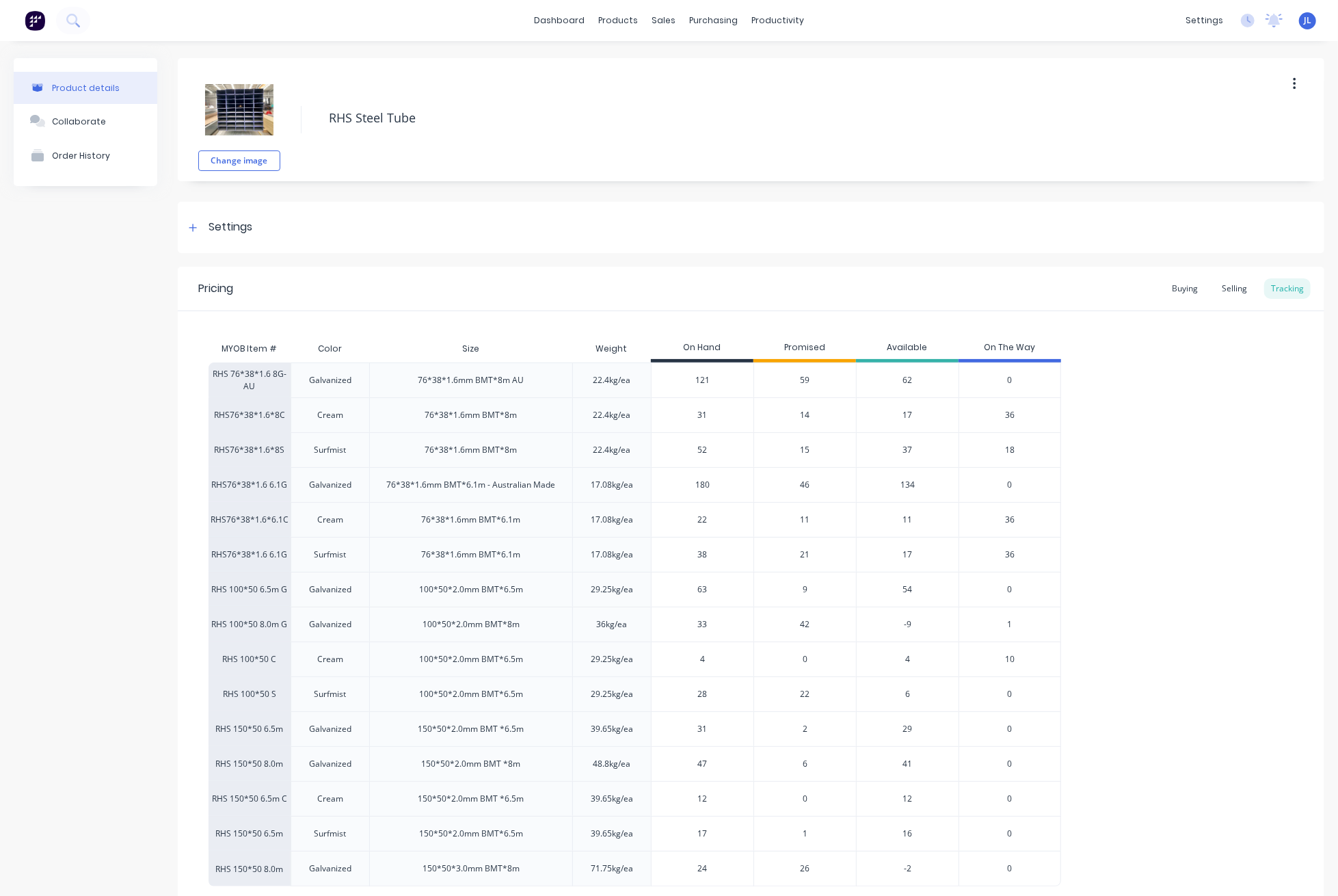
click at [805, 447] on span "15" at bounding box center [805, 450] width 10 height 12
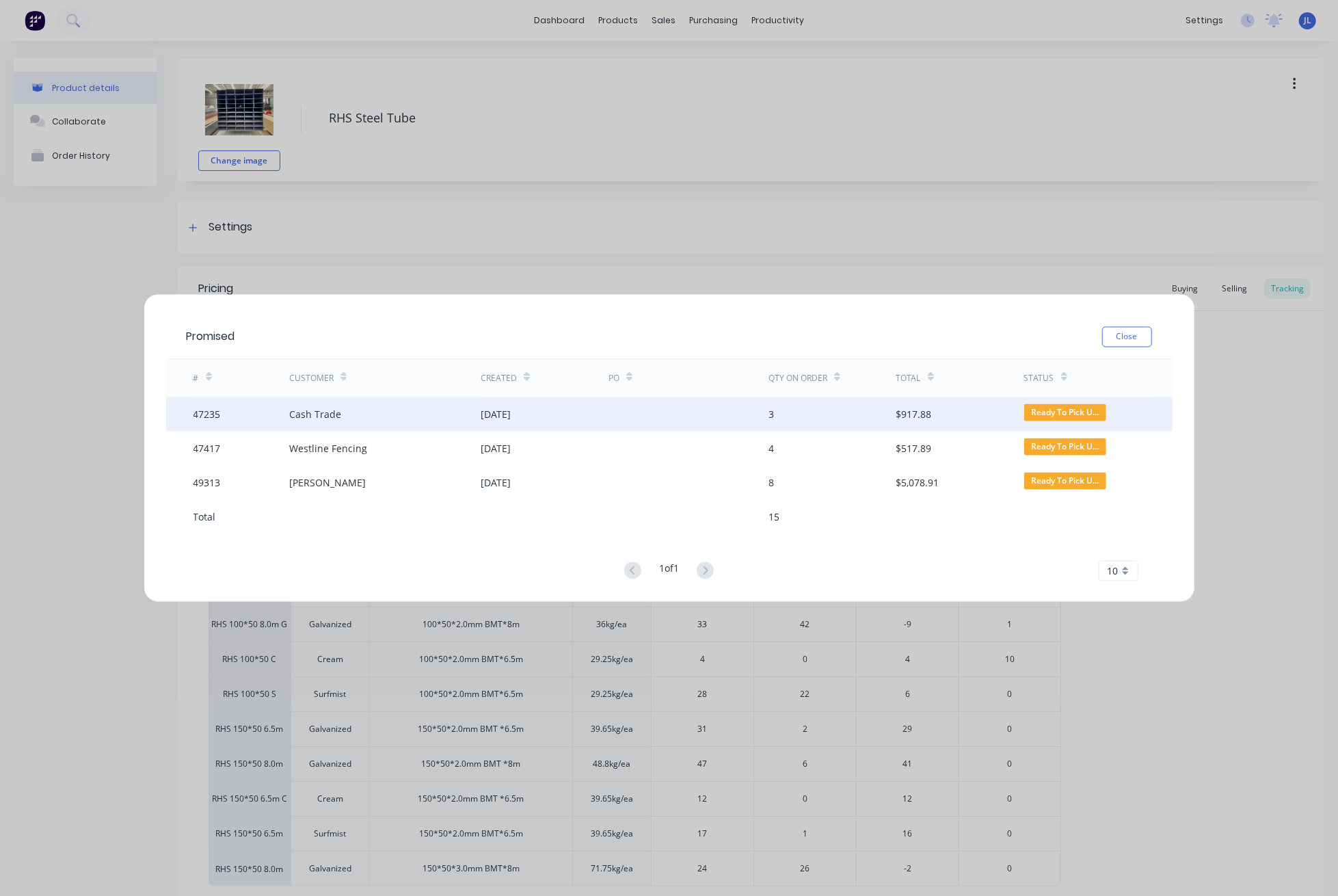
click at [656, 405] on div at bounding box center [689, 414] width 160 height 34
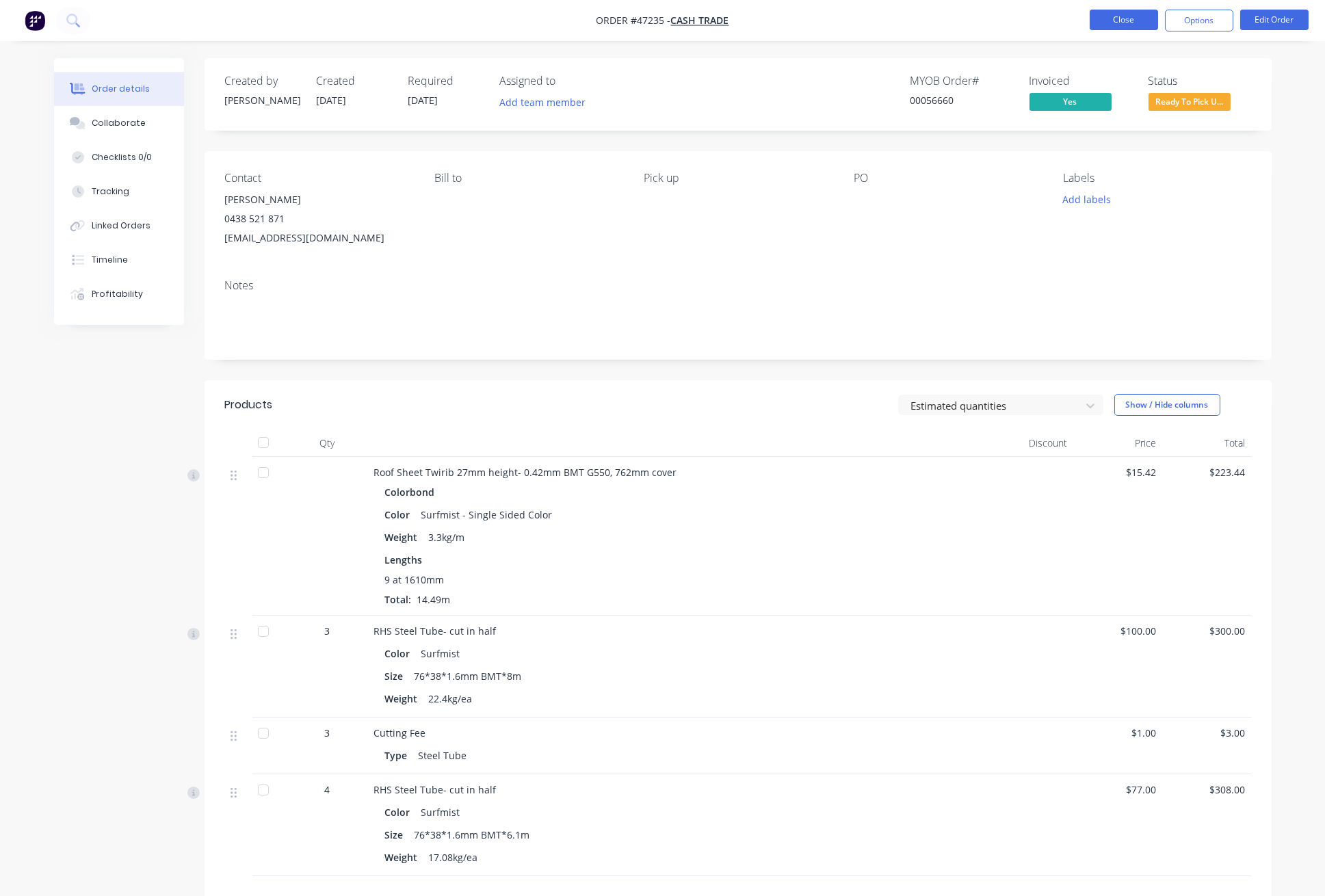
click at [1121, 19] on button "Close" at bounding box center [1123, 20] width 68 height 21
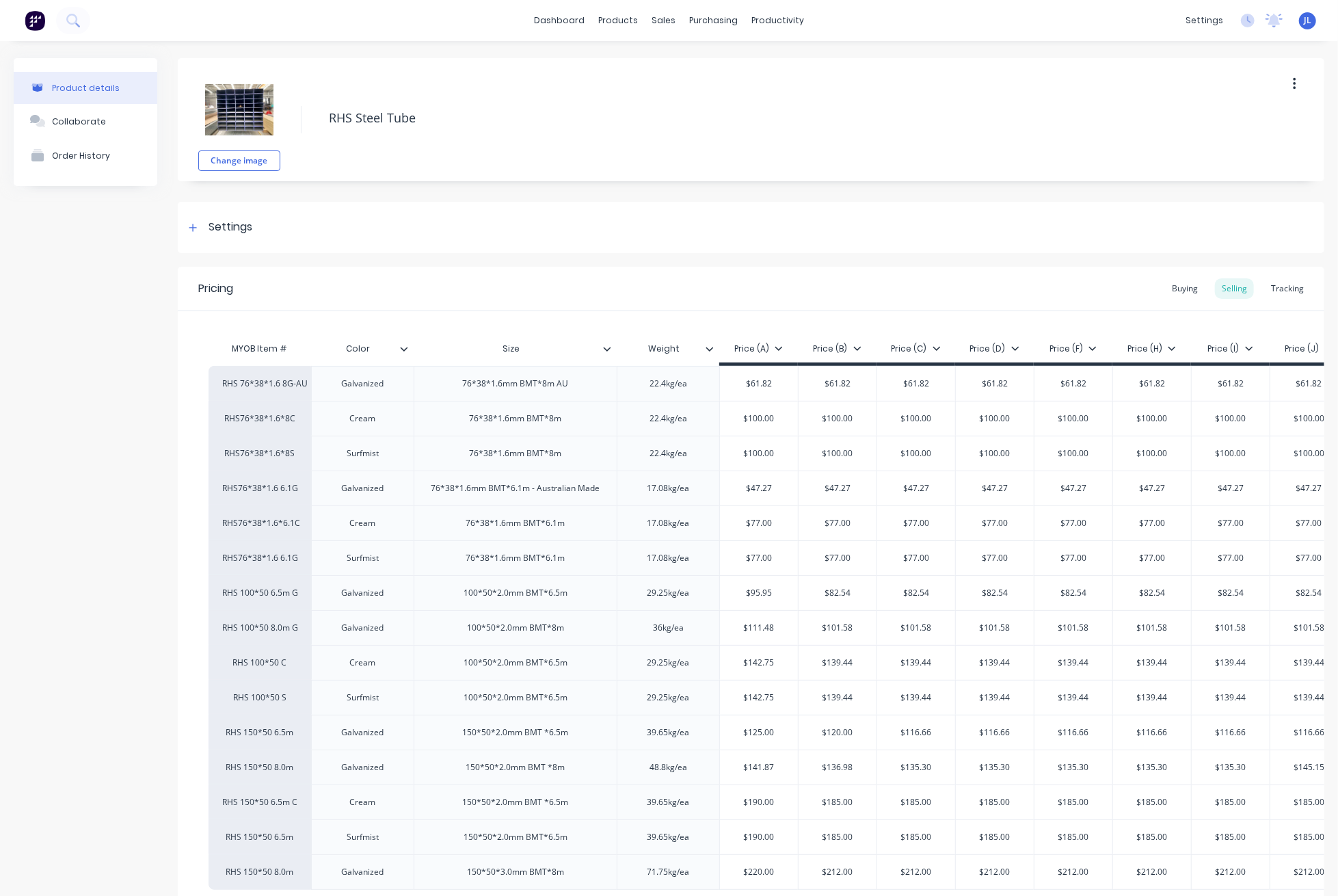
type textarea "x"
click at [1281, 285] on div "Tracking" at bounding box center [1287, 289] width 46 height 21
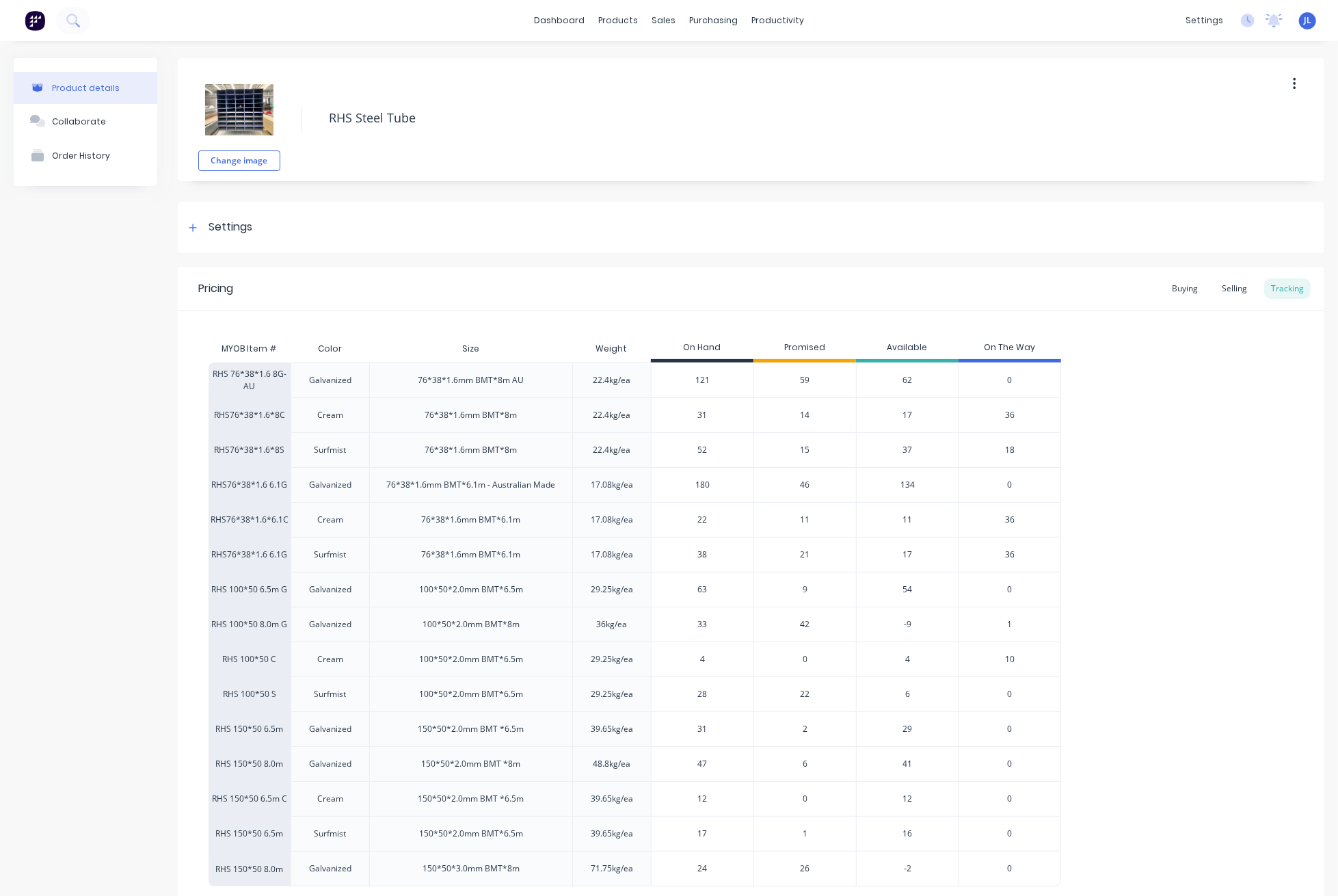
drag, startPoint x: 714, startPoint y: 446, endPoint x: 666, endPoint y: 446, distance: 48.0
click at [666, 446] on input "52" at bounding box center [703, 450] width 102 height 12
type input "44"
type textarea "x"
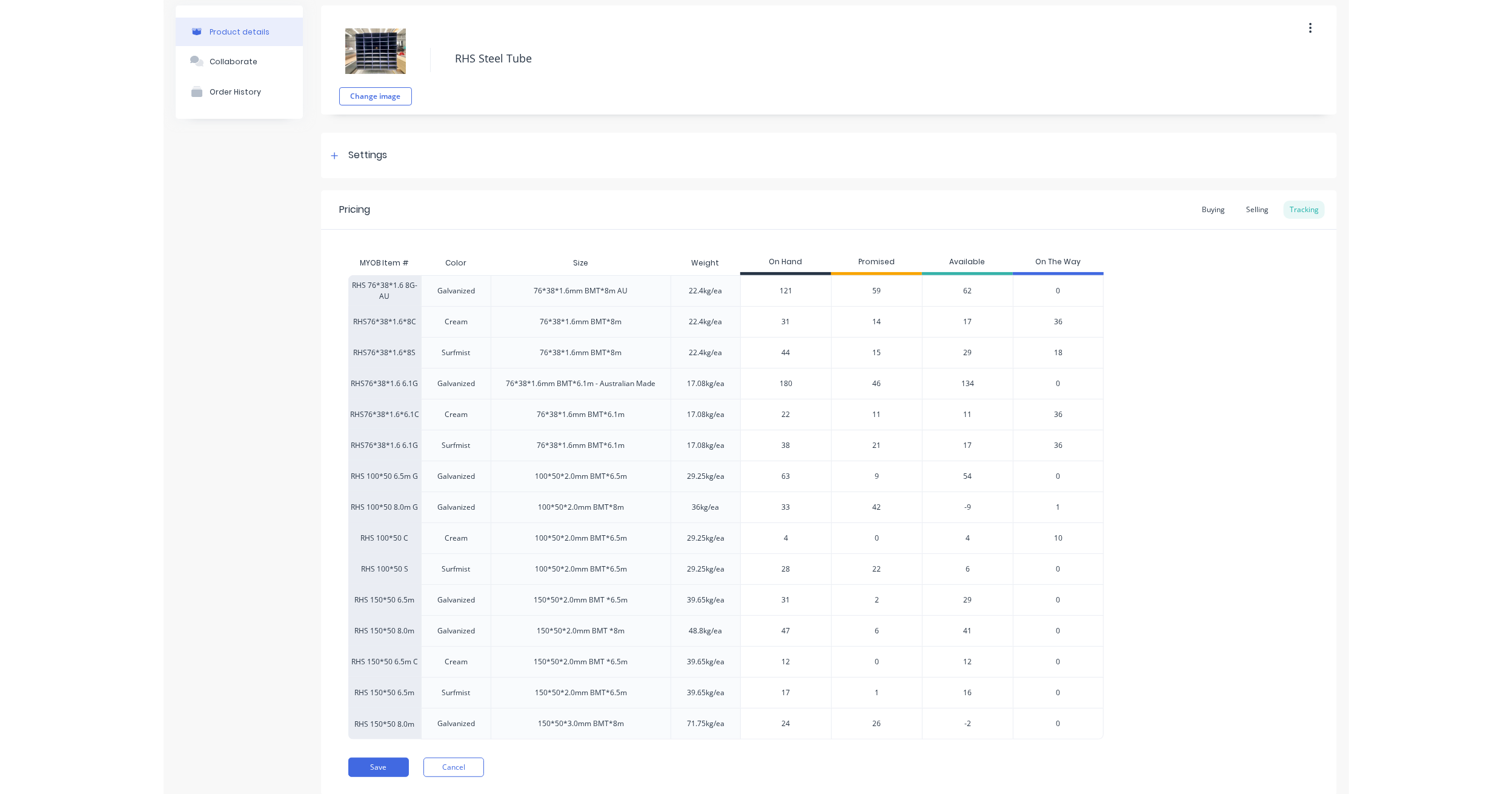
scroll to position [81, 0]
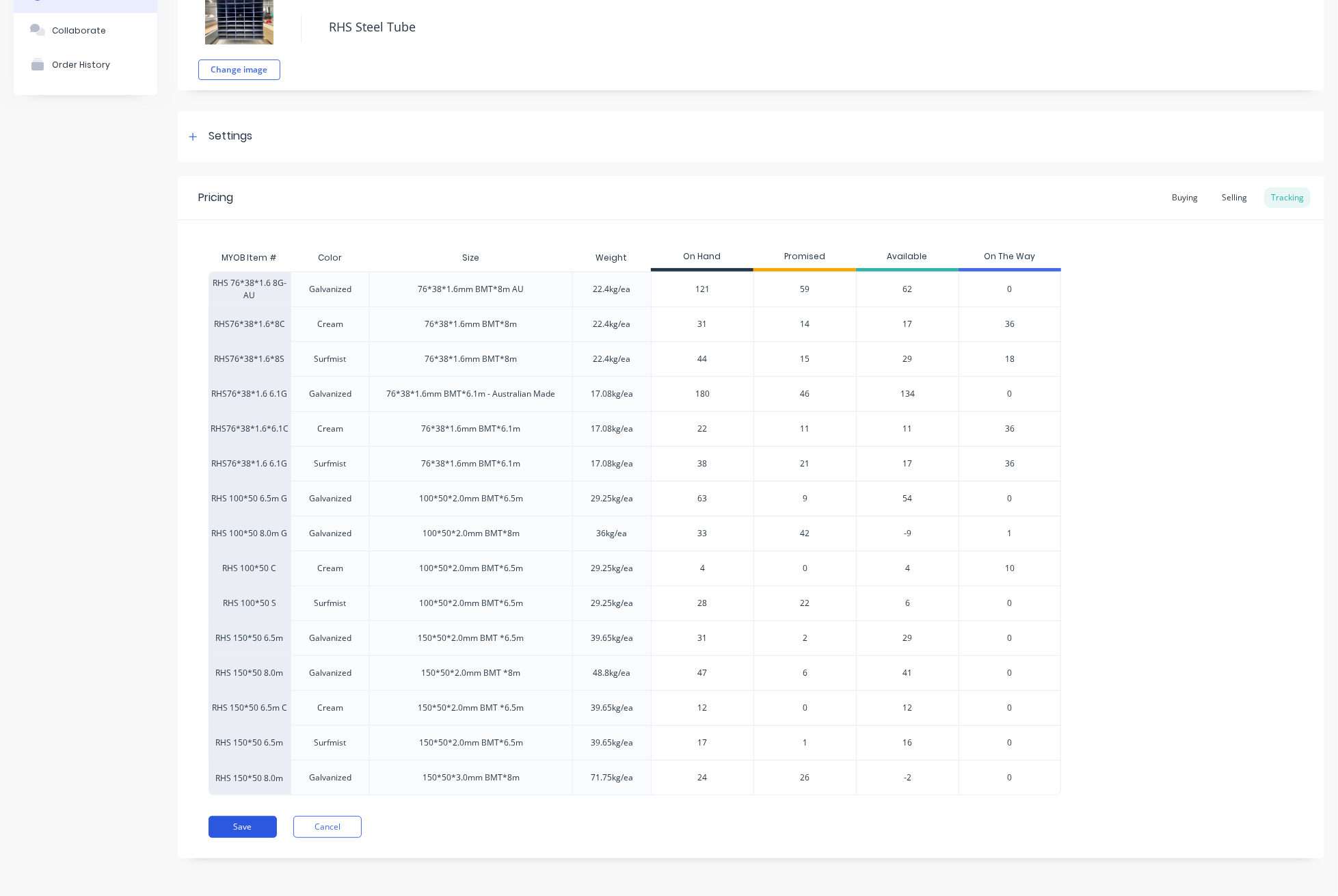
type input "44"
click at [249, 826] on button "Save" at bounding box center [242, 827] width 68 height 22
type textarea "x"
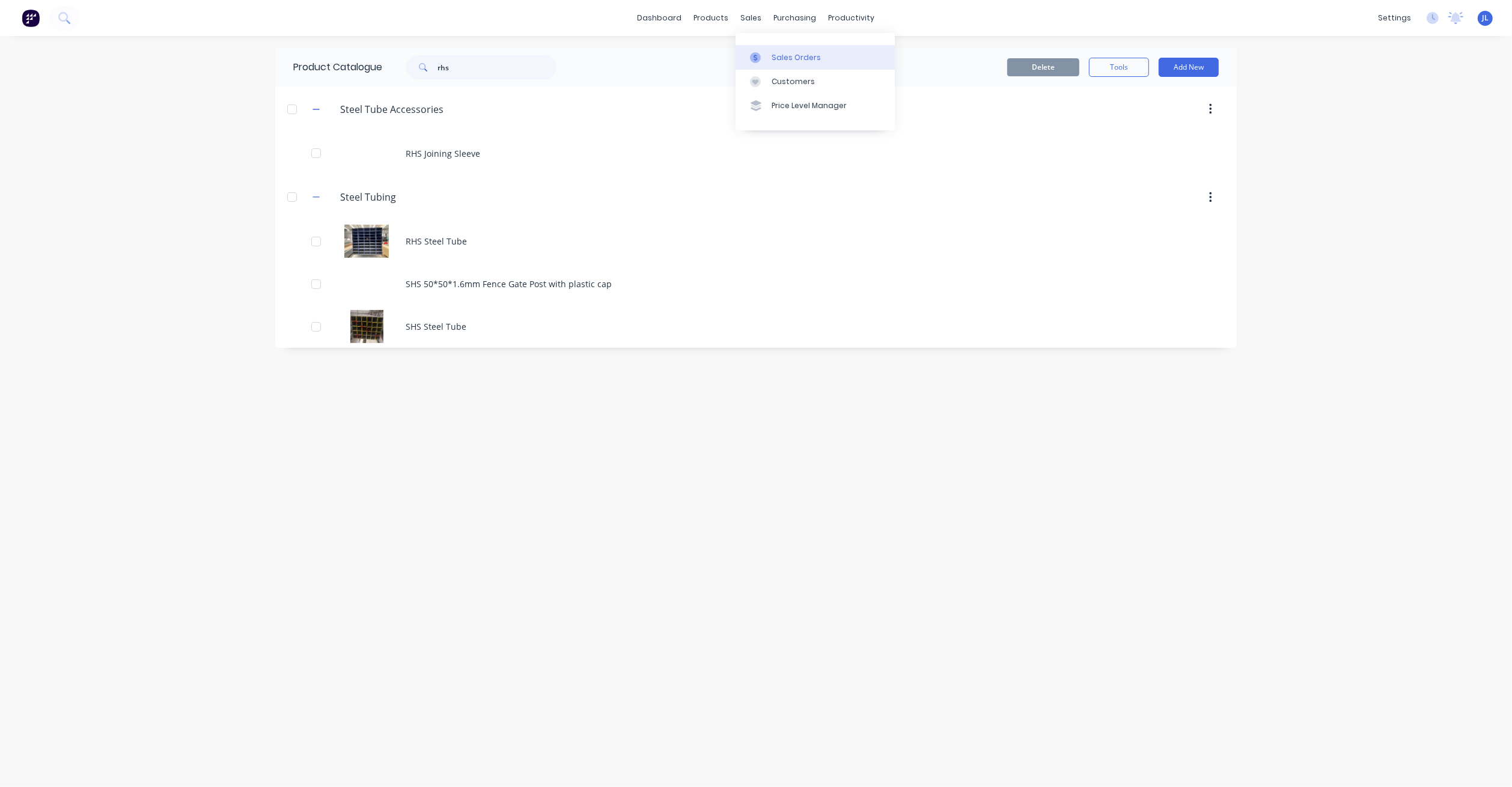
click at [785, 57] on div "Sales Orders" at bounding box center [796, 58] width 49 height 11
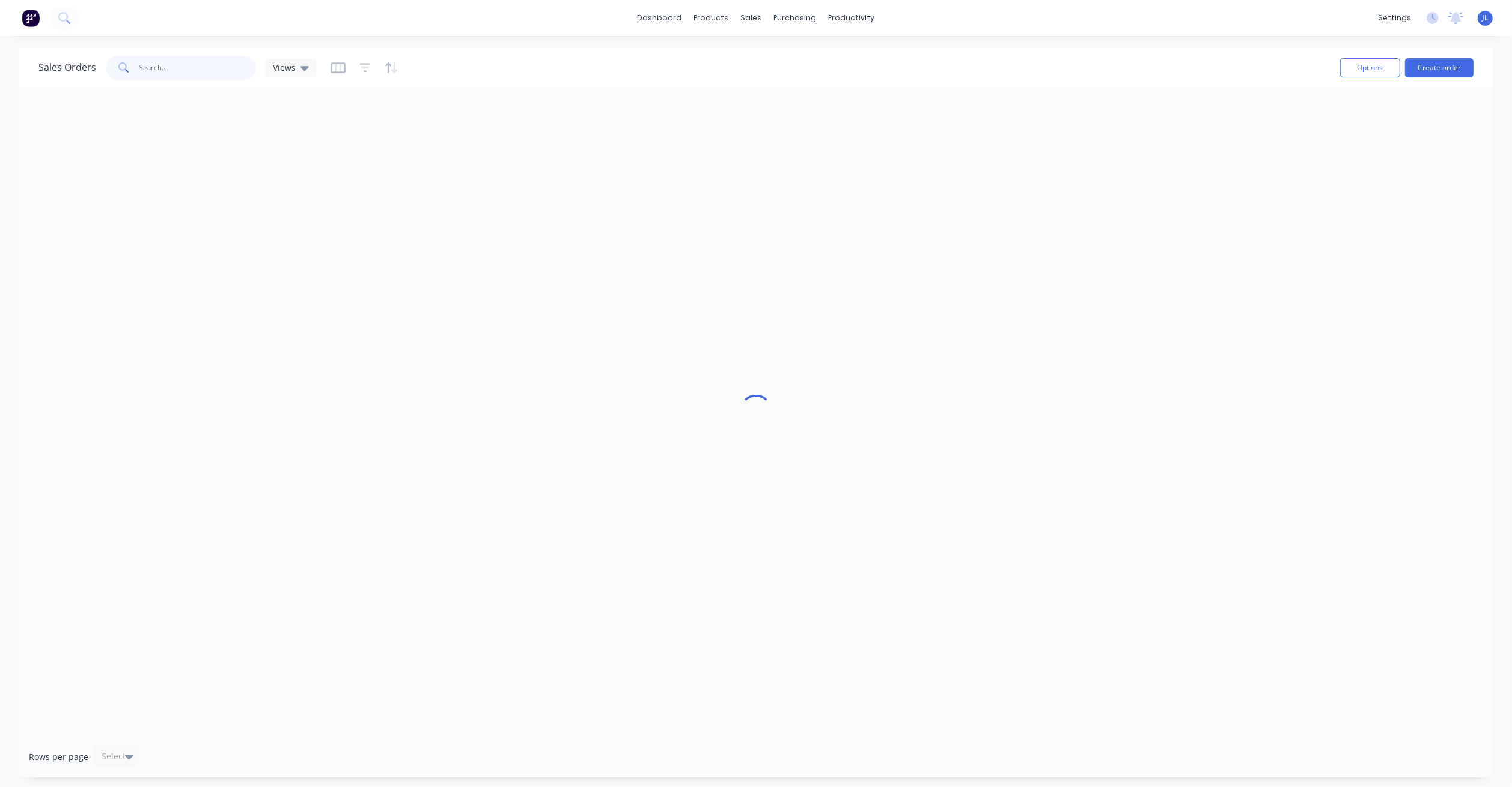
click at [222, 56] on input "text" at bounding box center [198, 68] width 117 height 24
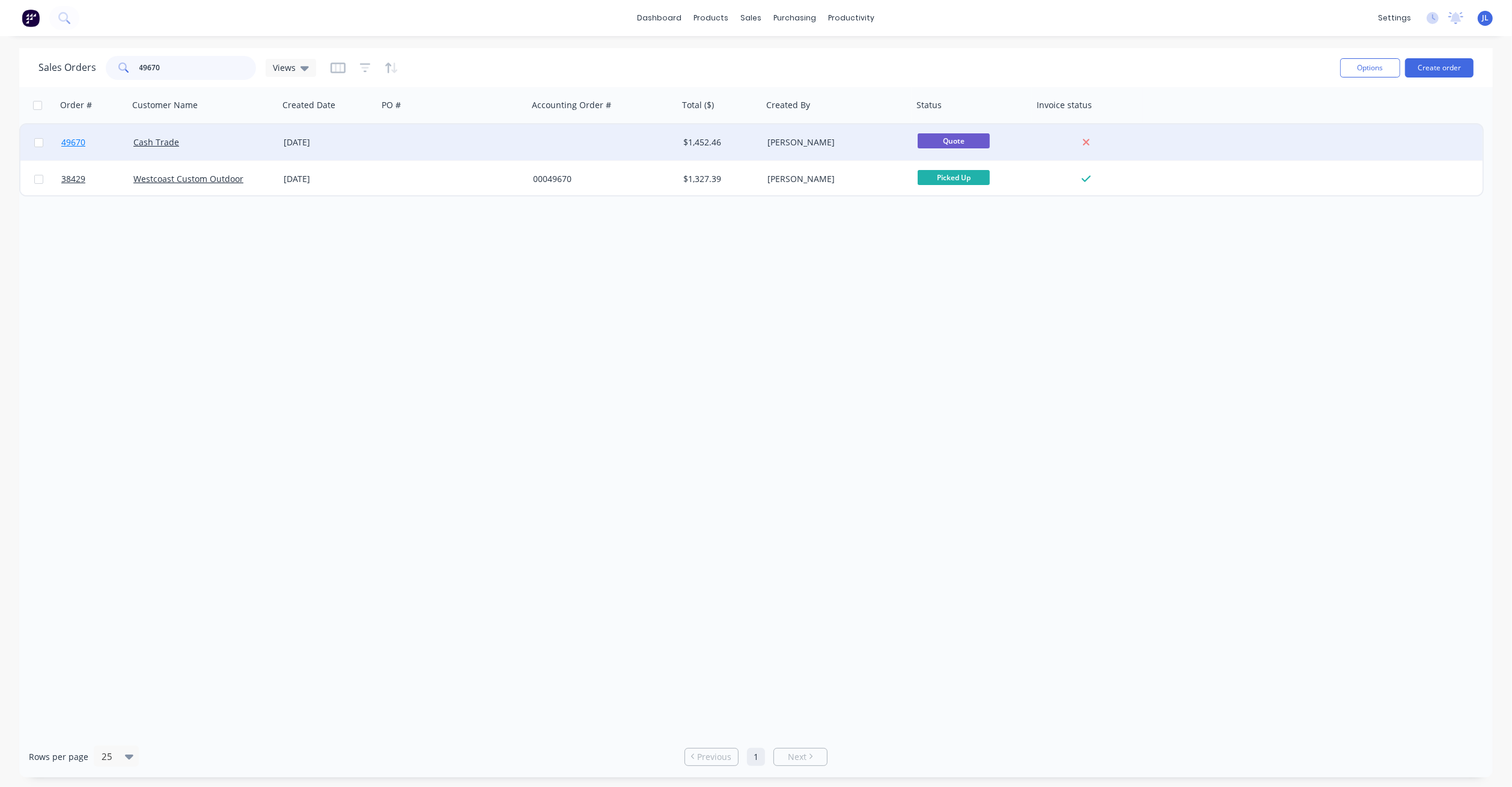
type input "49670"
click at [78, 140] on span "49670" at bounding box center [73, 143] width 24 height 12
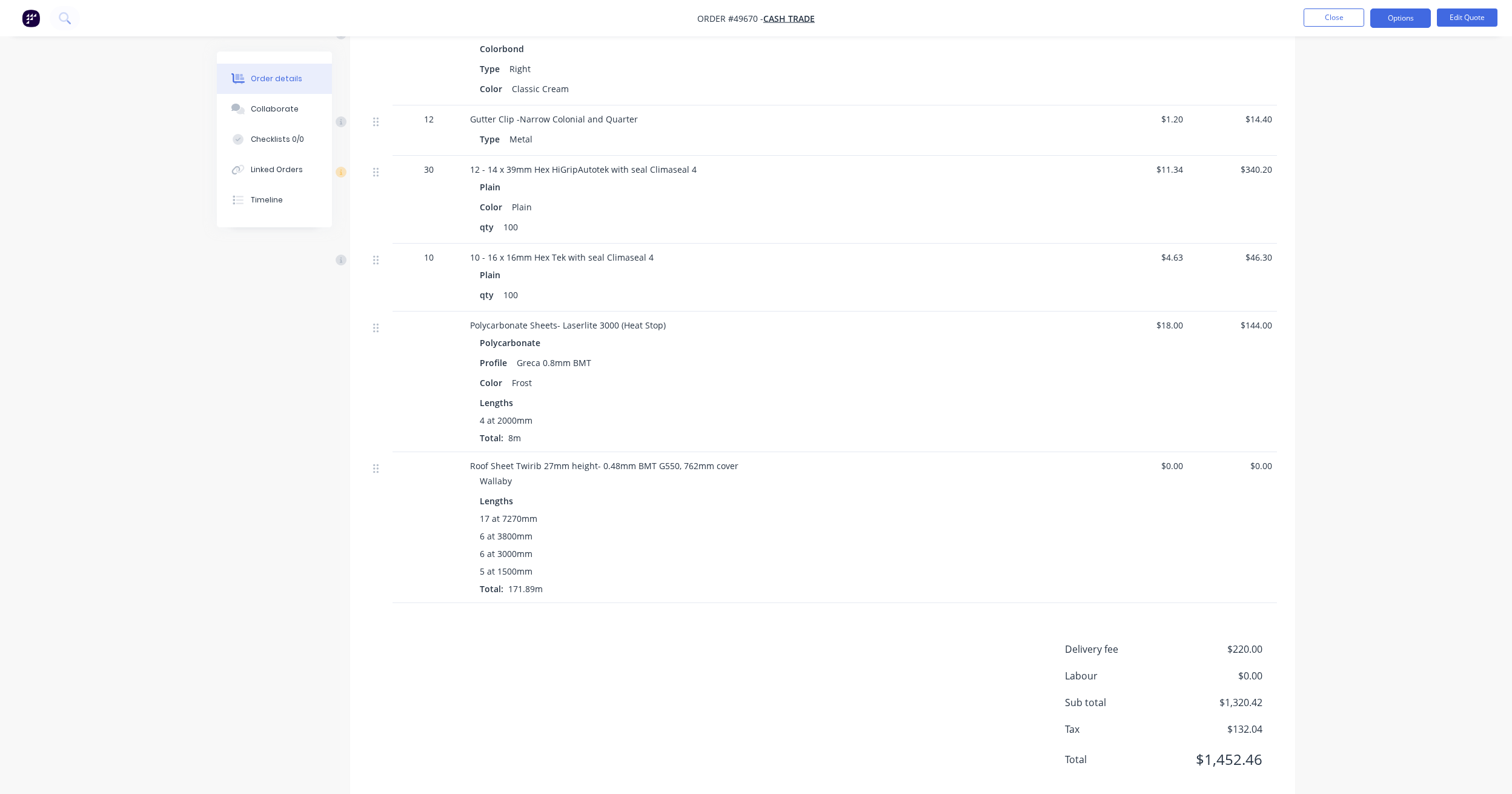
scroll to position [867, 0]
click at [814, 634] on div "Delivery fee $220.00 Labour $0.00 Sub total $1,320.42 Tax $132.04 Total $1,452.…" at bounding box center [822, 704] width 909 height 141
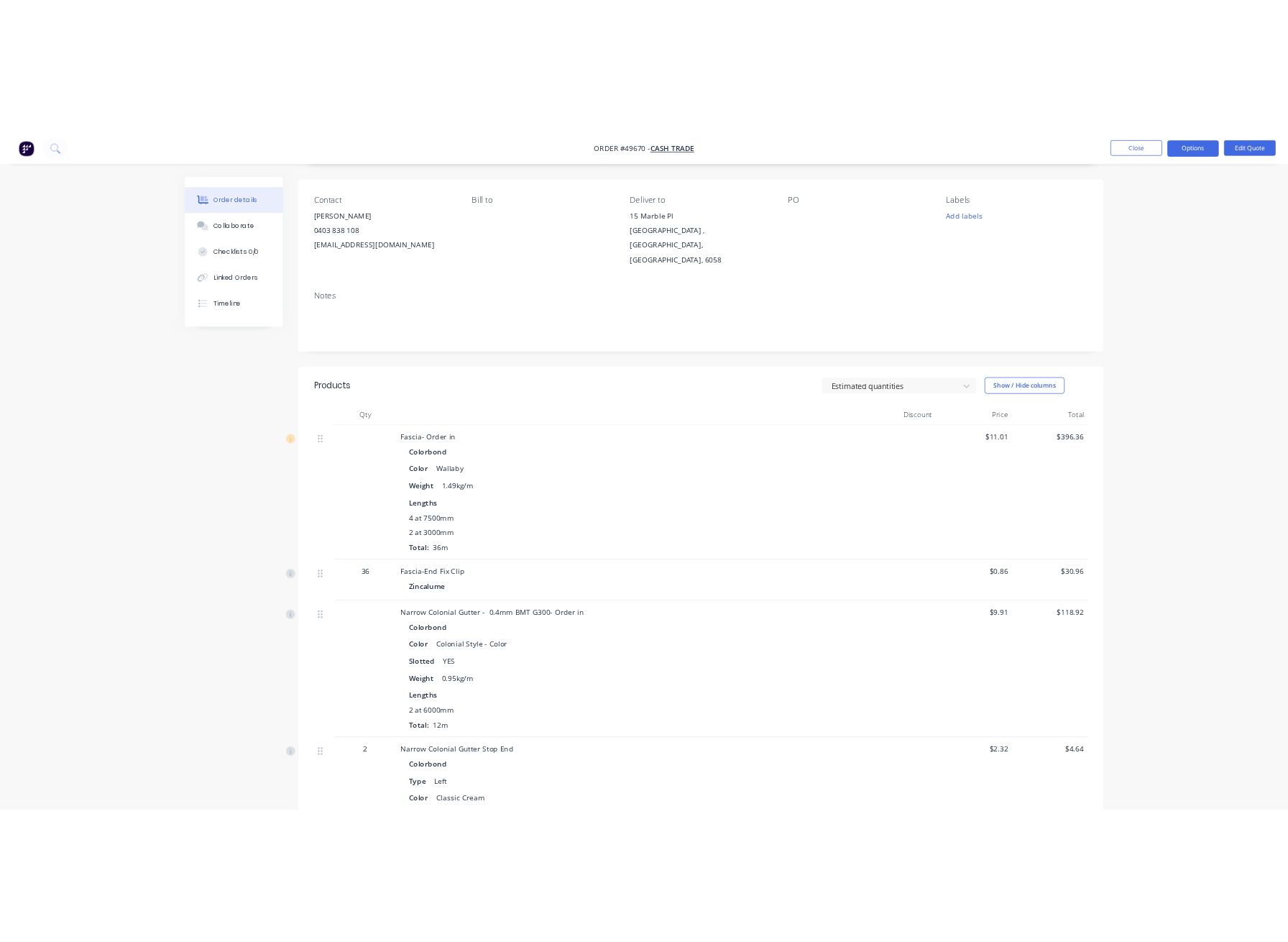
scroll to position [0, 0]
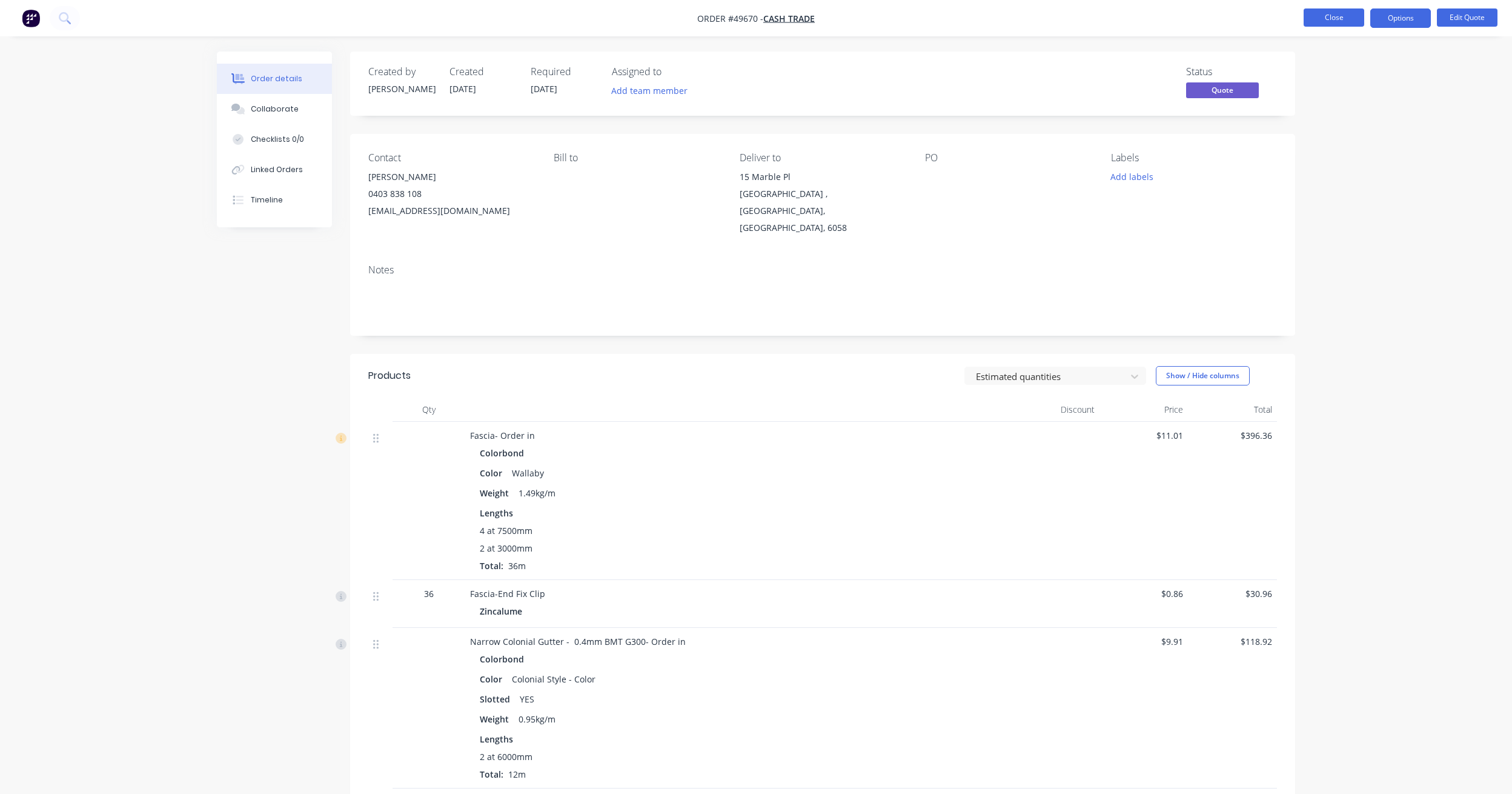
click at [1153, 15] on button "Close" at bounding box center [1333, 18] width 61 height 18
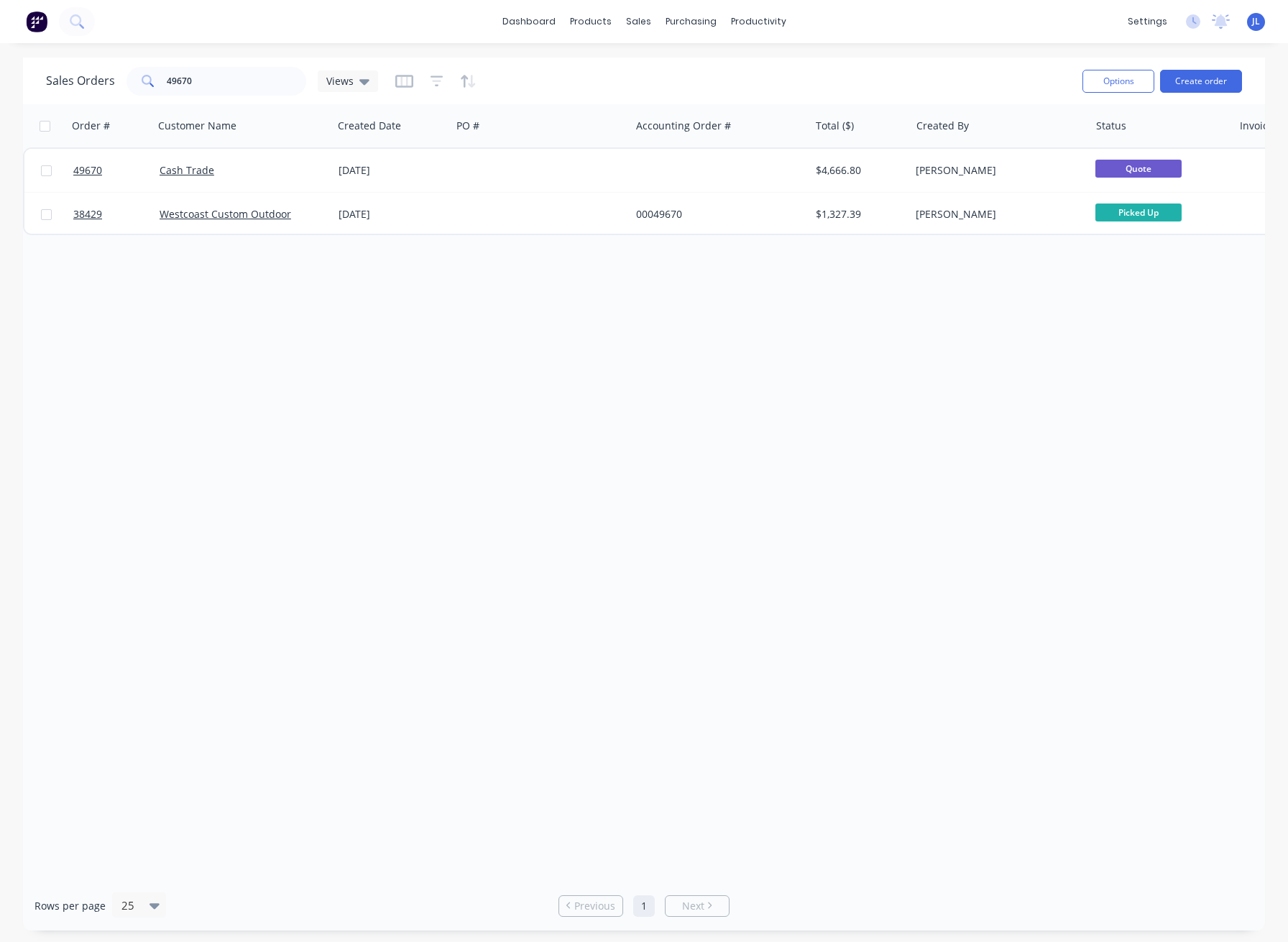
click at [16, 245] on div "Sales Orders 49670 Views Options Create order Order # Customer Name Created Dat…" at bounding box center [644, 494] width 1288 height 873
click at [13, 242] on div "Sales Orders 49670 Views Options Create order Order # Customer Name Created Dat…" at bounding box center [644, 494] width 1288 height 873
click at [324, 414] on div "Order # Customer Name Created Date PO # Accounting Order # Total ($) Created By…" at bounding box center [644, 492] width 1242 height 776
click at [181, 565] on div "Order # Customer Name Created Date PO # Accounting Order # Total ($) Created By…" at bounding box center [644, 492] width 1242 height 776
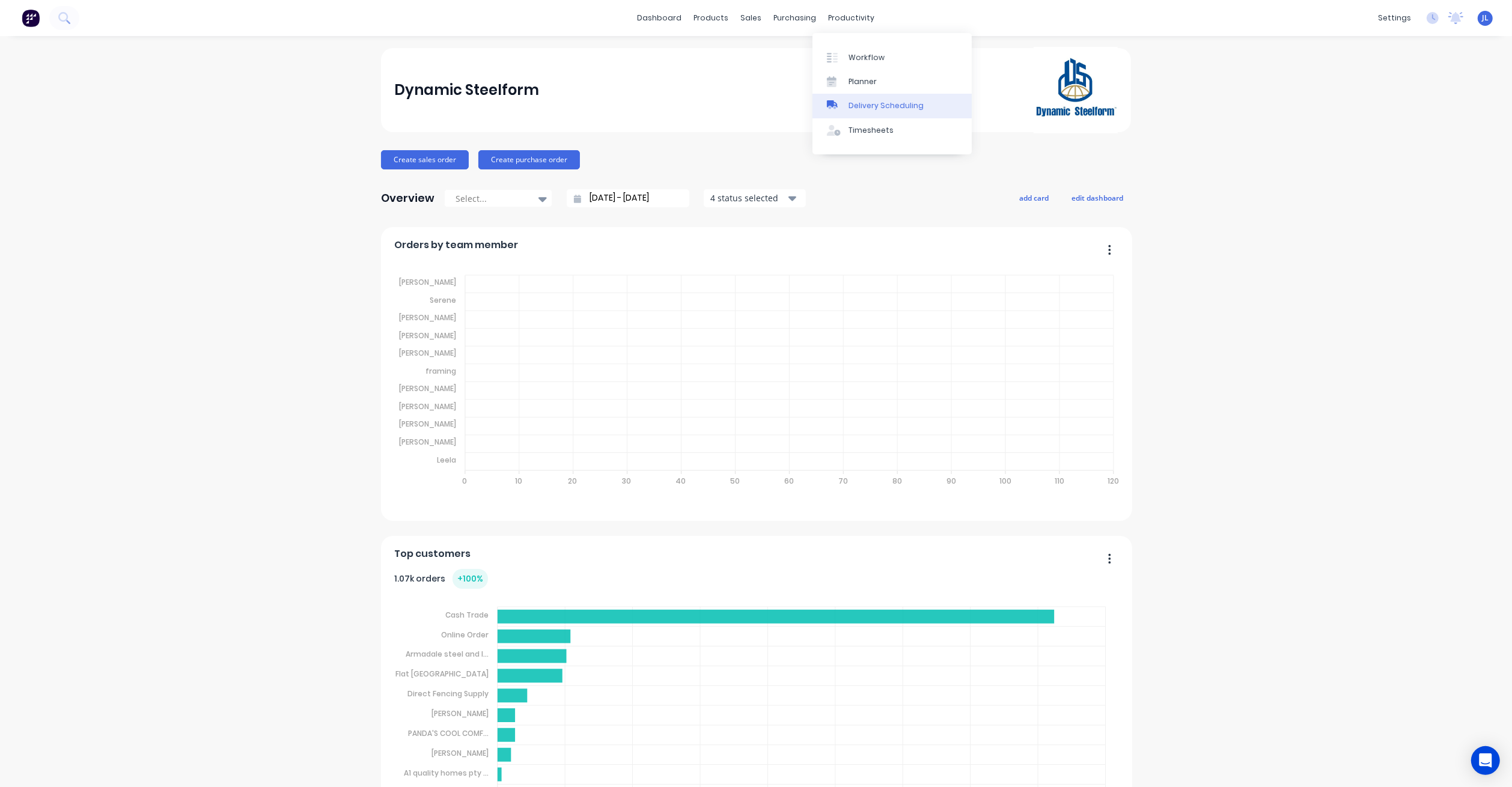
drag, startPoint x: 858, startPoint y: 109, endPoint x: 867, endPoint y: 57, distance: 52.8
click at [858, 109] on div "Delivery Scheduling" at bounding box center [886, 106] width 75 height 11
click at [867, 57] on div "Workflow" at bounding box center [866, 58] width 36 height 11
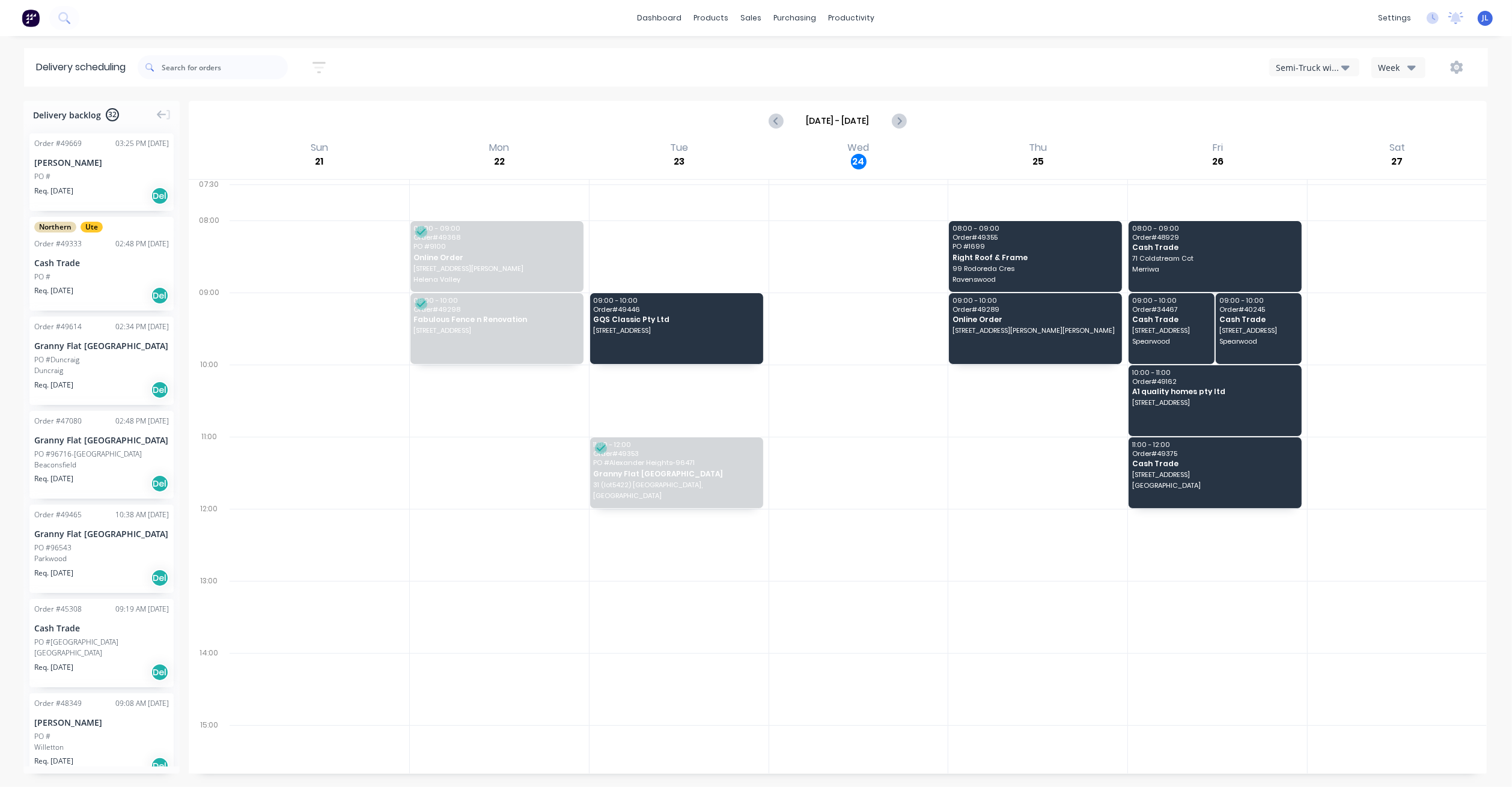
click at [104, 166] on div "[PERSON_NAME]" at bounding box center [101, 162] width 135 height 13
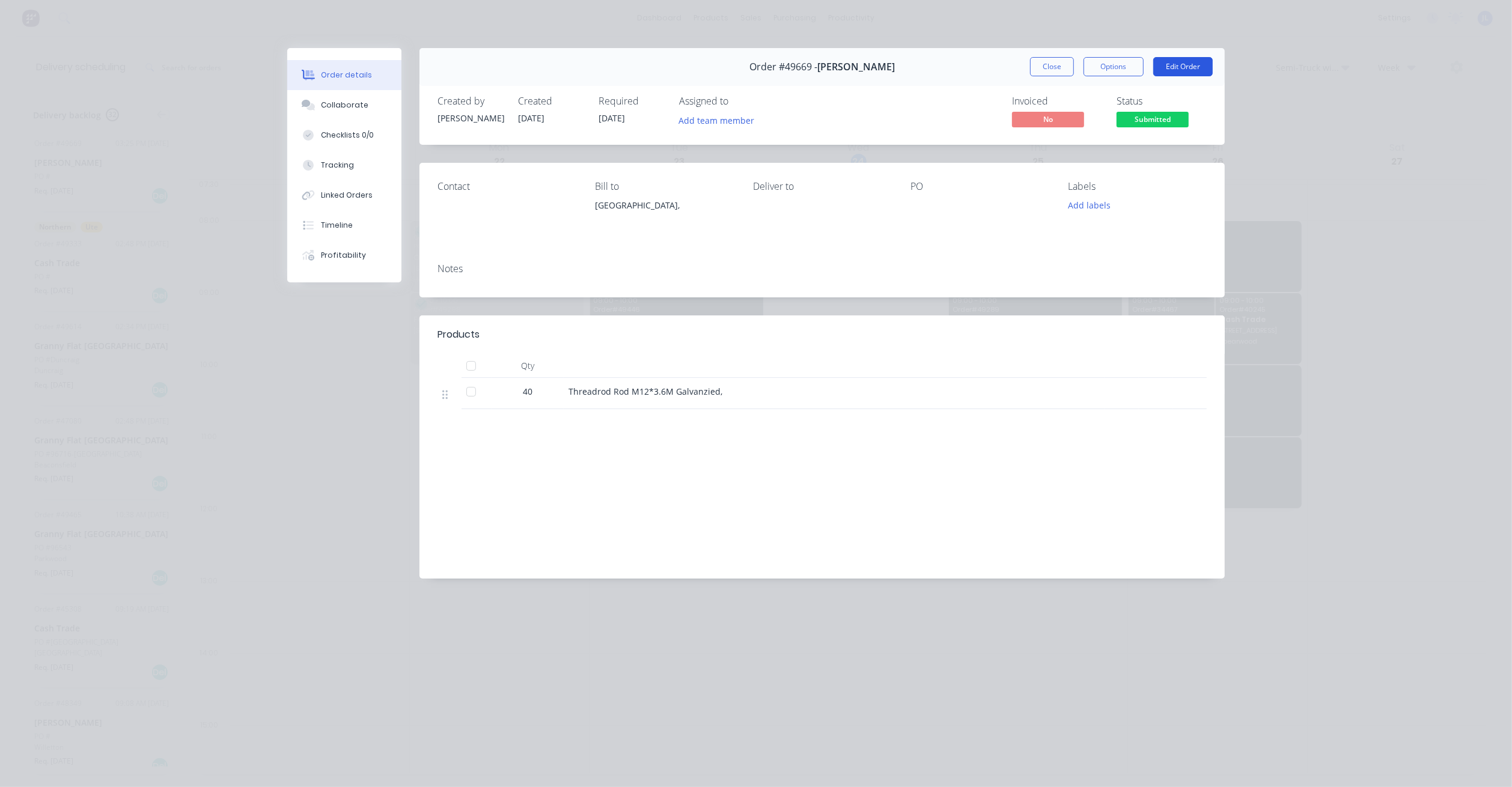
click at [1186, 69] on button "Edit Order" at bounding box center [1183, 67] width 59 height 19
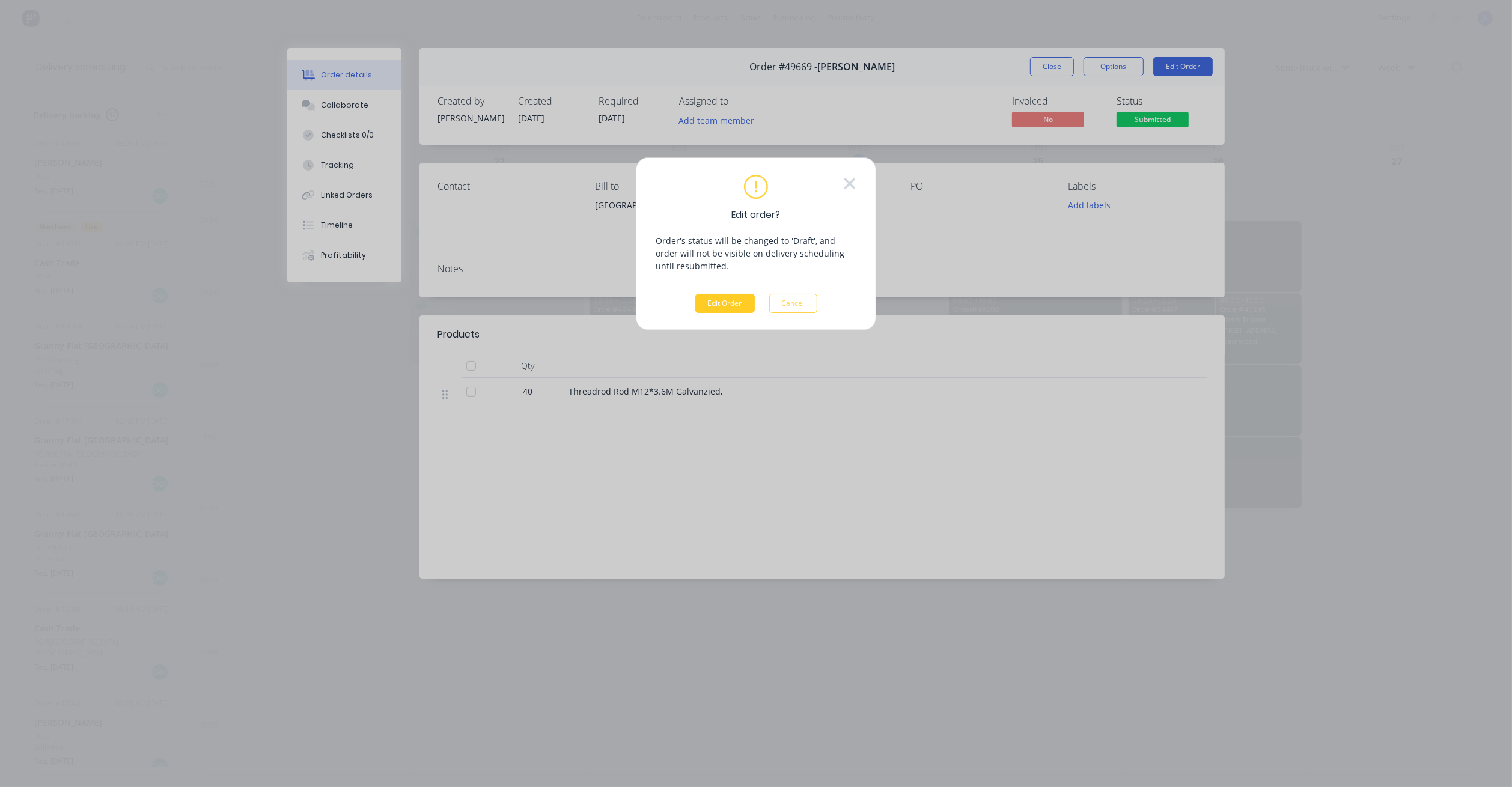
click at [716, 302] on button "Edit Order" at bounding box center [725, 303] width 59 height 19
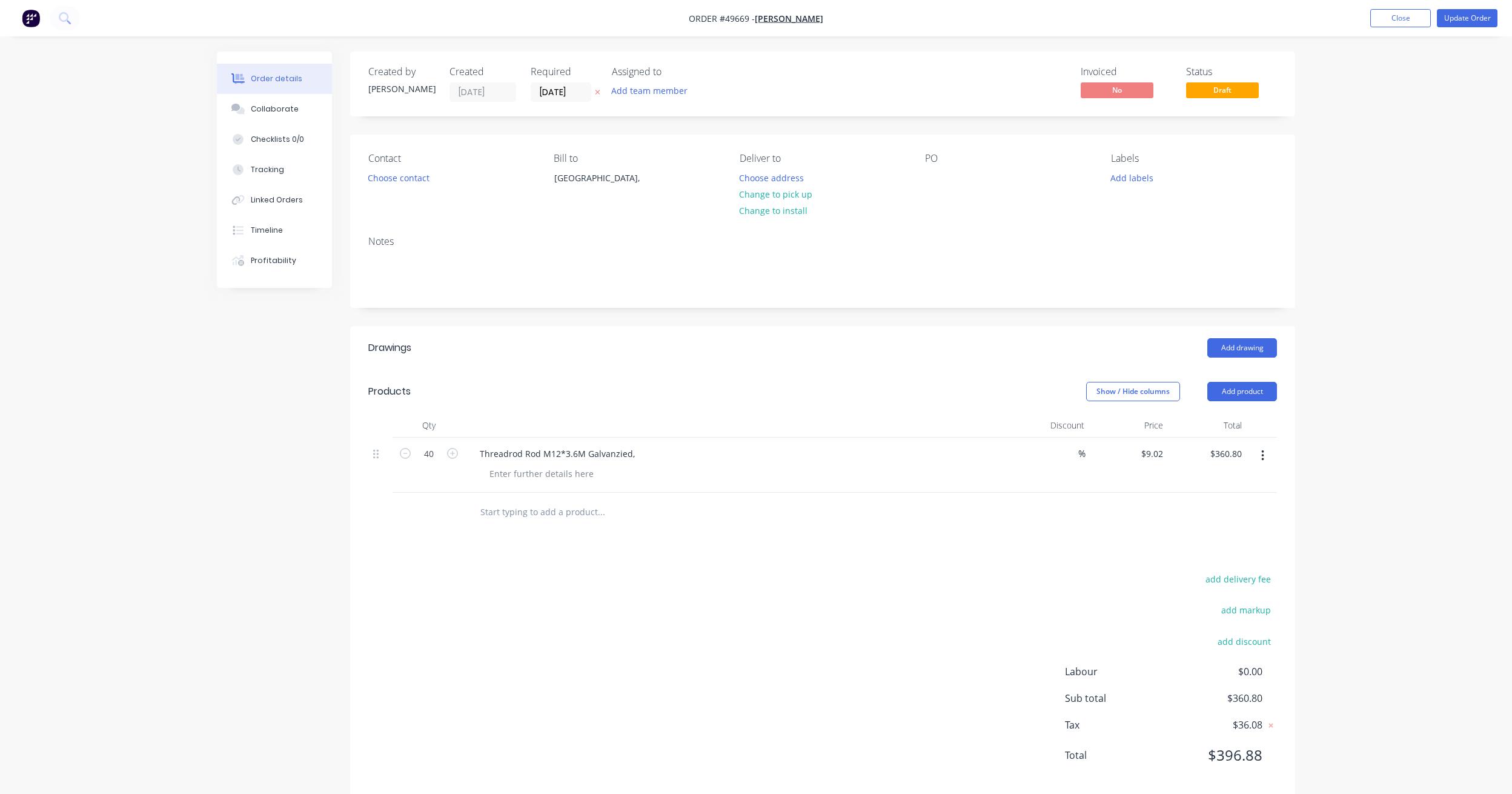
drag, startPoint x: 807, startPoint y: 197, endPoint x: 987, endPoint y: 145, distance: 187.4
click at [810, 197] on button "Change to pick up" at bounding box center [776, 194] width 86 height 17
click at [1485, 29] on nav "Order #49669 - Juana Liu Add product Close Update Order" at bounding box center [756, 18] width 1512 height 36
click at [1476, 17] on button "Update Order" at bounding box center [1467, 18] width 61 height 18
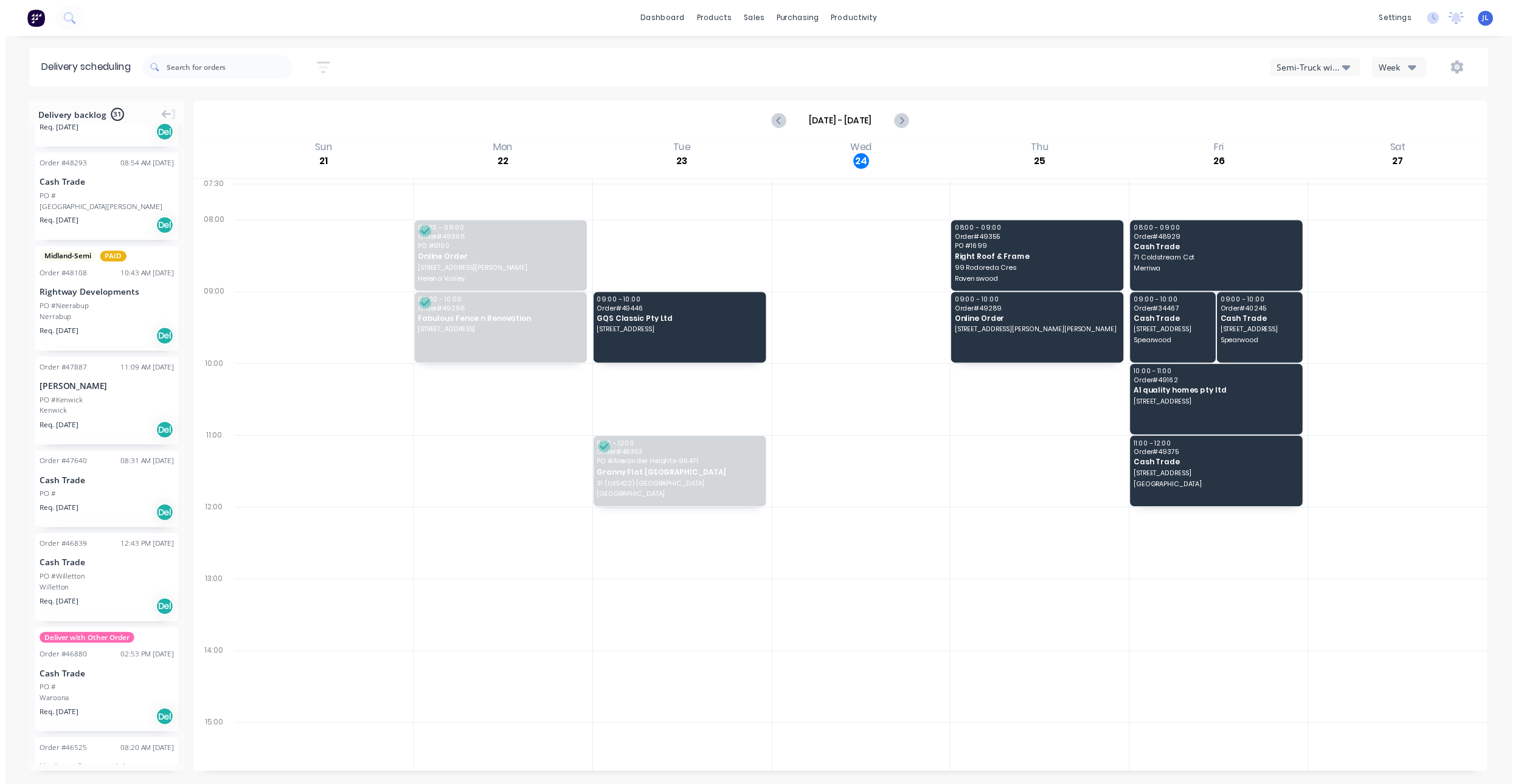
scroll to position [810, 0]
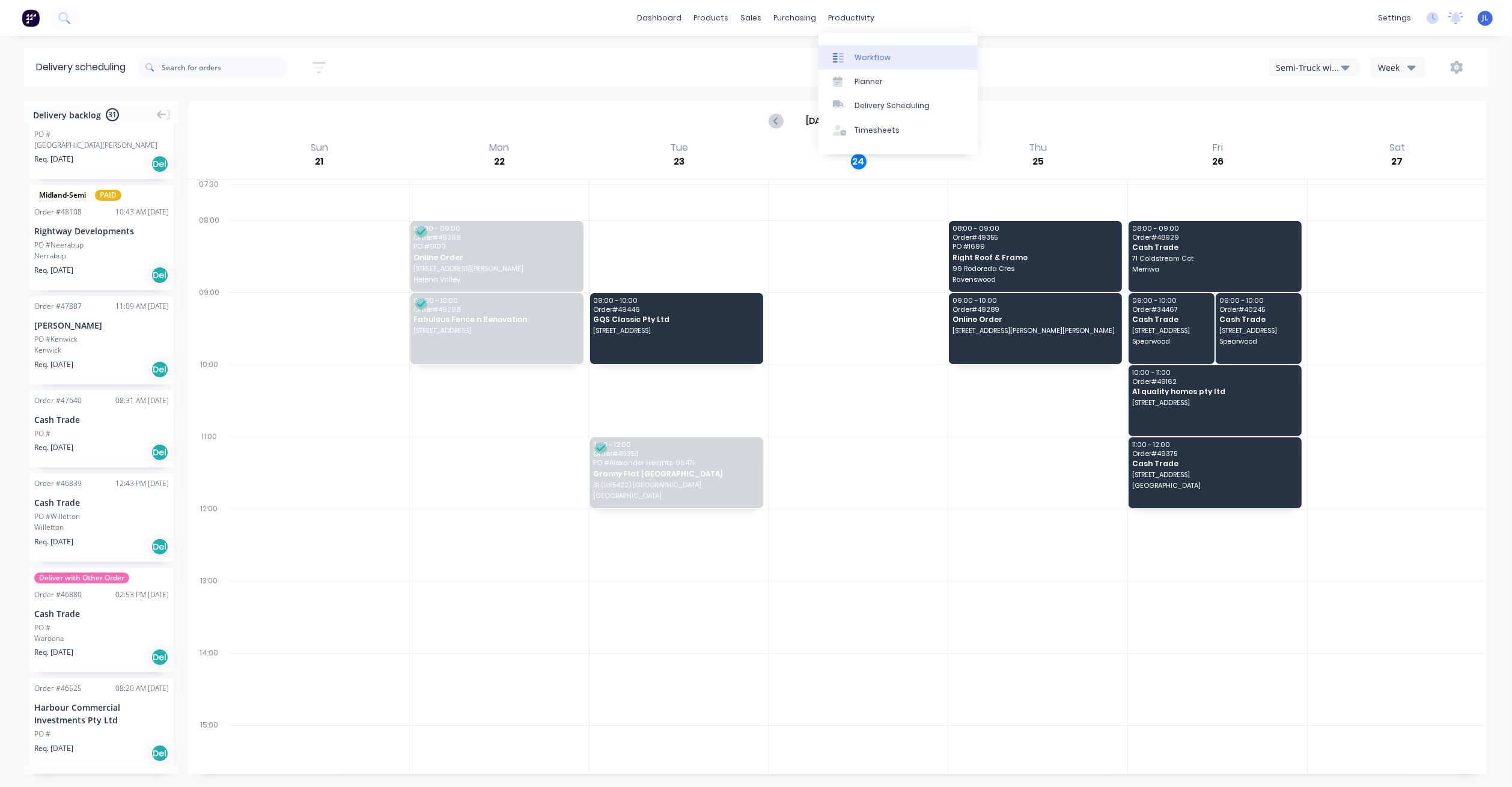
click at [866, 62] on div "Workflow" at bounding box center [872, 58] width 36 height 11
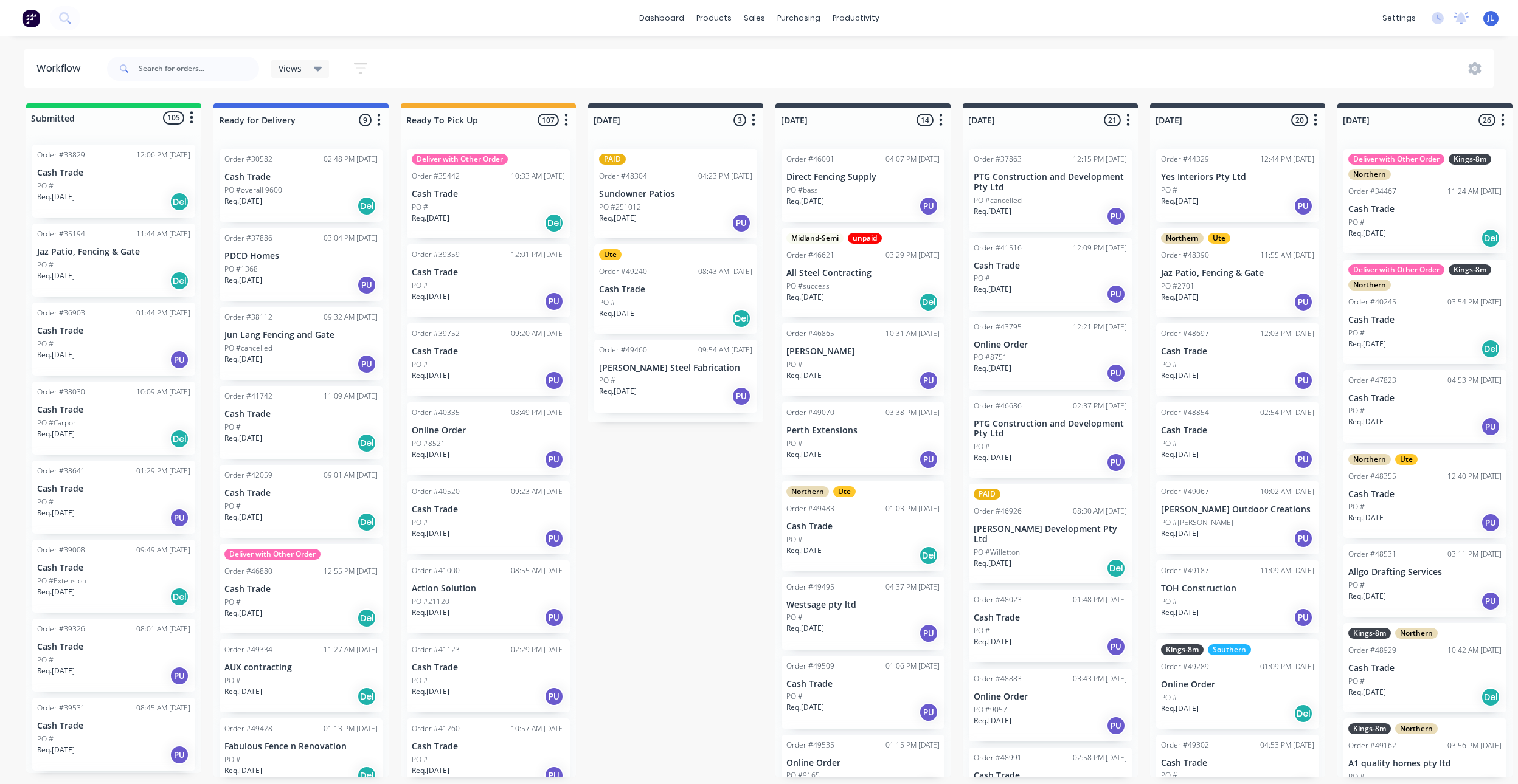
click at [132, 181] on div "PO #" at bounding box center [113, 186] width 153 height 11
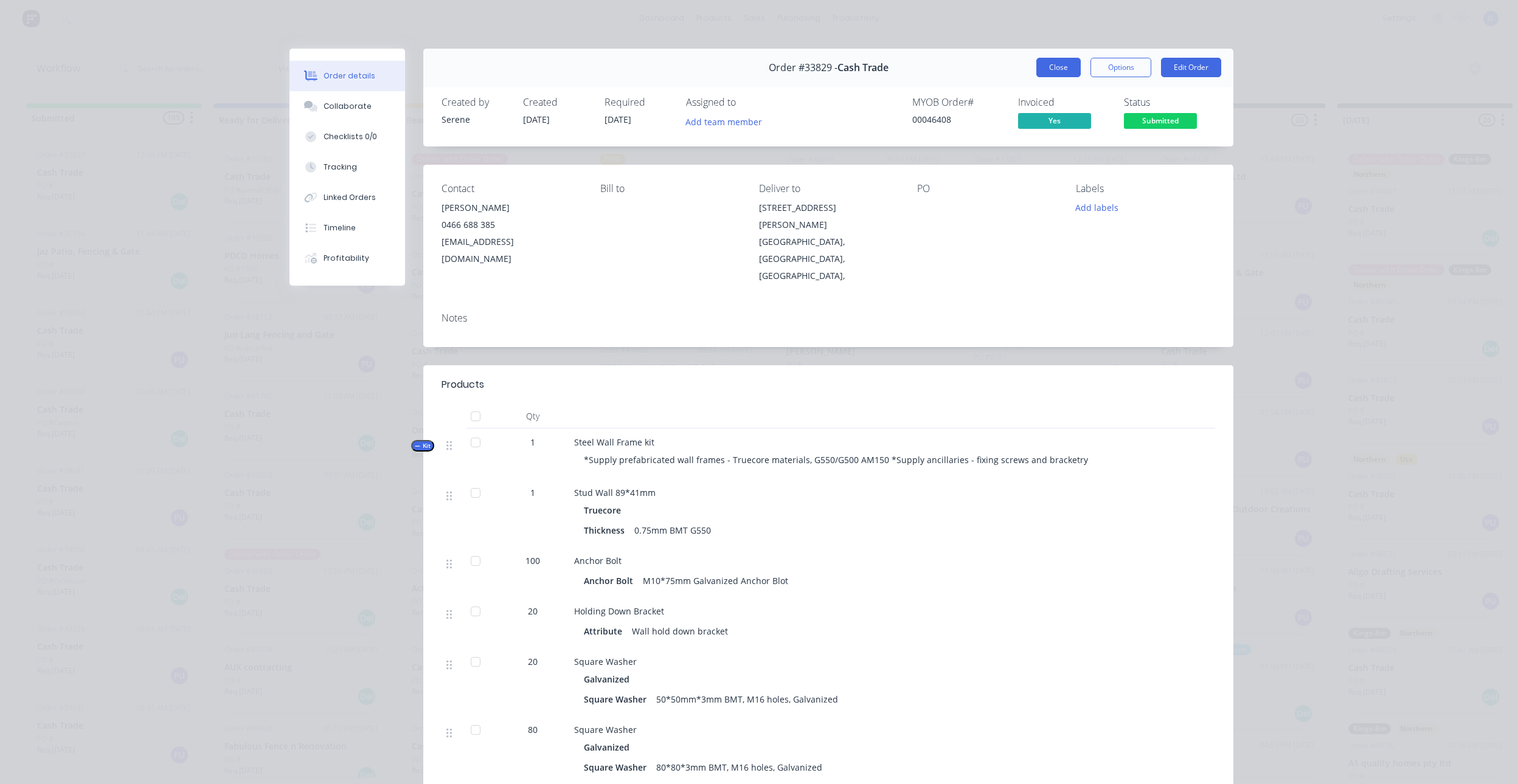
click at [1047, 67] on button "Close" at bounding box center [1058, 68] width 44 height 20
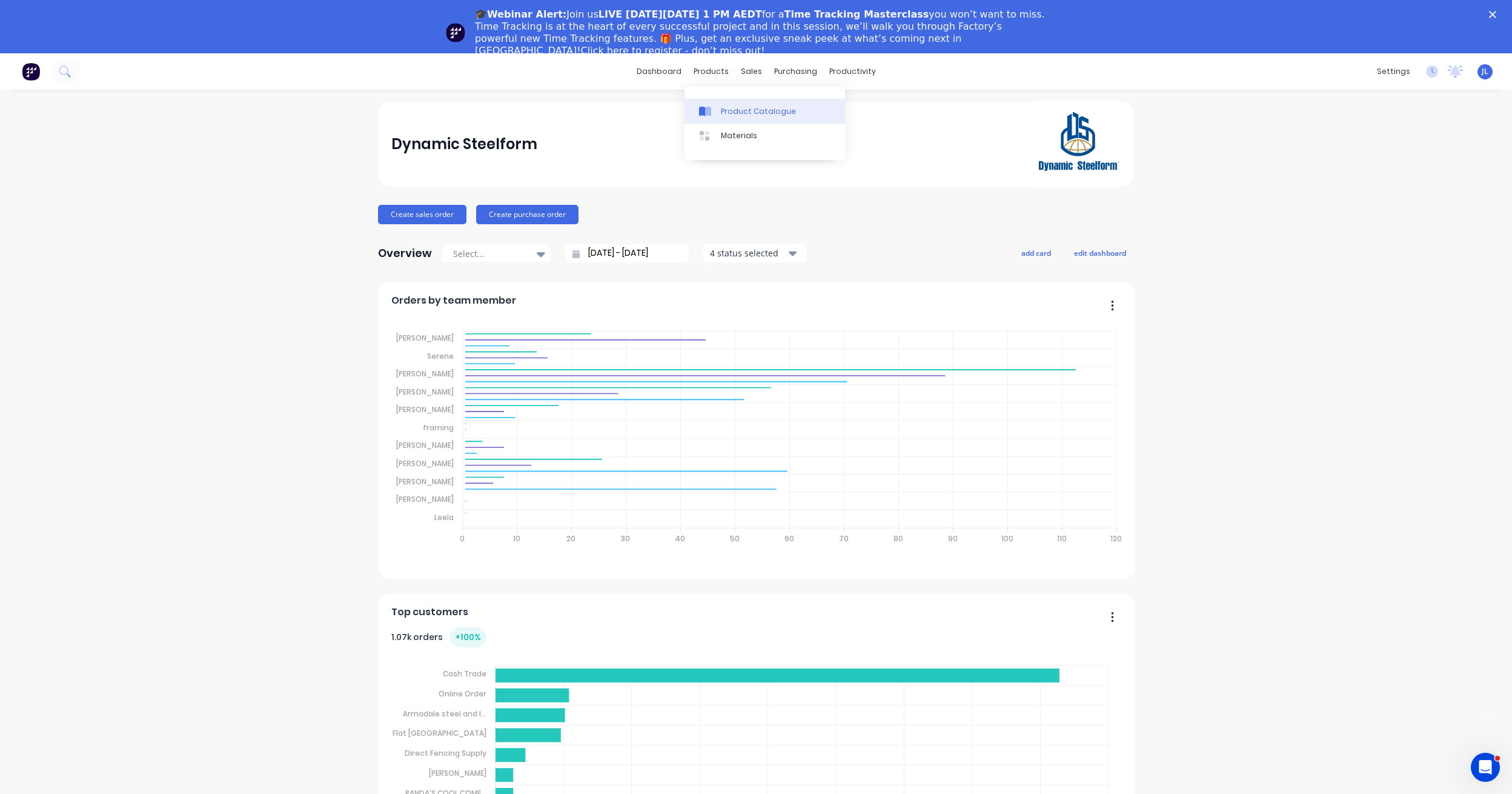
click at [740, 106] on div "Product Catalogue" at bounding box center [758, 111] width 75 height 11
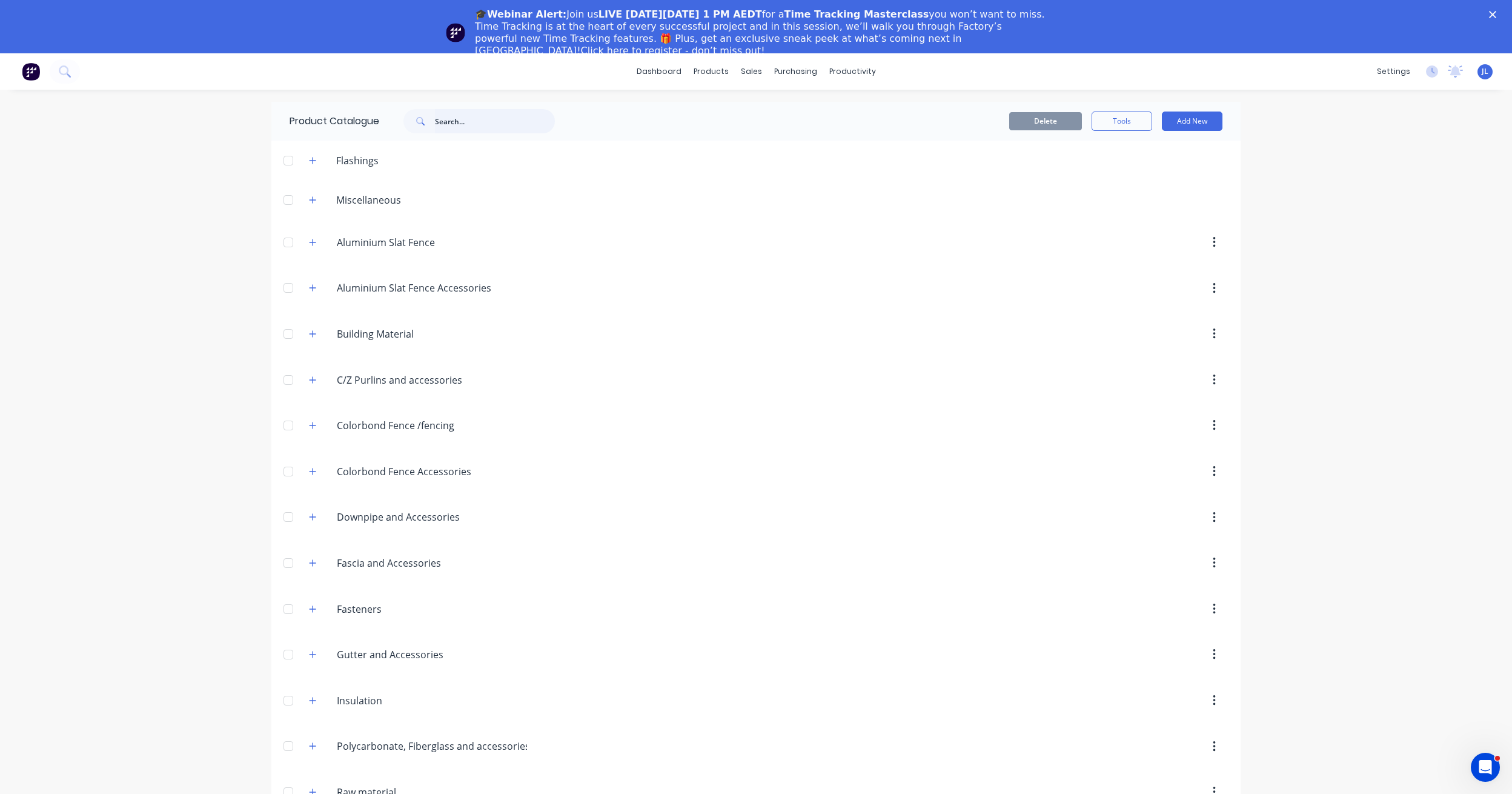
click at [443, 119] on input "text" at bounding box center [495, 121] width 120 height 24
click at [1197, 118] on button "Add New" at bounding box center [1192, 121] width 61 height 20
click at [1139, 204] on div "Product" at bounding box center [1164, 201] width 93 height 18
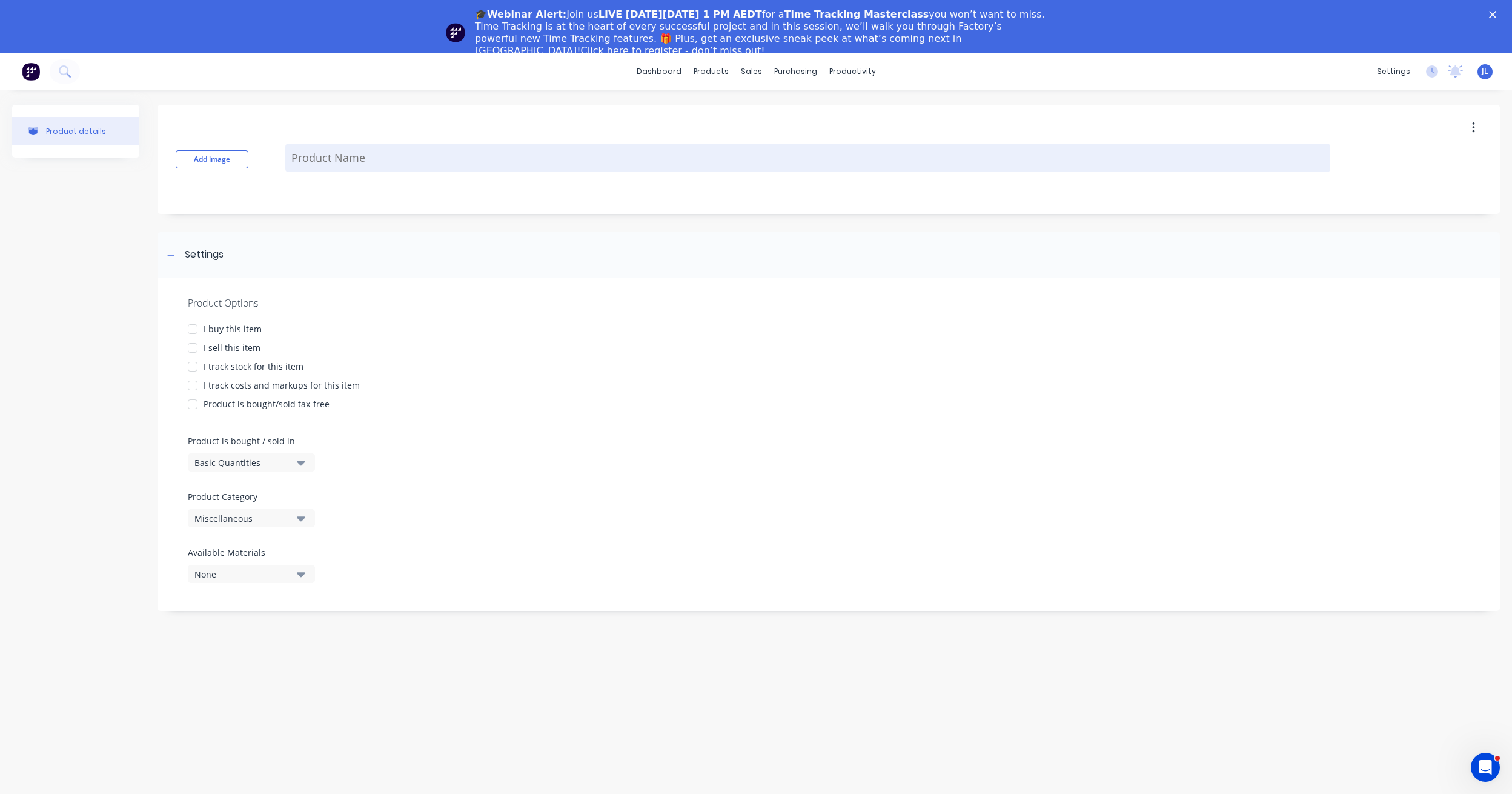
click at [392, 165] on textarea at bounding box center [808, 158] width 1045 height 29
type textarea "x"
type textarea "C"
type textarea "x"
type textarea "Co"
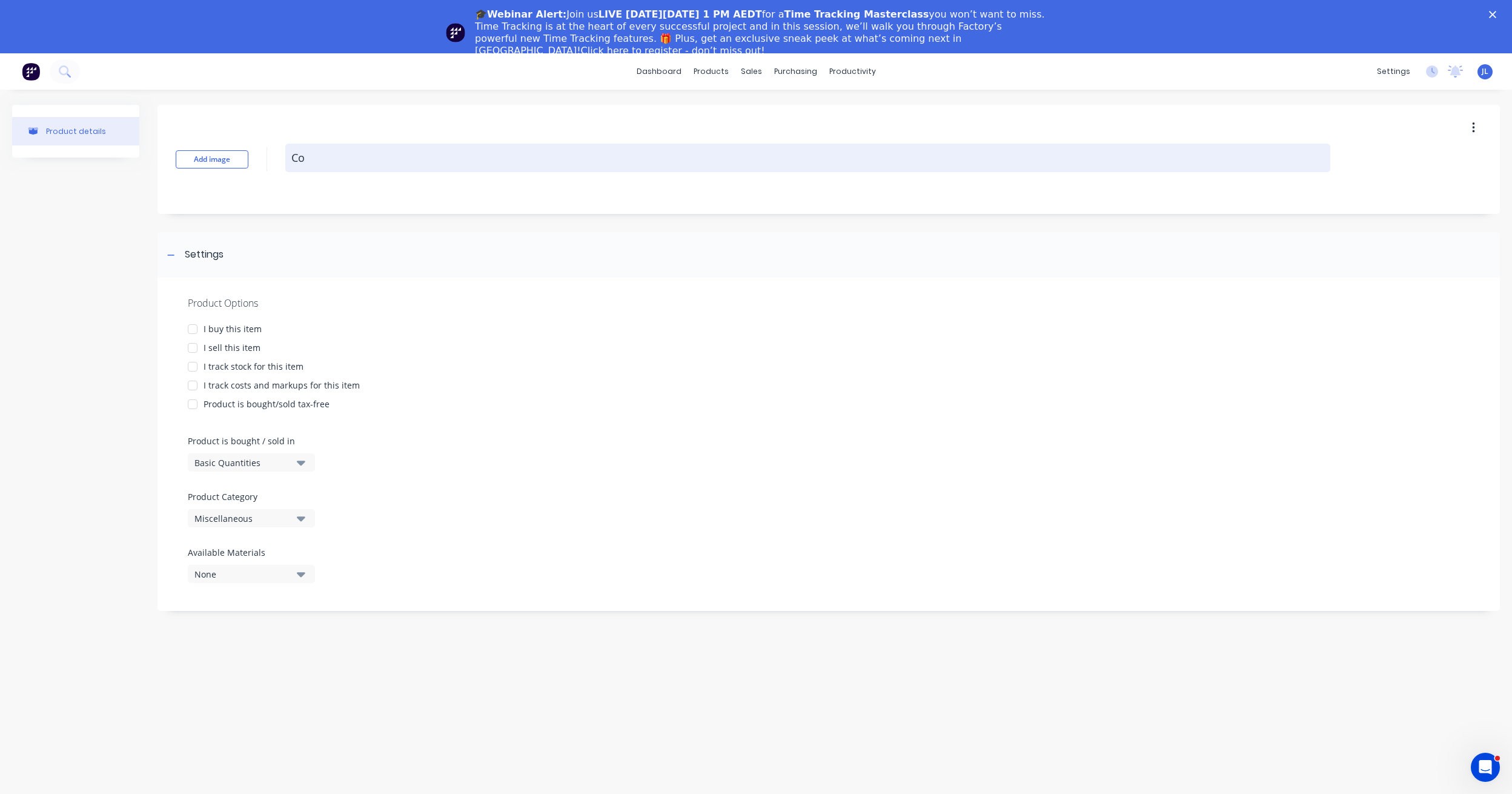
type textarea "x"
type textarea "Col"
type textarea "x"
type textarea "Colr"
type textarea "x"
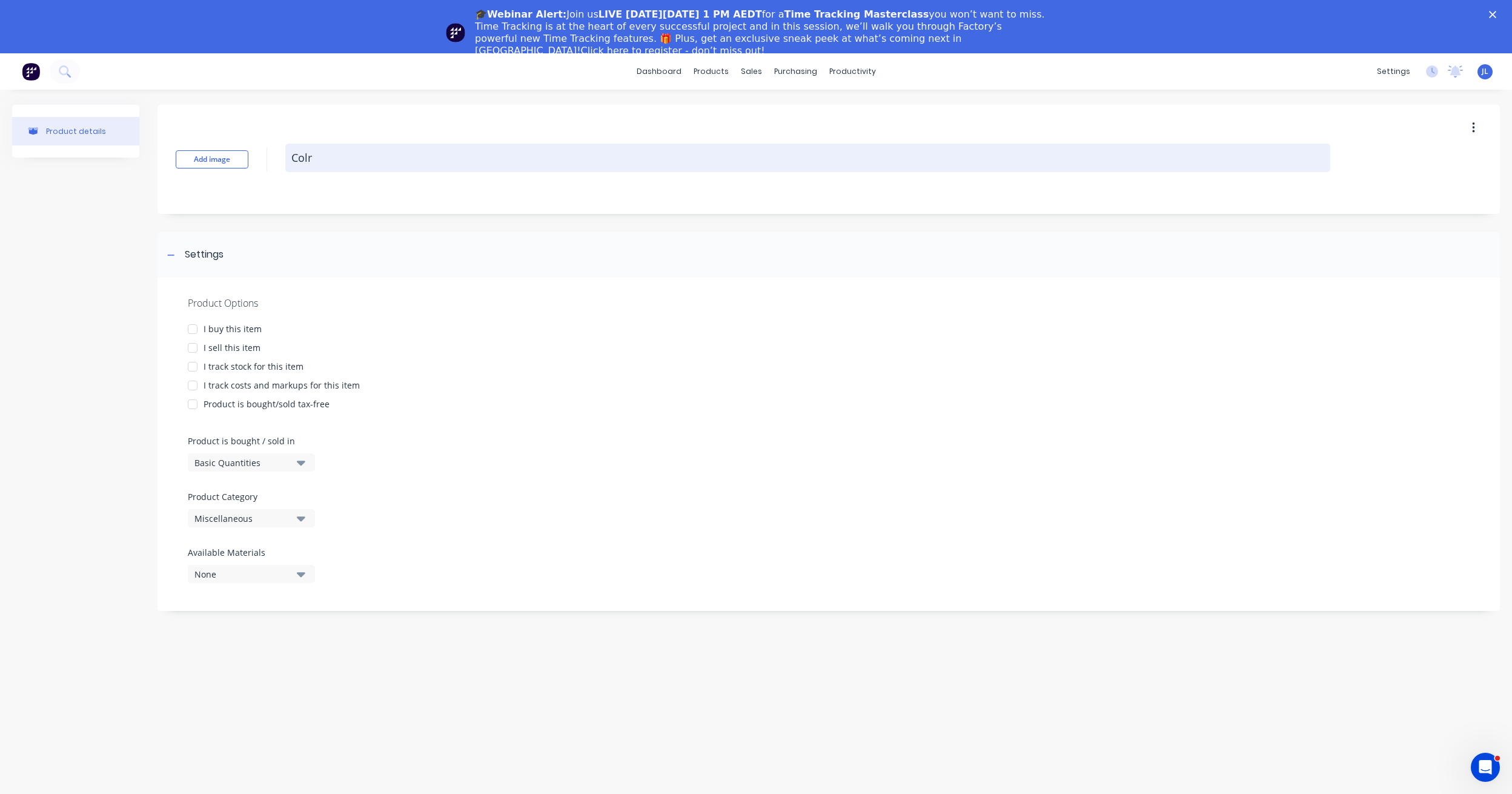
type textarea "Colro"
type textarea "x"
type textarea "Colrob"
type textarea "x"
type textarea "Colrobo"
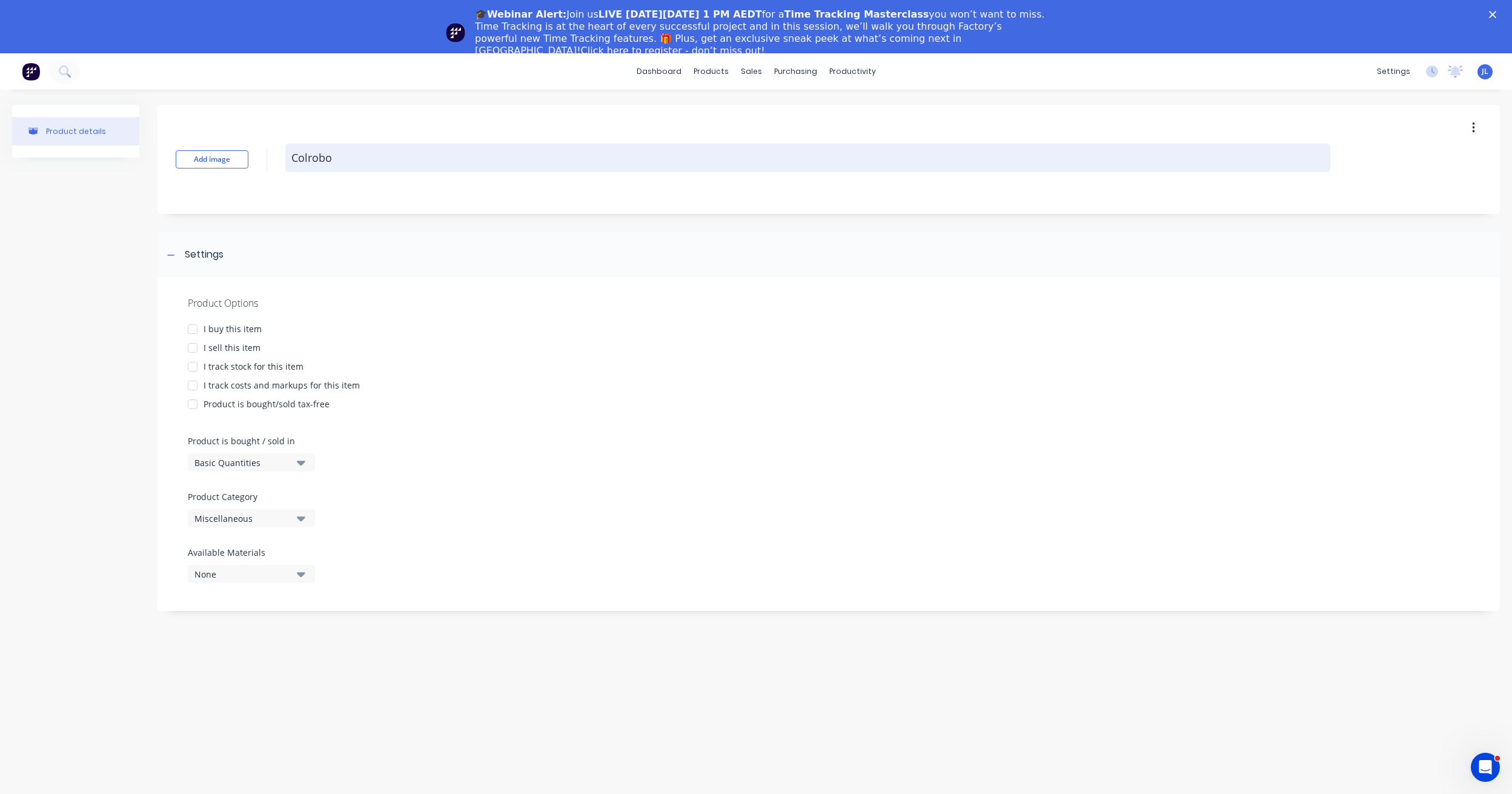
type textarea "x"
type textarea "Colrob"
type textarea "x"
type textarea "Colro"
type textarea "x"
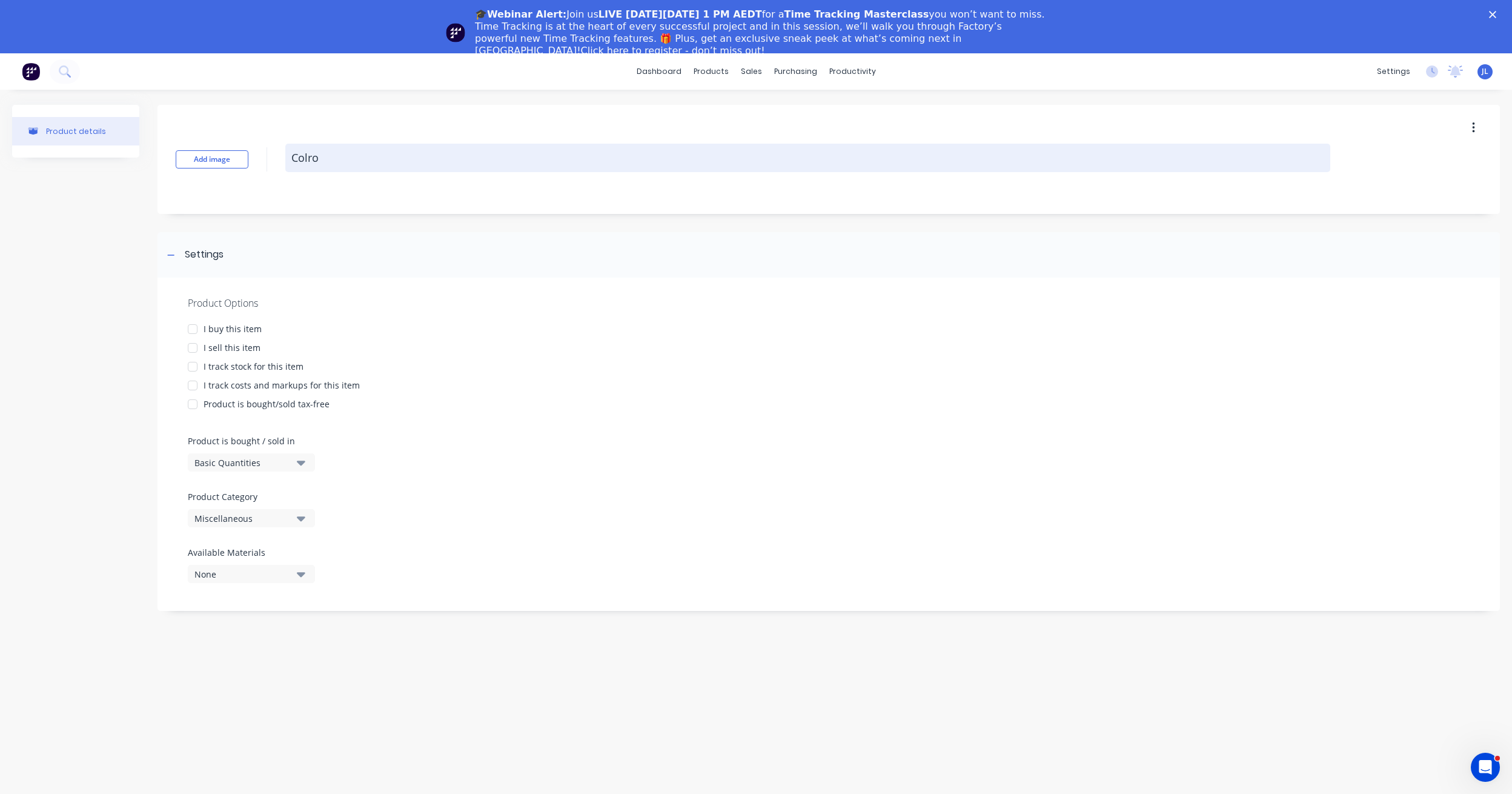
type textarea "Colr"
type textarea "x"
type textarea "Col"
type textarea "x"
type textarea "Colo"
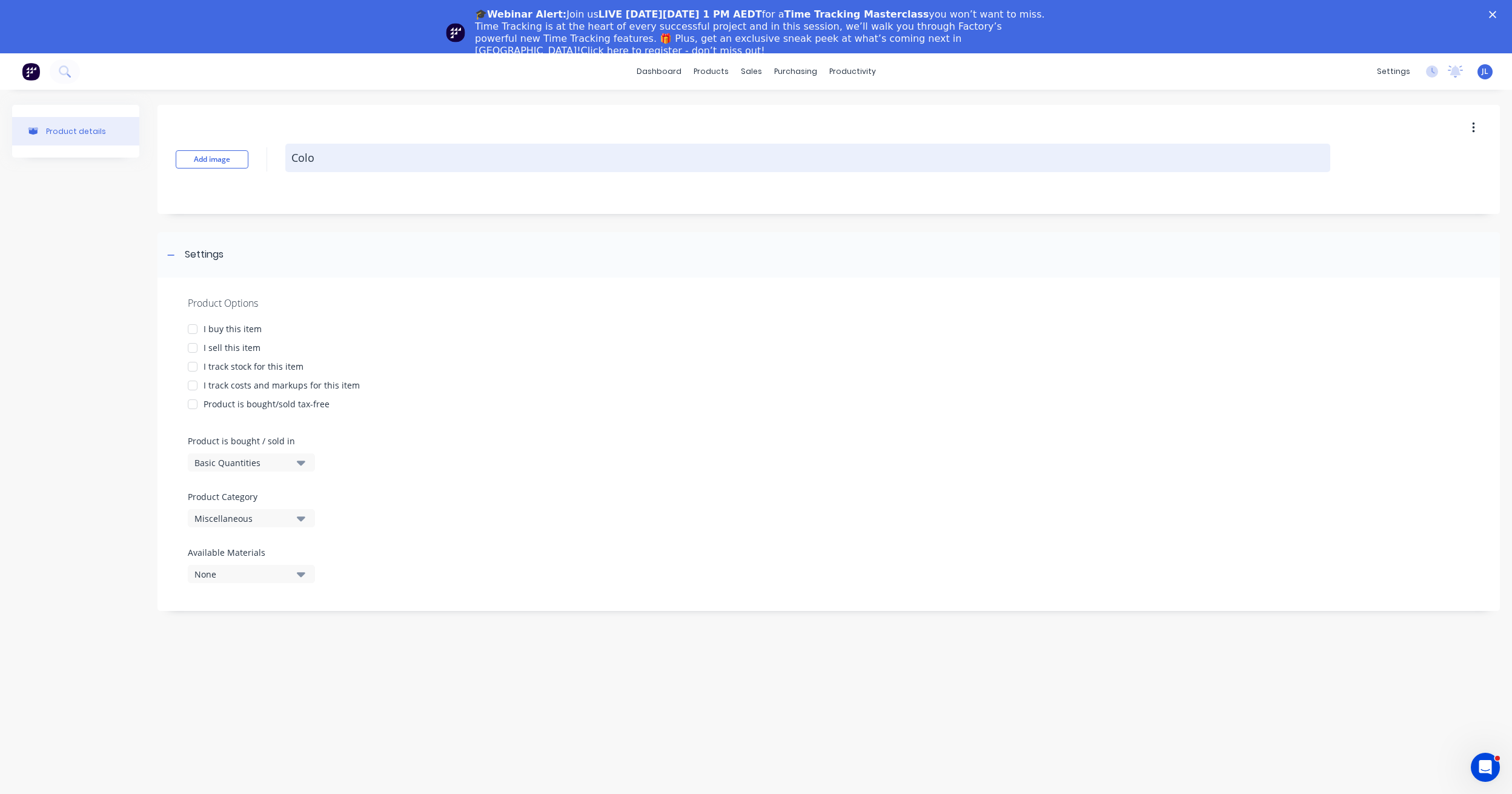
type textarea "x"
type textarea "Color"
type textarea "x"
type textarea "Colorb"
type textarea "x"
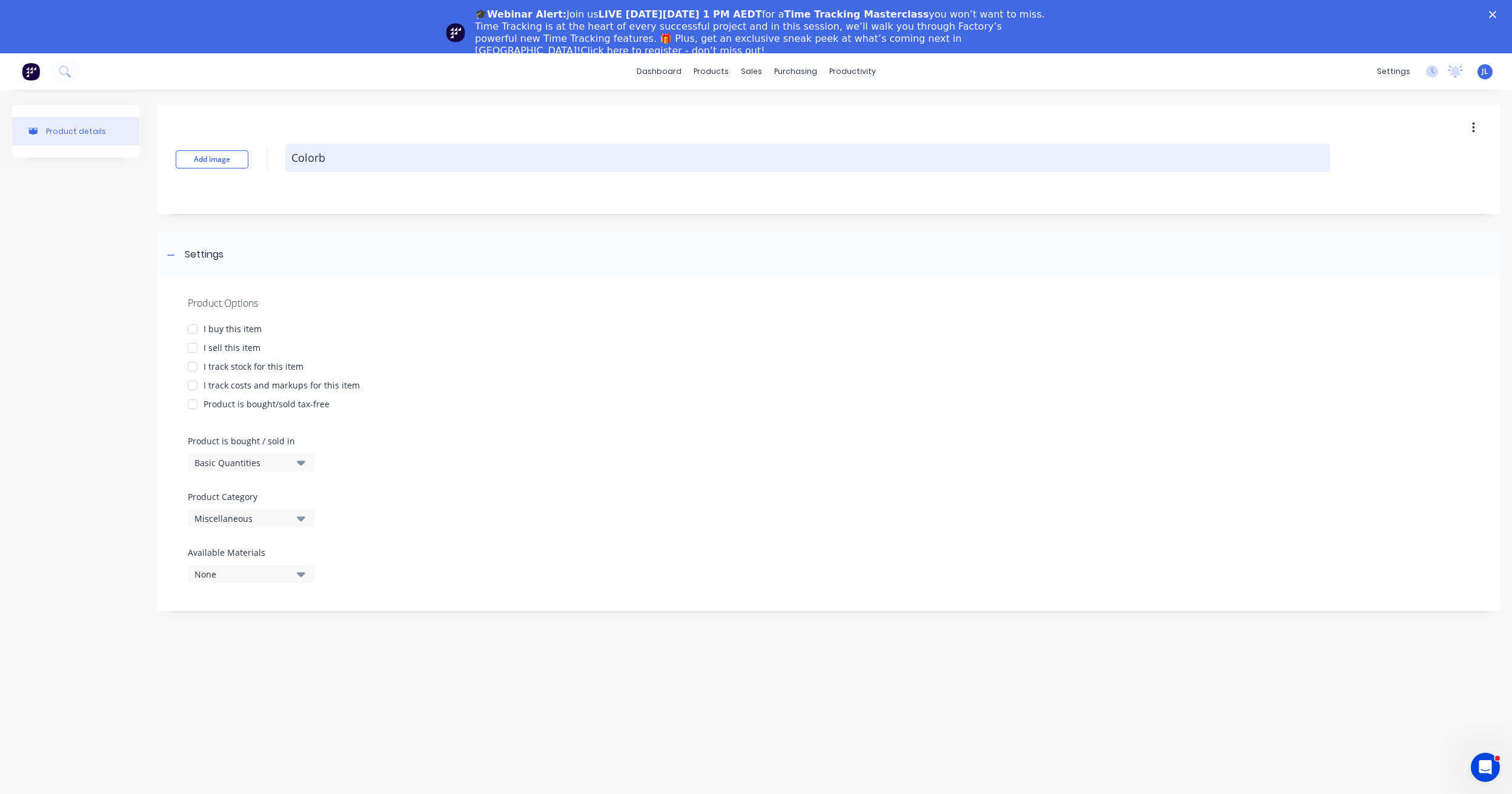
type textarea "Colorbo"
type textarea "x"
type textarea "Colorbon"
type textarea "x"
type textarea "Colorbond"
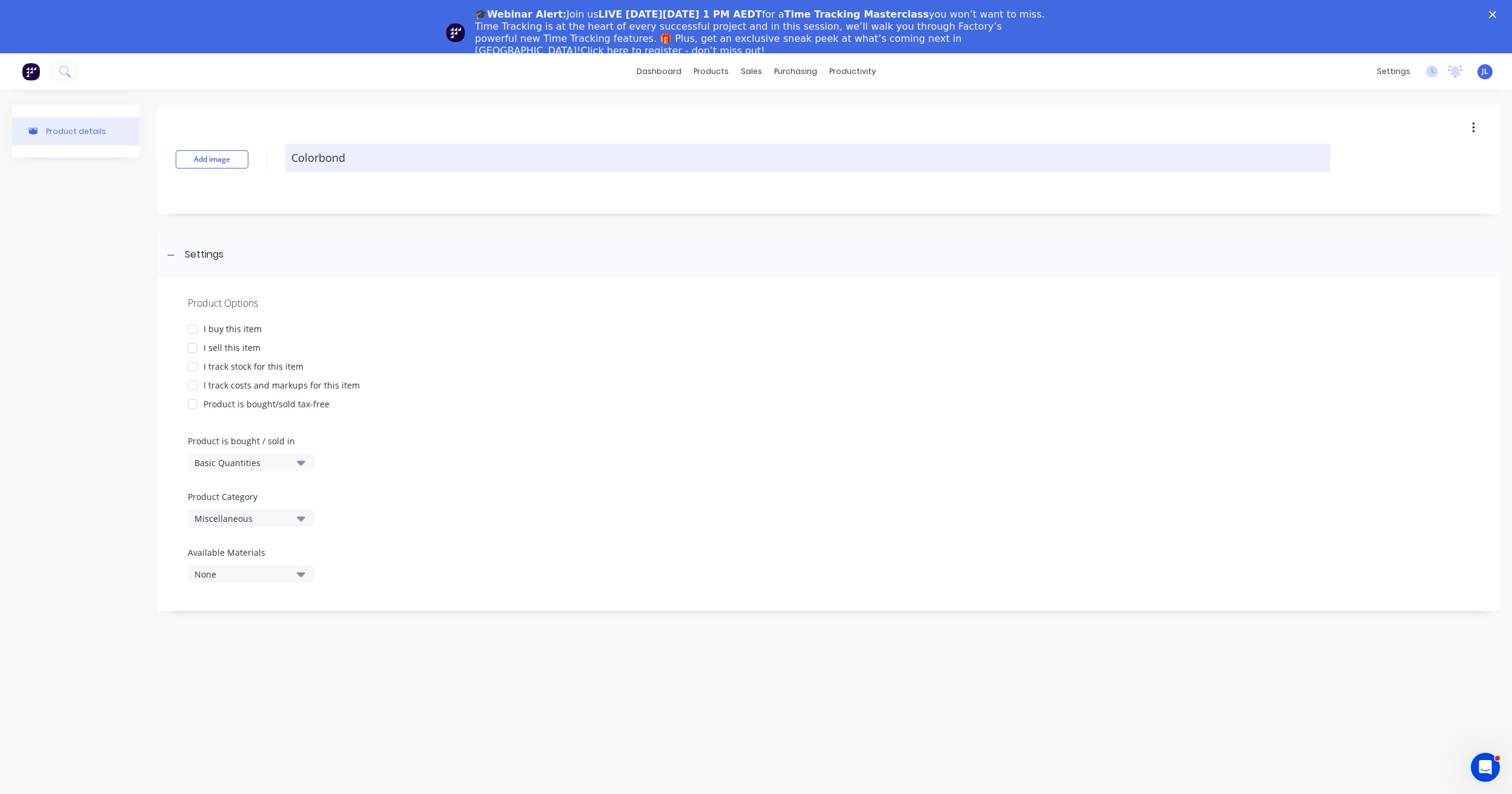
type textarea "x"
type textarea "Colorbond"
type textarea "x"
type textarea "Colorbond 0"
type textarea "x"
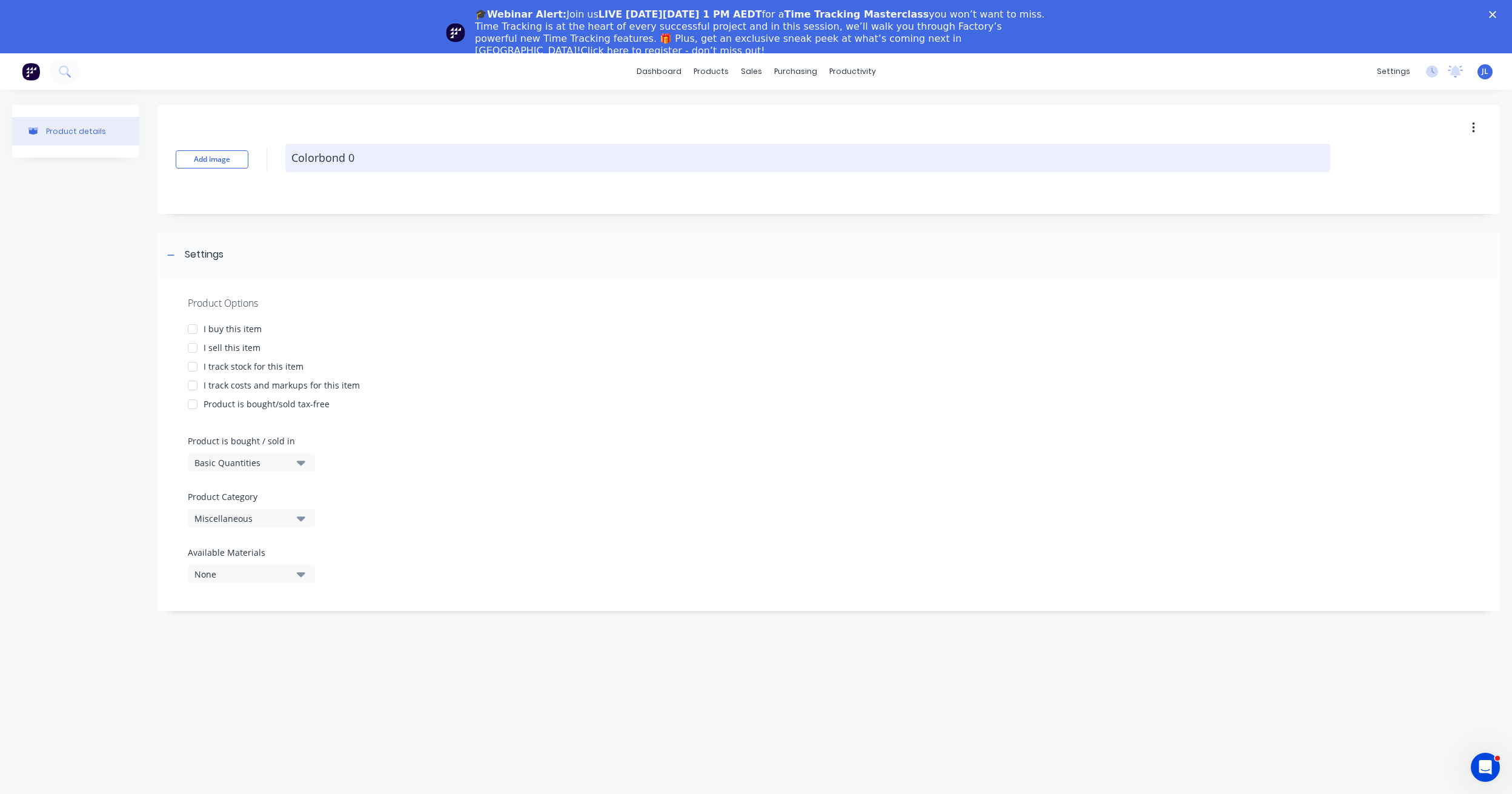
type textarea "Colorbond 0."
type textarea "x"
type textarea "Colorbond 0.4"
type textarea "x"
type textarea "Colorbond 0.48"
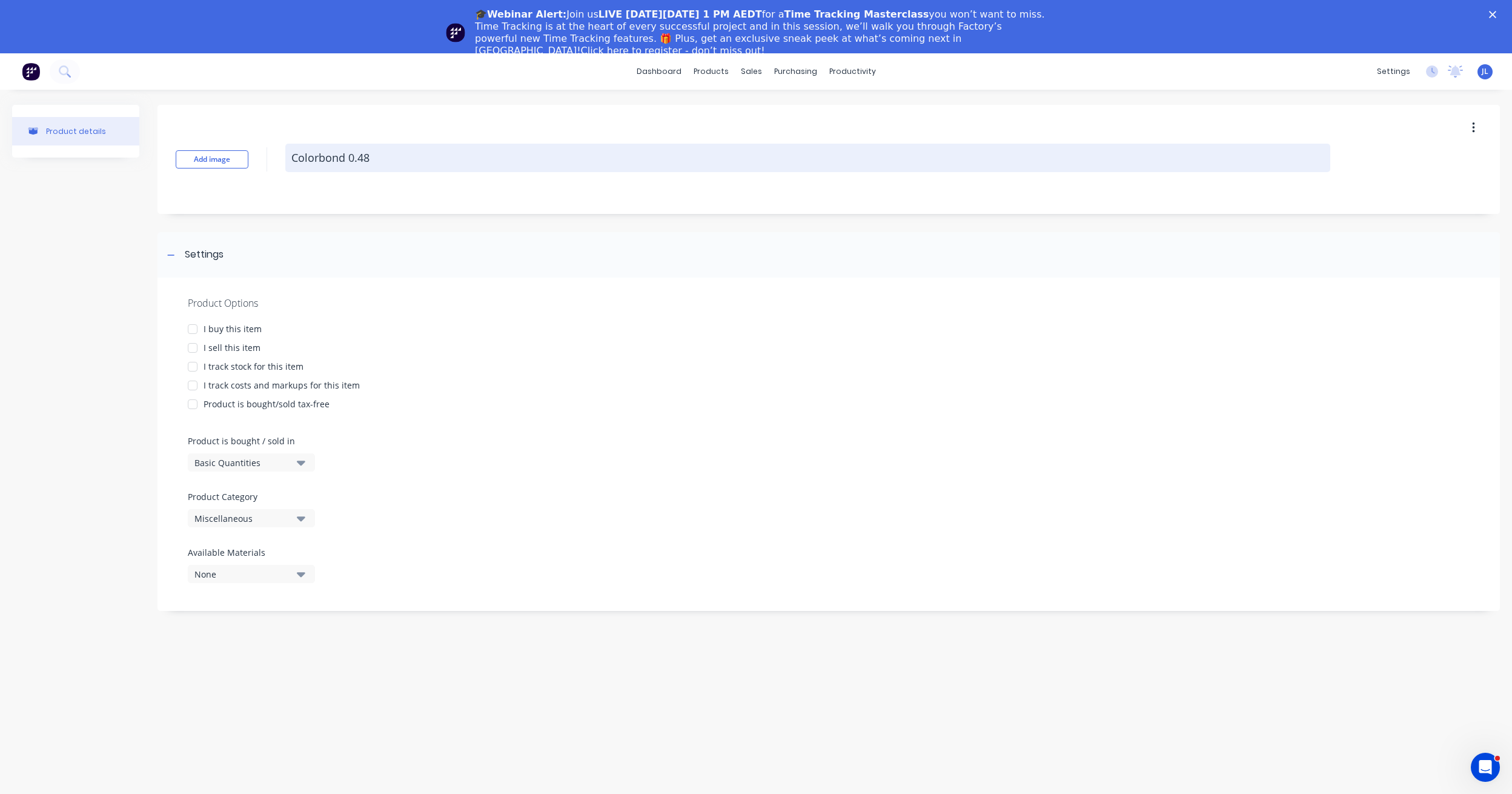
type textarea "x"
type textarea "Colorbond 0.48m"
type textarea "x"
type textarea "Colorbond 0.48mm"
type textarea "x"
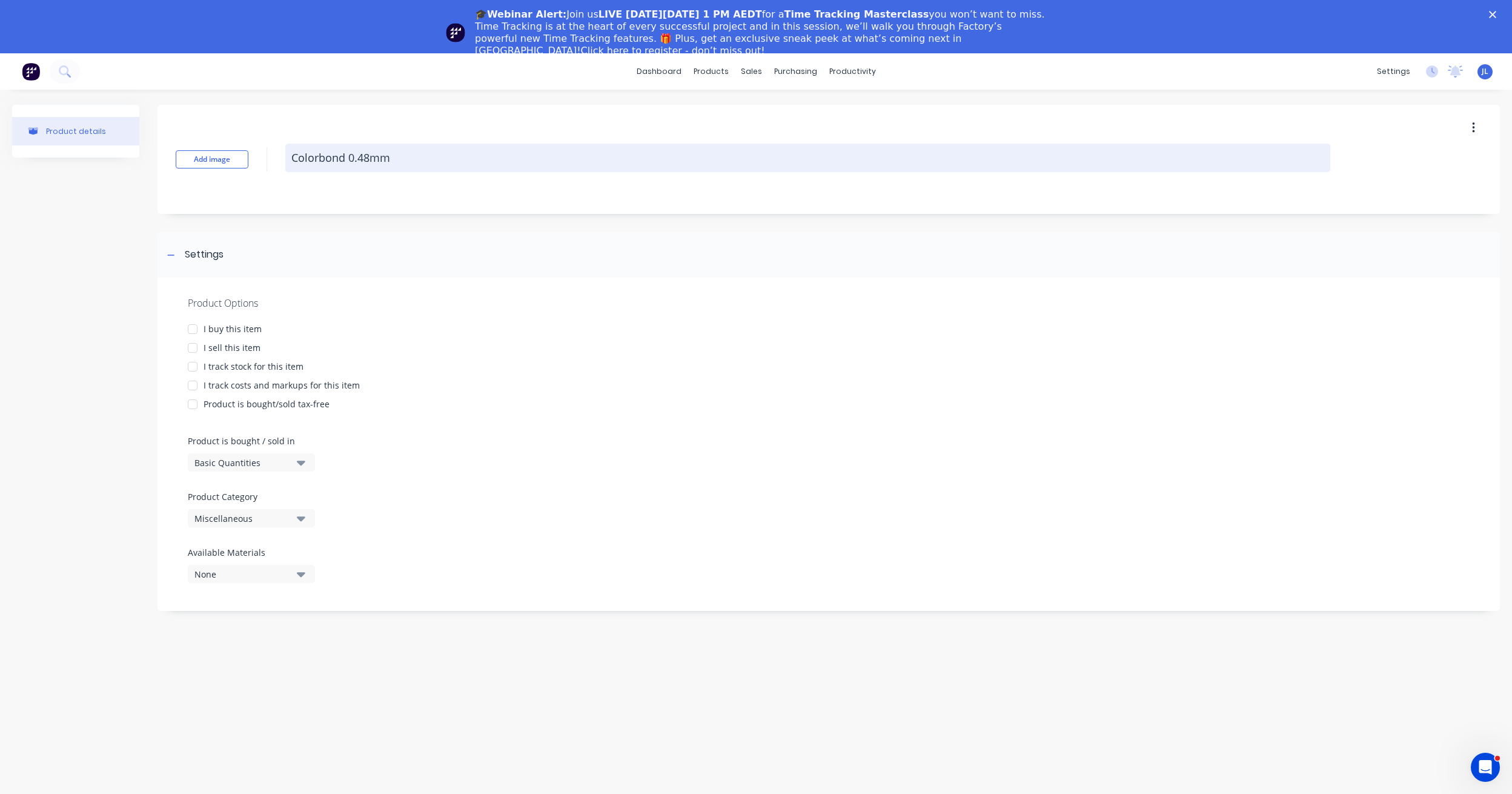
type textarea "Colorbond 0.48mm"
type textarea "x"
type textarea "Colorbond 0.48mm T"
type textarea "x"
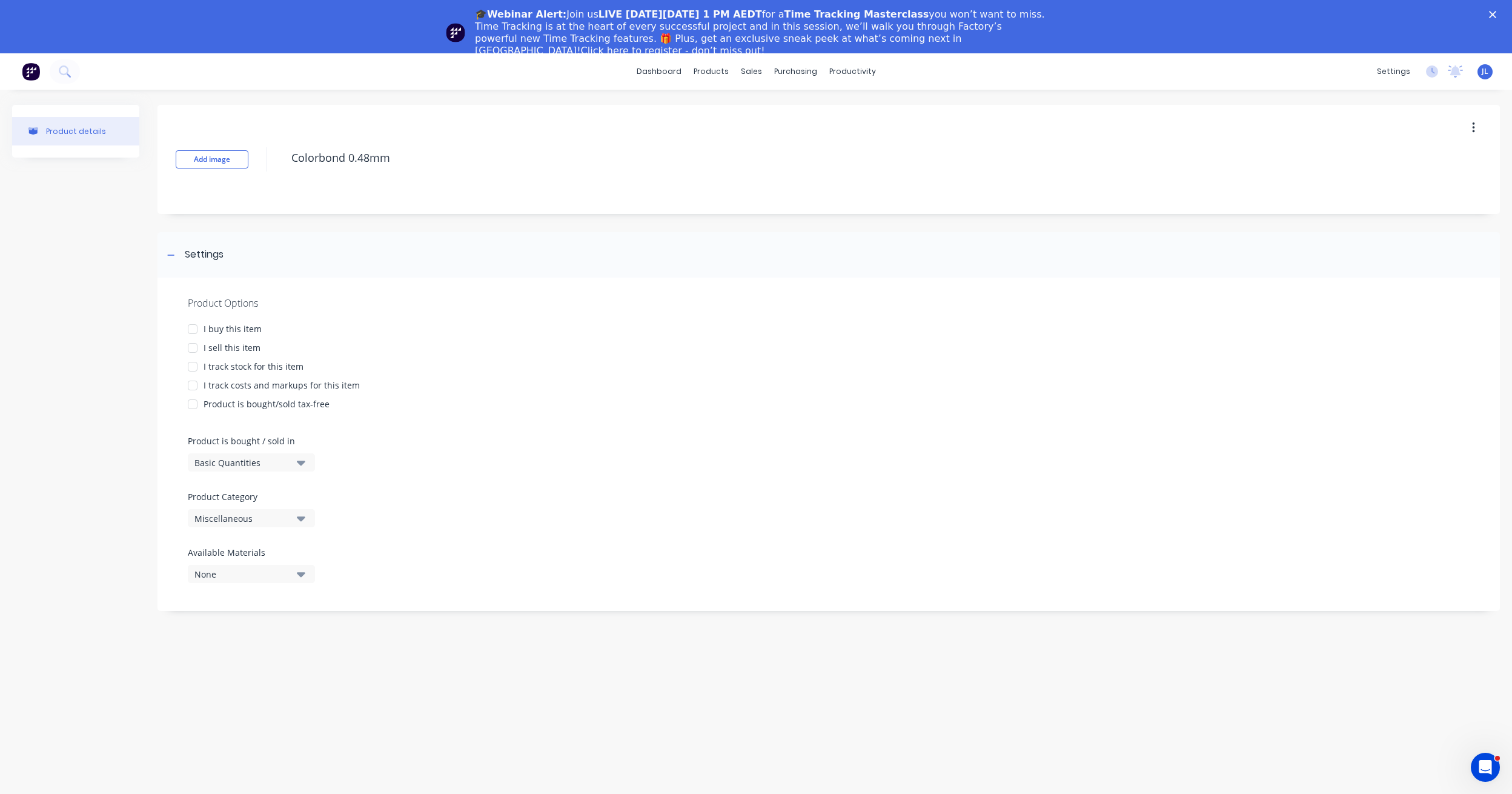
type textarea "Colorbond 0.48mm"
type textarea "x"
type textarea "Colorbond 0.48mm"
drag, startPoint x: 431, startPoint y: 153, endPoint x: 277, endPoint y: 149, distance: 154.1
click at [277, 149] on div "Add image Colorbond 0.48mm" at bounding box center [829, 159] width 1343 height 109
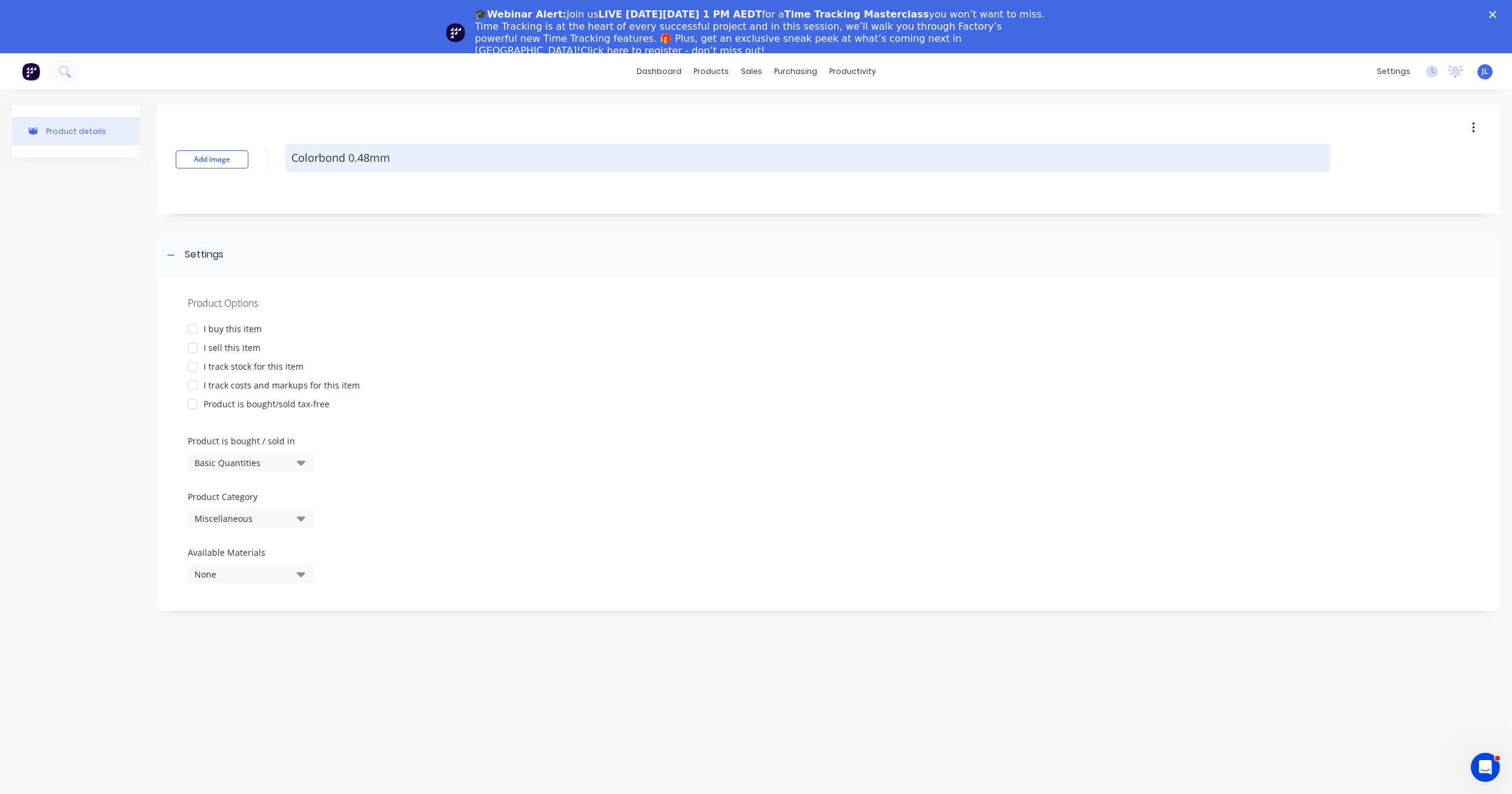
paste textarea "Roof Sheet Corrugated 16mm height/Twirib 27mm height- 0.42mm BMT G550, 762mm co…"
type textarea "x"
type textarea "Roof Sheet Corrugated 16mm height/Twirib 27mm height- 0.42mm BMT G550, 762mm co…"
click at [481, 154] on textarea "Roof Sheet Corrugated 16mm height/Twirib 27mm height- 0.42mm BMT G550, 762mm co…" at bounding box center [808, 158] width 1045 height 29
click at [605, 157] on textarea "Roof Sheet Corrugated 16mm height/Twirib 27mm height- 0.42mm BMT G550, 762mm co…" at bounding box center [808, 158] width 1045 height 29
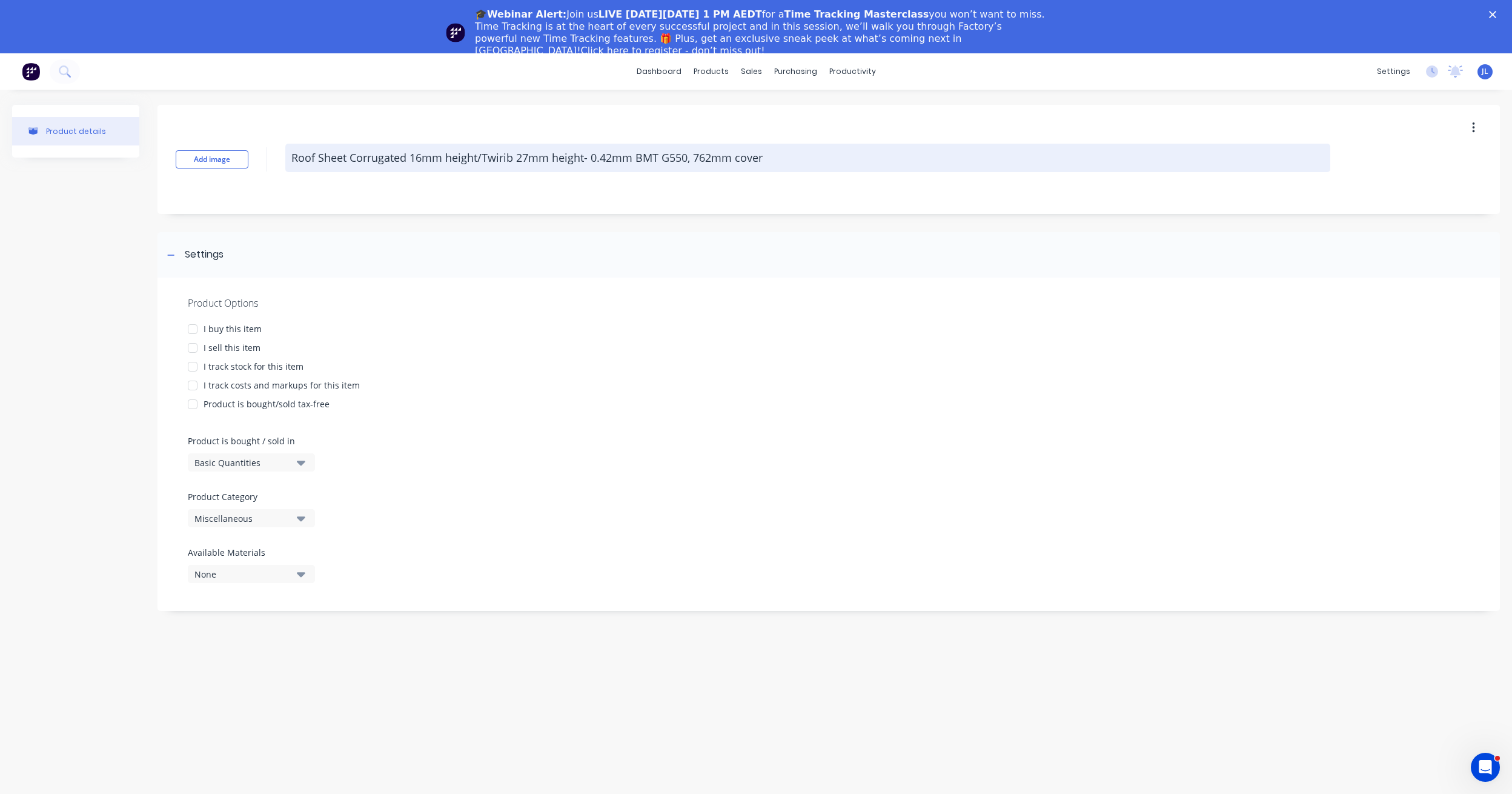
type textarea "x"
type textarea "Roof Sheet Corrugated 16mm height/Twirib 27mm height- 0.48mm BMT G550, 762mm co…"
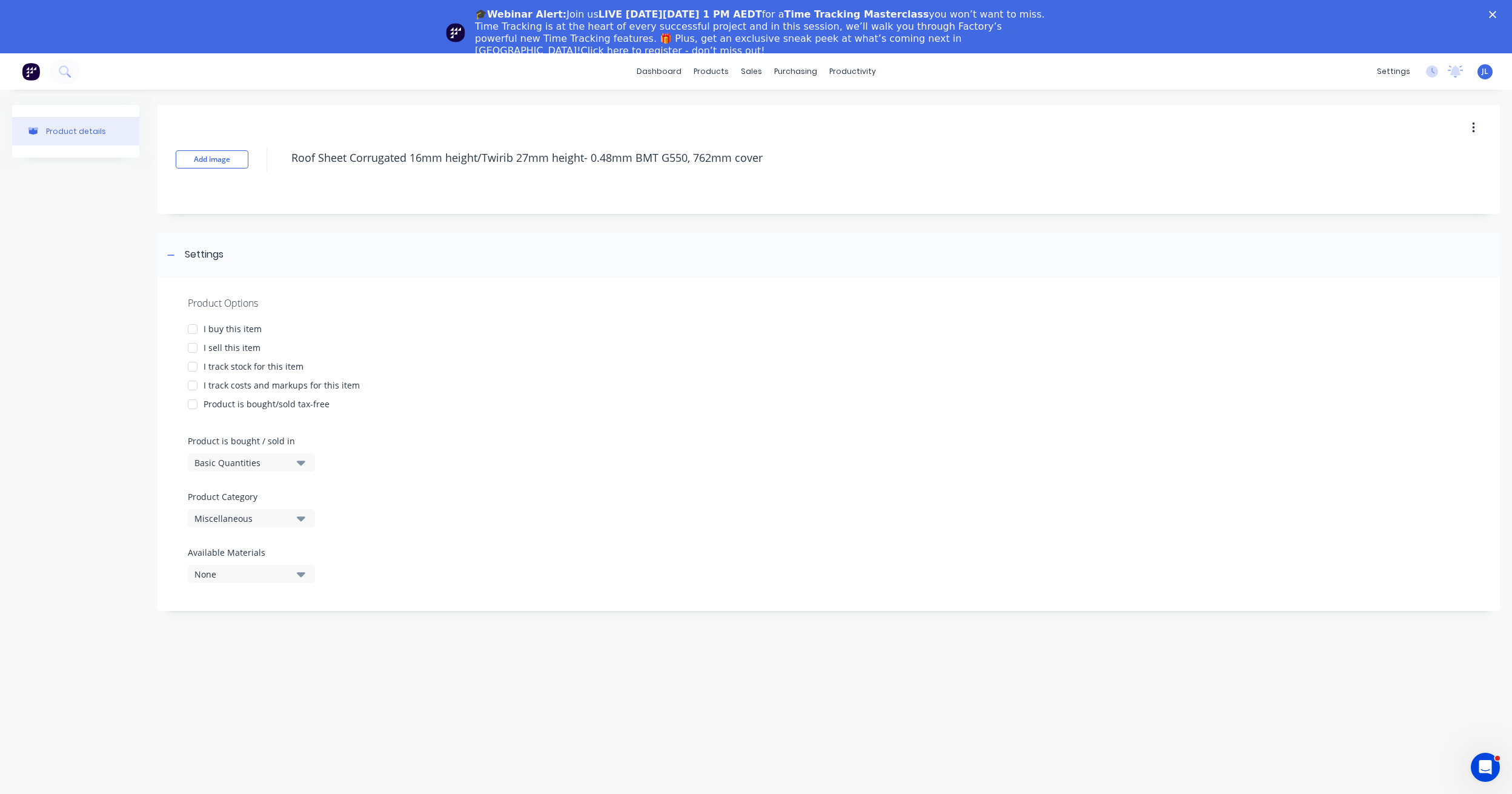
click at [189, 330] on div at bounding box center [193, 329] width 24 height 24
click at [197, 350] on div at bounding box center [193, 348] width 24 height 24
type textarea "x"
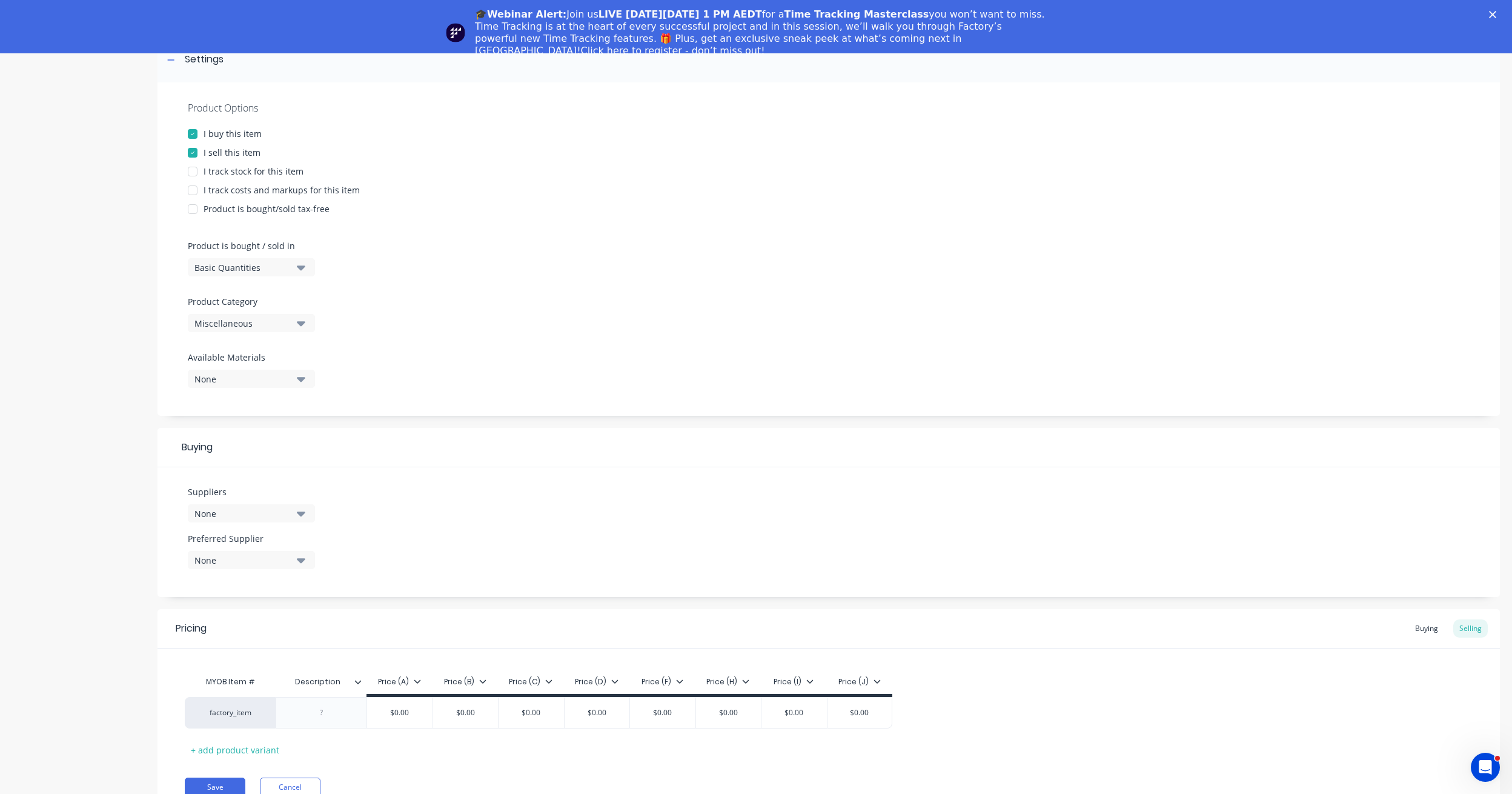
scroll to position [196, 0]
type textarea "Roof Sheet Corrugated 16mm height/Twirib 27mm height- 0.48mm BMT G550, 762mm co…"
type textarea "x"
type textarea "Roof Sheet Corrugated 16mm height/Twirib 27mm height- 0.48mm BMT G550, 762mm co…"
click at [301, 514] on icon "button" at bounding box center [301, 514] width 9 height 5
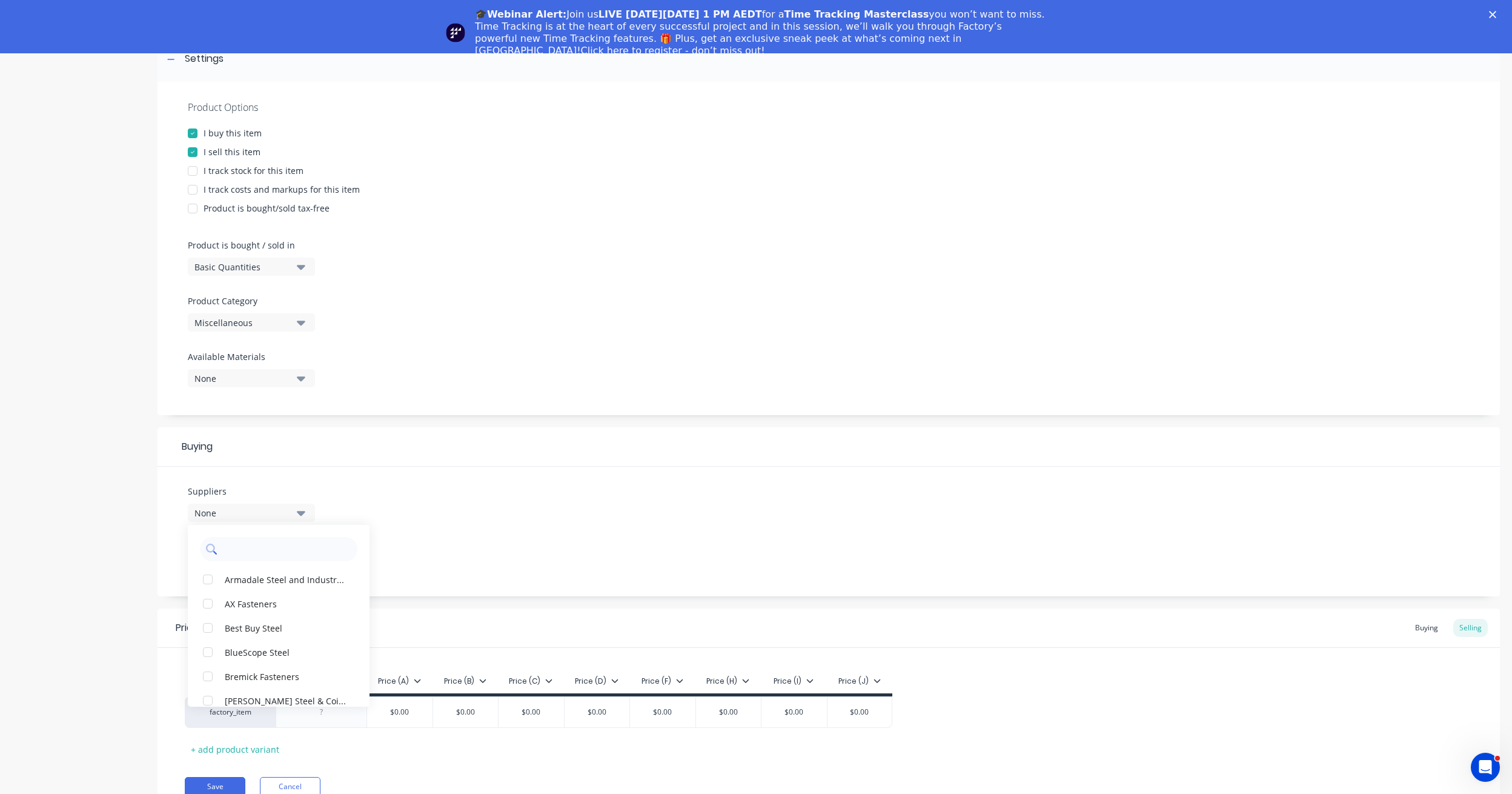
click at [266, 549] on input "text" at bounding box center [287, 549] width 128 height 24
type input "STR"
click at [207, 625] on div "button" at bounding box center [208, 628] width 24 height 24
type textarea "x"
type input "STR"
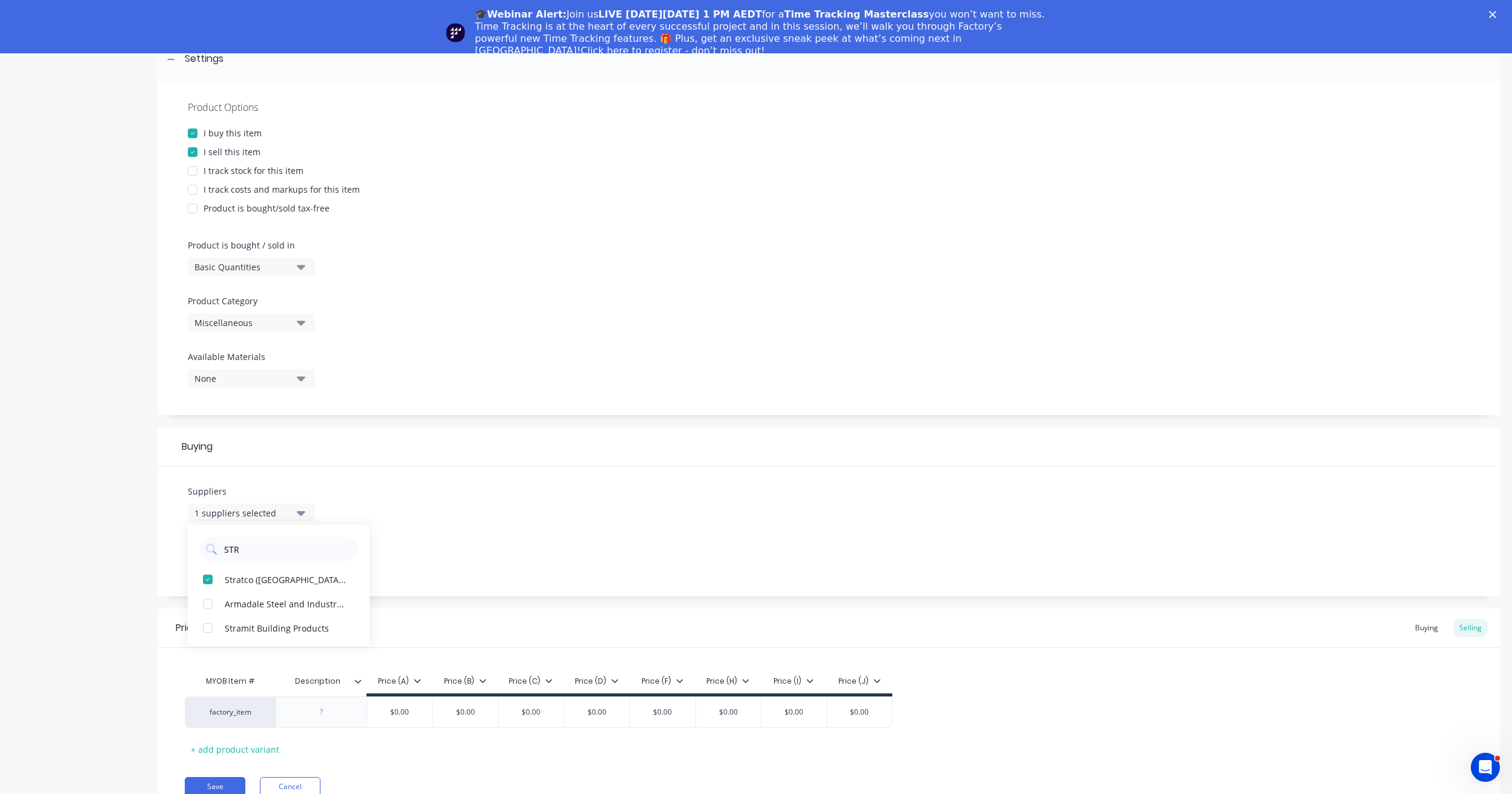
click at [102, 586] on div "Product details" at bounding box center [76, 371] width 127 height 924
click at [250, 513] on div "1 suppliers selected" at bounding box center [243, 513] width 97 height 13
click at [108, 548] on div "Product details" at bounding box center [76, 371] width 127 height 924
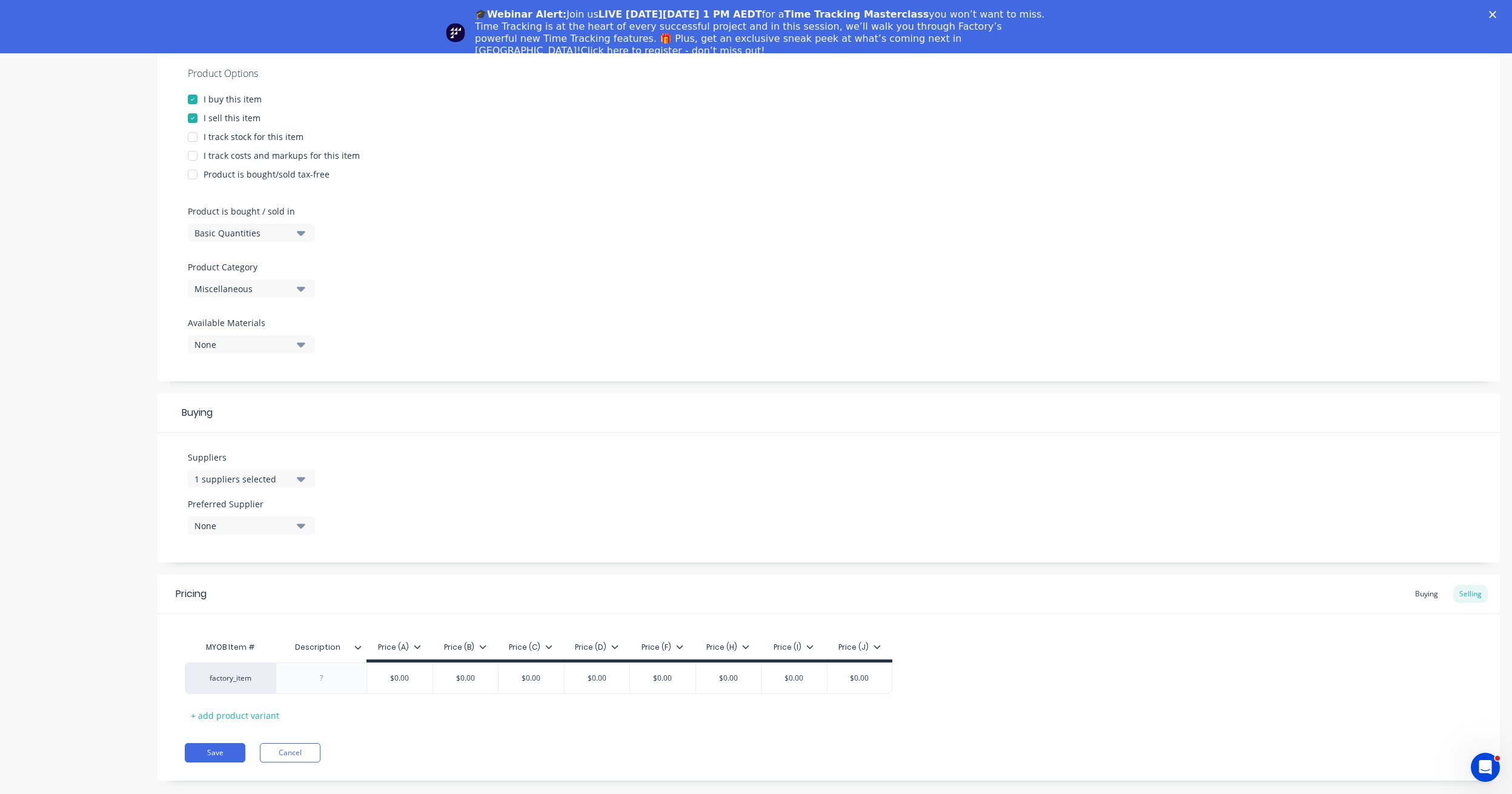
scroll to position [53, 0]
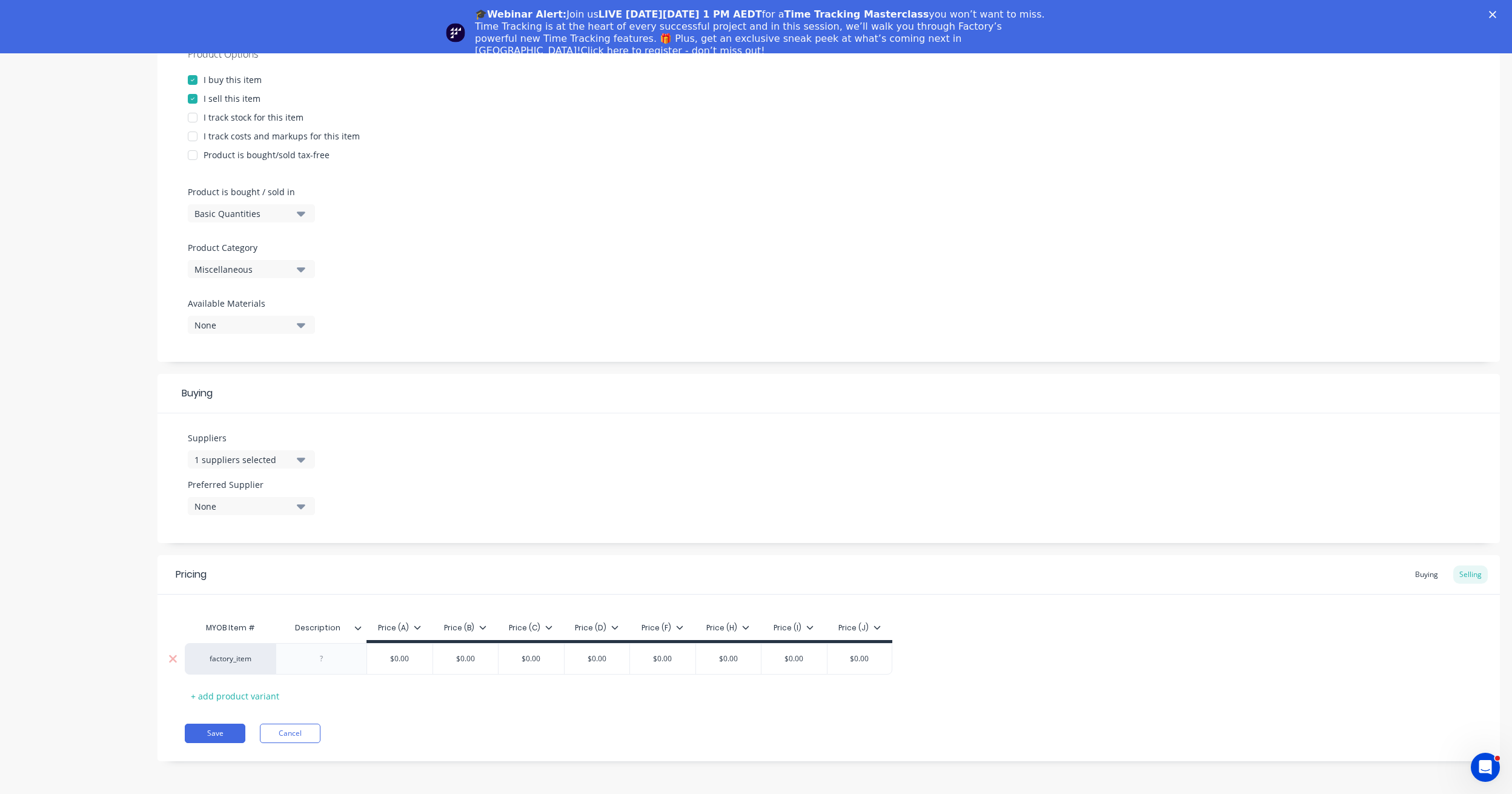
click at [239, 655] on div "factory_item" at bounding box center [230, 659] width 67 height 11
type input "ROOF"
click at [221, 680] on button "Roof sheet" at bounding box center [269, 683] width 142 height 18
type textarea "x"
type input "Description"
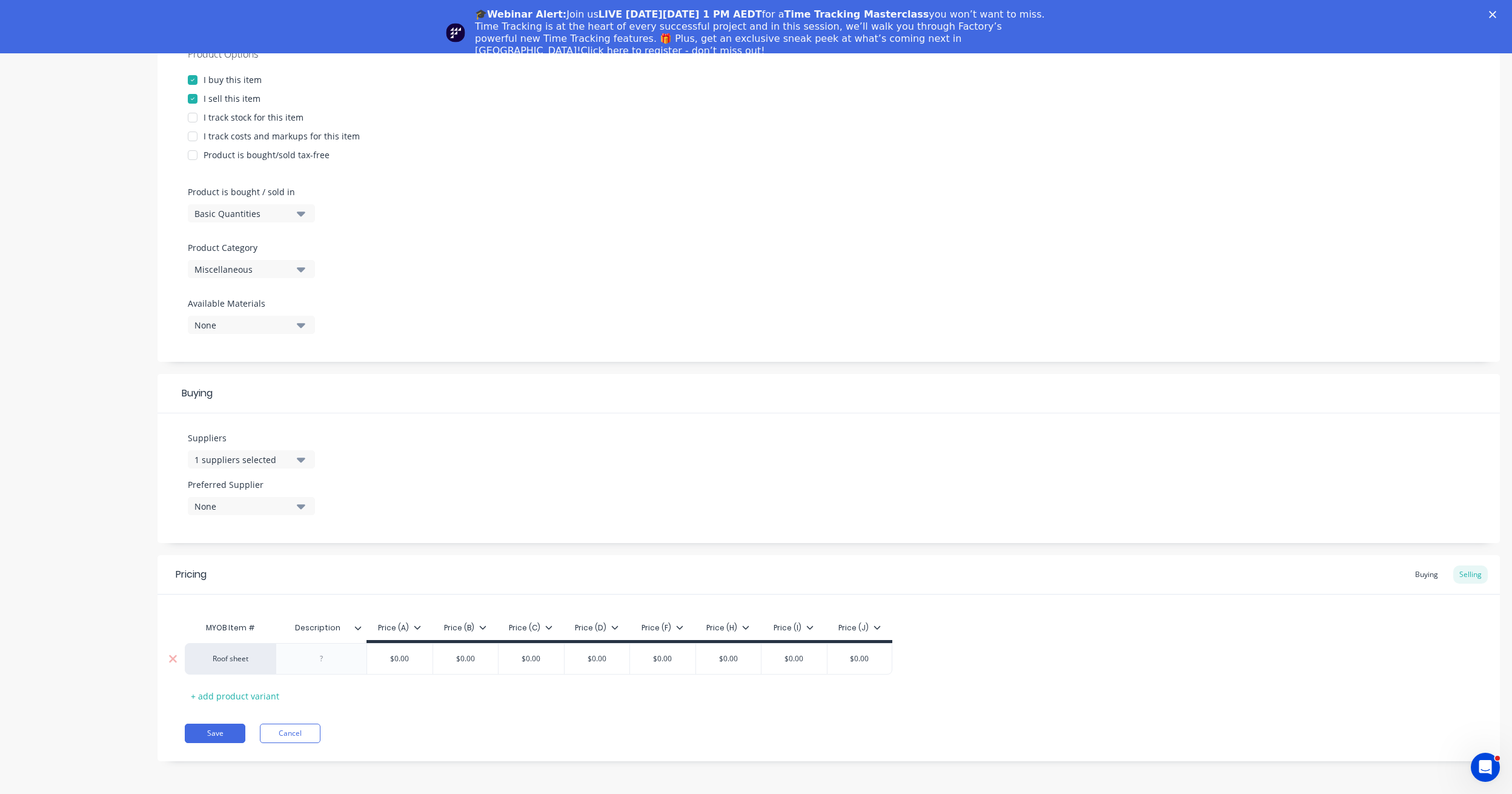
drag, startPoint x: 340, startPoint y: 627, endPoint x: 296, endPoint y: 626, distance: 44.0
click at [296, 626] on input "Description" at bounding box center [317, 628] width 84 height 11
type input "c"
type input "Color"
type textarea "x"
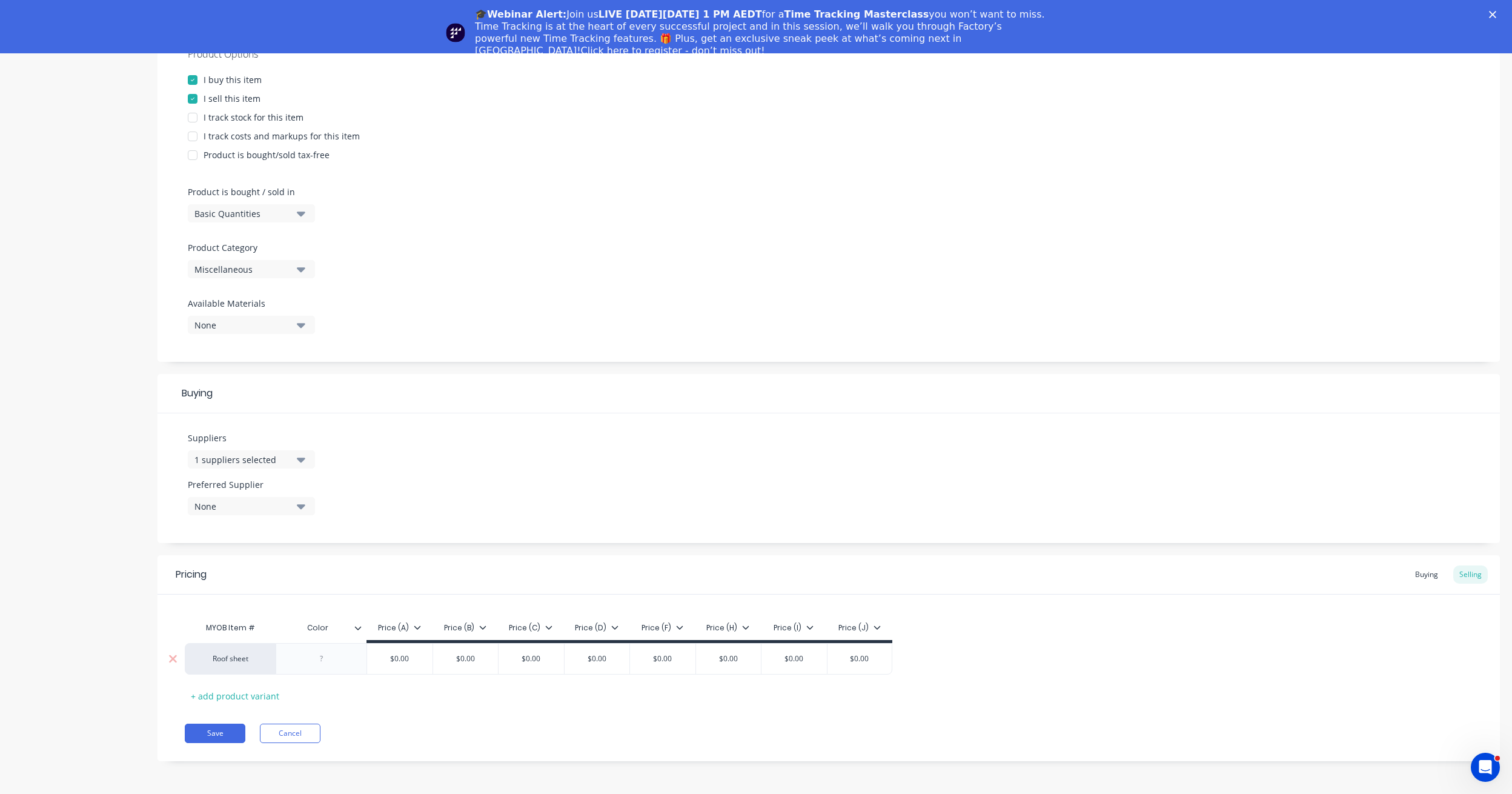
type input "$0.00"
click at [401, 662] on input "$0.00" at bounding box center [400, 659] width 65 height 11
type textarea "x"
type input "$1"
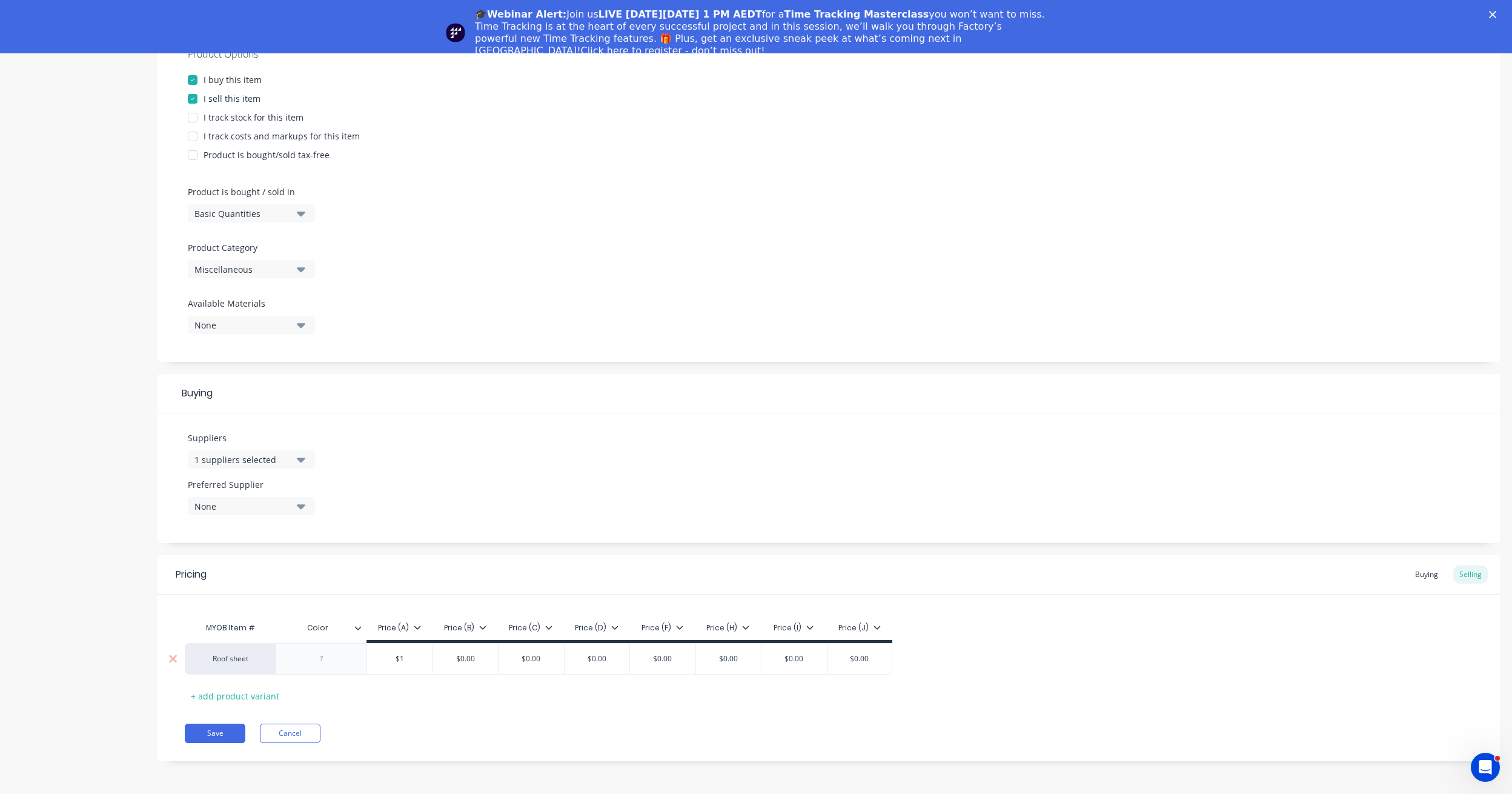
type textarea "x"
type input "$17"
type textarea "x"
type input "$17."
type textarea "x"
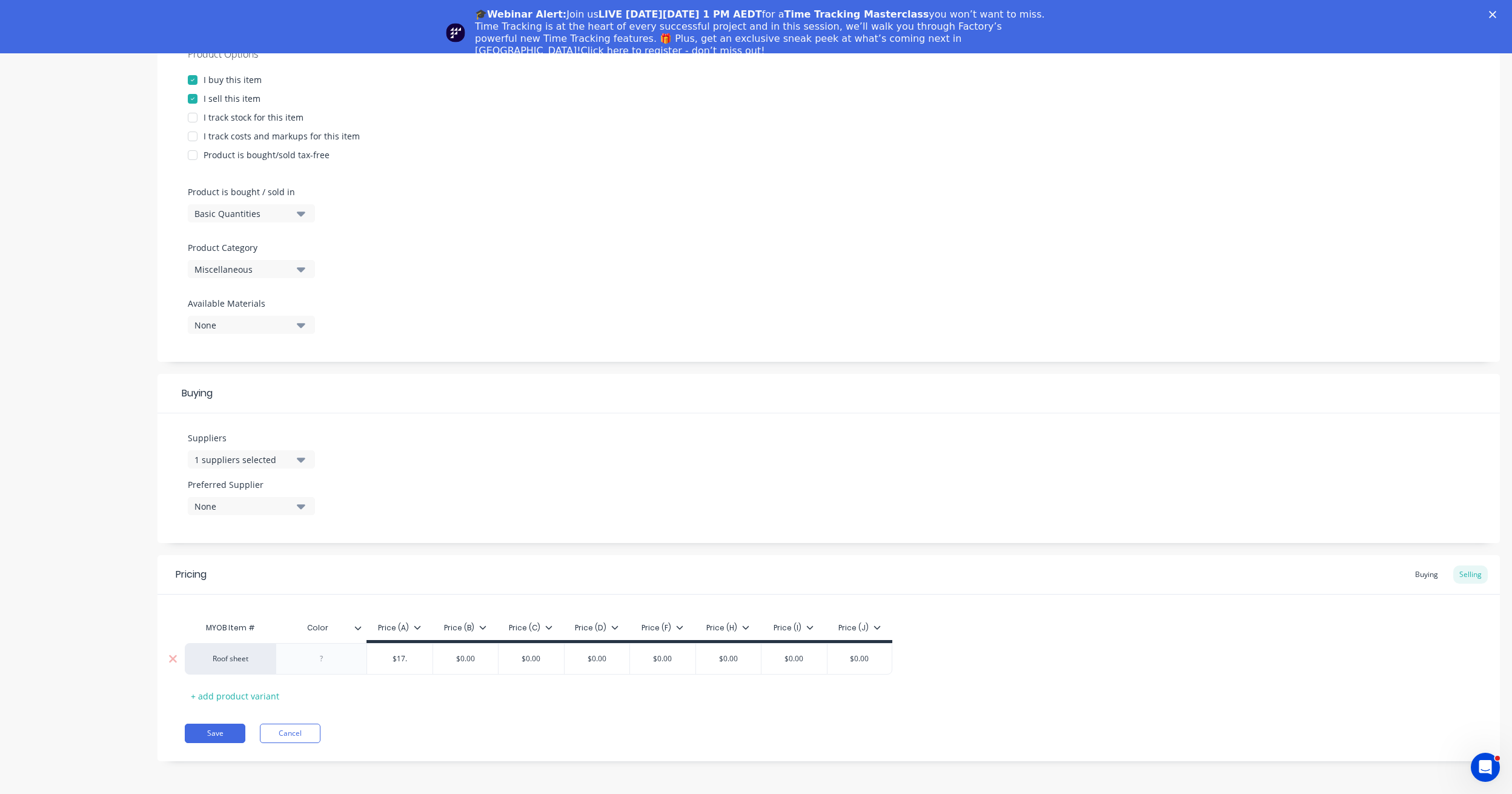
type input "$17.9"
type textarea "x"
click at [462, 650] on div "$0.00" at bounding box center [466, 658] width 65 height 30
type input "$17.91"
type input "$0.00"
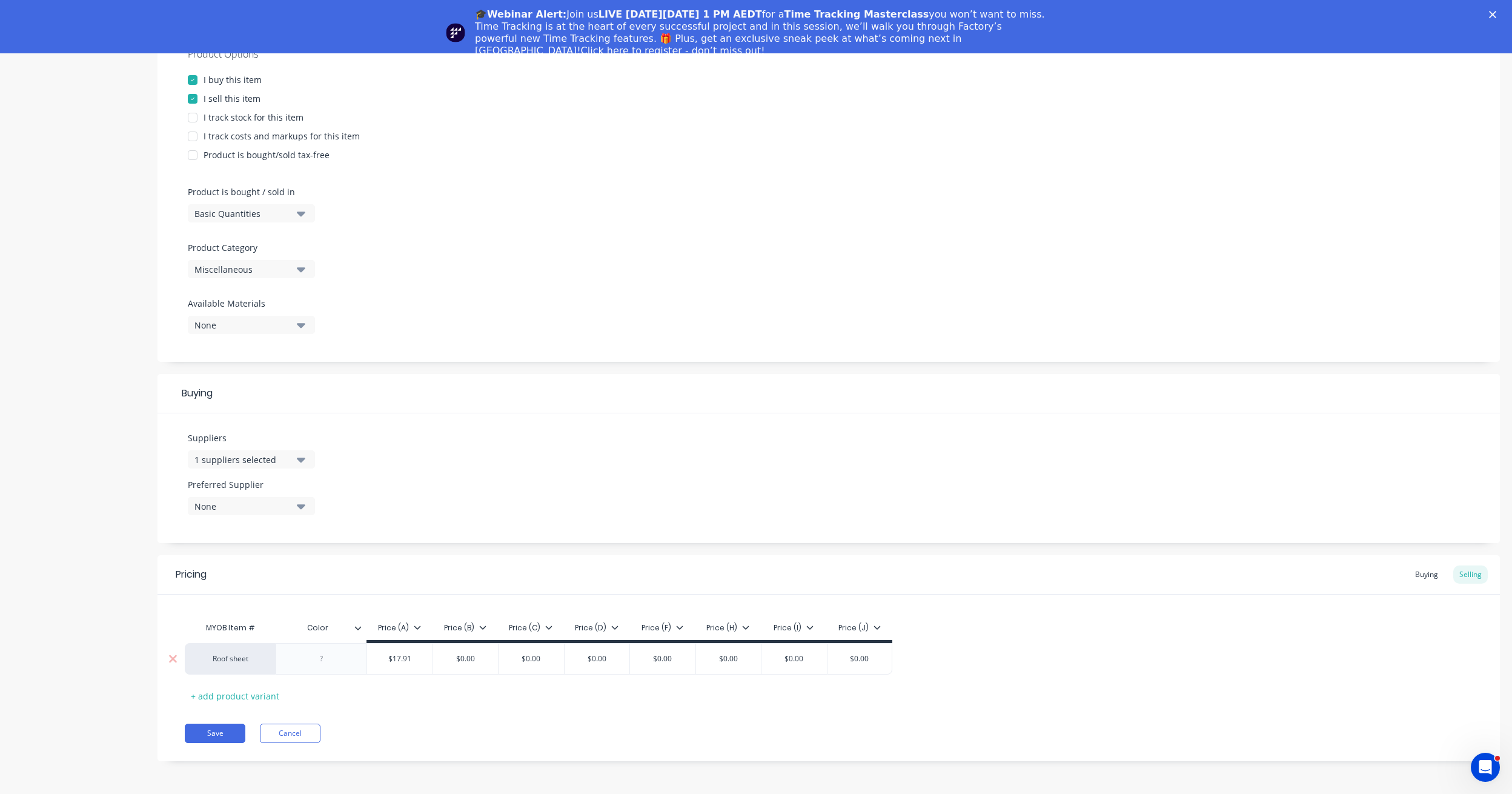
click at [462, 650] on div "$0.00" at bounding box center [466, 658] width 65 height 30
drag, startPoint x: 475, startPoint y: 657, endPoint x: 449, endPoint y: 657, distance: 26.0
click at [449, 657] on input "$0.00" at bounding box center [466, 659] width 65 height 11
type textarea "x"
click at [464, 660] on input "text" at bounding box center [466, 659] width 65 height 11
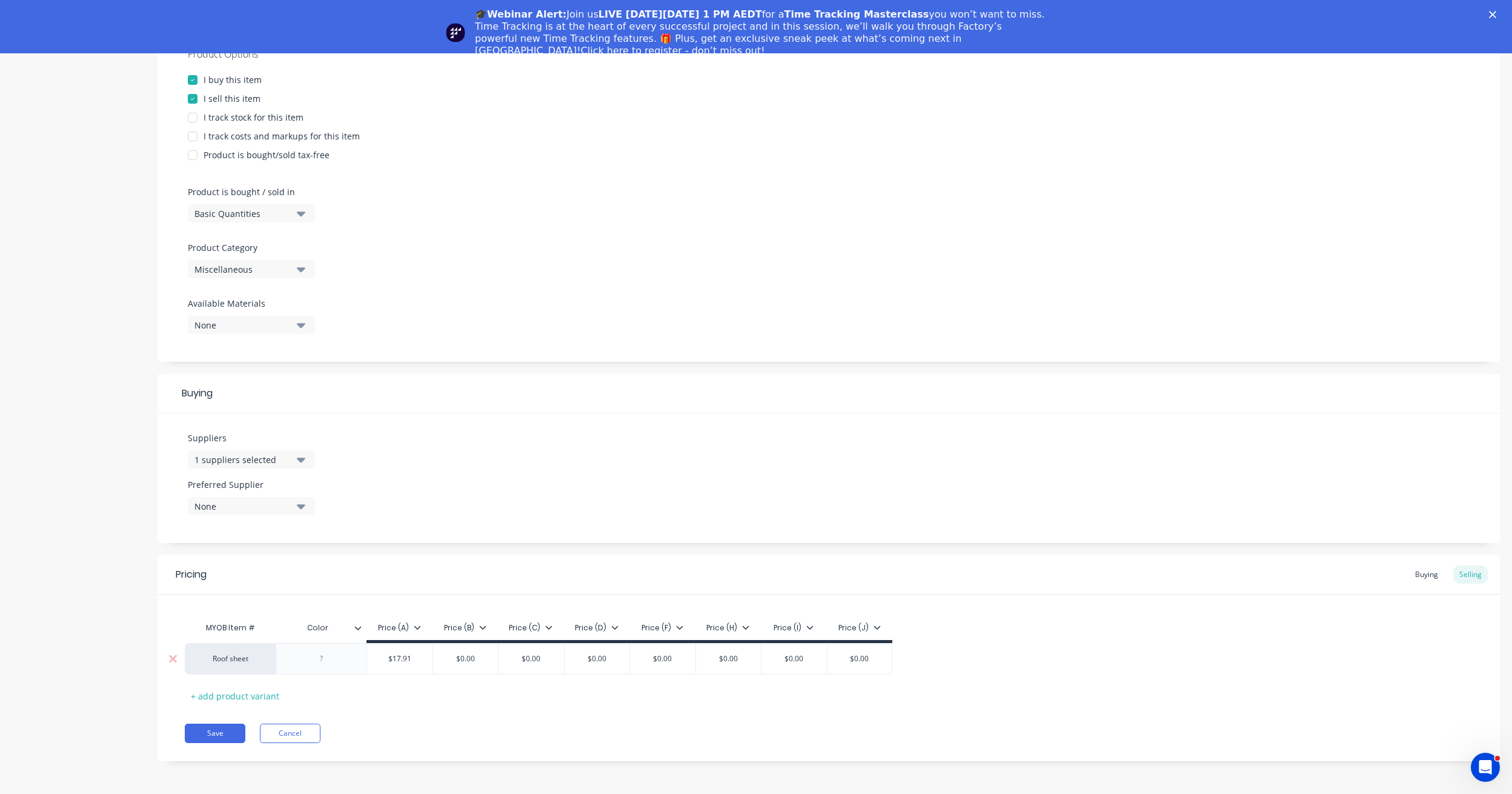
click at [464, 660] on input "text" at bounding box center [466, 659] width 65 height 11
drag, startPoint x: 480, startPoint y: 660, endPoint x: 452, endPoint y: 657, distance: 28.2
click at [452, 657] on input "text" at bounding box center [466, 659] width 65 height 11
click at [449, 680] on div "MYOB Item # Color Price (A) Price (B) Price (C) Price (D) Price (F) Price (H) P…" at bounding box center [829, 661] width 1288 height 90
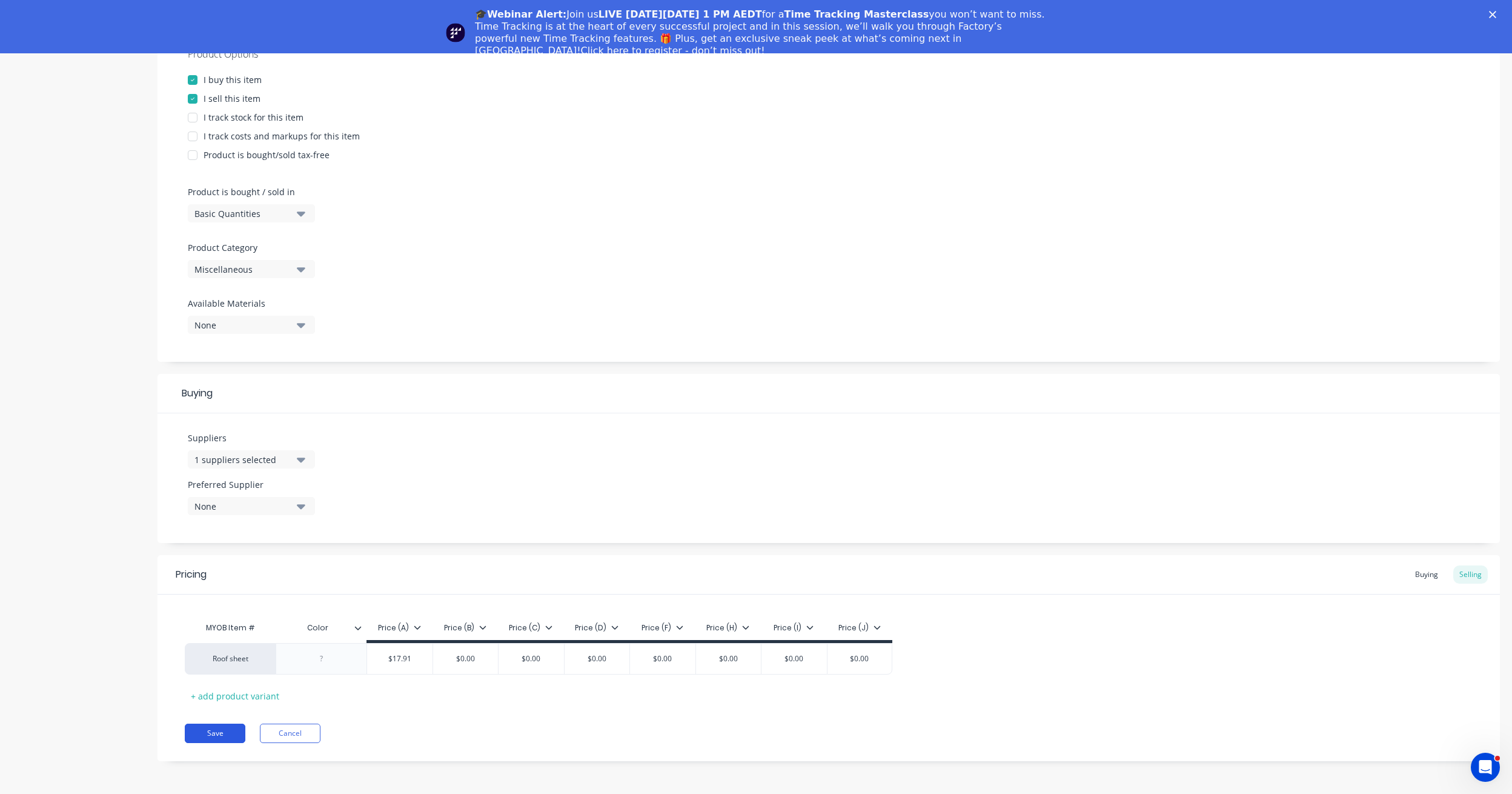
click at [227, 737] on button "Save" at bounding box center [215, 733] width 61 height 20
type textarea "x"
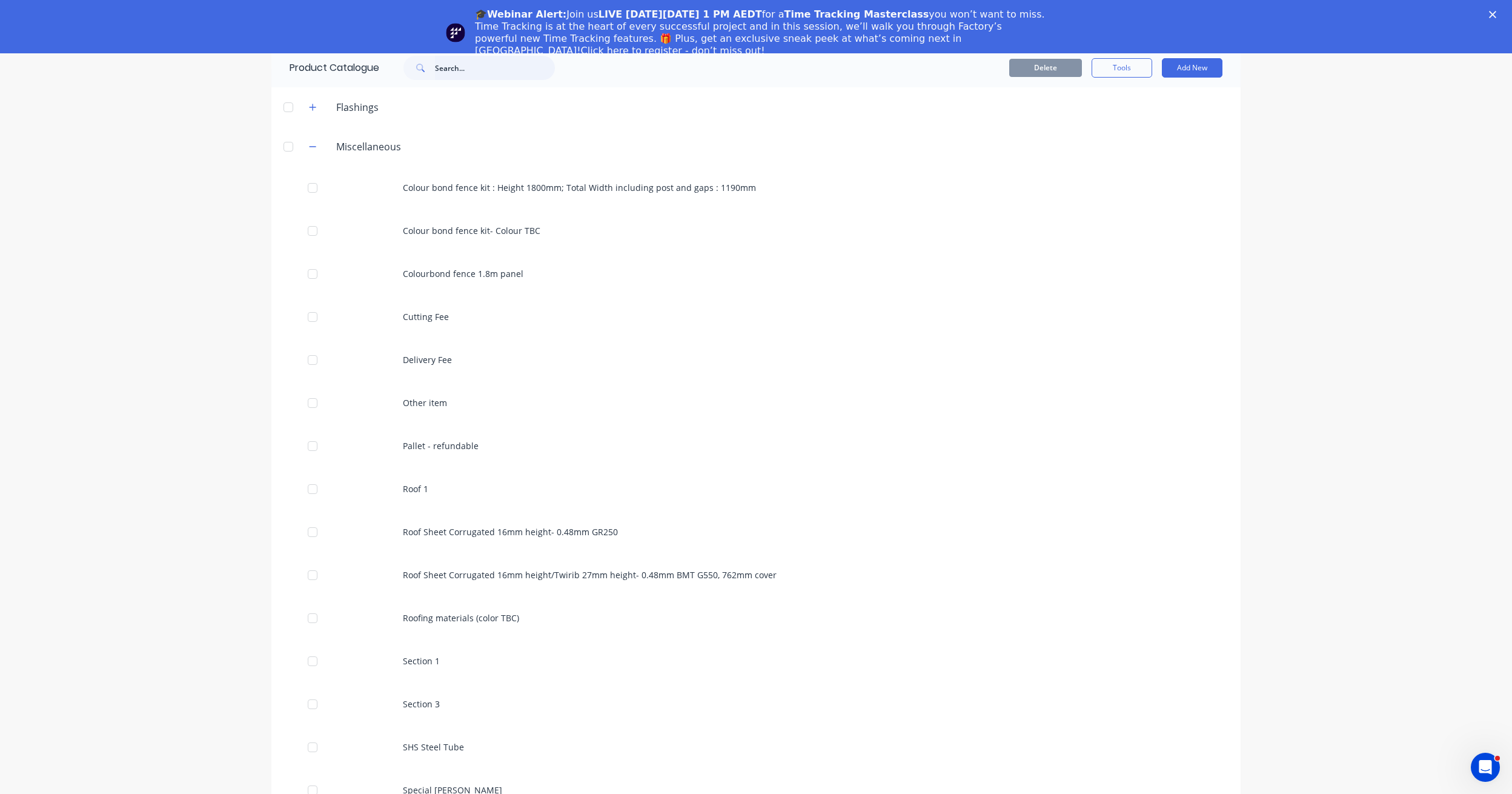
click at [498, 71] on input "text" at bounding box center [495, 68] width 120 height 24
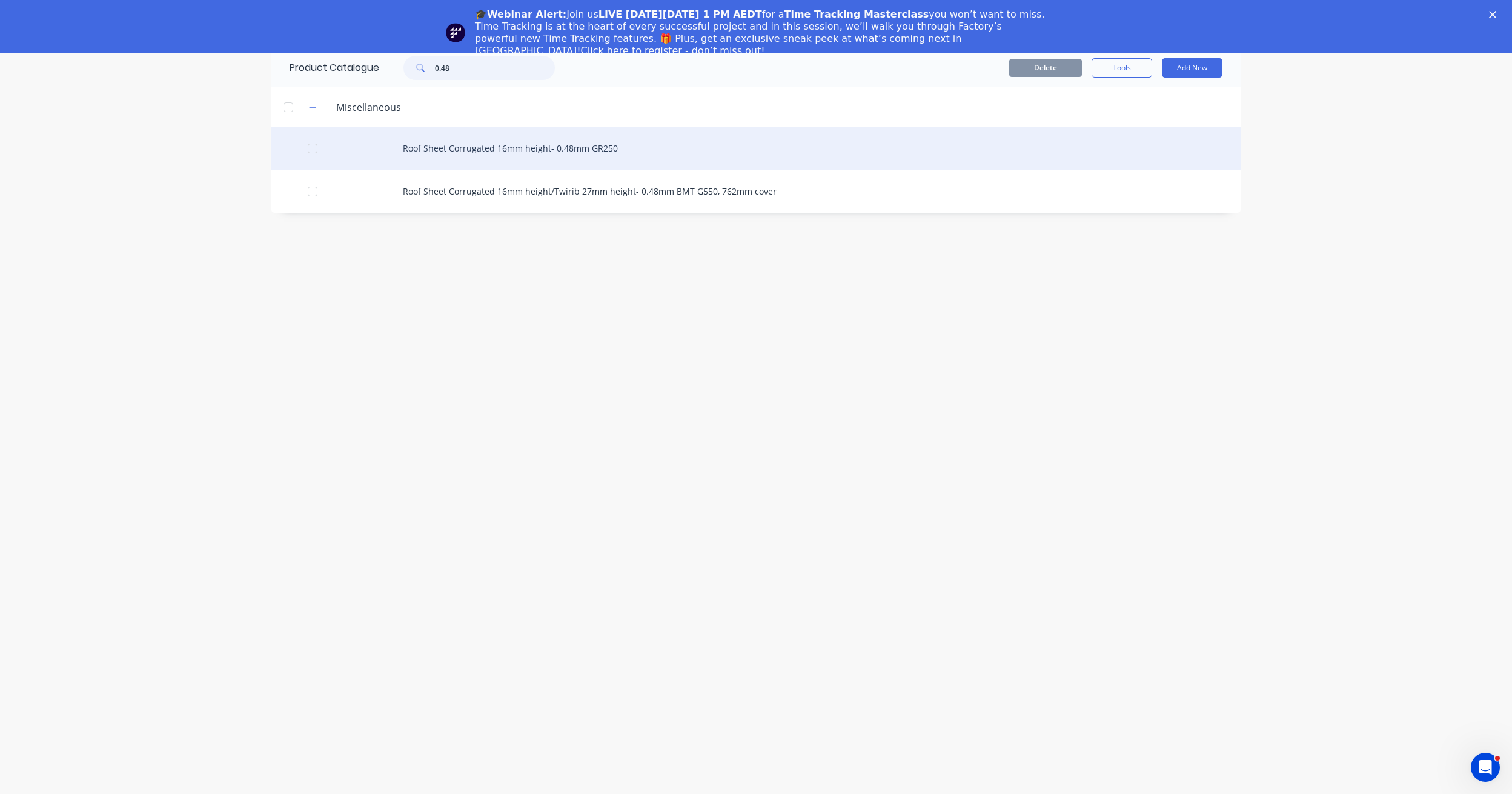
type input "0.48"
click at [464, 143] on div "Roof Sheet Corrugated 16mm height- 0.48mm GR250" at bounding box center [756, 148] width 969 height 43
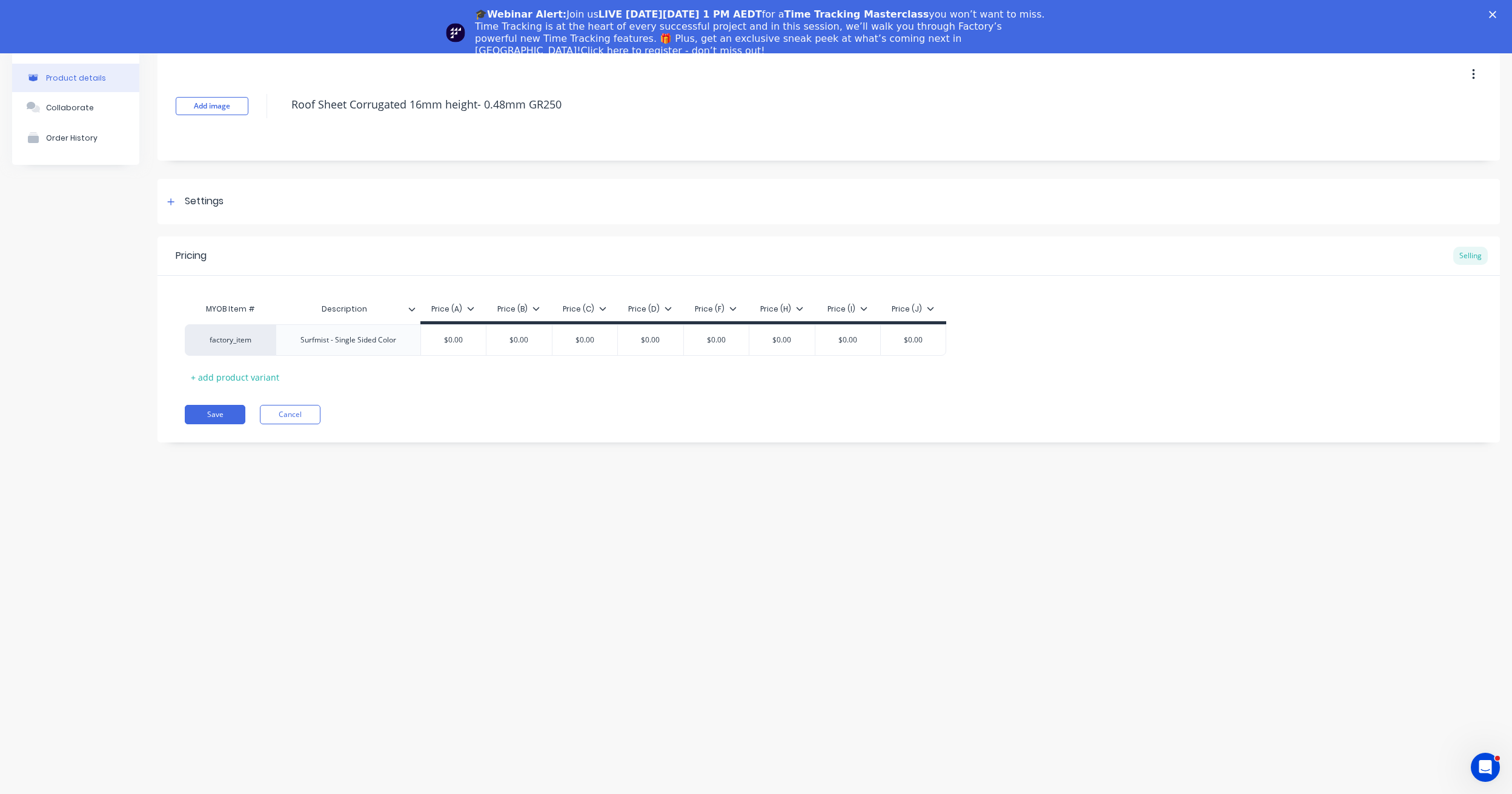
click at [1475, 77] on icon "button" at bounding box center [1473, 75] width 3 height 13
click at [1416, 133] on div "Delete" at bounding box center [1430, 130] width 93 height 18
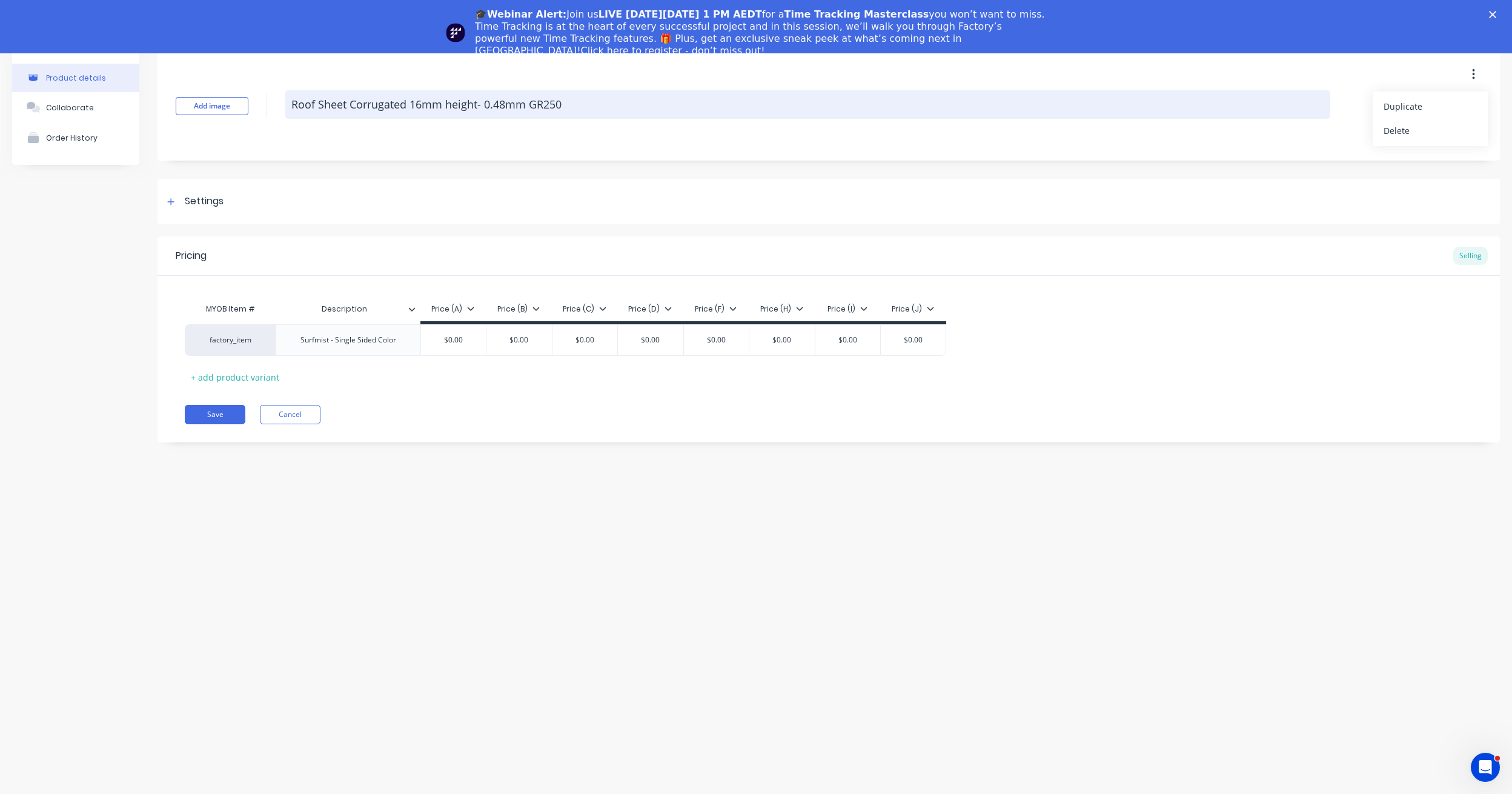
type textarea "x"
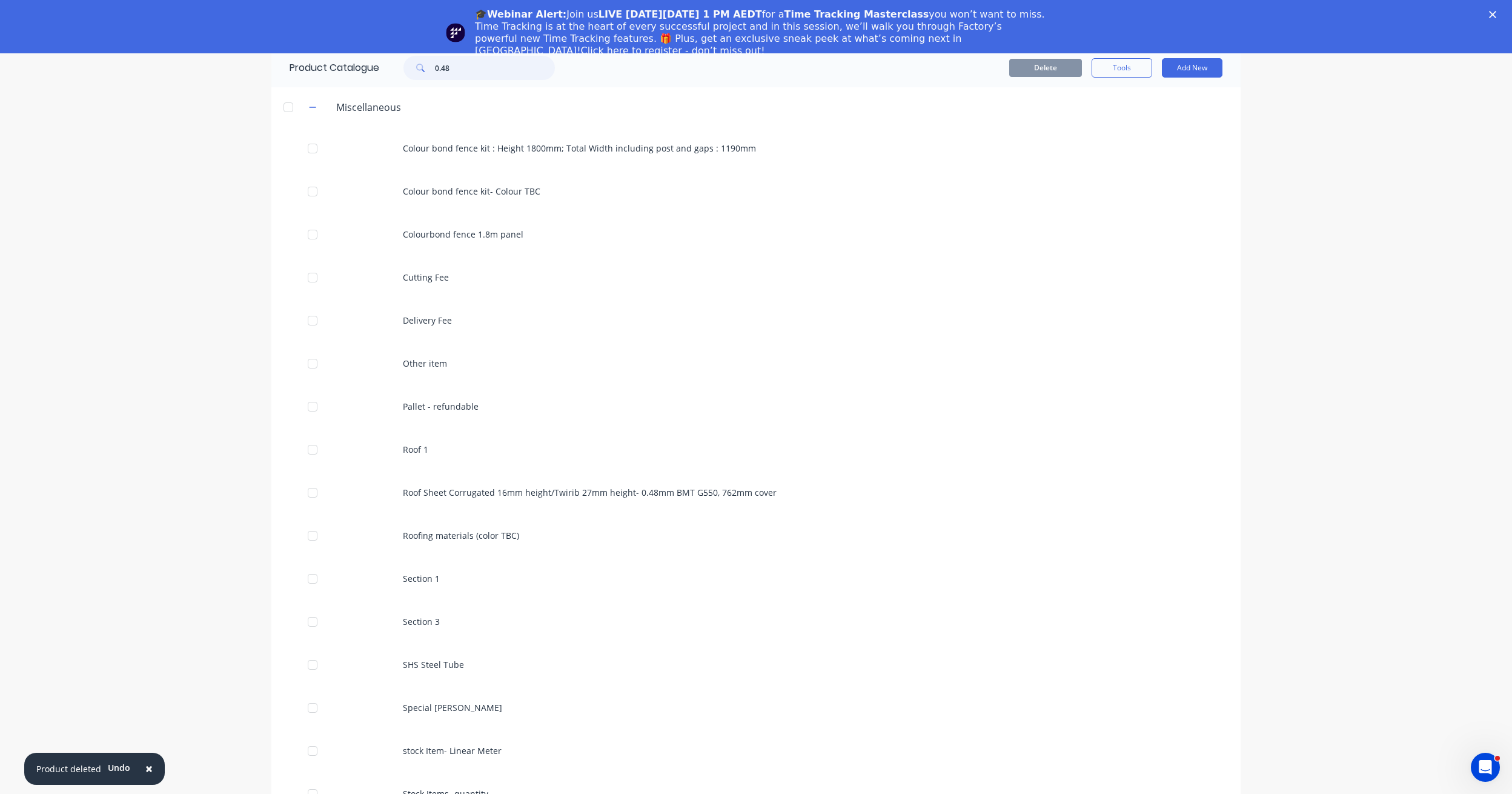
click at [480, 69] on input "0.48" at bounding box center [495, 68] width 120 height 24
drag, startPoint x: 480, startPoint y: 66, endPoint x: 401, endPoint y: 59, distance: 79.3
click at [401, 59] on div "0.48" at bounding box center [473, 68] width 163 height 24
type input "0.48"
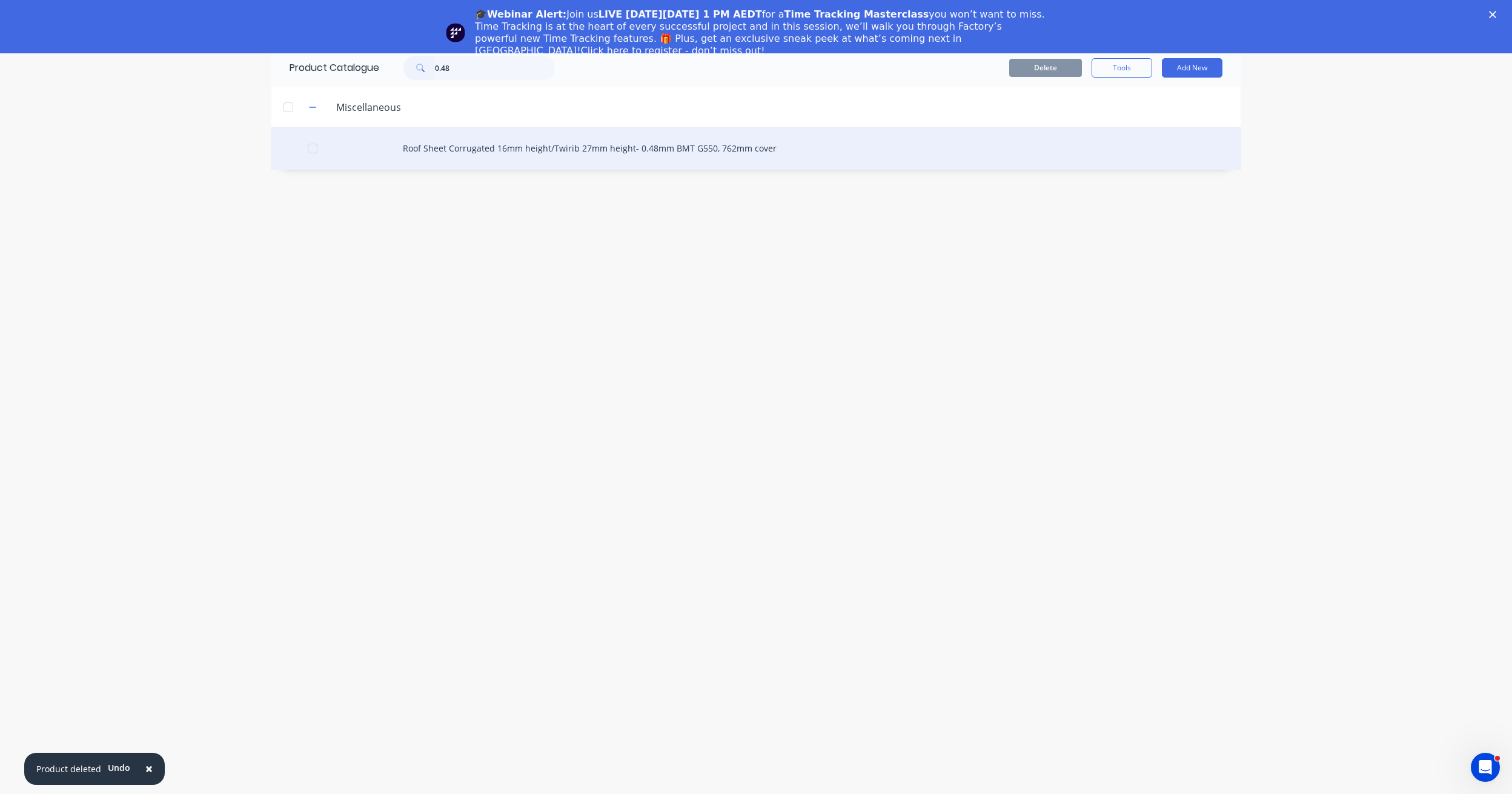
click at [479, 152] on div "Roof Sheet Corrugated 16mm height/Twirib 27mm height- 0.48mm BMT G550, 762mm co…" at bounding box center [756, 148] width 969 height 43
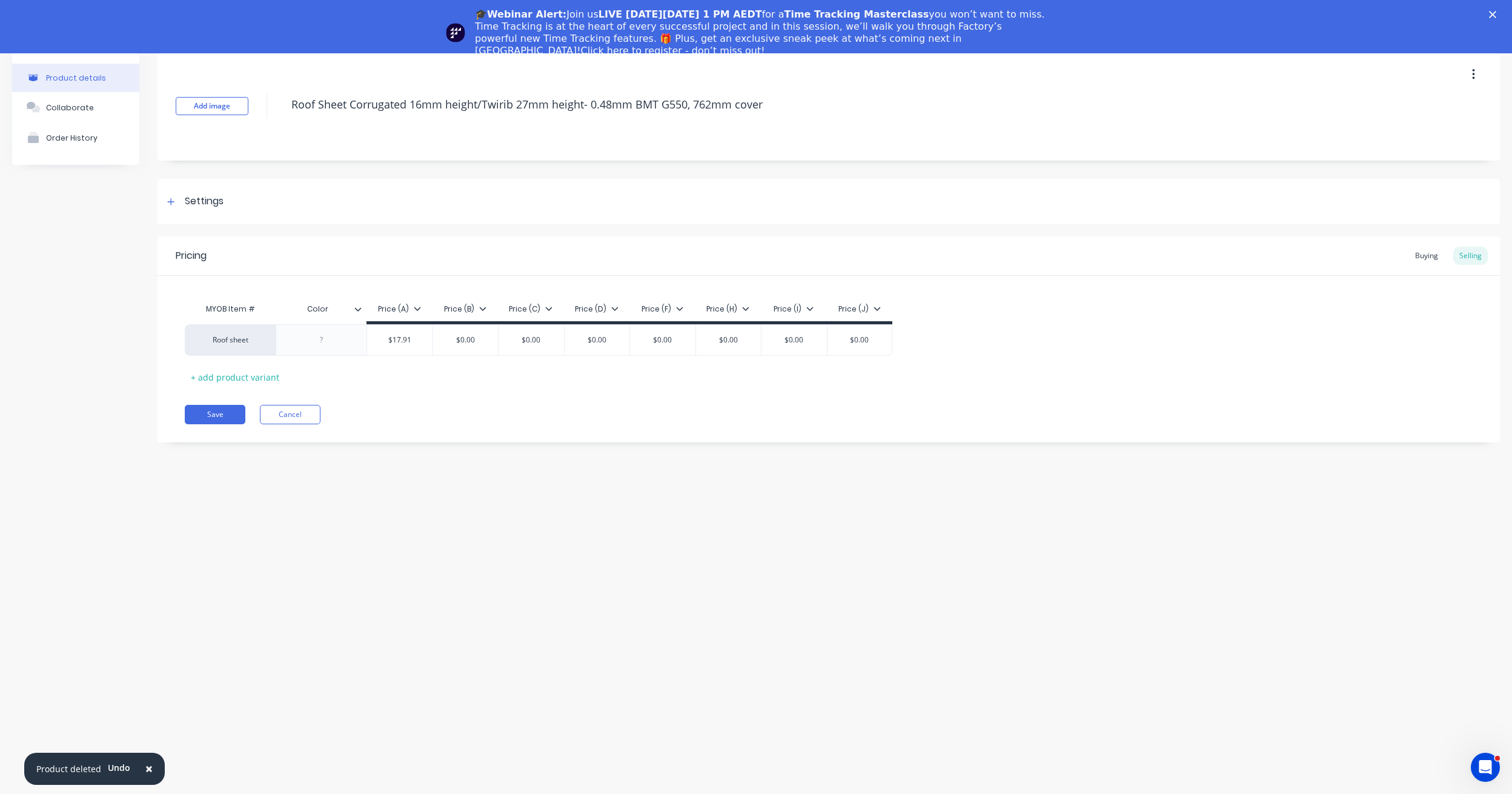
type textarea "x"
type input "$0.00"
drag, startPoint x: 475, startPoint y: 342, endPoint x: 451, endPoint y: 340, distance: 24.1
click at [451, 340] on input "$0.00" at bounding box center [466, 340] width 65 height 11
type textarea "x"
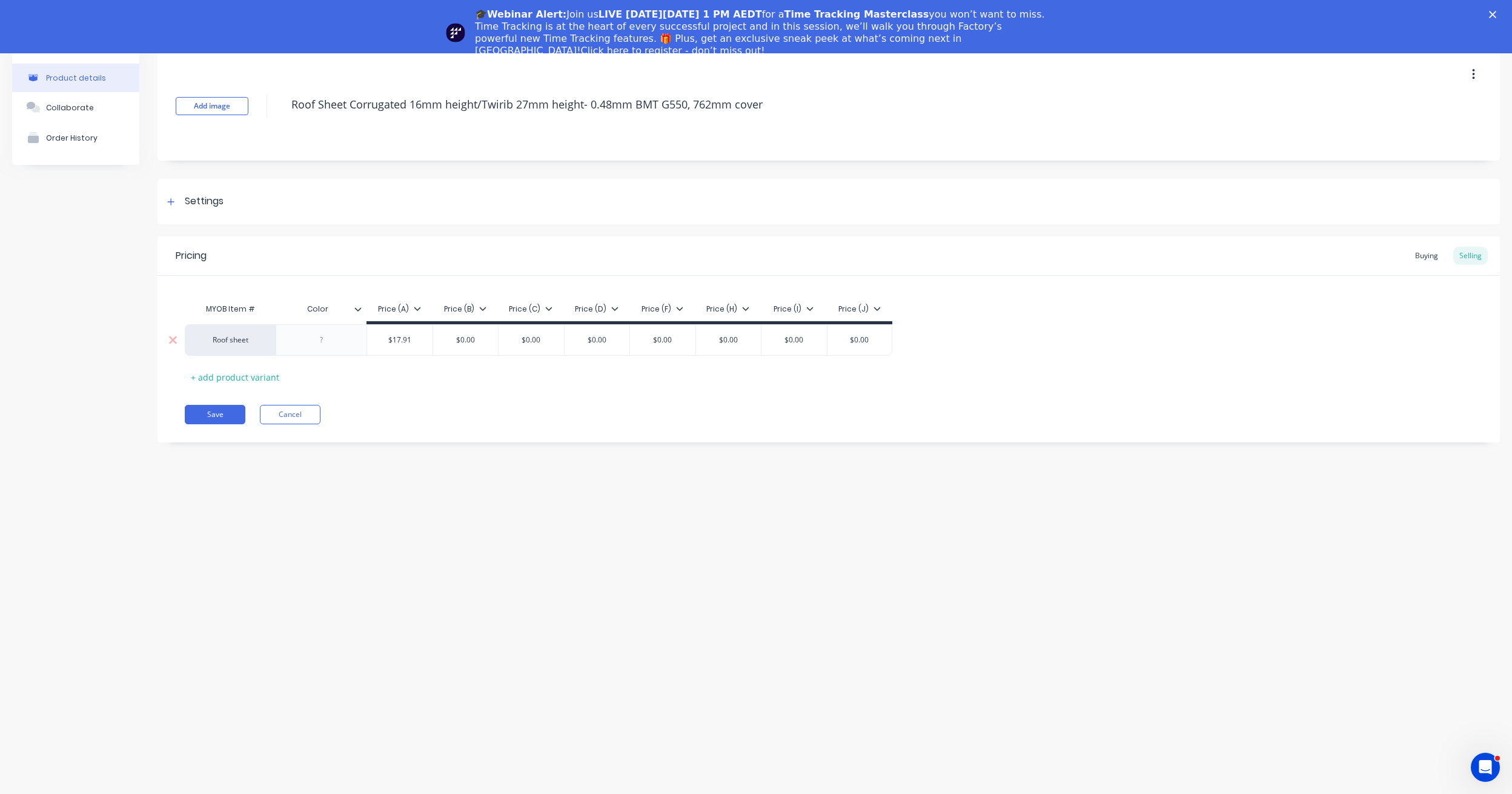
type input "1"
type textarea "x"
type input "17"
click at [461, 389] on div "Pricing Buying Selling MYOB Item # Color Price (A) Price (B) Price (C) Price (D…" at bounding box center [829, 339] width 1343 height 206
click at [488, 395] on div "Pricing Buying Selling MYOB Item # Color Price (A) Price (B) Price (C) Price (D…" at bounding box center [829, 339] width 1343 height 206
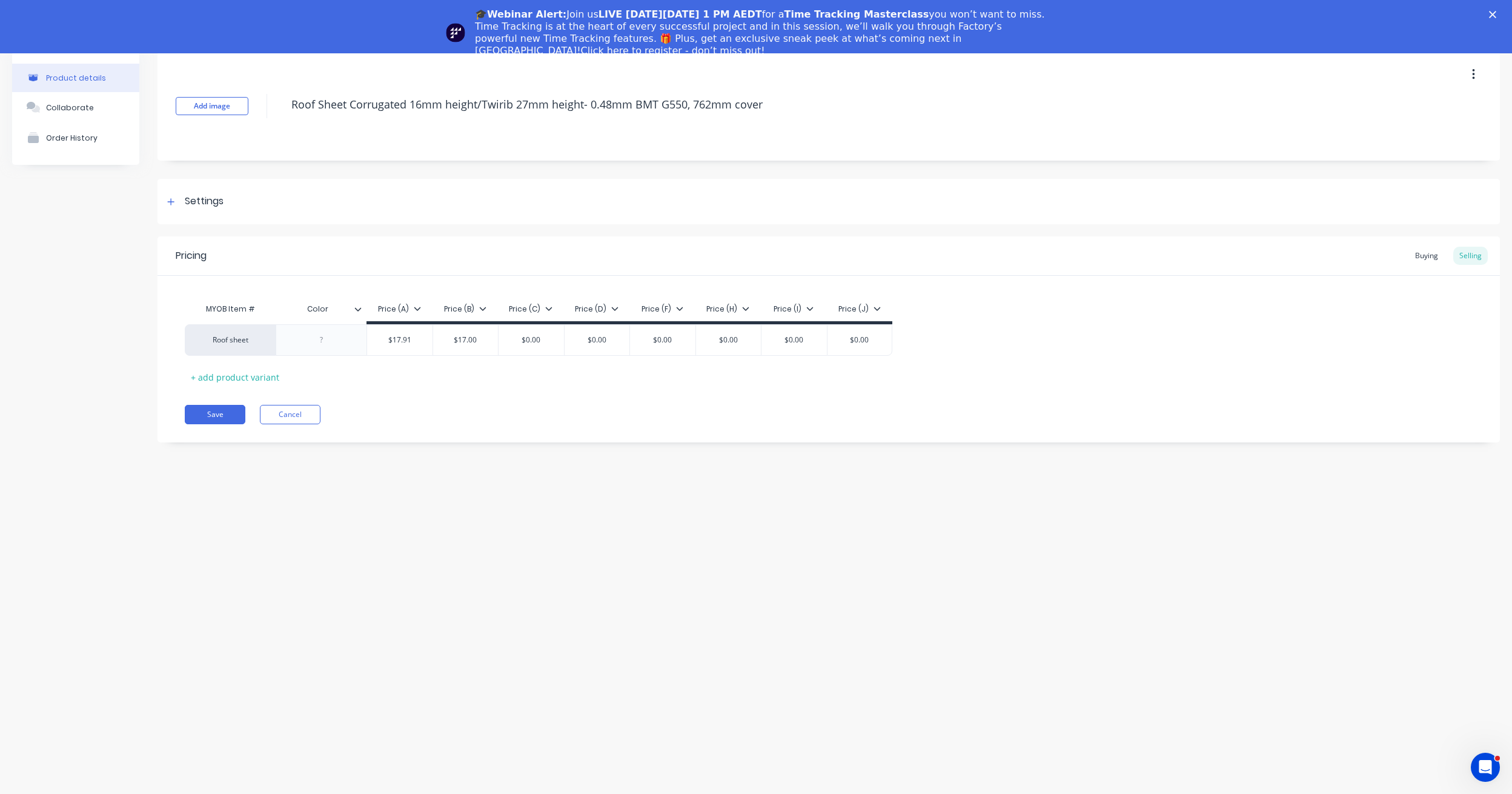
click at [488, 395] on div "Pricing Buying Selling MYOB Item # Color Price (A) Price (B) Price (C) Price (D…" at bounding box center [829, 339] width 1343 height 206
click at [220, 413] on button "Save" at bounding box center [215, 414] width 61 height 20
type textarea "x"
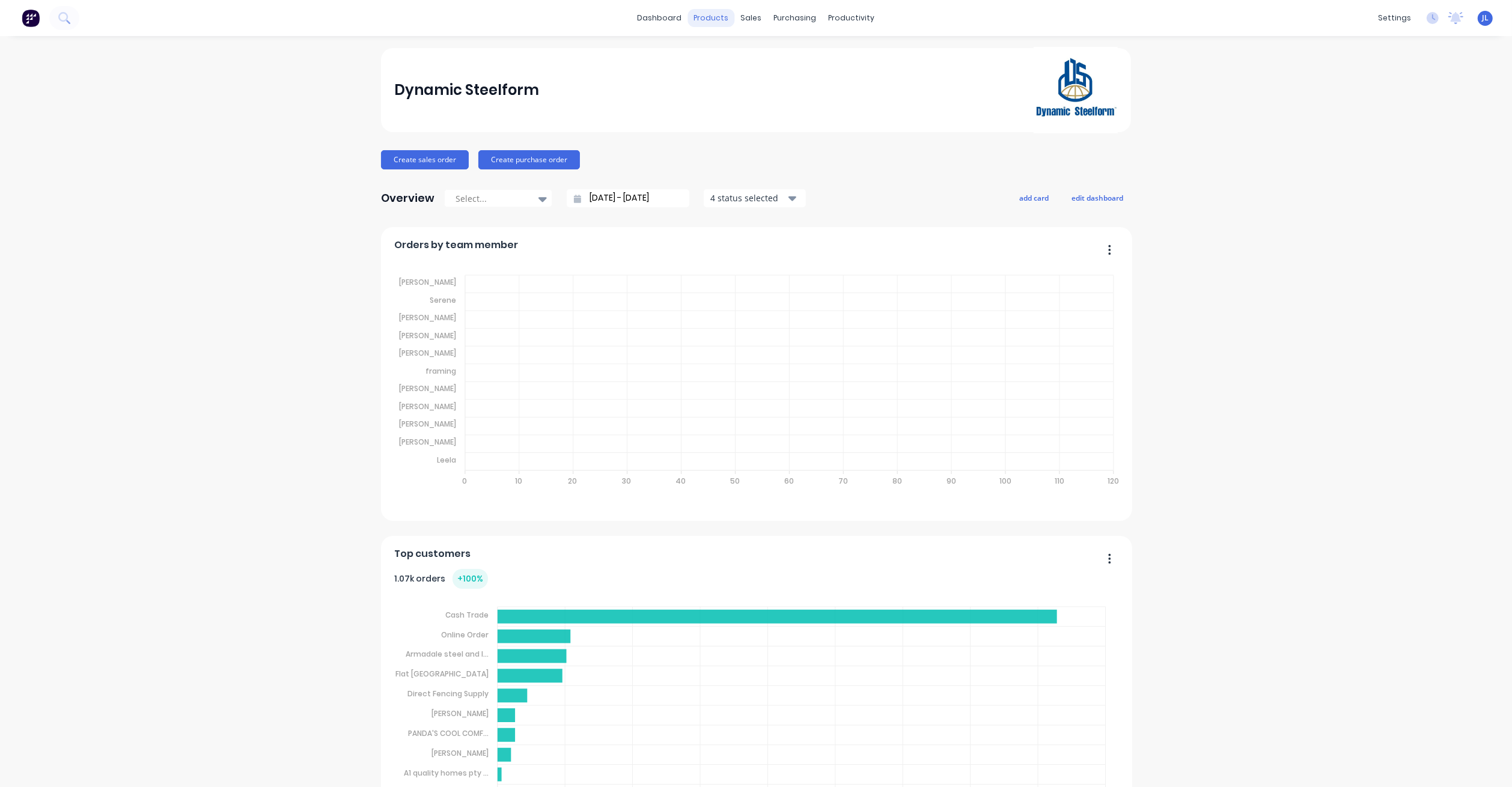
click at [711, 18] on div "products" at bounding box center [711, 18] width 47 height 18
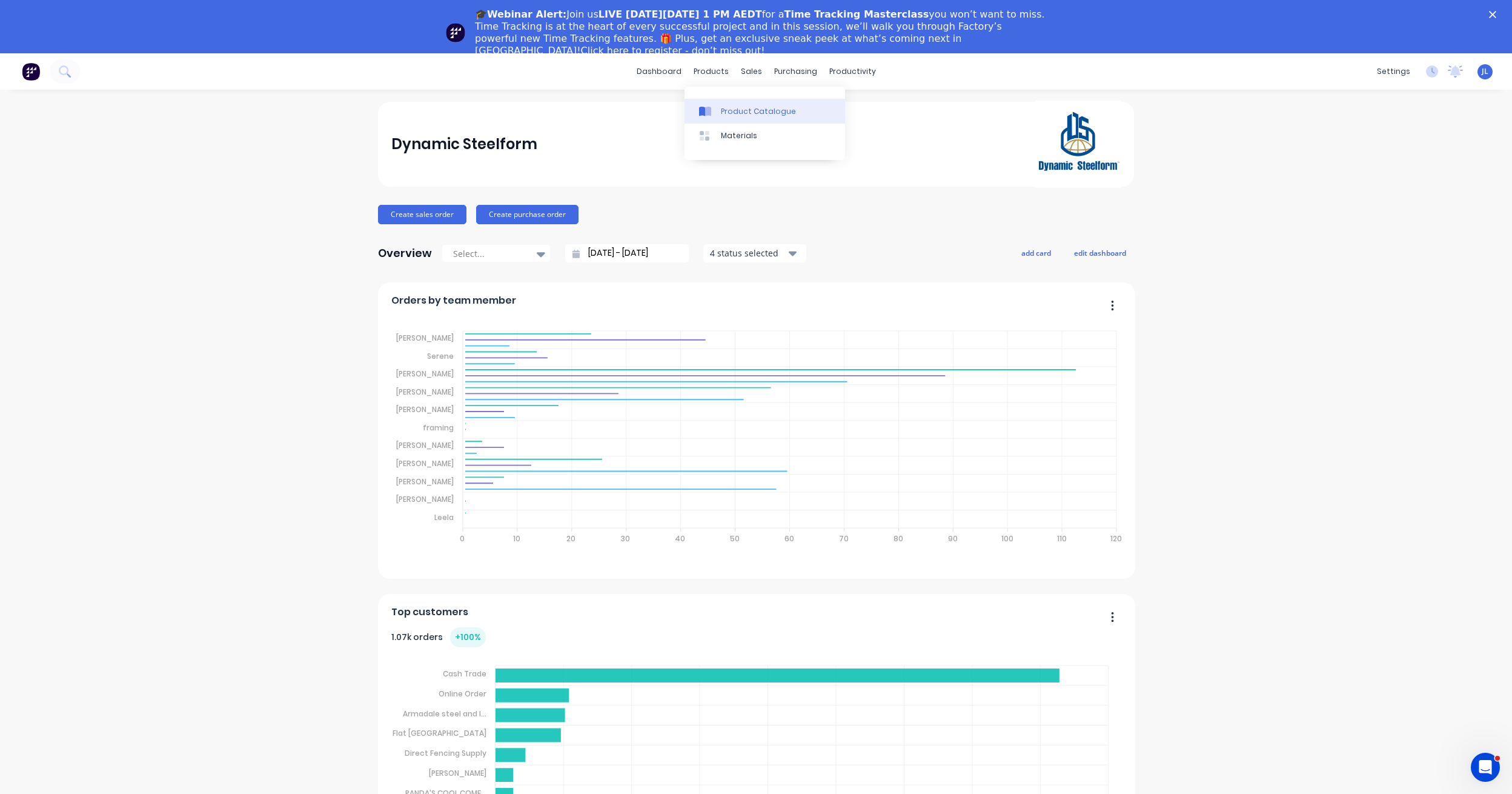
click at [727, 110] on div "Product Catalogue" at bounding box center [758, 111] width 75 height 11
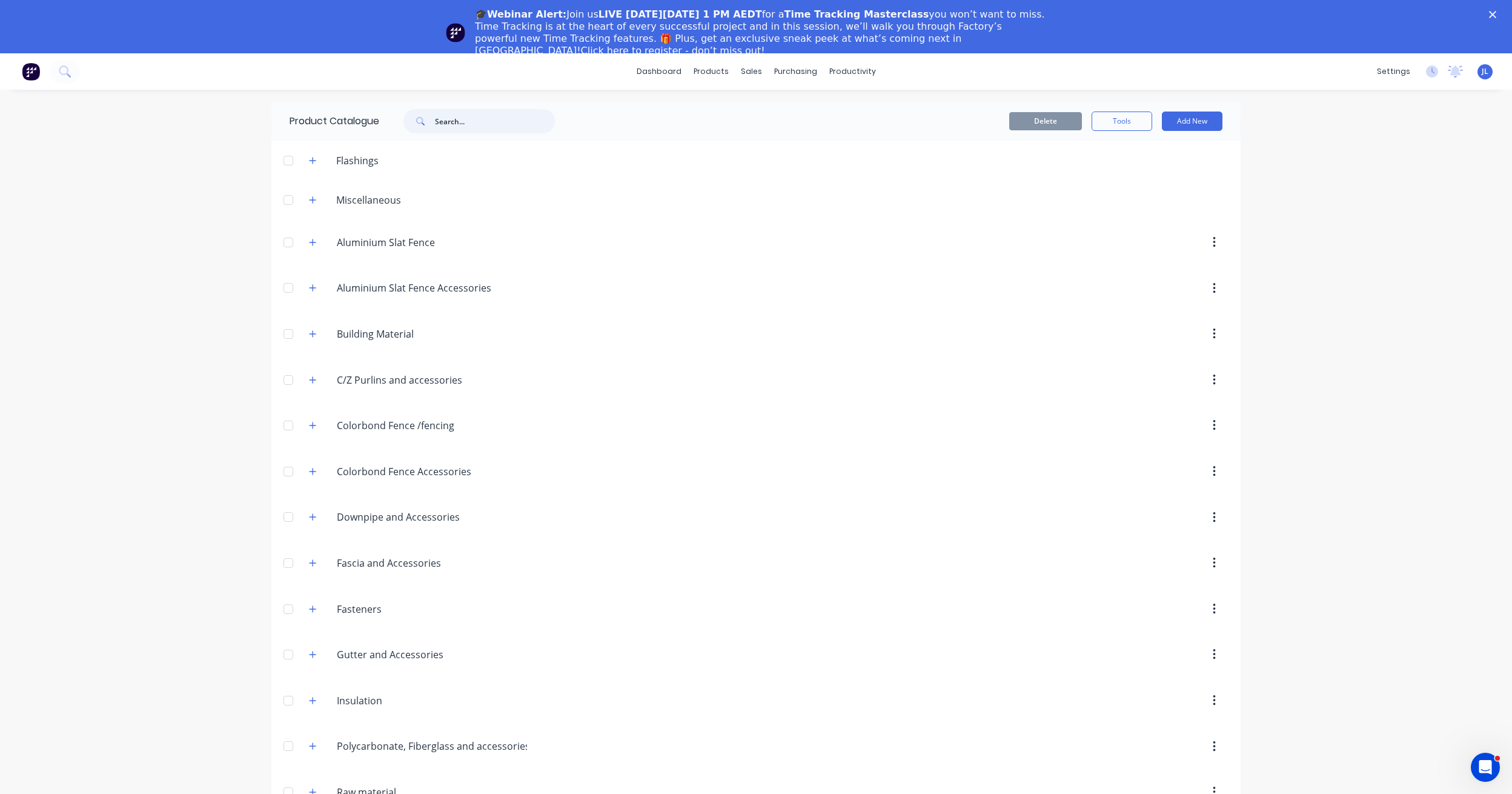
click at [490, 114] on input "text" at bounding box center [495, 121] width 120 height 24
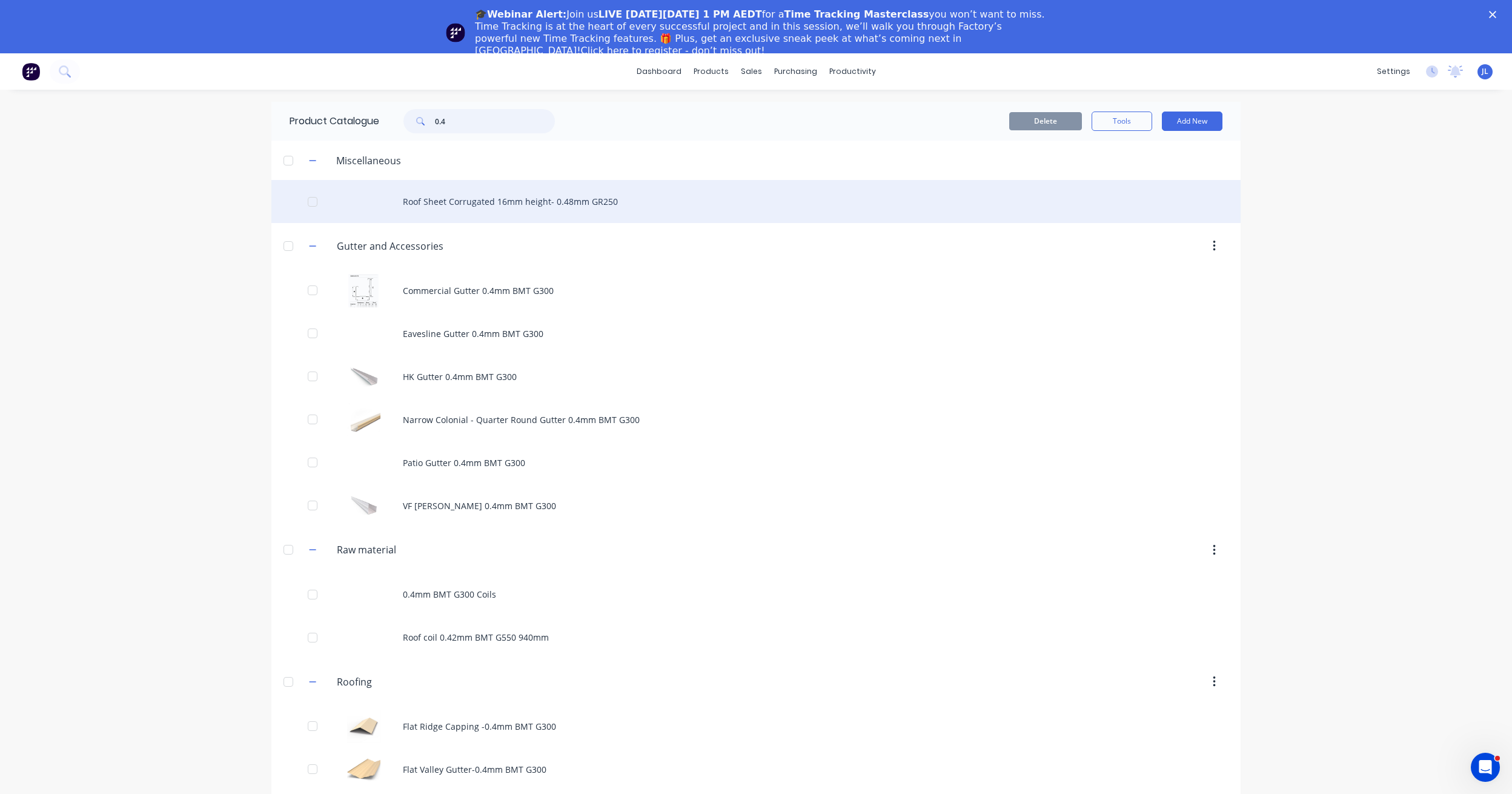
type input "0.4"
click at [501, 202] on div "Roof Sheet Corrugated 16mm height- 0.48mm GR250" at bounding box center [756, 201] width 969 height 43
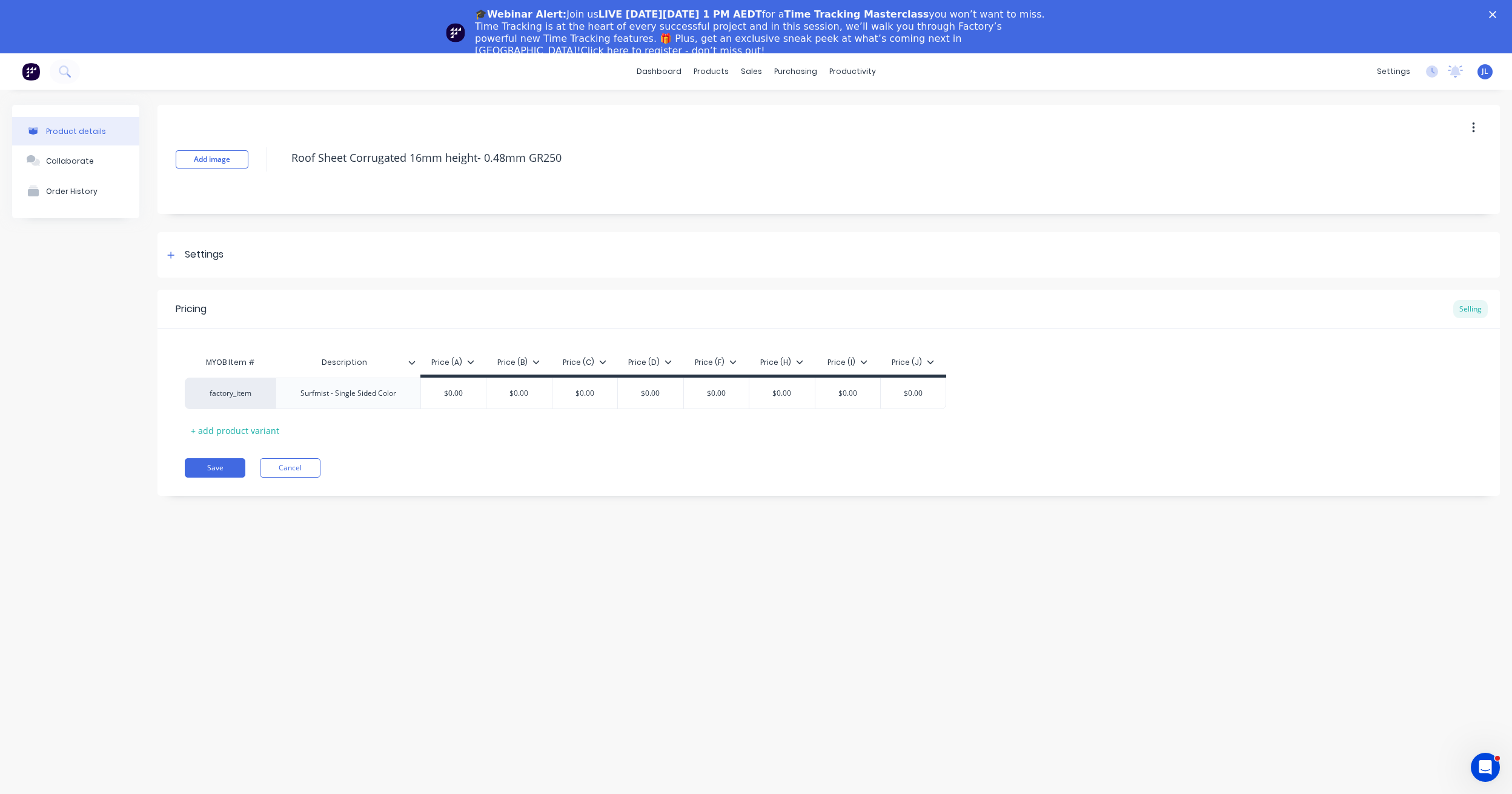
drag, startPoint x: 587, startPoint y: 154, endPoint x: 257, endPoint y: 137, distance: 330.4
click at [257, 137] on div "Add image Roof Sheet Corrugated 16mm height- 0.48mm GR250" at bounding box center [829, 159] width 1343 height 109
click at [735, 116] on div "Product Catalogue" at bounding box center [764, 111] width 75 height 11
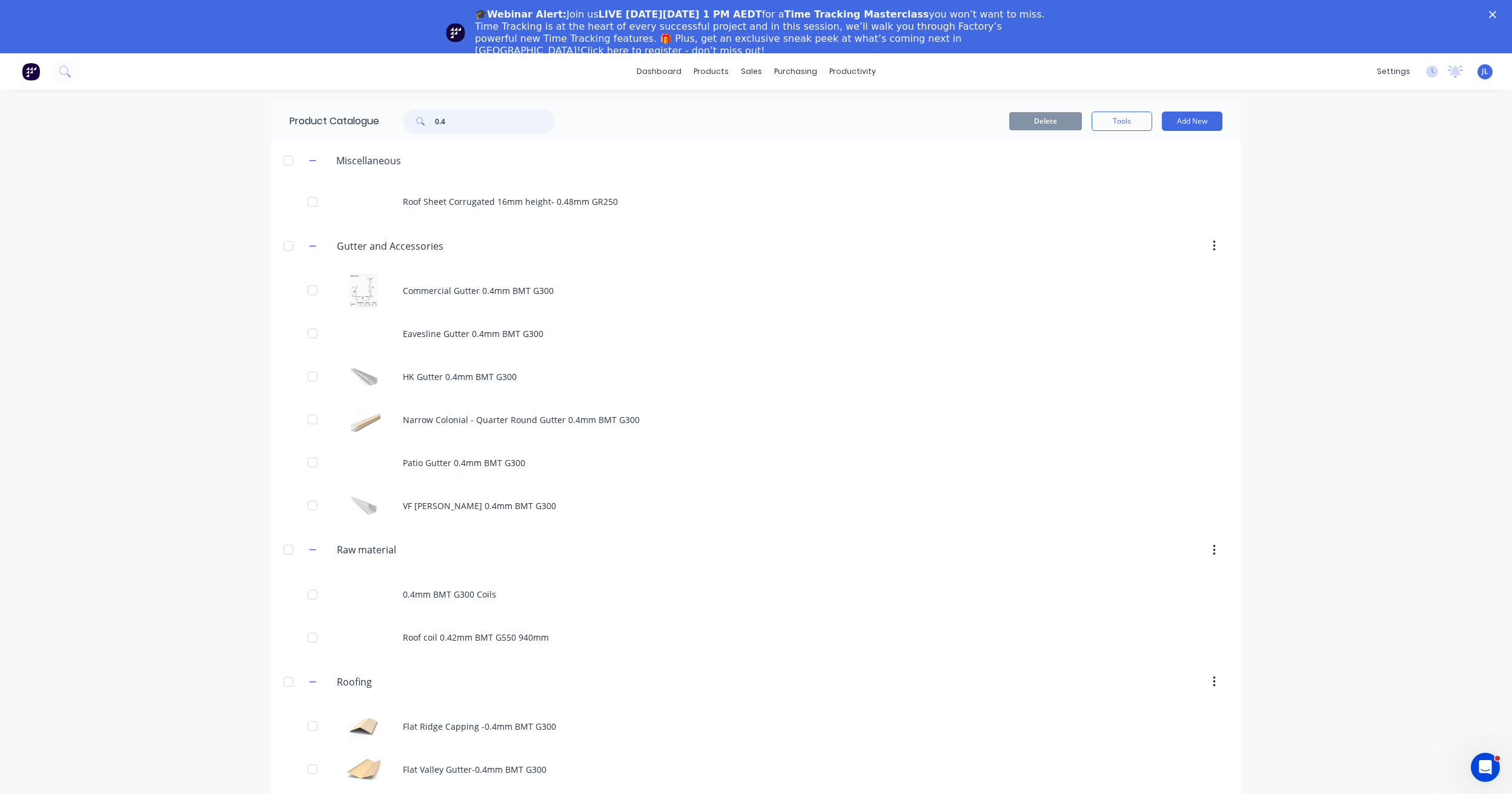
click at [465, 126] on input "0.4" at bounding box center [495, 121] width 120 height 24
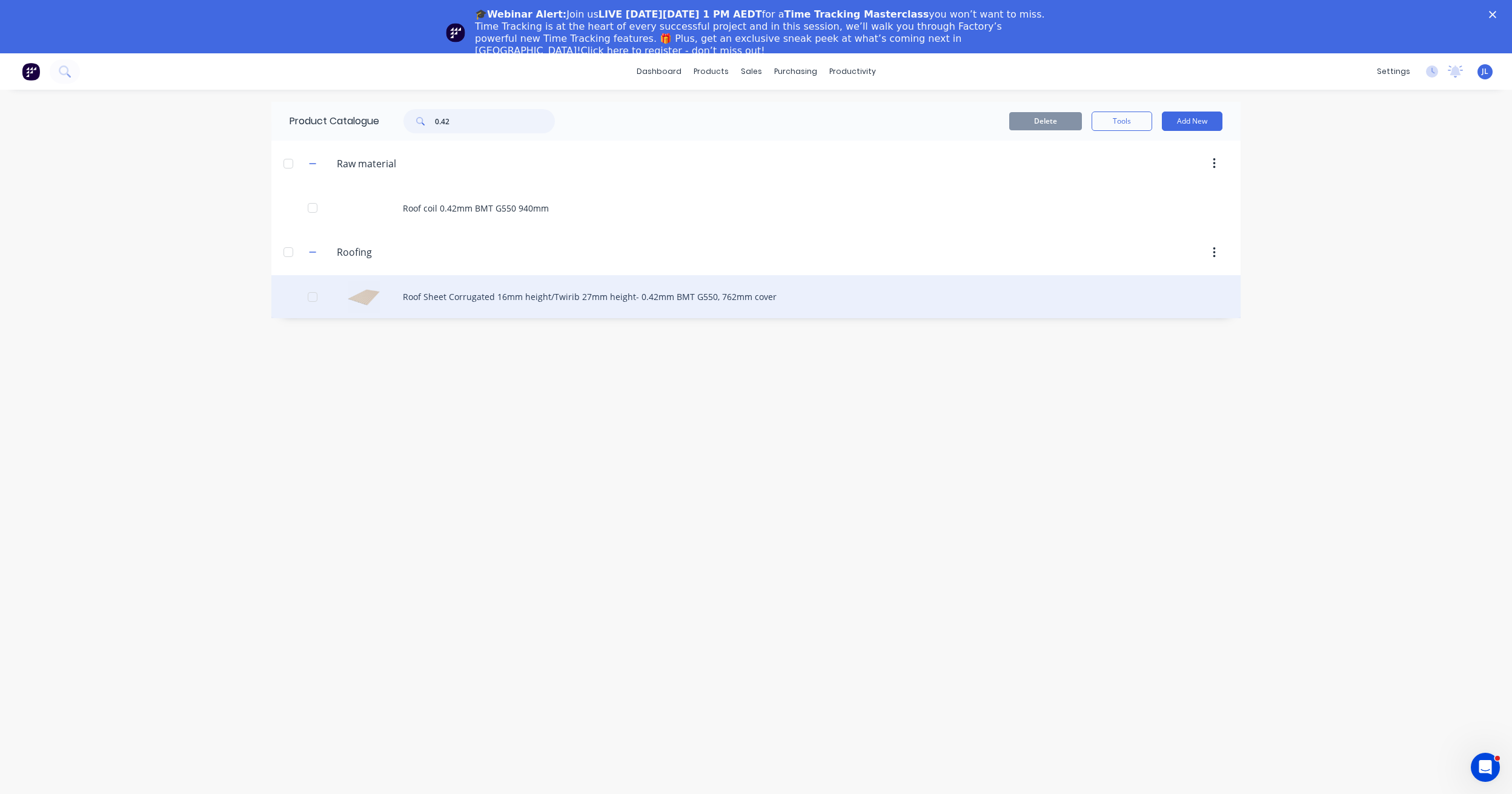
type input "0.42"
click at [467, 298] on div "Roof Sheet Corrugated 16mm height/Twirib 27mm height- 0.42mm BMT G550, 762mm co…" at bounding box center [756, 296] width 969 height 43
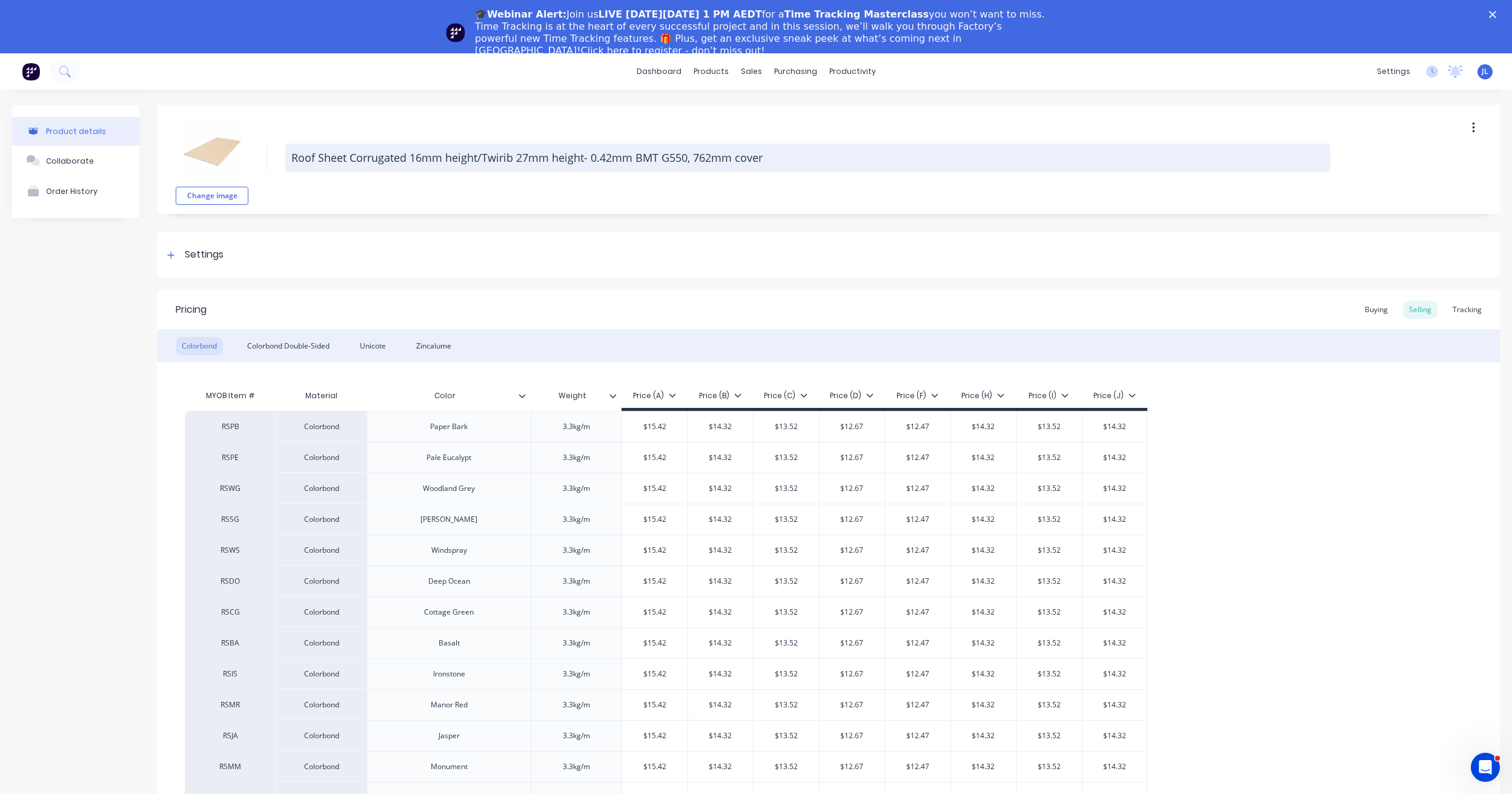
drag, startPoint x: 289, startPoint y: 157, endPoint x: 878, endPoint y: 164, distance: 589.0
click at [878, 164] on textarea "Roof Sheet Corrugated 16mm height/Twirib 27mm height- 0.42mm BMT G550, 762mm co…" at bounding box center [808, 158] width 1045 height 29
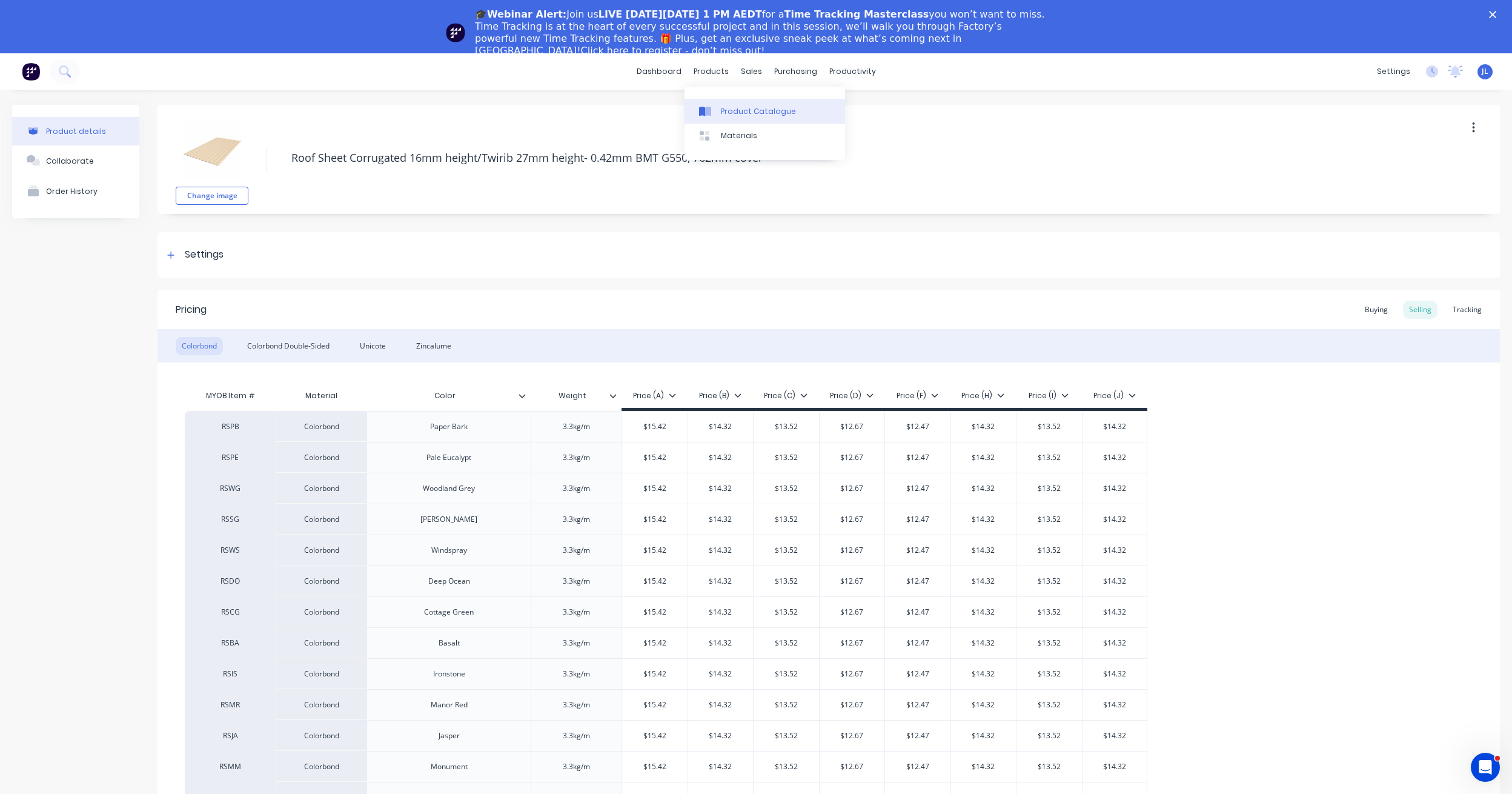
click at [734, 106] on div "Product Catalogue" at bounding box center [758, 111] width 75 height 11
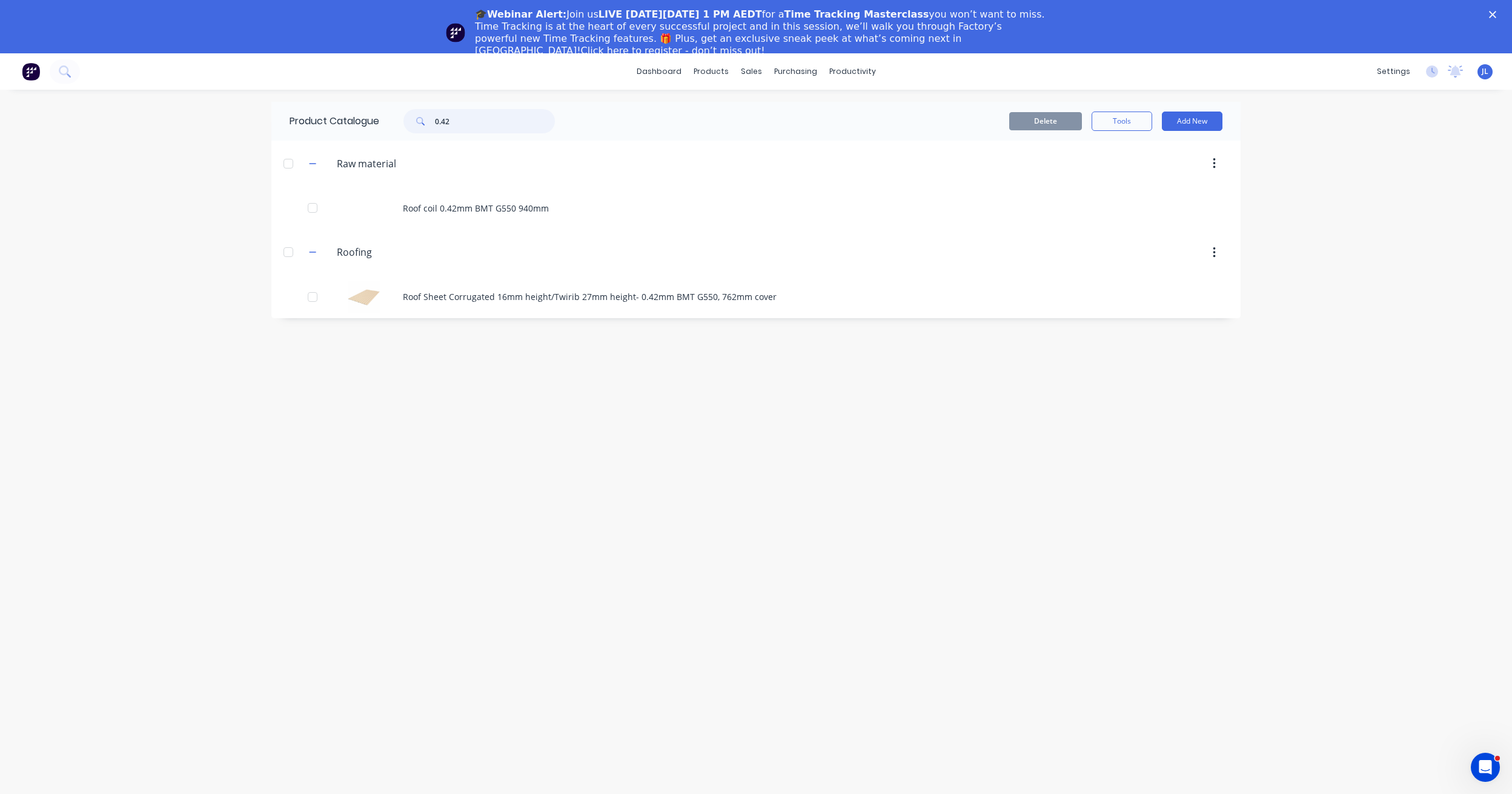
click at [480, 122] on input "0.42" at bounding box center [495, 121] width 120 height 24
click at [480, 122] on input "0.42" at bounding box center [495, 121] width 120 height 24
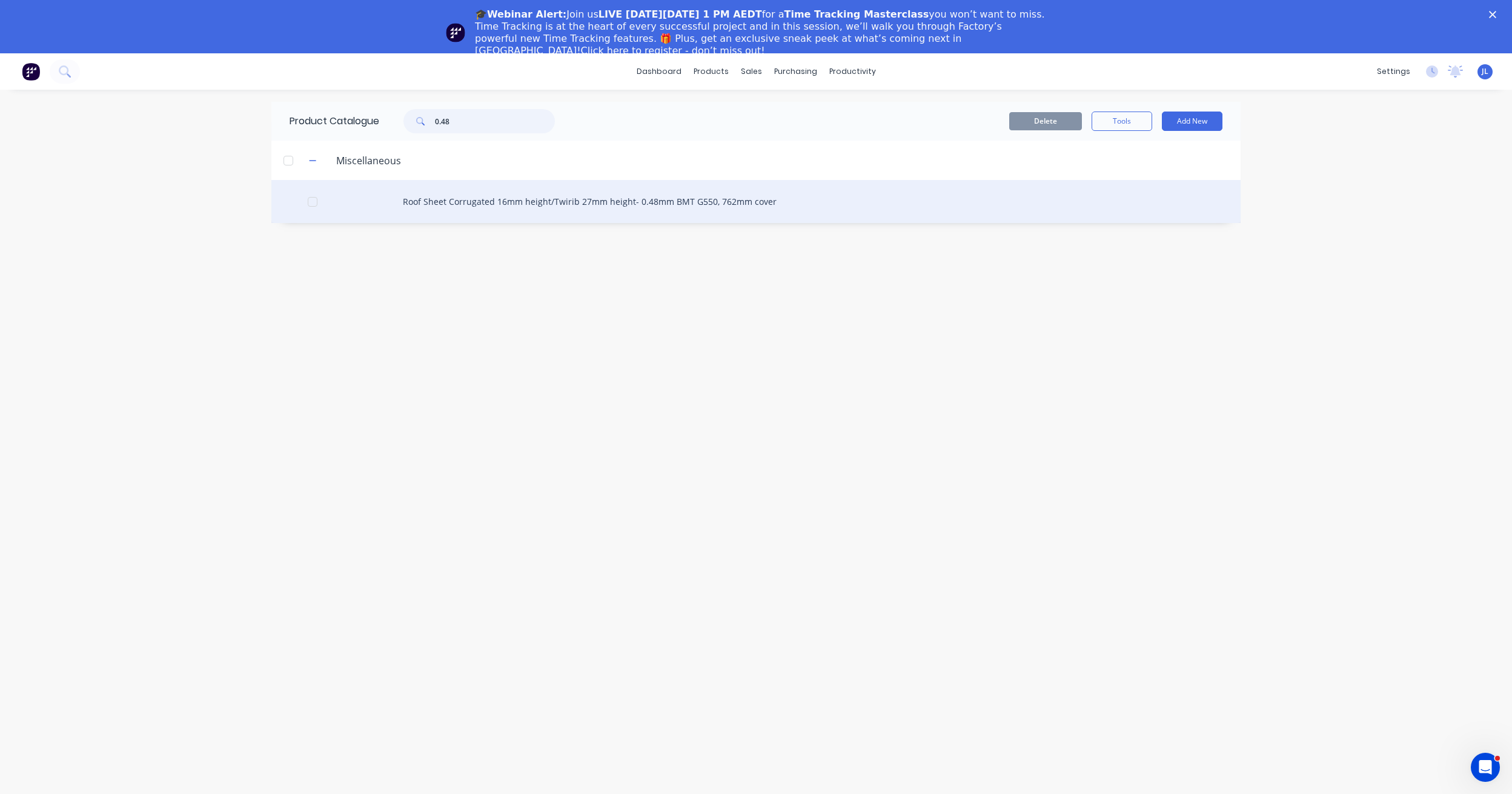
type input "0.48"
click at [529, 200] on div "Roof Sheet Corrugated 16mm height/Twirib 27mm height- 0.48mm BMT G550, 762mm co…" at bounding box center [756, 201] width 969 height 43
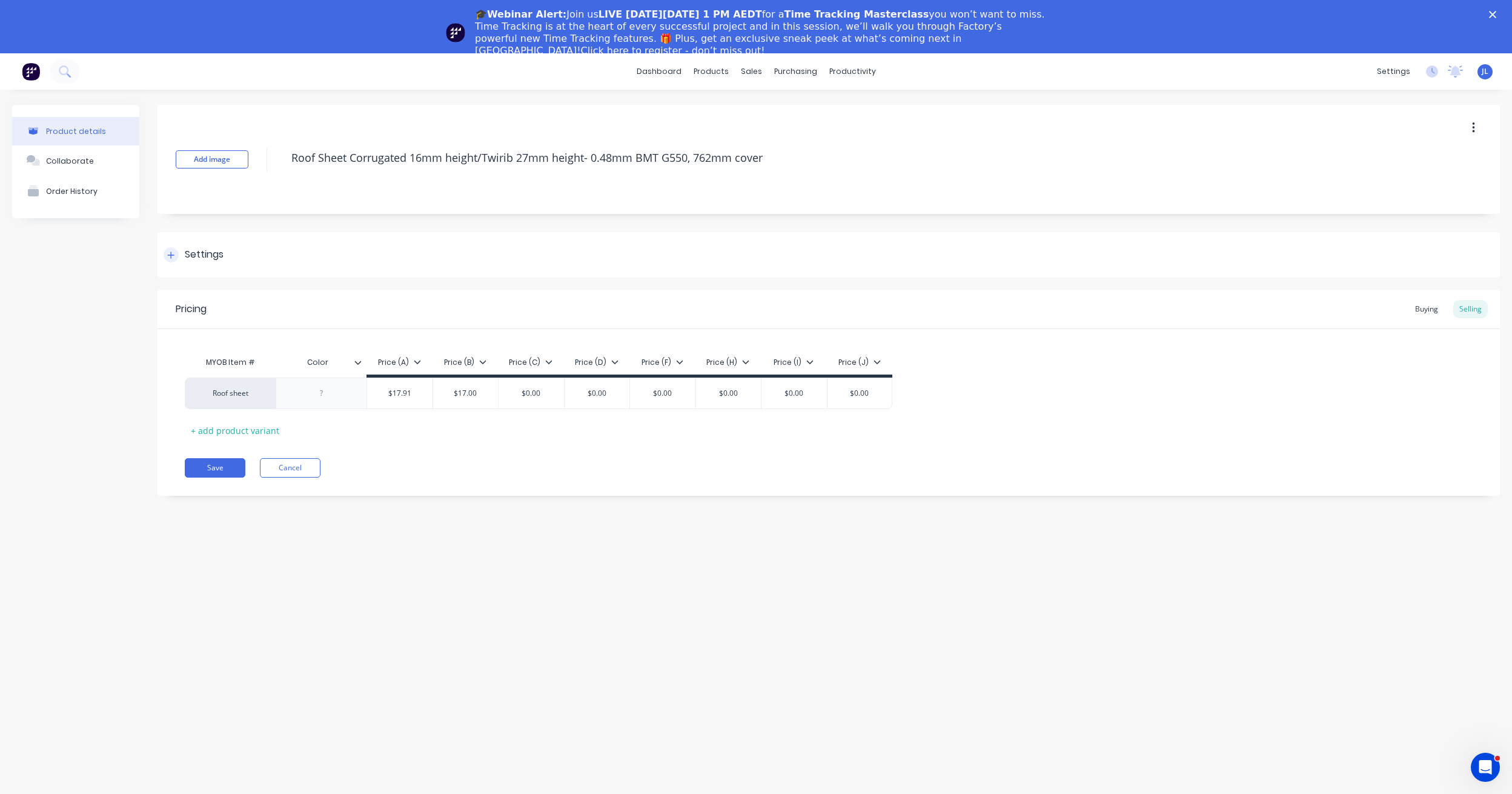
click at [173, 248] on div at bounding box center [171, 255] width 15 height 15
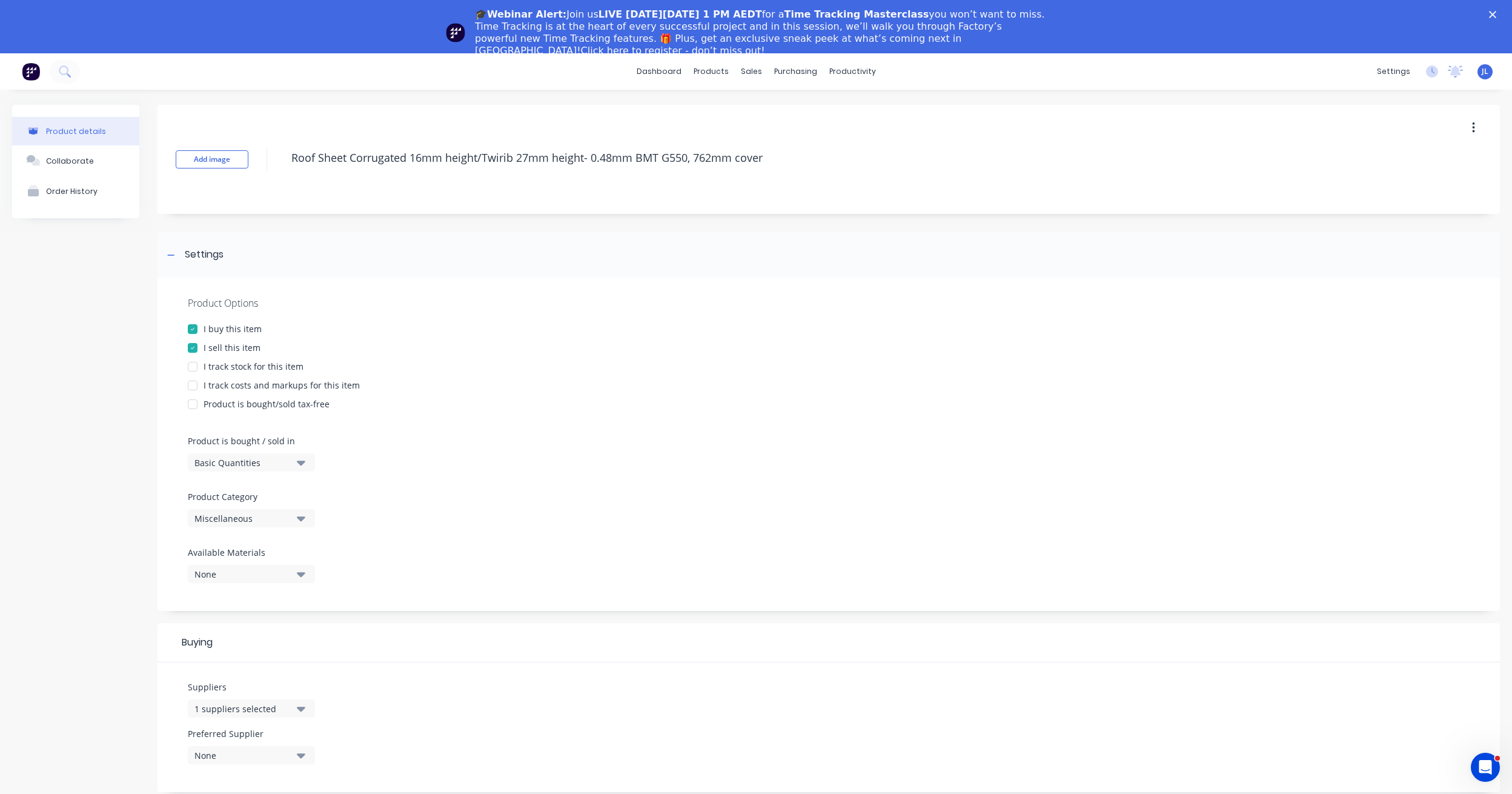
click at [304, 521] on icon "button" at bounding box center [301, 519] width 9 height 13
click at [147, 520] on div "Product details Collaborate Order History Add image Roof Sheet Corrugated 16mm …" at bounding box center [756, 566] width 1488 height 924
click at [302, 519] on icon "button" at bounding box center [301, 519] width 9 height 5
click at [237, 577] on div "Roofing" at bounding box center [278, 573] width 182 height 24
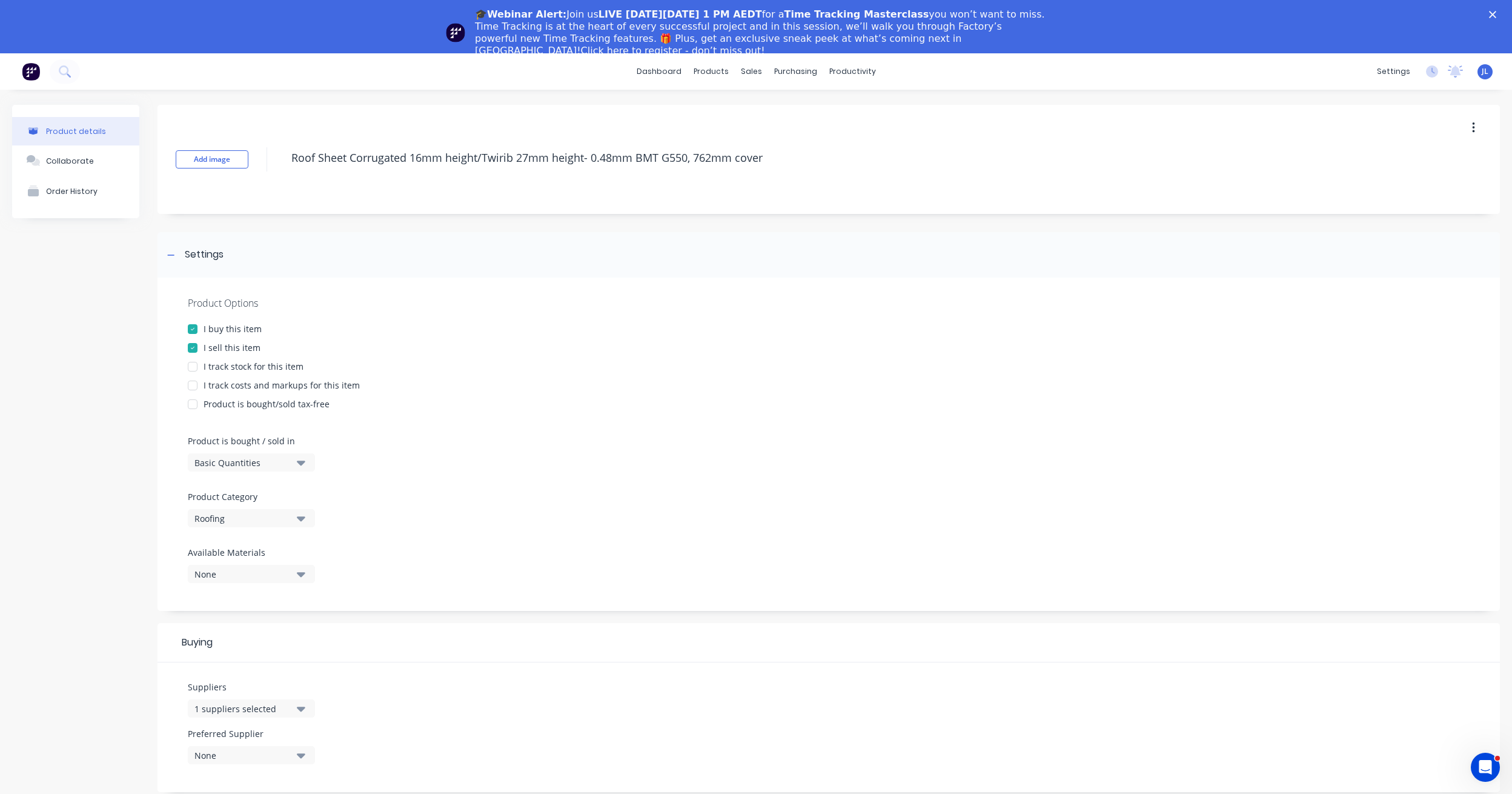
click at [100, 561] on div "Product details Collaborate Order History" at bounding box center [76, 566] width 127 height 924
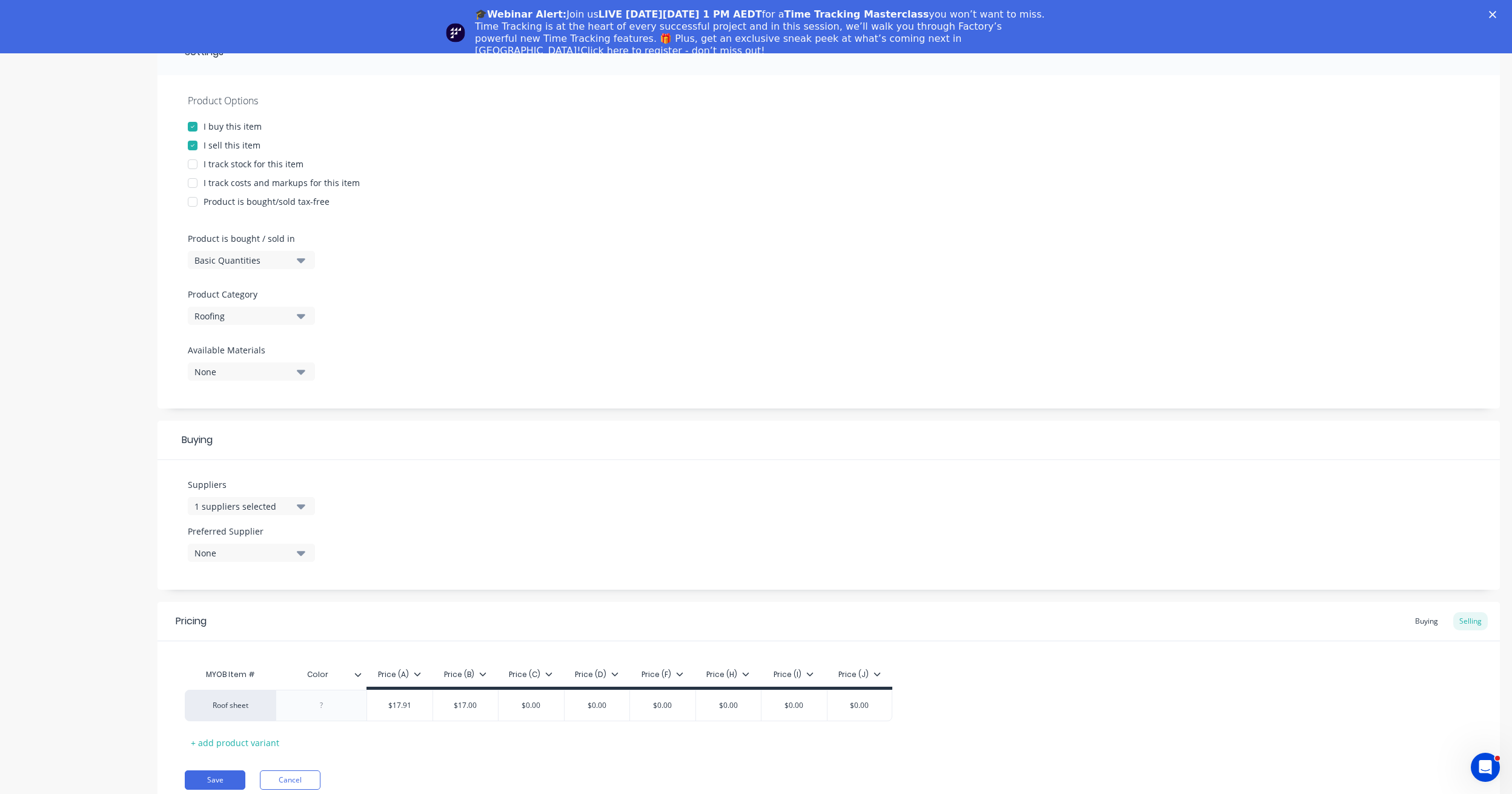
scroll to position [196, 0]
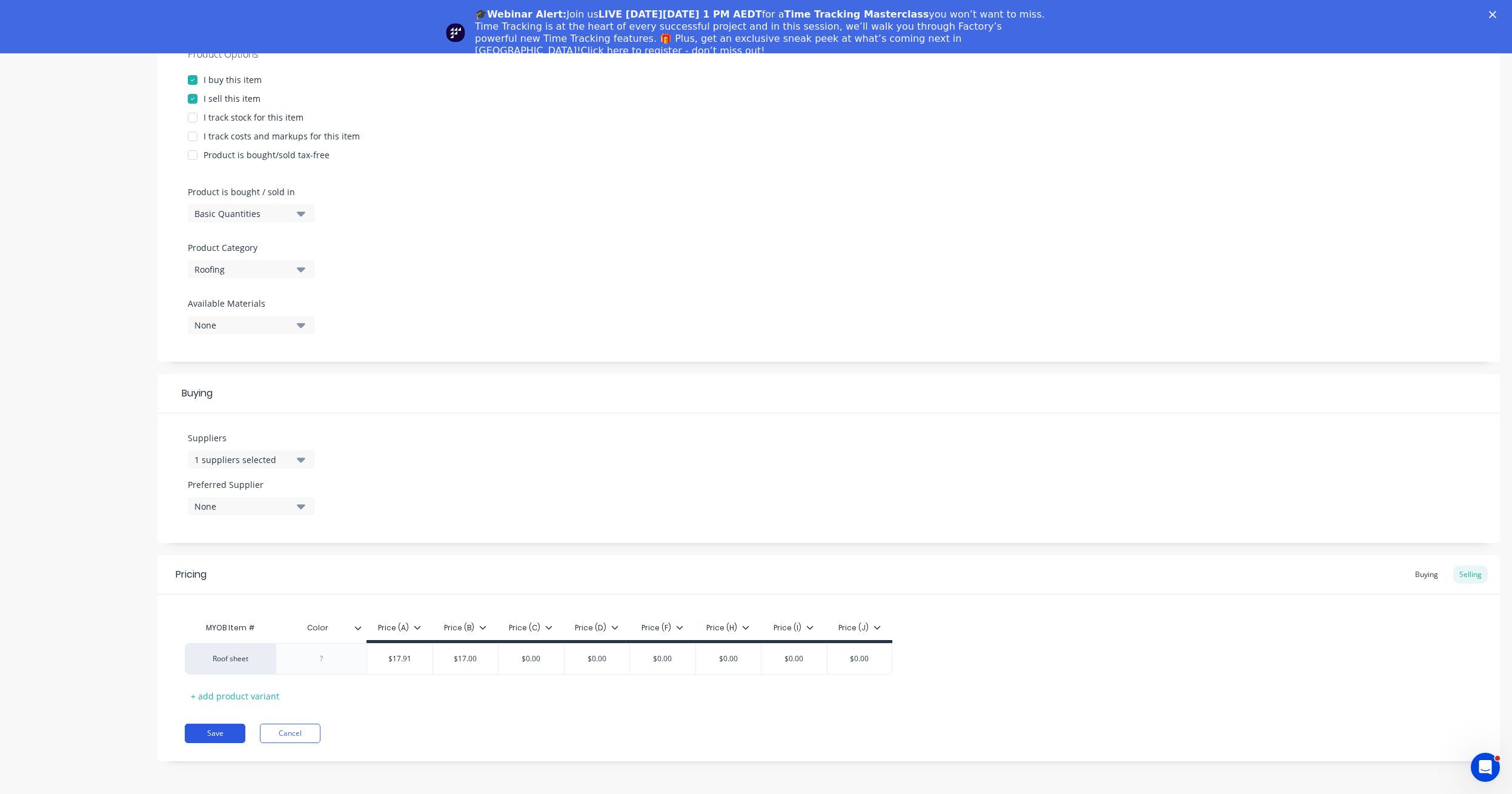
click at [218, 735] on button "Save" at bounding box center [215, 733] width 61 height 20
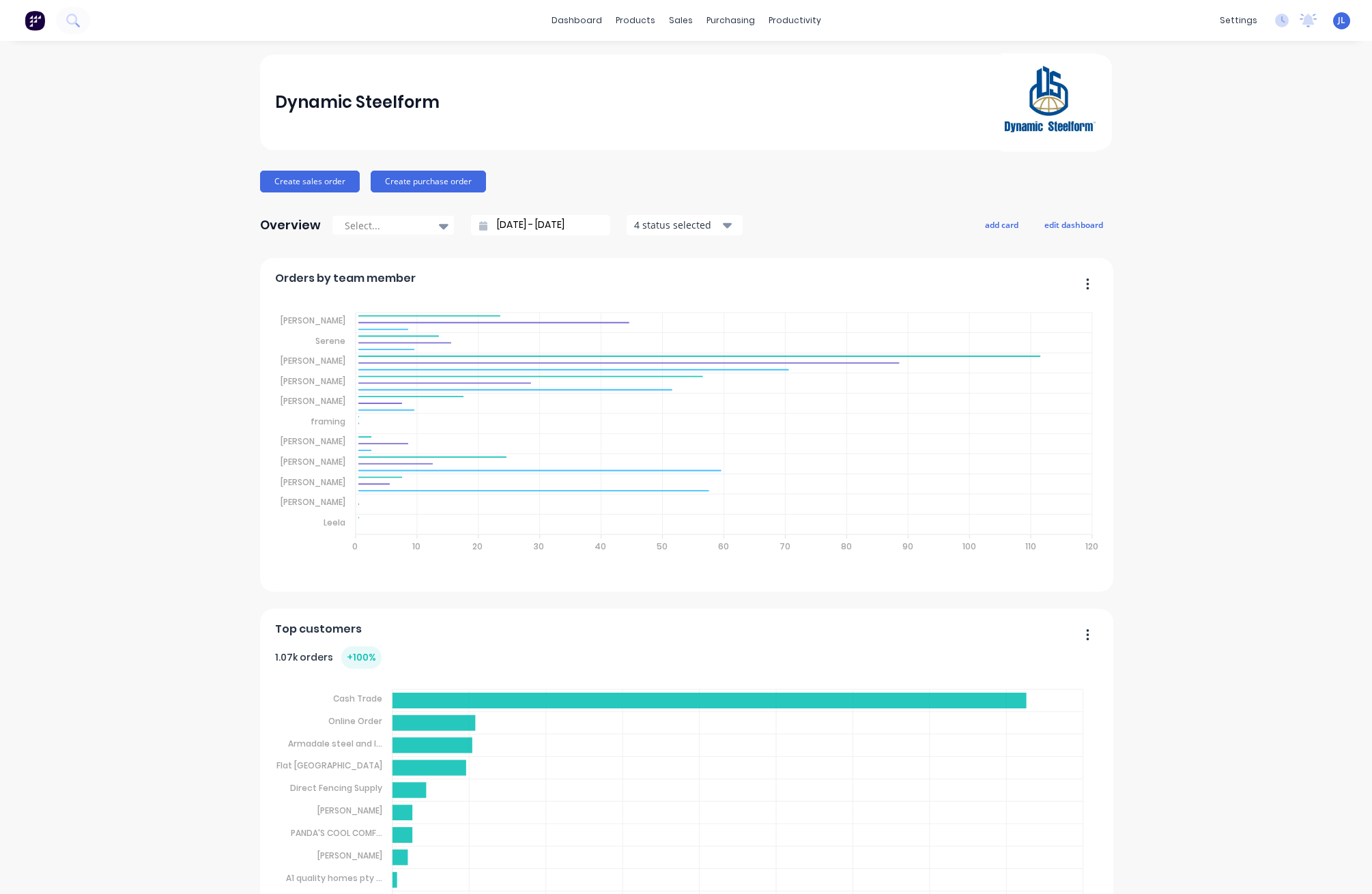
click at [674, 22] on div "sales" at bounding box center [680, 21] width 37 height 21
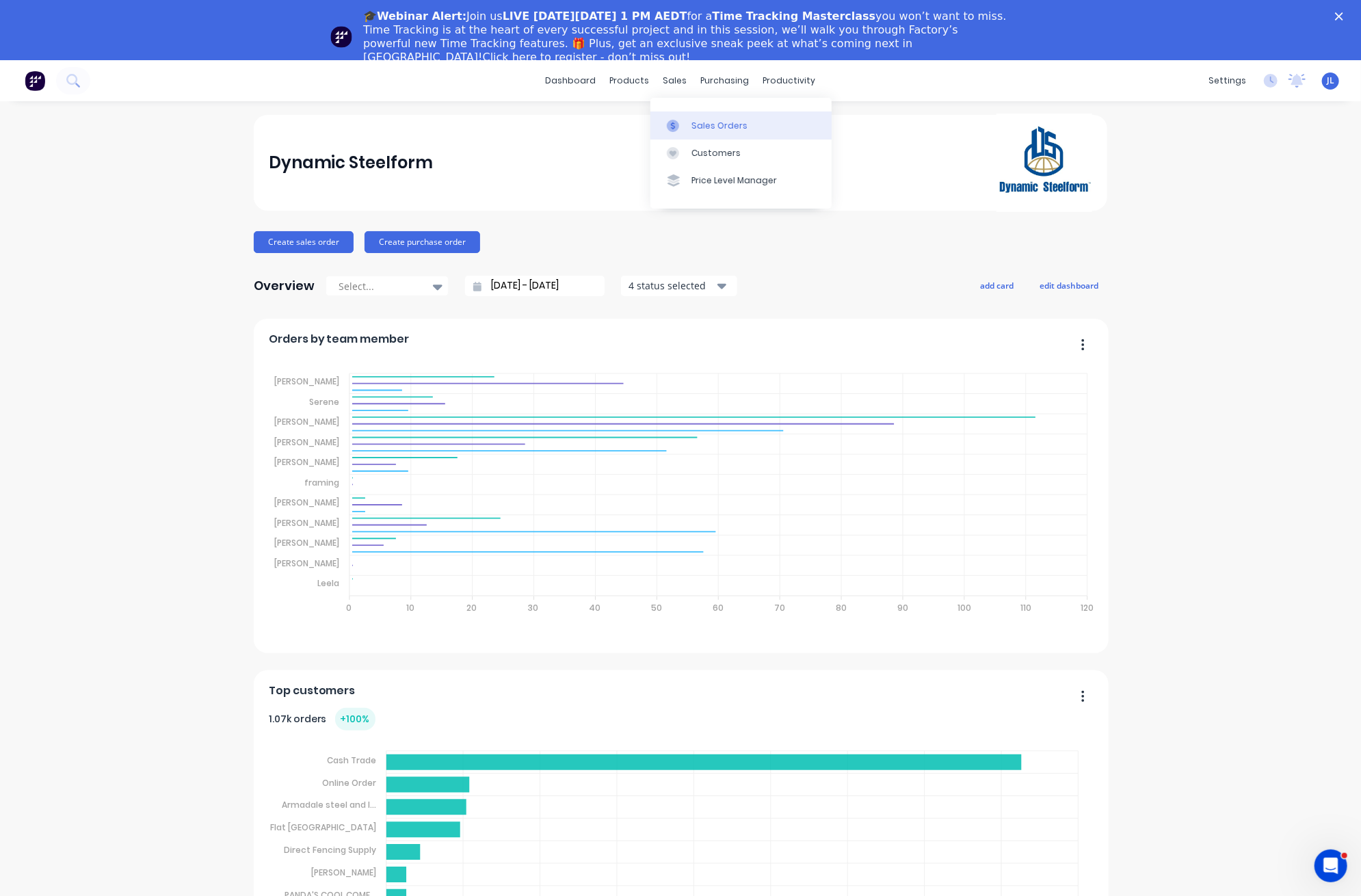
click at [707, 128] on div "Sales Orders" at bounding box center [719, 126] width 56 height 12
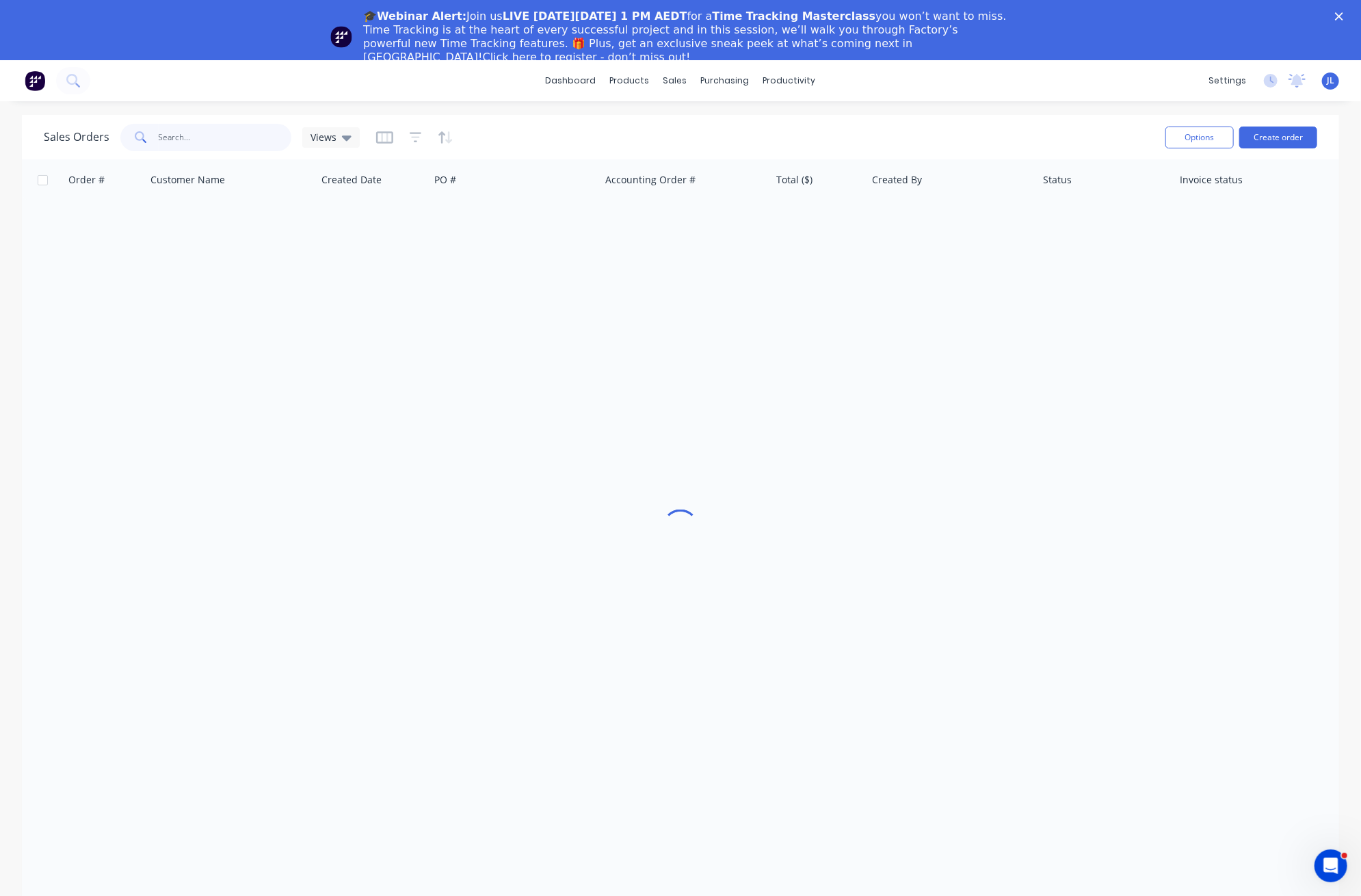
click at [229, 130] on input "text" at bounding box center [225, 137] width 133 height 28
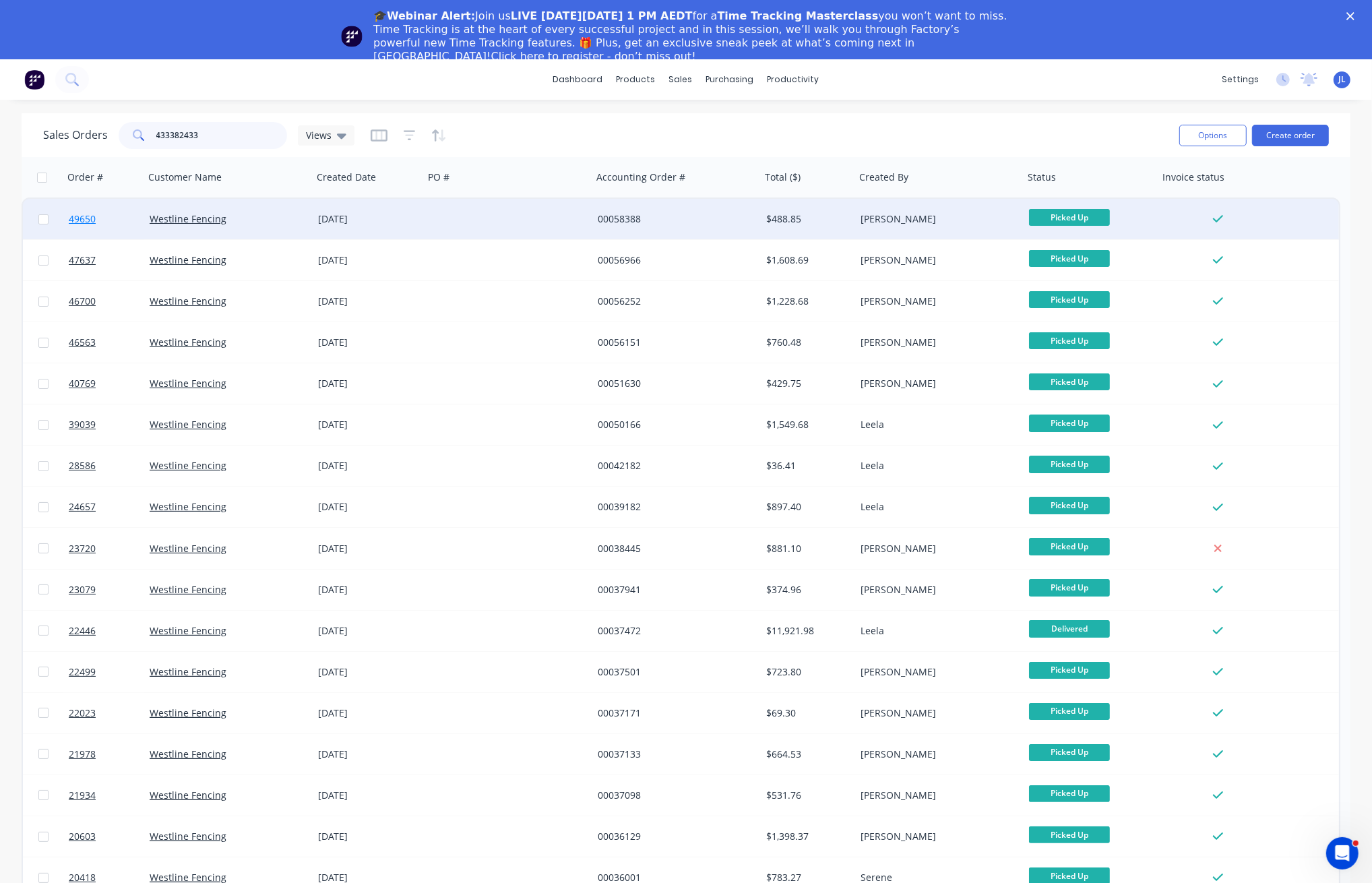
type input "433382433"
click at [71, 219] on span "49650" at bounding box center [82, 219] width 27 height 14
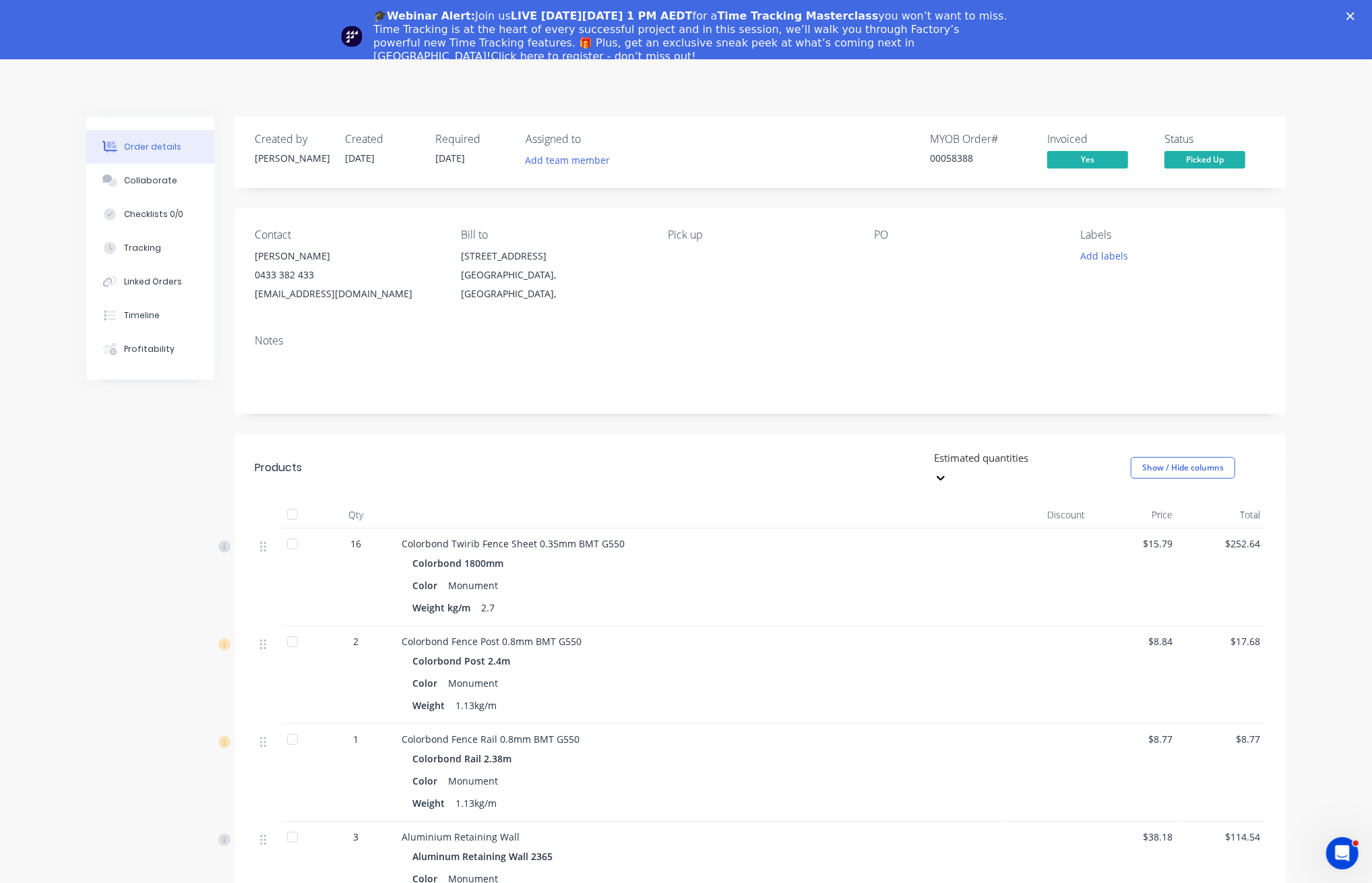
drag, startPoint x: 79, startPoint y: 703, endPoint x: 71, endPoint y: 696, distance: 10.6
click at [79, 703] on div "Order details Collaborate Checklists 0/0 Tracking Linked Orders Timeline Profit…" at bounding box center [686, 699] width 1226 height 1164
